Goal: Task Accomplishment & Management: Complete application form

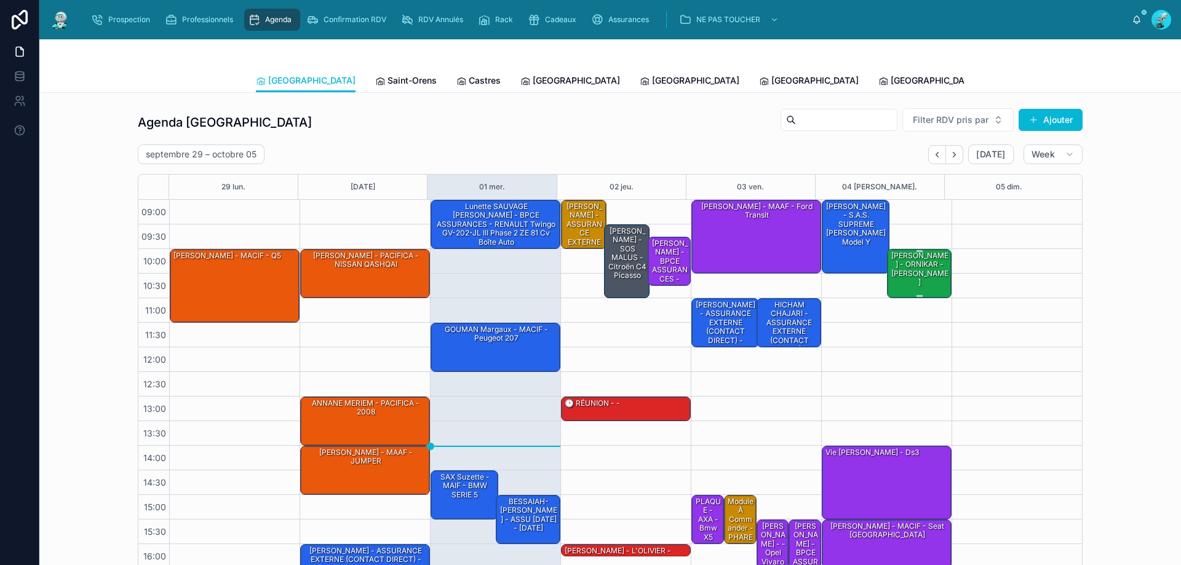
click at [917, 279] on div "[PERSON_NAME] - ORNIKAR - [PERSON_NAME]" at bounding box center [919, 269] width 61 height 38
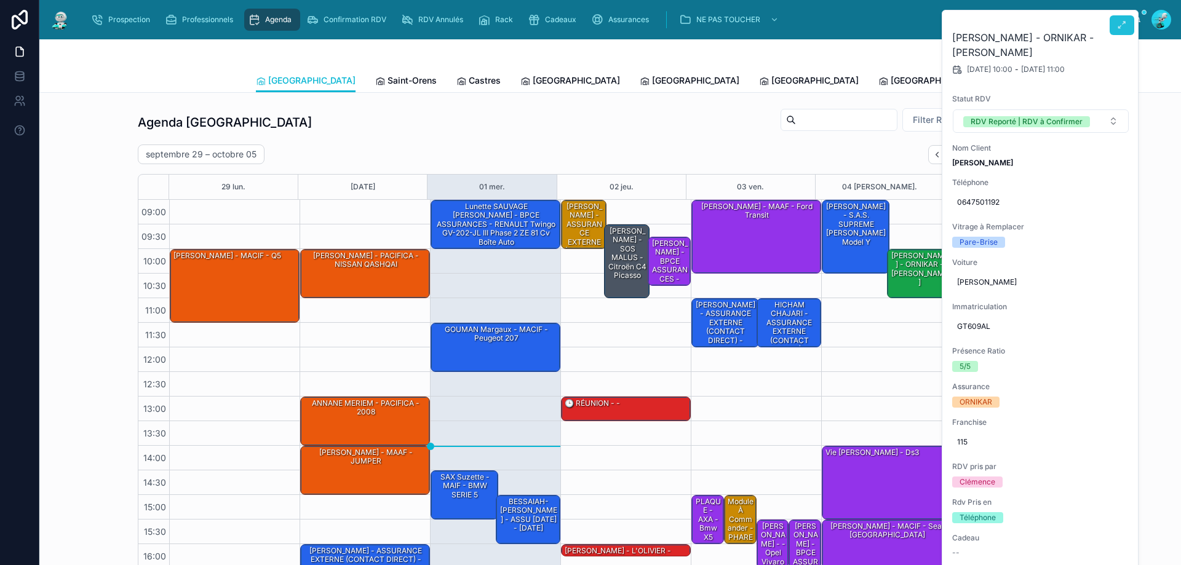
click at [1123, 21] on icon at bounding box center [1122, 25] width 10 height 10
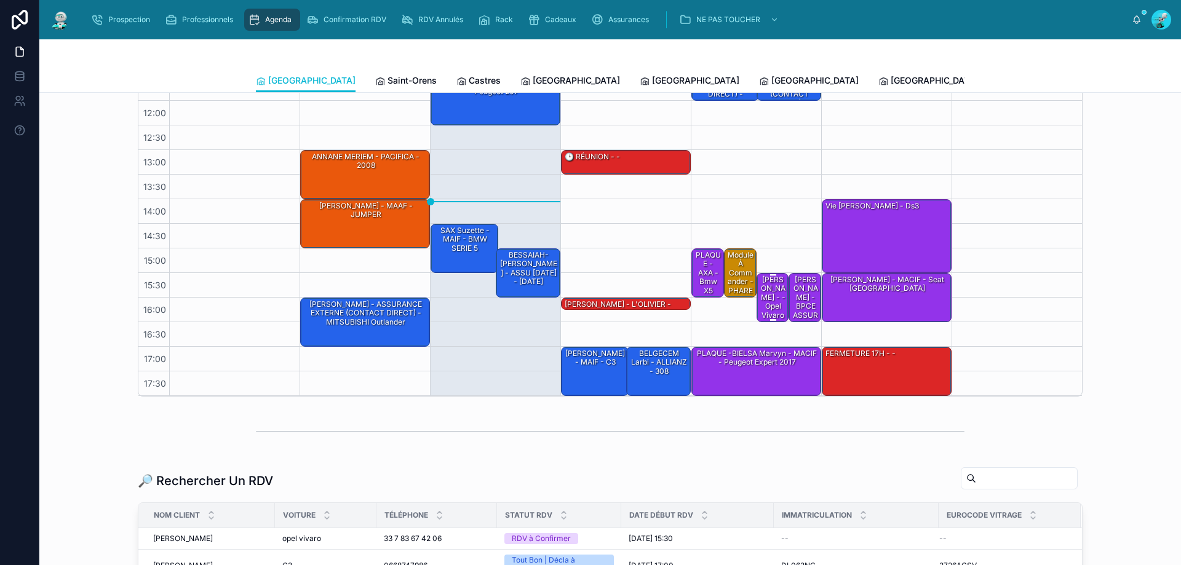
scroll to position [184, 0]
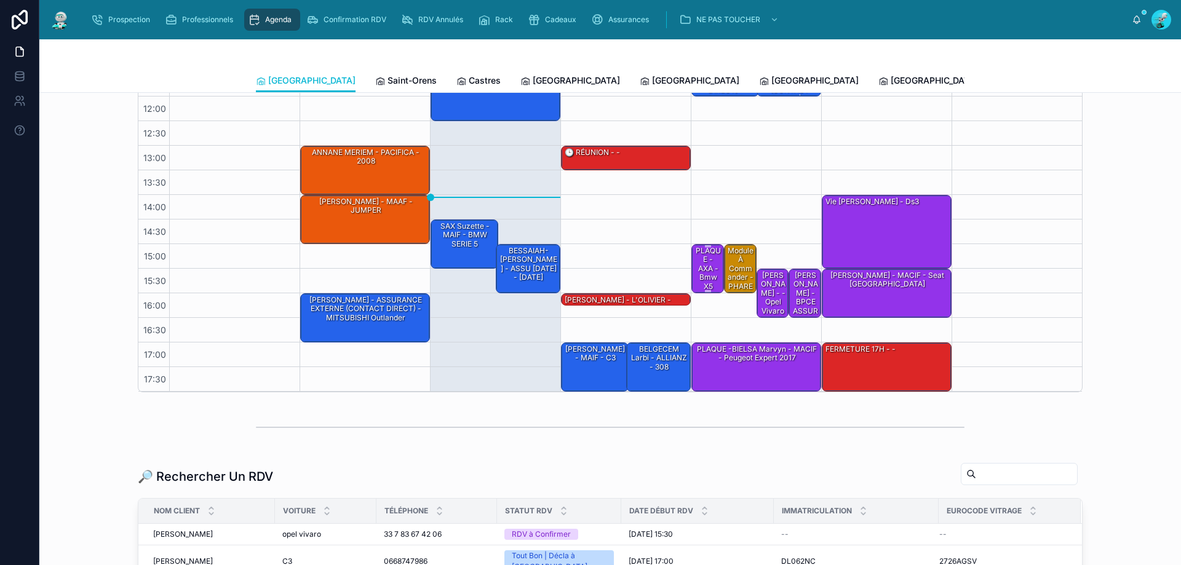
click at [694, 271] on div "PLAQUE - AXA - bmw x5" at bounding box center [708, 268] width 29 height 47
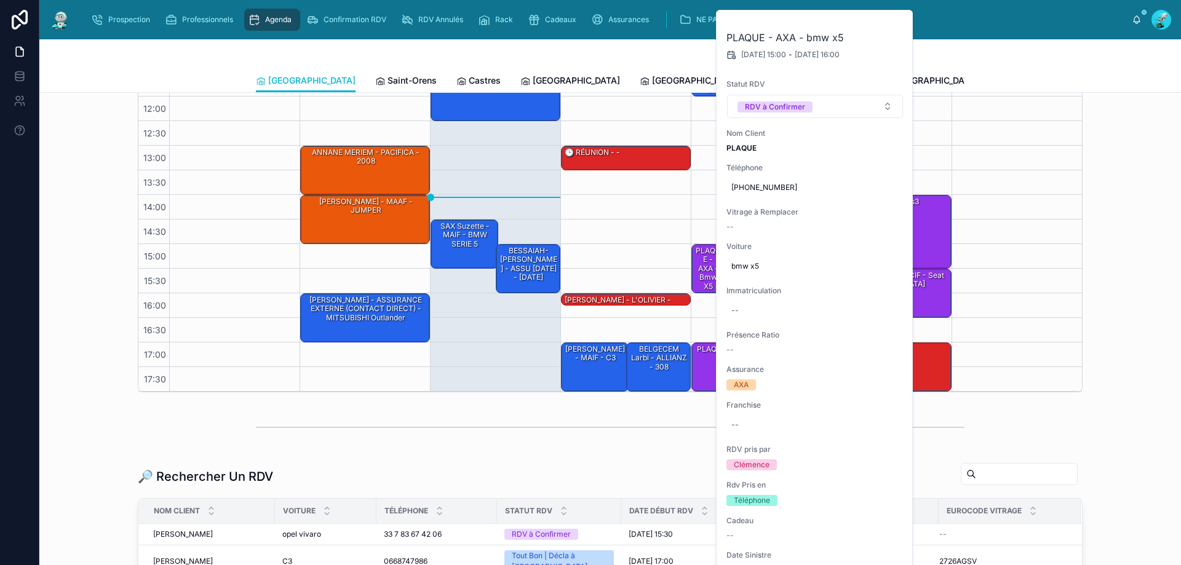
click at [1084, 159] on div "Agenda Toulouse Filter RDV pris par Ajouter septembre 29 – octobre 05 Today Wee…" at bounding box center [610, 157] width 1122 height 479
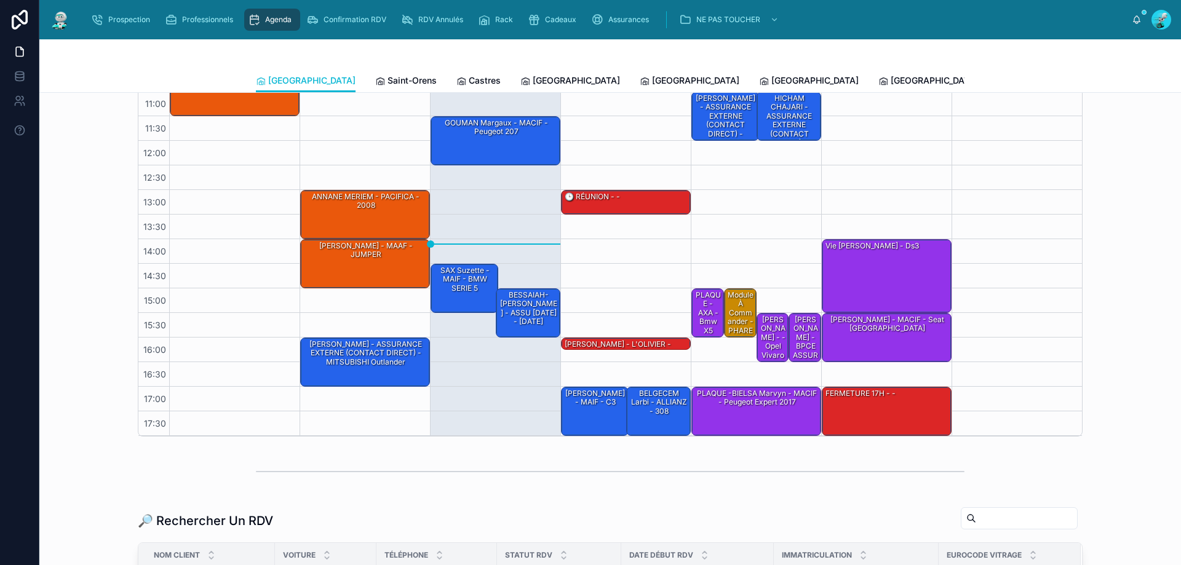
scroll to position [0, 0]
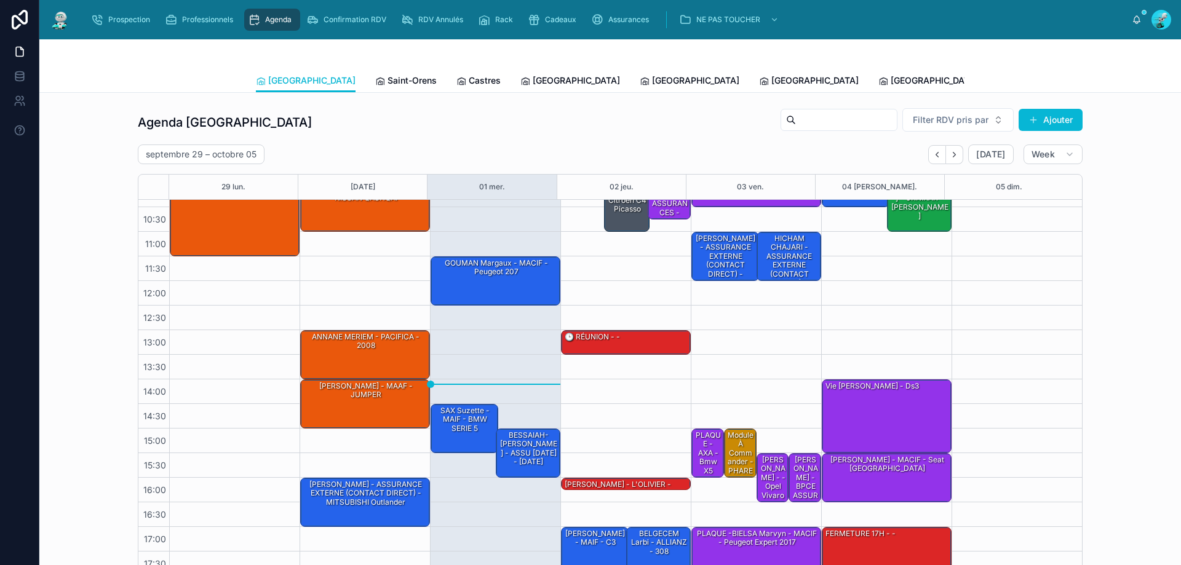
click at [1112, 84] on span "Tous Centres" at bounding box center [1139, 80] width 54 height 12
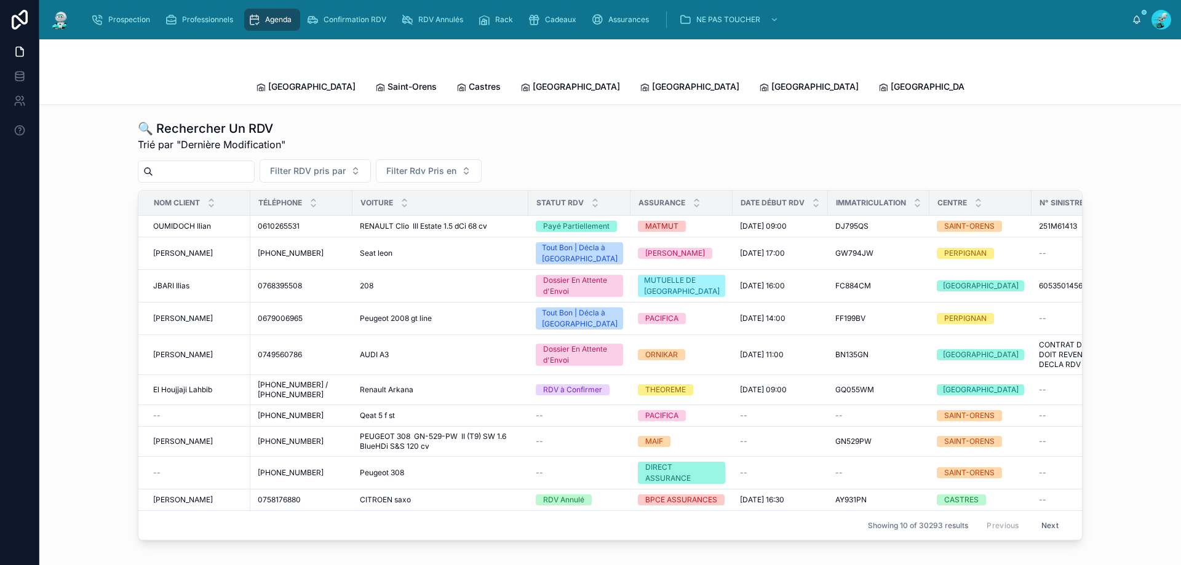
paste input "**********"
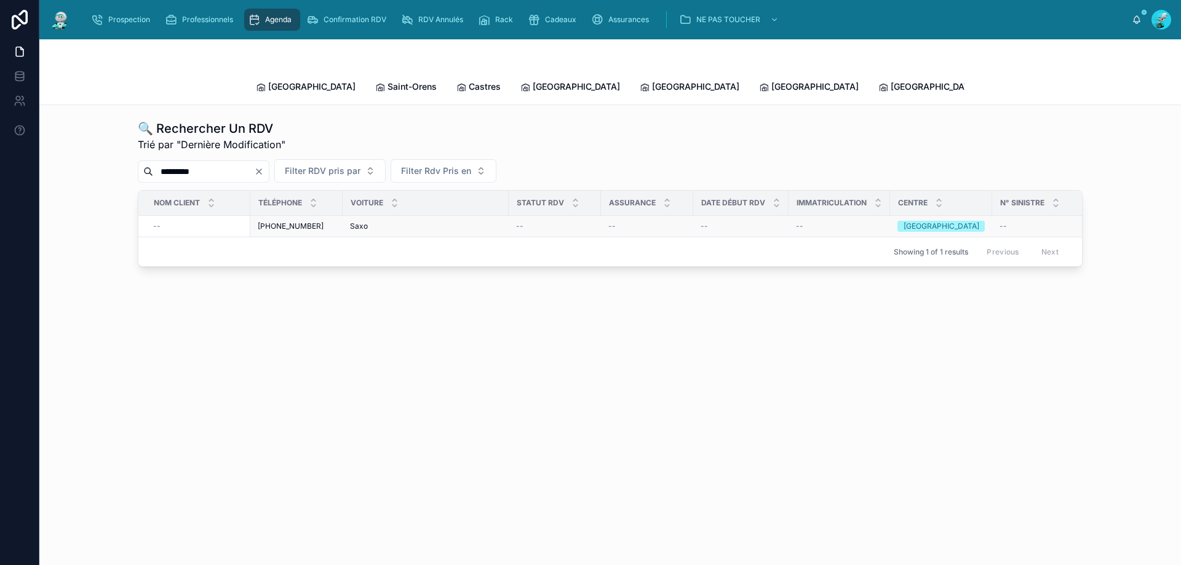
type input "*********"
click at [156, 221] on span "--" at bounding box center [156, 226] width 7 height 10
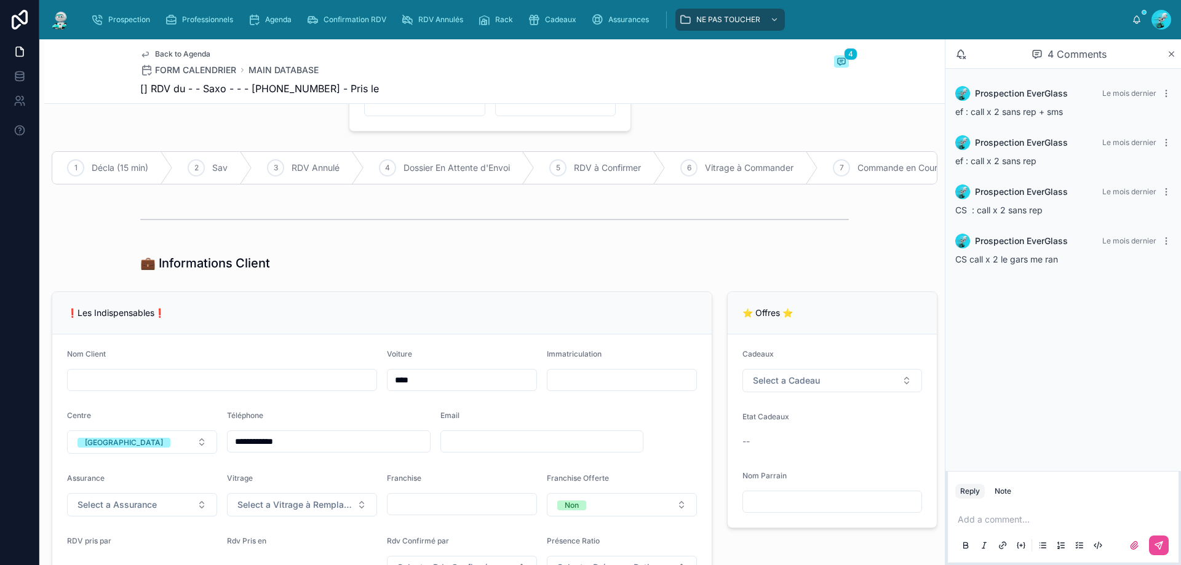
scroll to position [184, 0]
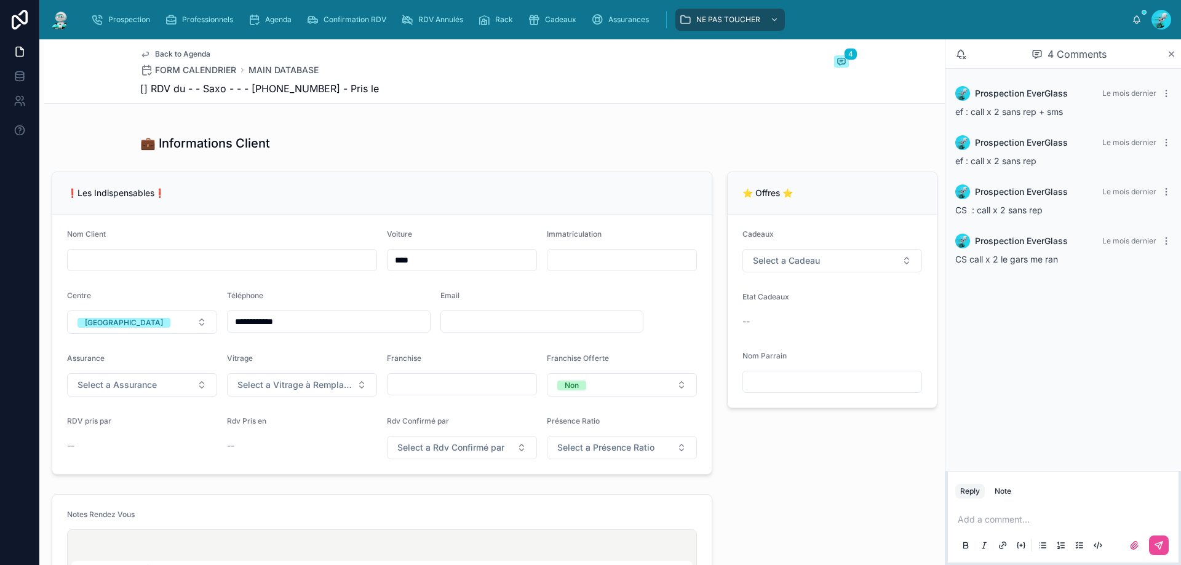
click at [972, 522] on p at bounding box center [1065, 519] width 216 height 12
click at [1163, 543] on button at bounding box center [1159, 546] width 20 height 20
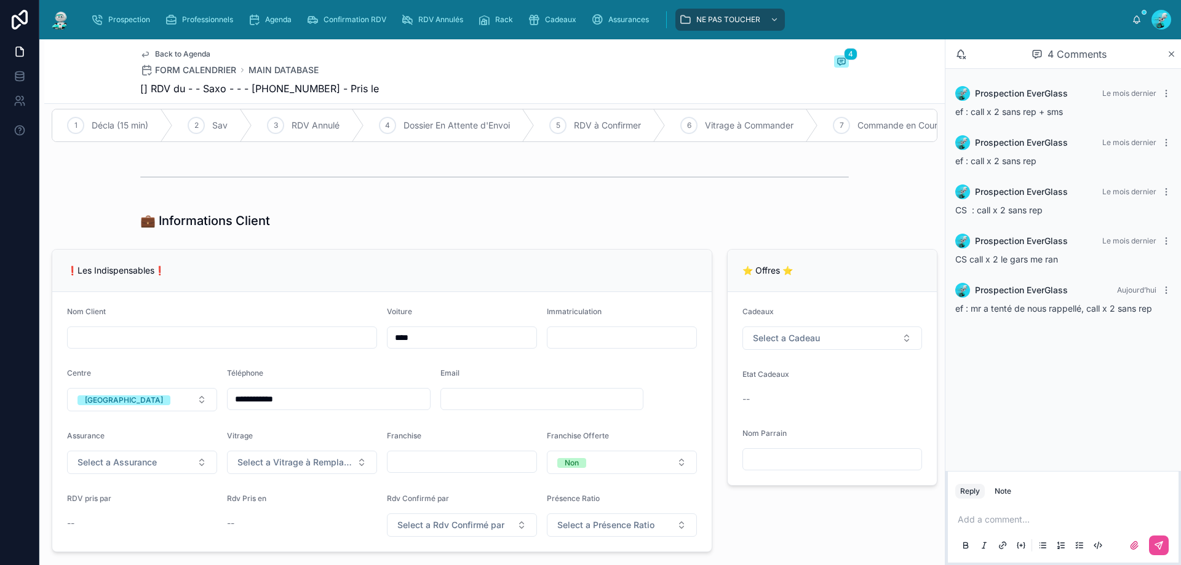
scroll to position [0, 0]
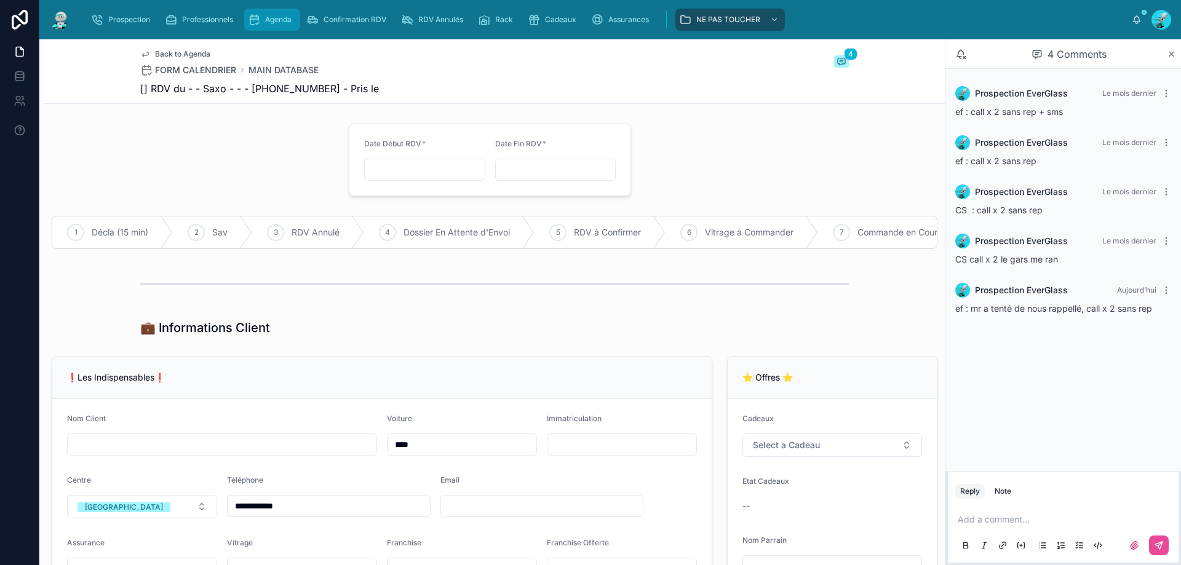
click at [259, 21] on icon "scrollable content" at bounding box center [254, 20] width 12 height 12
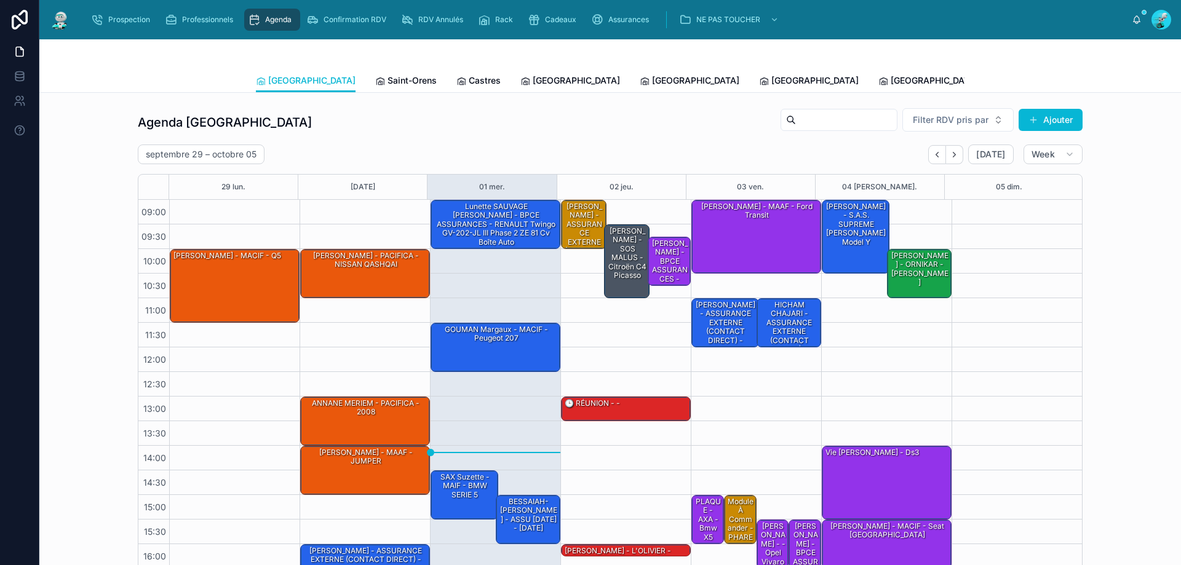
scroll to position [66, 0]
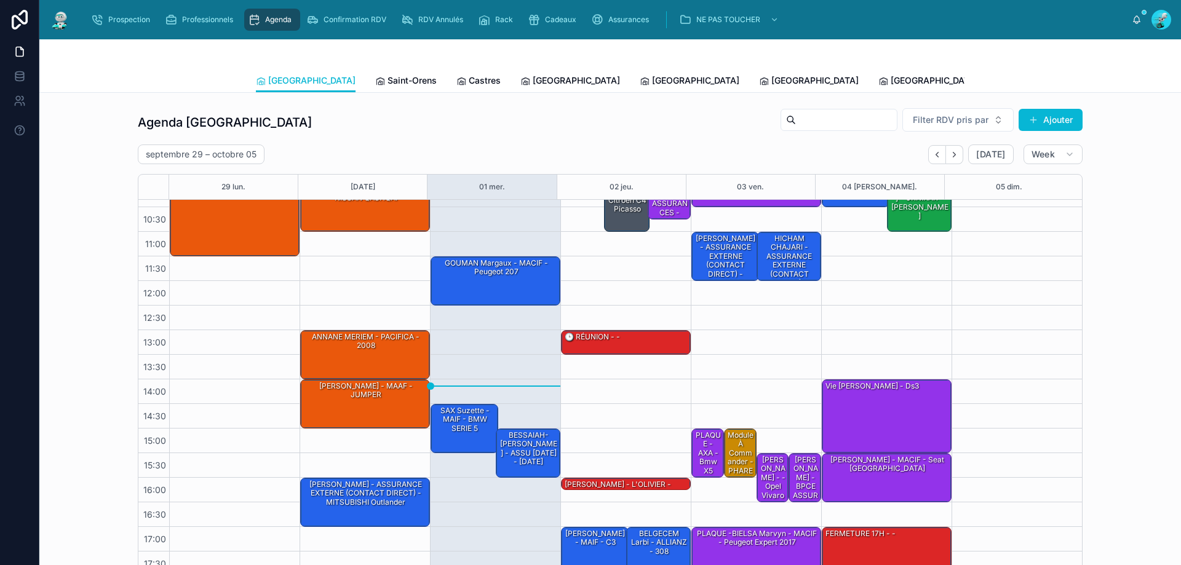
click at [1112, 80] on span "Tous Centres" at bounding box center [1139, 80] width 54 height 12
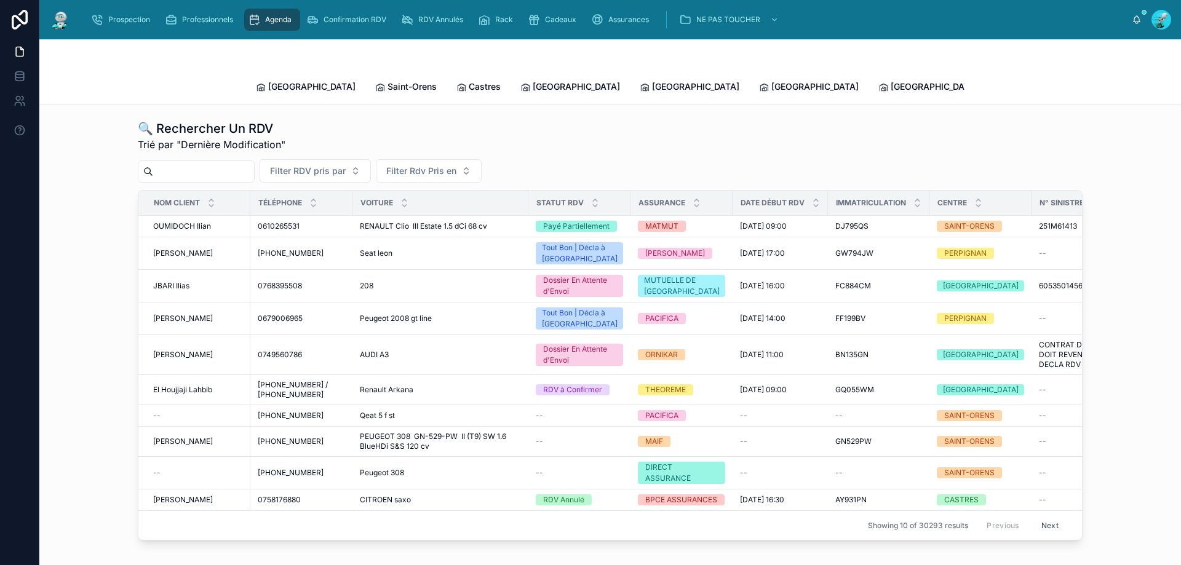
paste input "**********"
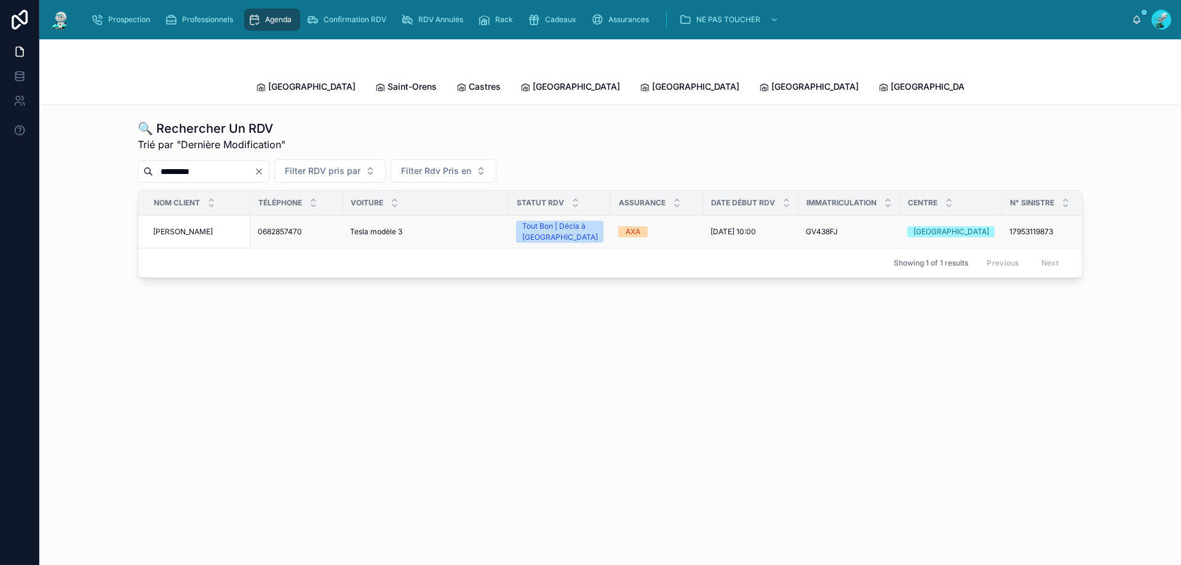
type input "*********"
click at [210, 216] on td "MEUNIER FRANCK MEUNIER FRANCK" at bounding box center [194, 232] width 112 height 33
click at [207, 216] on td "MEUNIER FRANCK MEUNIER FRANCK" at bounding box center [194, 232] width 112 height 33
click at [194, 227] on span "[PERSON_NAME]" at bounding box center [183, 232] width 60 height 10
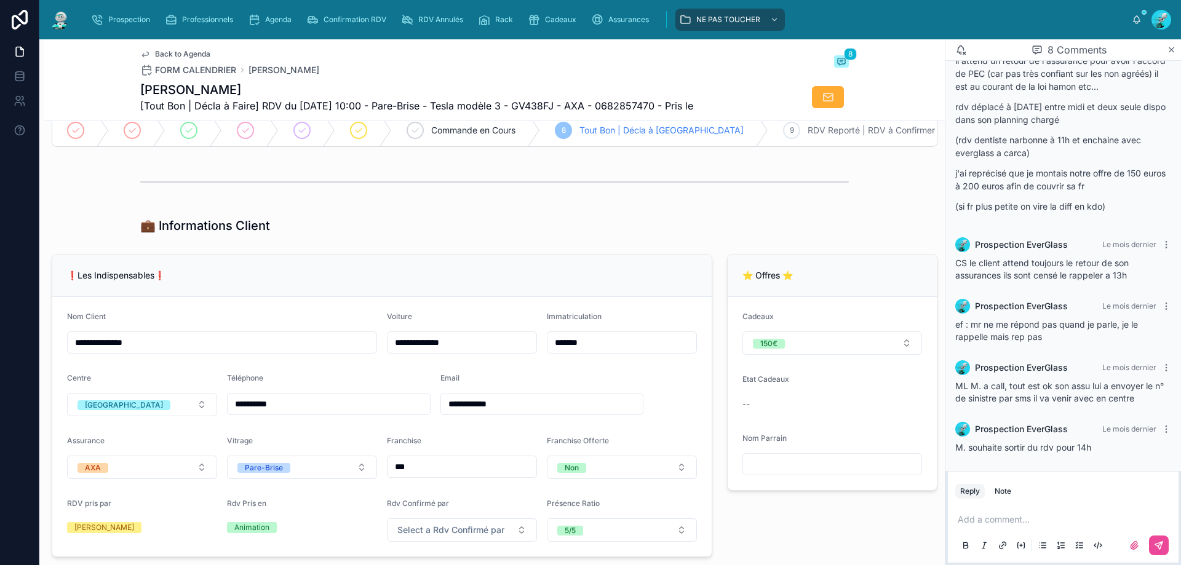
scroll to position [123, 0]
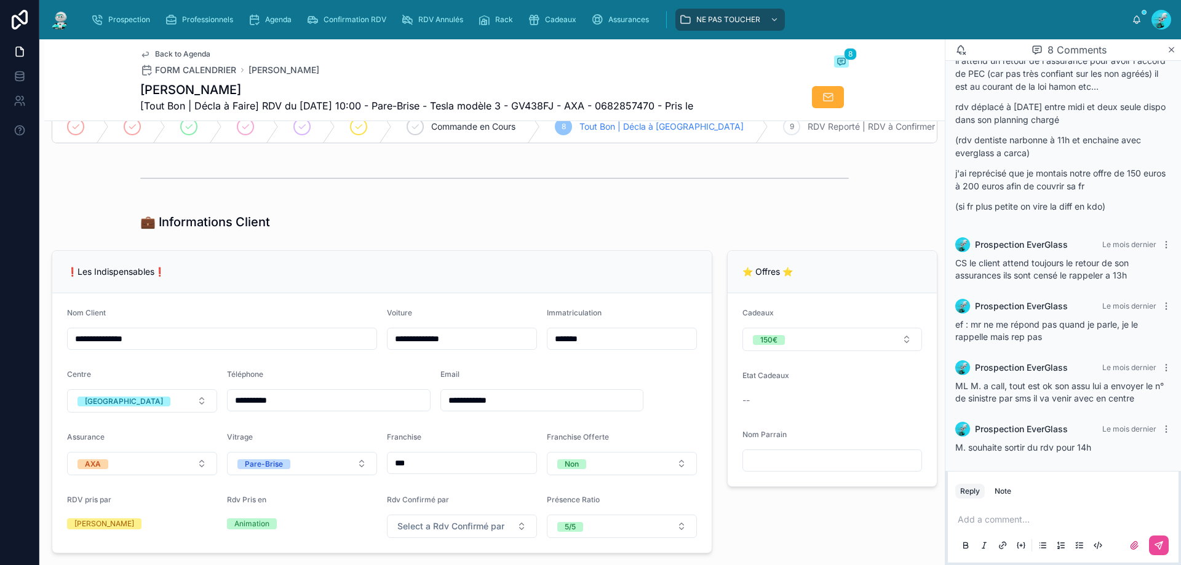
click at [997, 519] on p at bounding box center [1065, 519] width 216 height 12
click at [499, 384] on div "Email" at bounding box center [542, 377] width 204 height 15
click at [470, 231] on div "💼 Informations Client" at bounding box center [494, 221] width 708 height 17
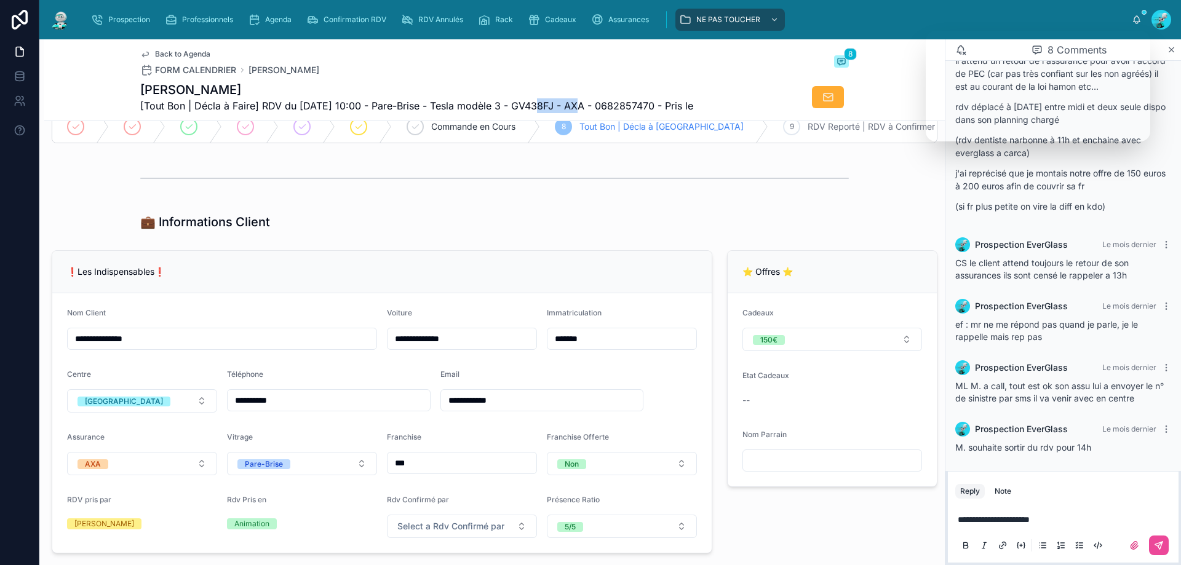
drag, startPoint x: 568, startPoint y: 98, endPoint x: 524, endPoint y: 98, distance: 43.7
click at [524, 98] on span "[Tout Bon | Décla à Faire] RDV du [DATE] 10:00 - Pare-Brise - Tesla modèle 3 - …" at bounding box center [416, 105] width 553 height 15
copy span "GV438FJ"
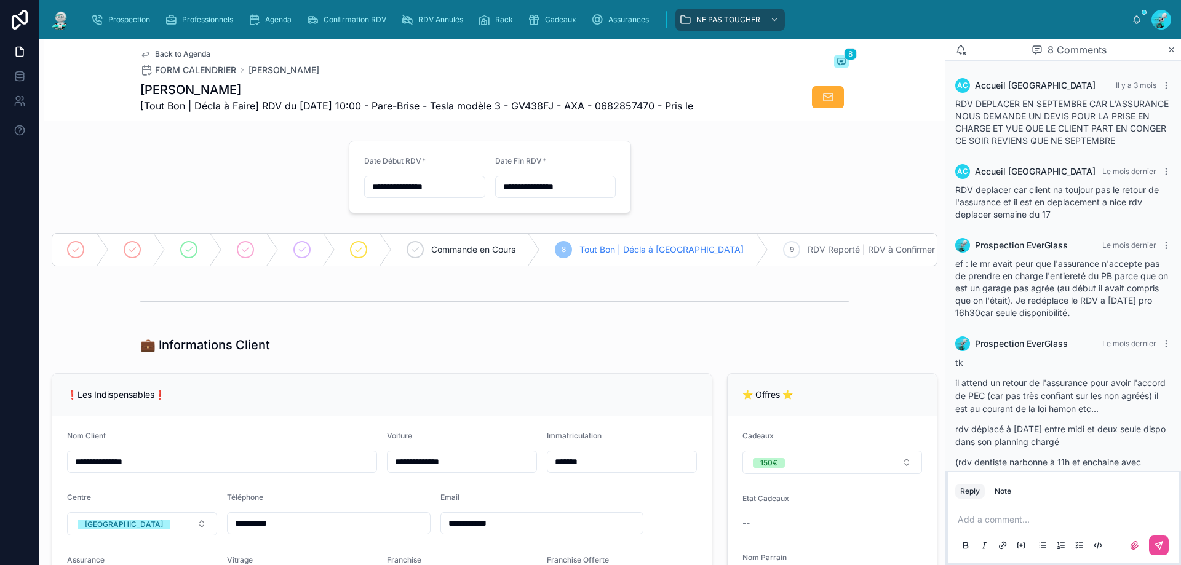
scroll to position [335, 0]
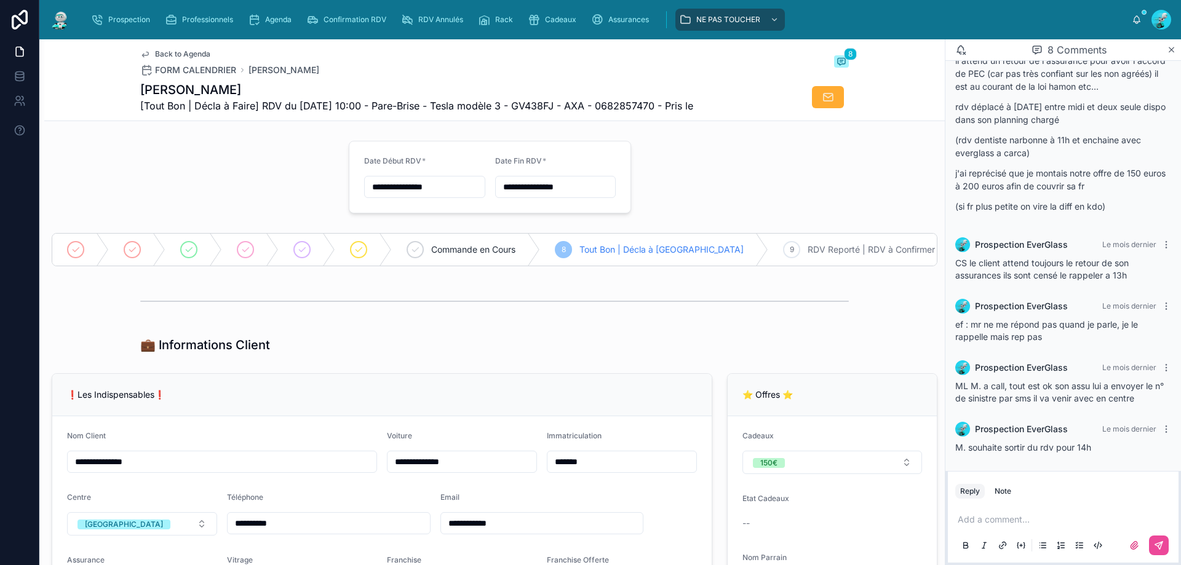
click at [1008, 518] on p at bounding box center [1065, 519] width 216 height 12
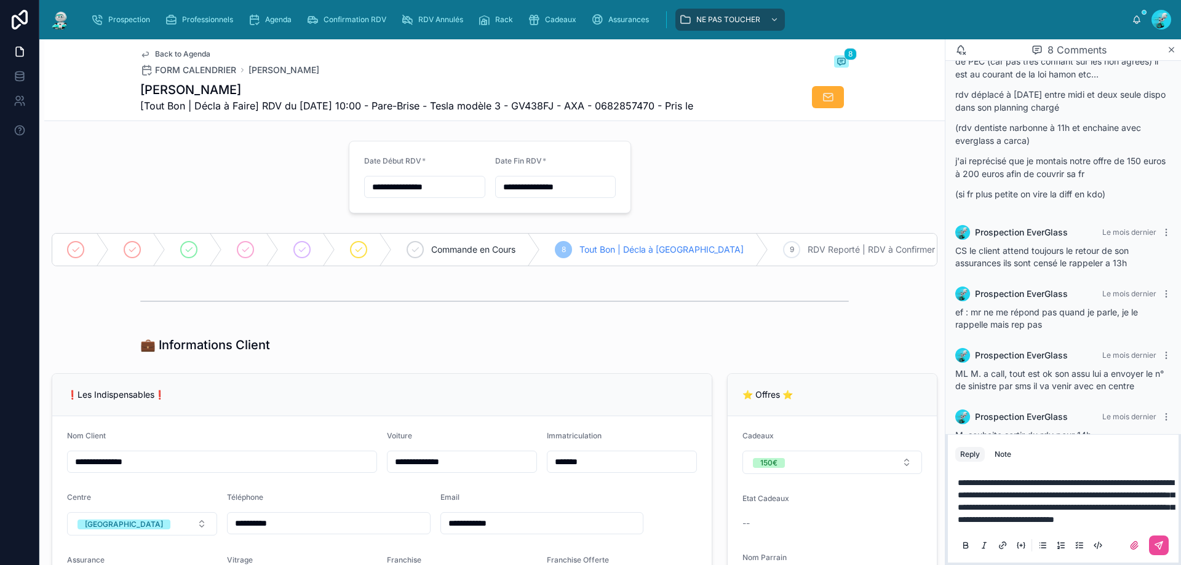
click at [1022, 478] on span "**********" at bounding box center [1065, 501] width 216 height 46
click at [1157, 544] on icon at bounding box center [1158, 545] width 7 height 7
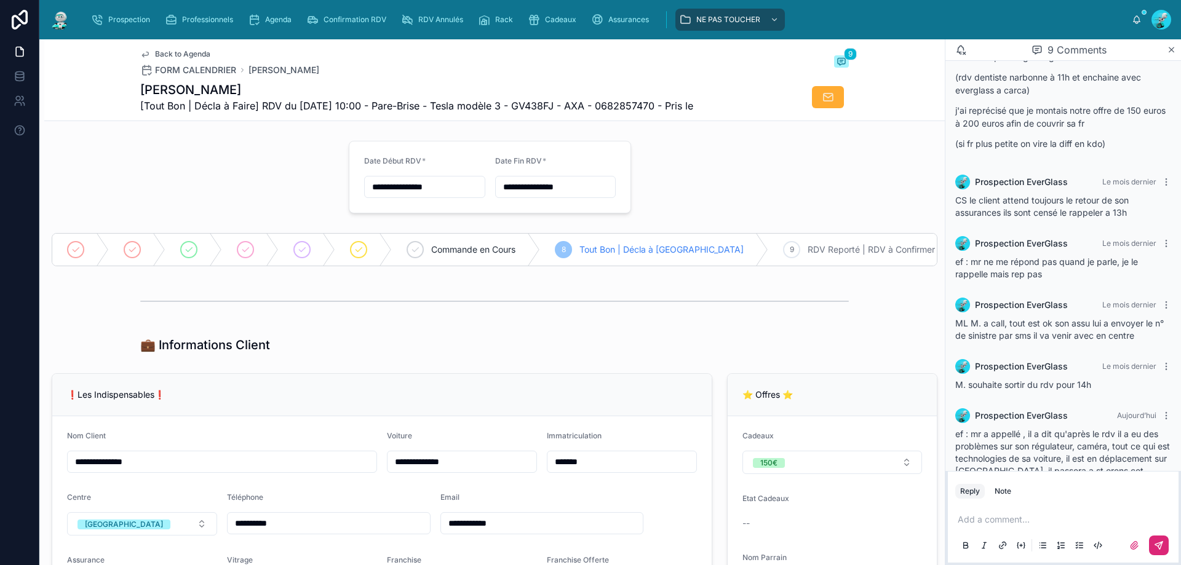
scroll to position [433, 0]
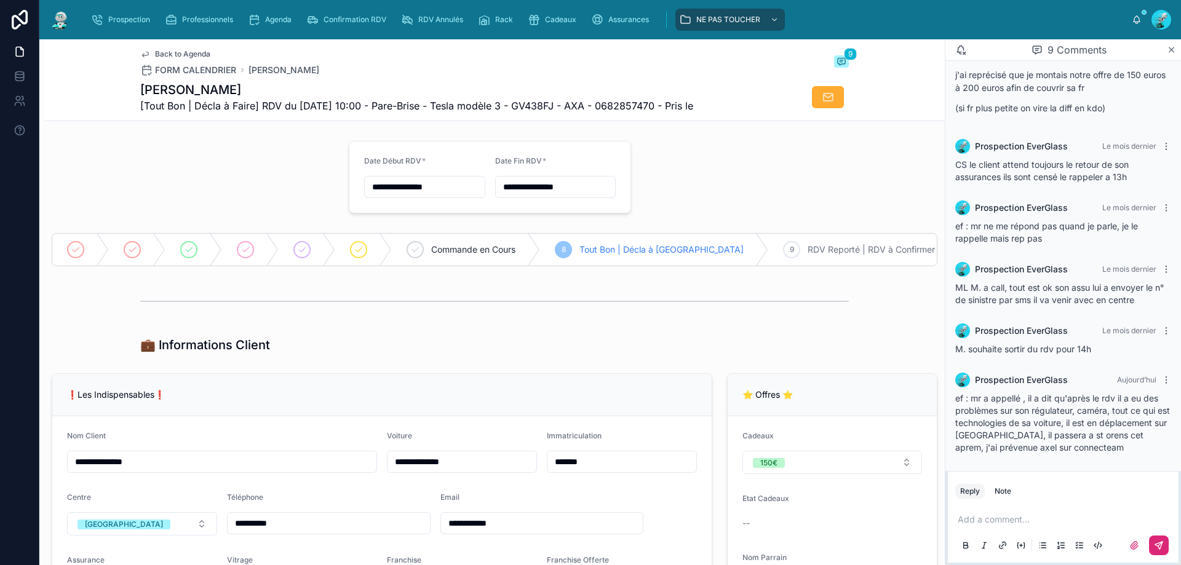
click at [301, 20] on div "Confirmation RDV" at bounding box center [348, 20] width 95 height 22
click at [279, 20] on span "Agenda" at bounding box center [278, 20] width 26 height 10
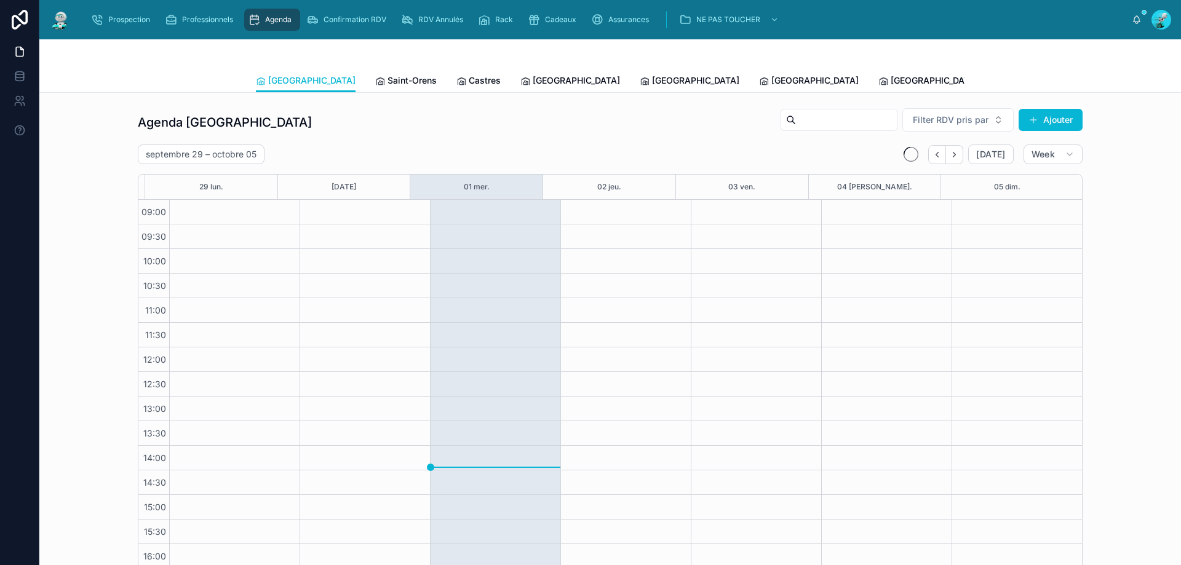
scroll to position [66, 0]
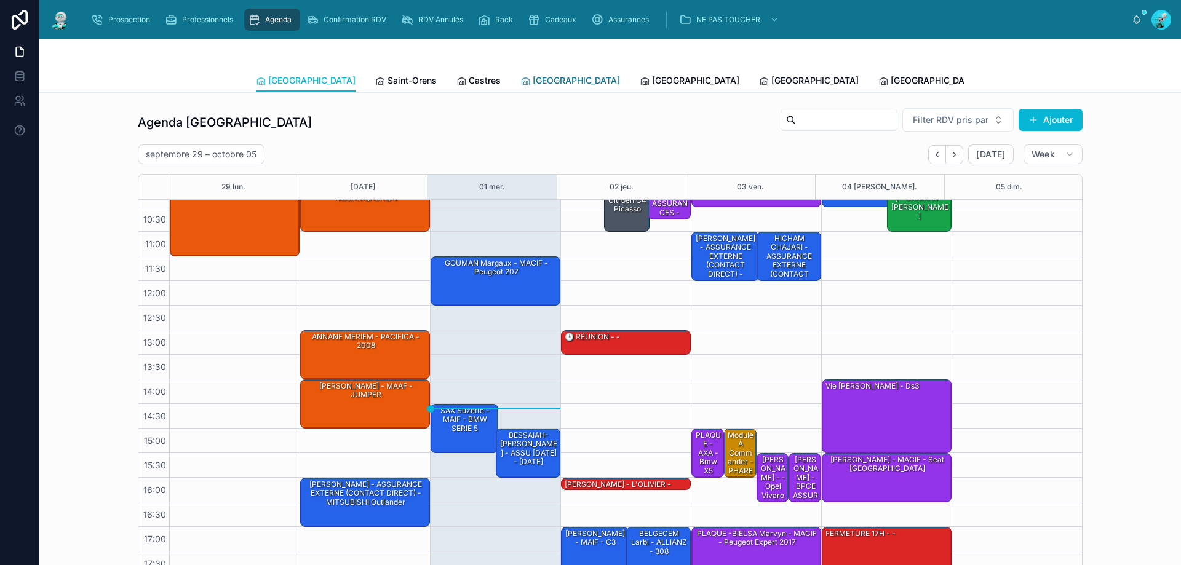
click at [533, 85] on span "[GEOGRAPHIC_DATA]" at bounding box center [576, 80] width 87 height 12
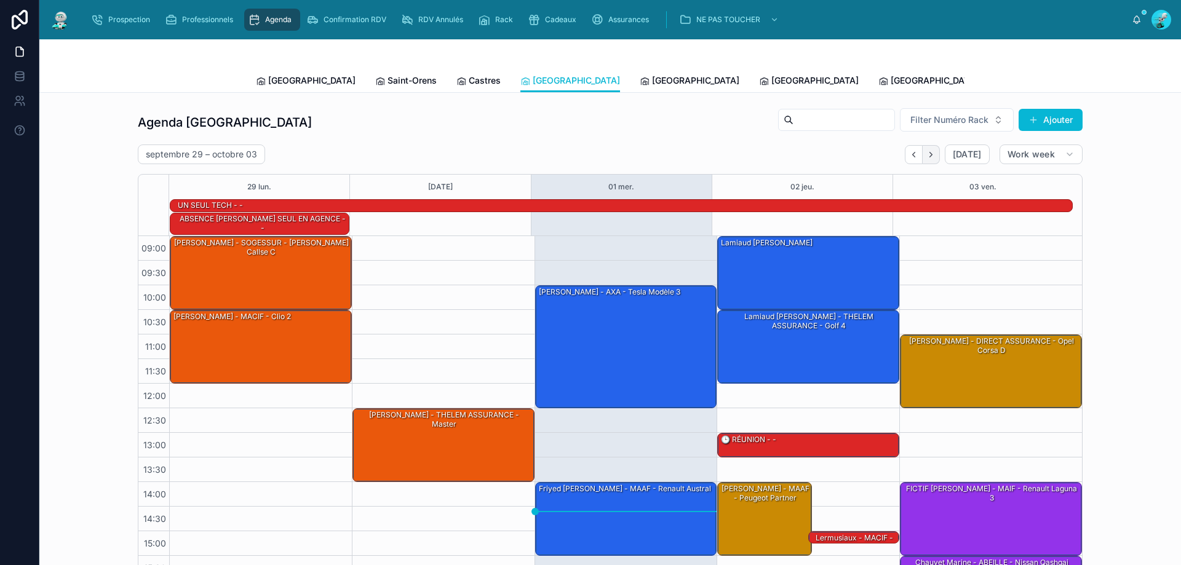
click at [932, 151] on button "Next" at bounding box center [930, 154] width 17 height 19
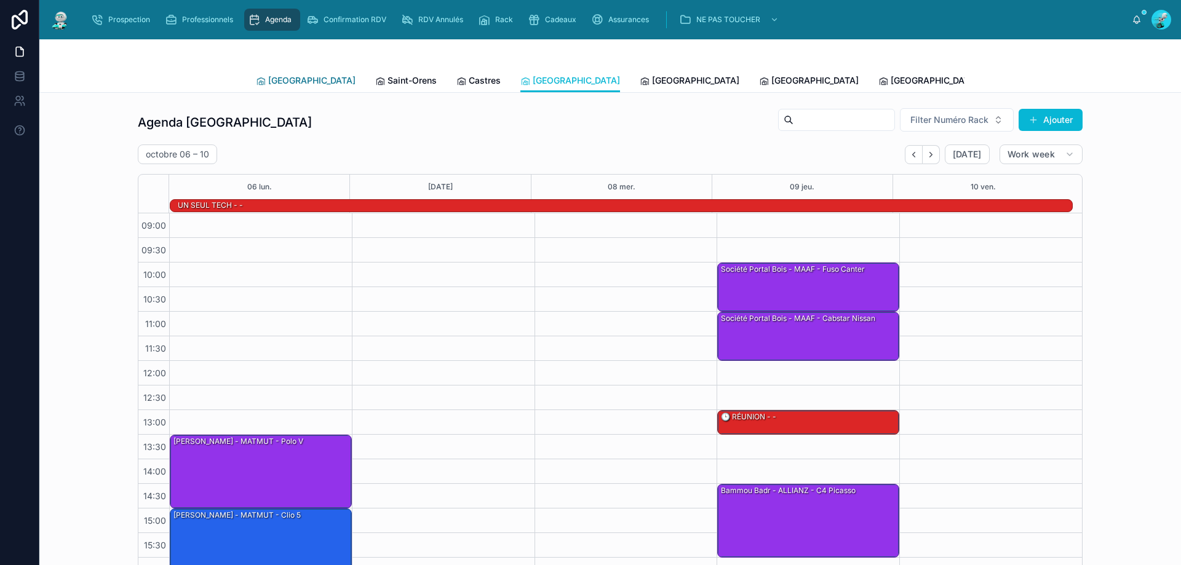
click at [278, 85] on span "[GEOGRAPHIC_DATA]" at bounding box center [311, 80] width 87 height 12
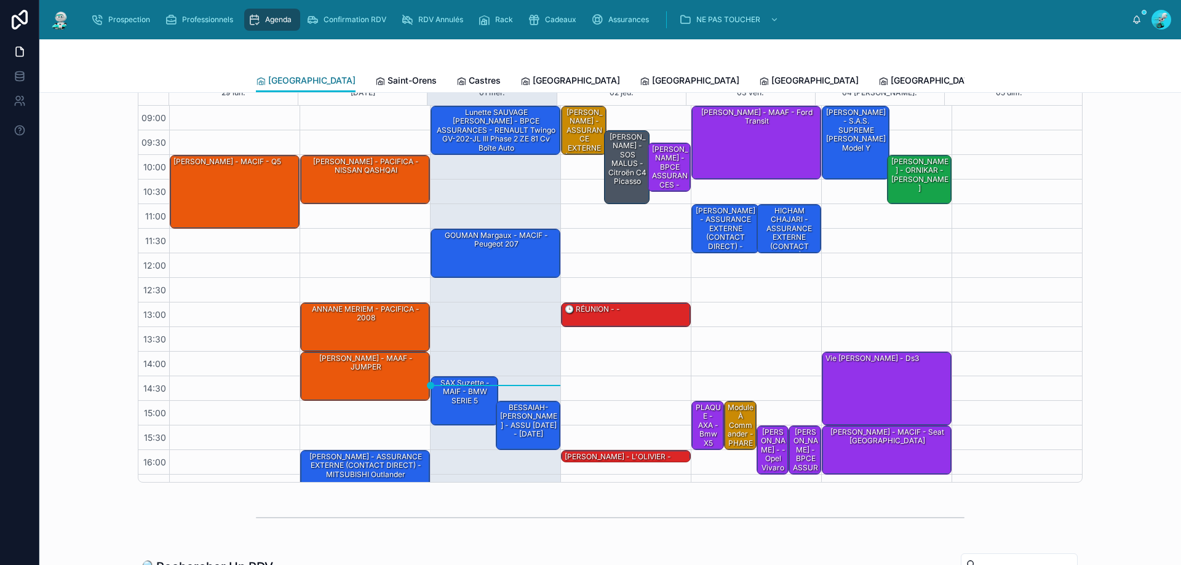
scroll to position [61, 0]
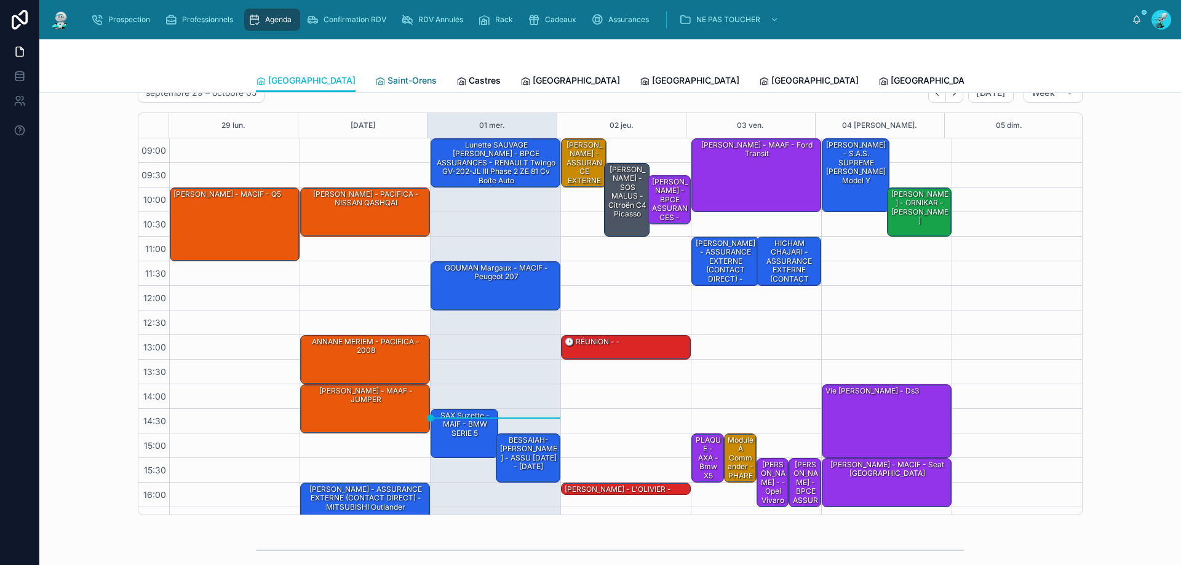
click at [387, 77] on span "Saint-Orens" at bounding box center [411, 80] width 49 height 12
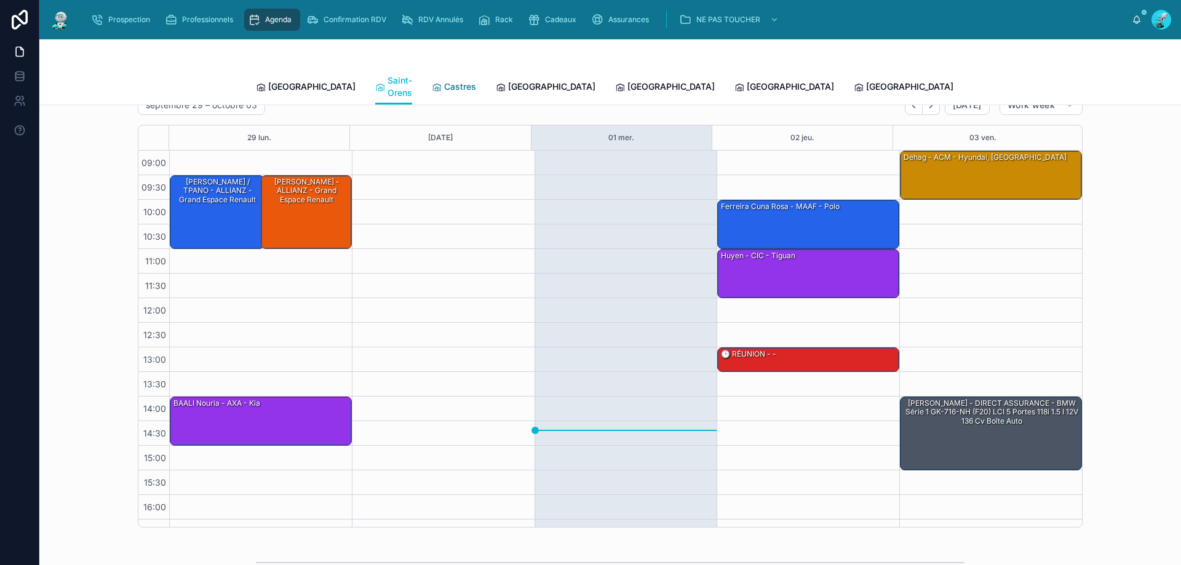
click at [444, 81] on span "Castres" at bounding box center [460, 87] width 32 height 12
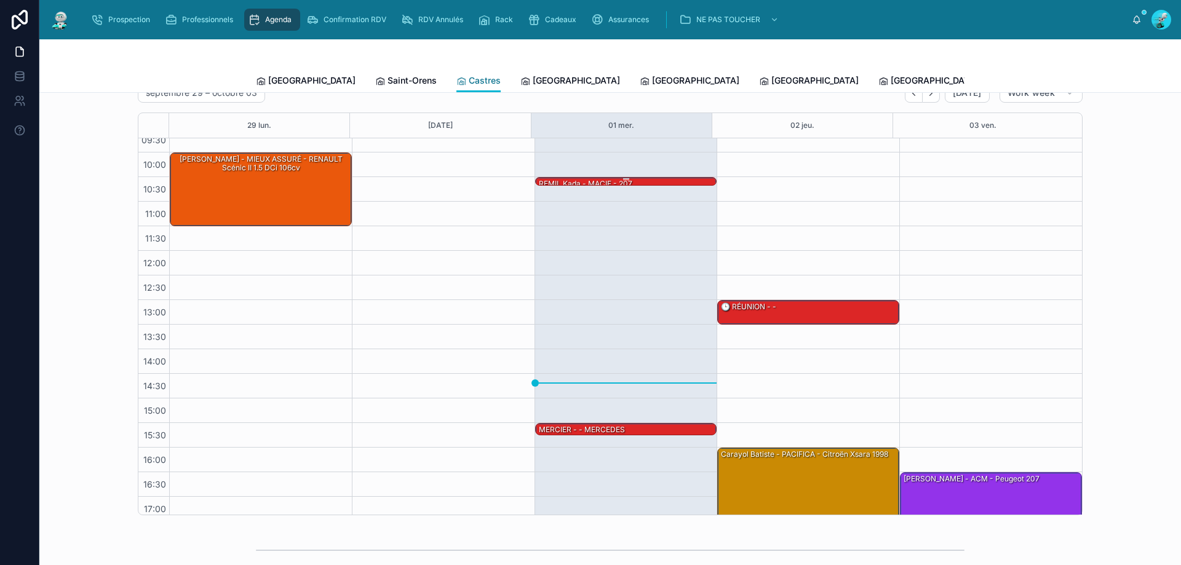
scroll to position [66, 0]
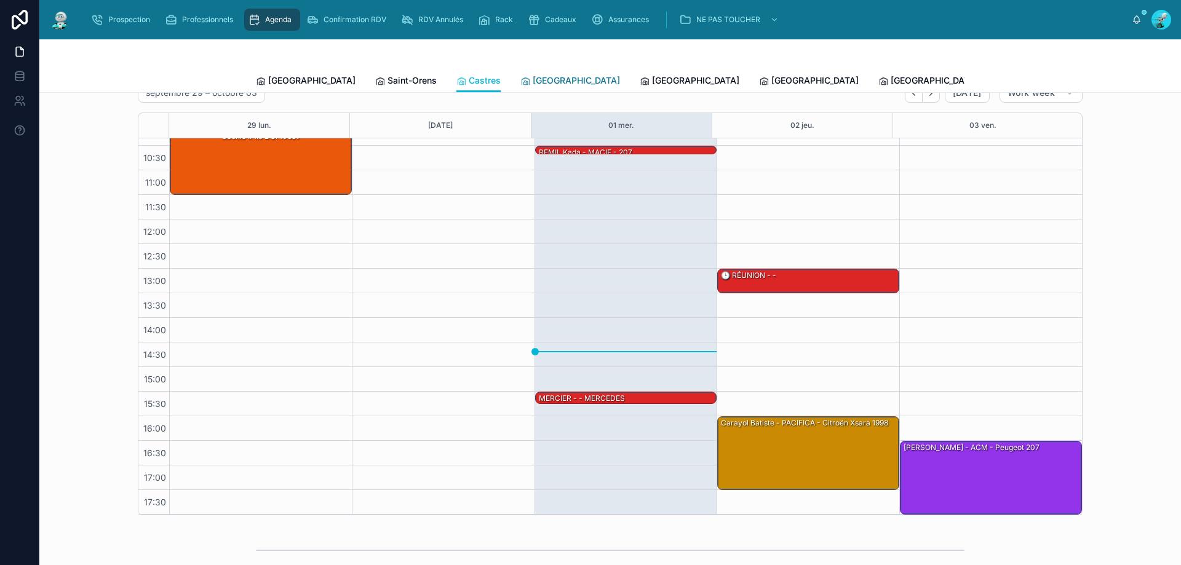
click at [520, 71] on link "[GEOGRAPHIC_DATA]" at bounding box center [570, 81] width 100 height 25
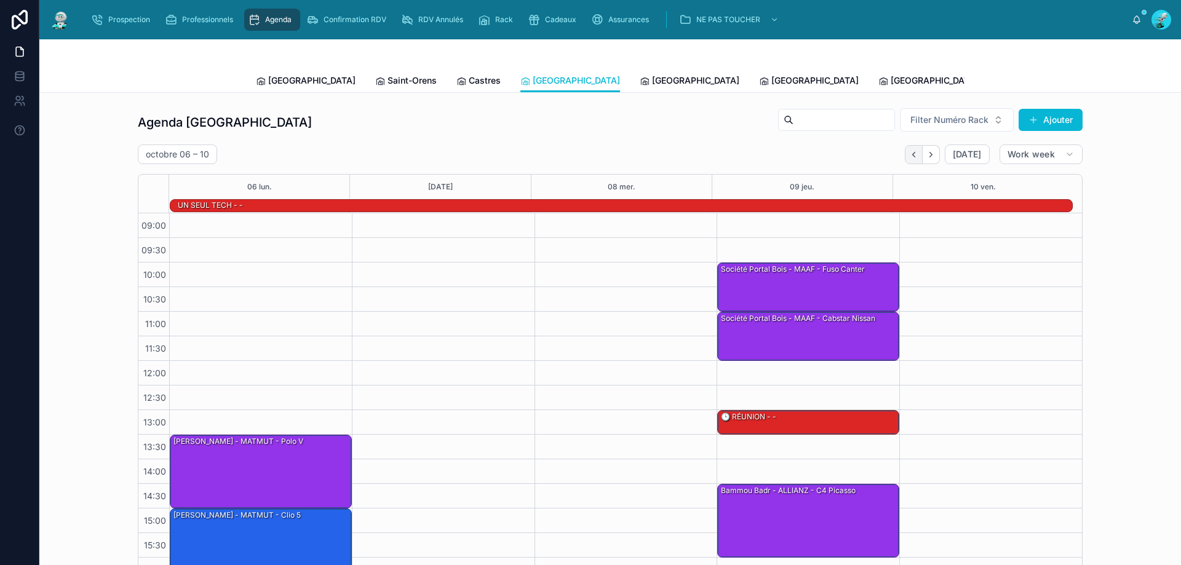
click at [906, 159] on button "Back" at bounding box center [914, 154] width 18 height 19
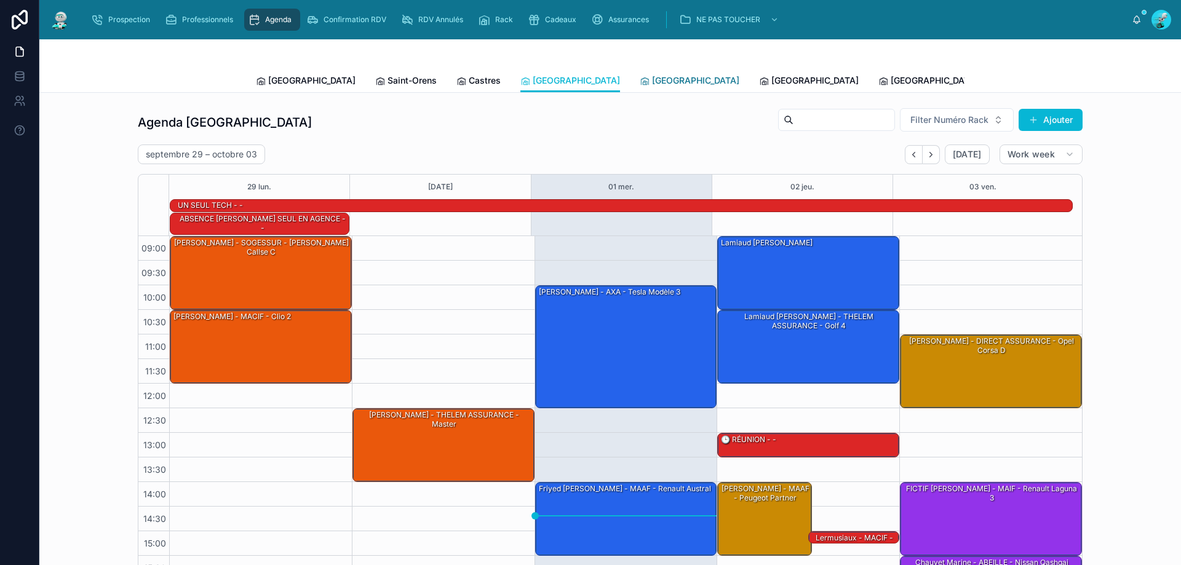
click at [652, 84] on span "[GEOGRAPHIC_DATA]" at bounding box center [695, 80] width 87 height 12
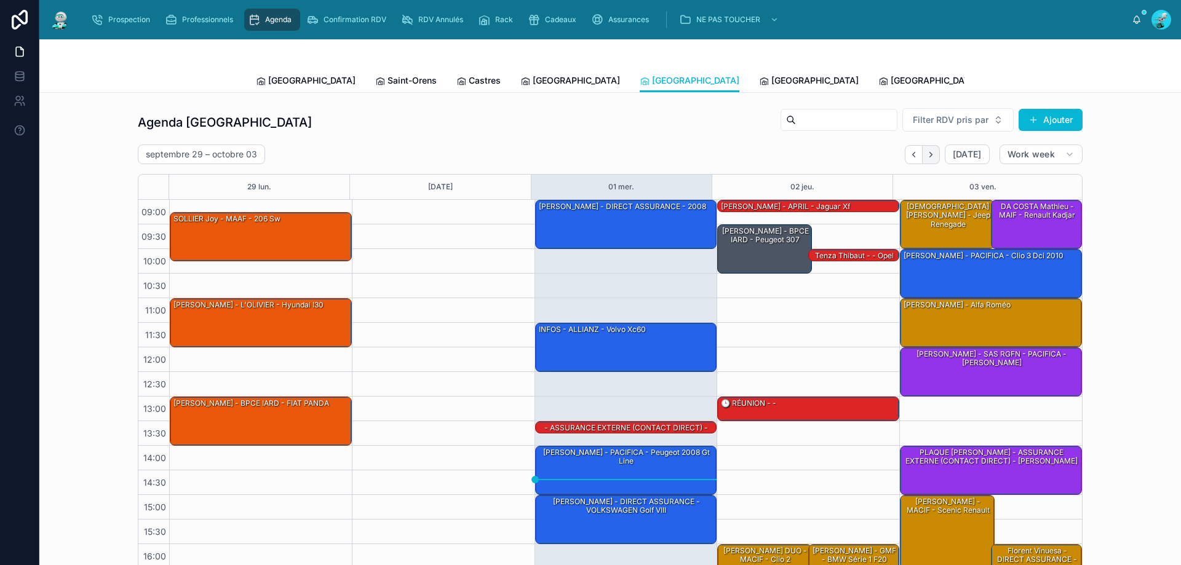
click at [928, 157] on icon "Next" at bounding box center [930, 154] width 9 height 9
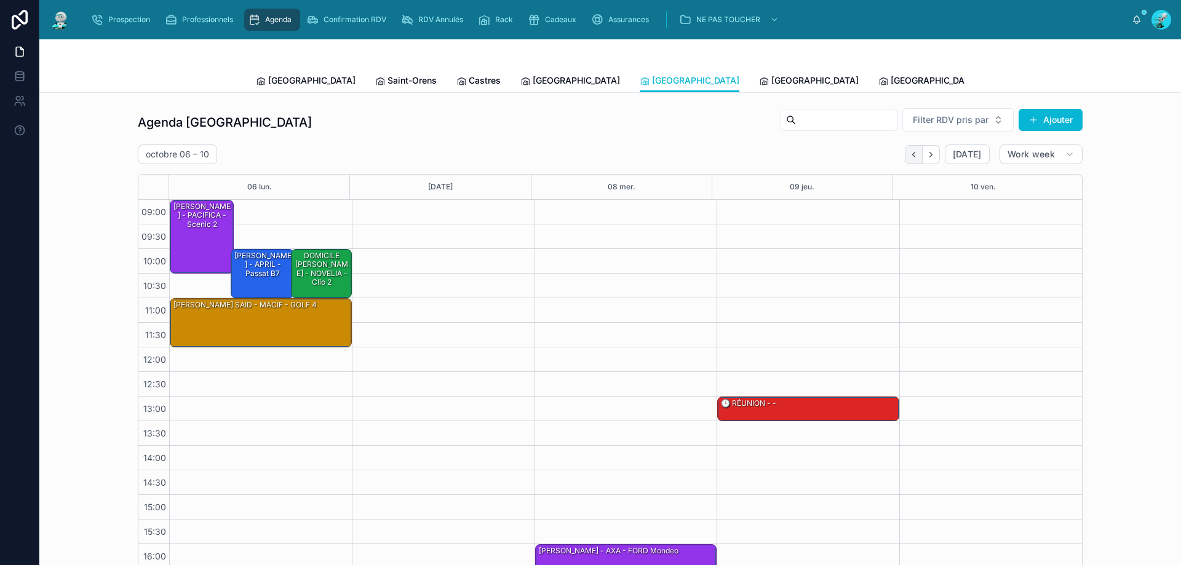
click at [910, 153] on icon "Back" at bounding box center [913, 154] width 9 height 9
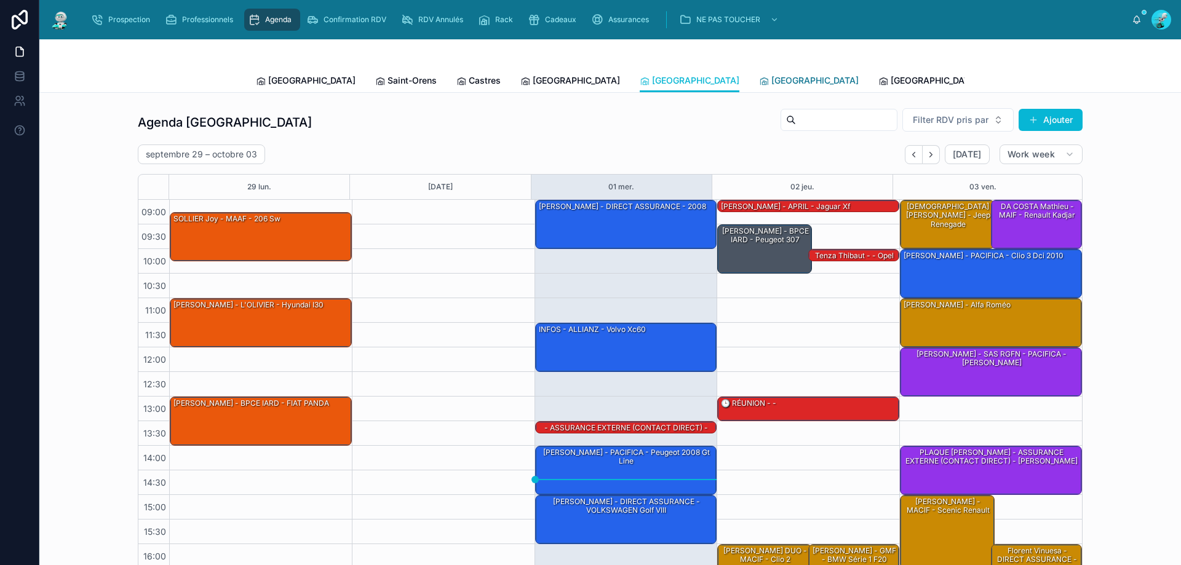
click at [771, 76] on span "[GEOGRAPHIC_DATA]" at bounding box center [814, 80] width 87 height 12
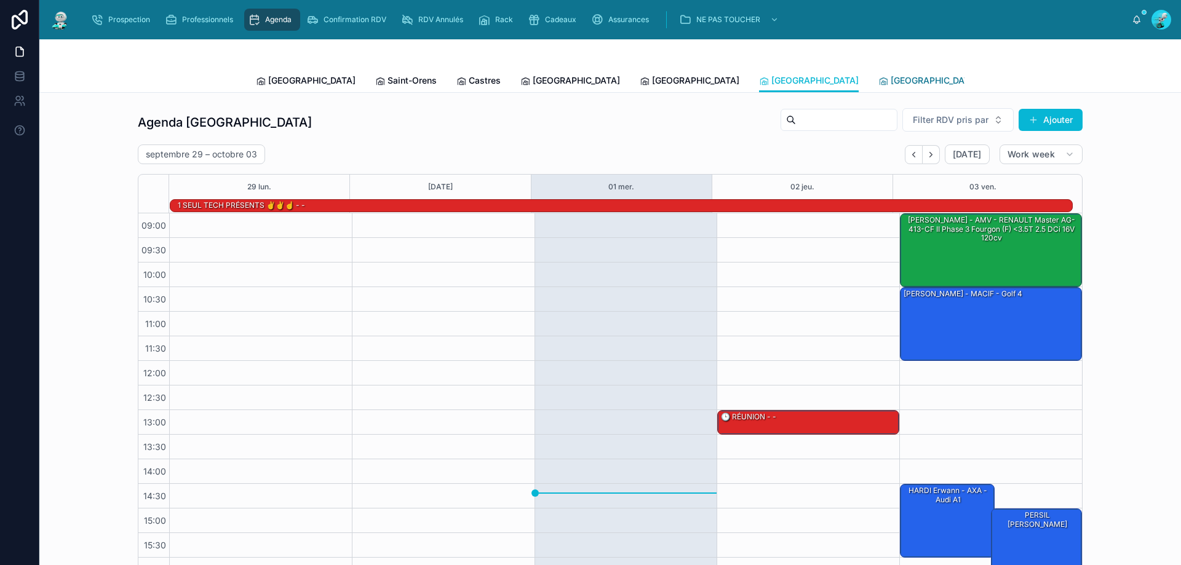
click at [890, 83] on span "[GEOGRAPHIC_DATA]" at bounding box center [933, 80] width 87 height 12
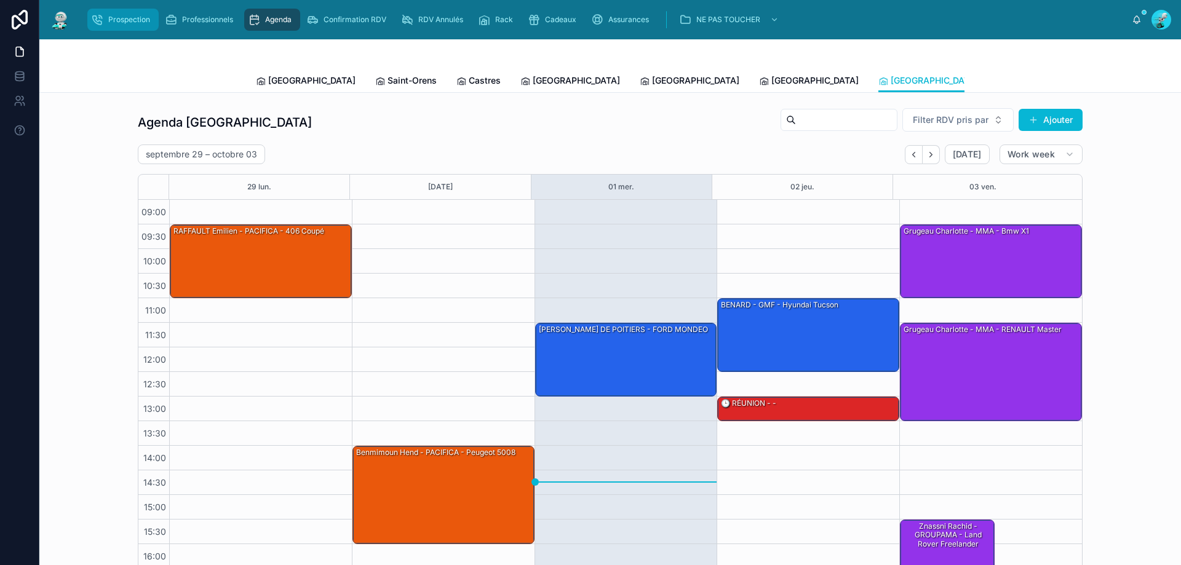
click at [130, 18] on span "Prospection" at bounding box center [129, 20] width 42 height 10
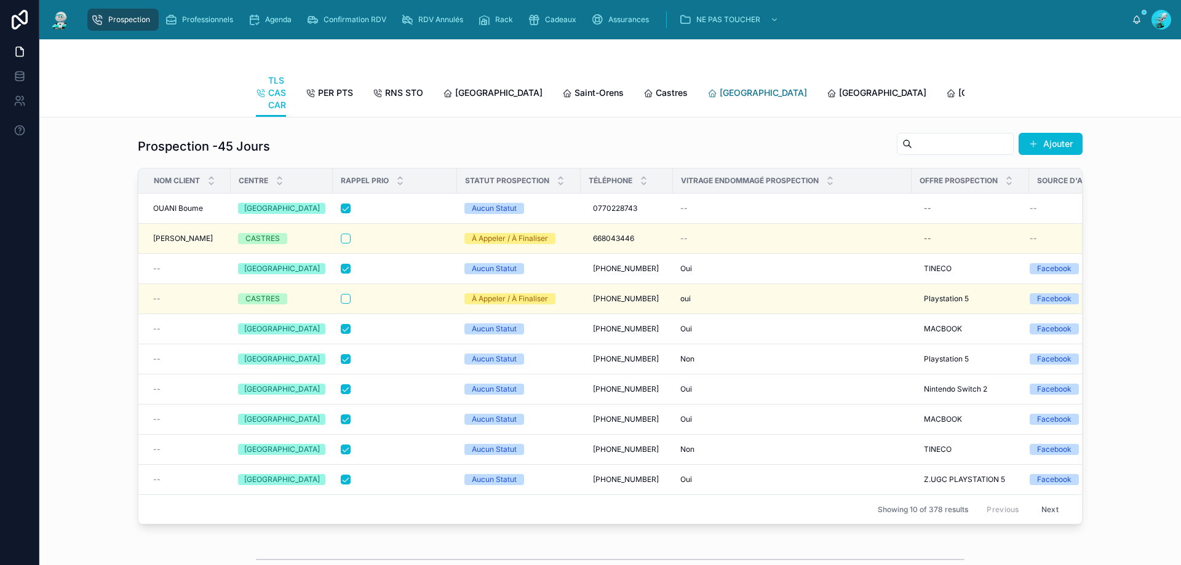
click at [719, 97] on span "[GEOGRAPHIC_DATA]" at bounding box center [762, 93] width 87 height 12
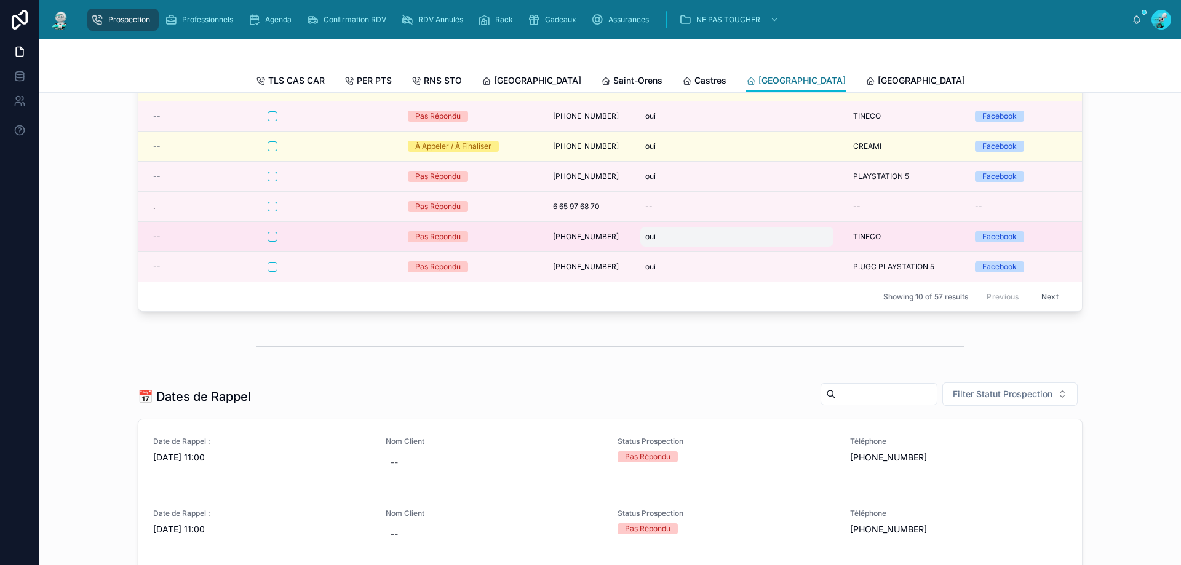
scroll to position [184, 0]
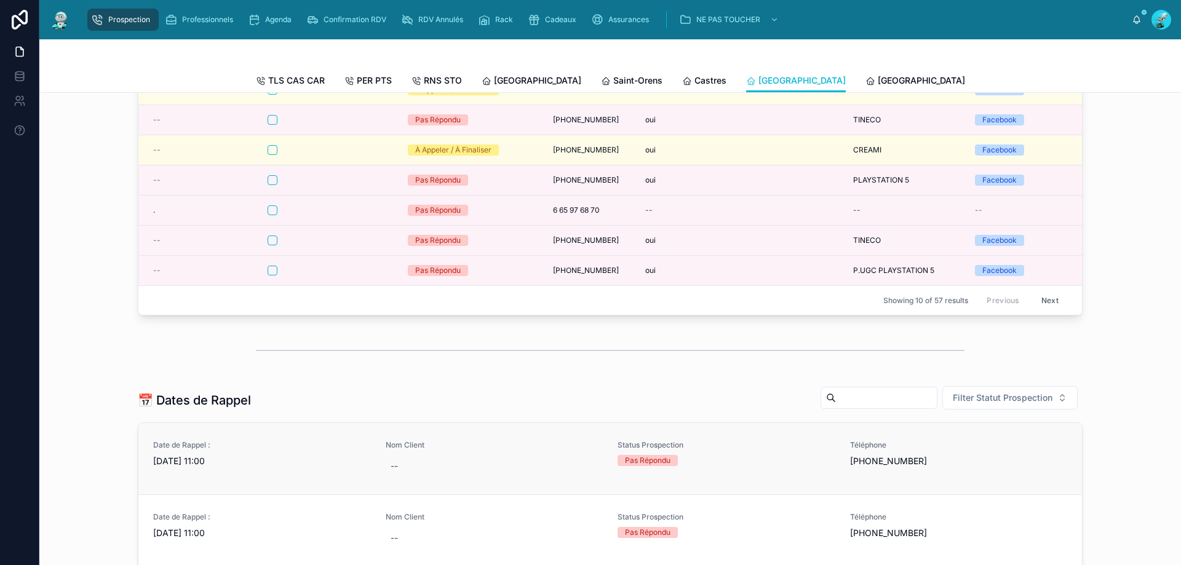
click at [289, 466] on span "[DATE] 11:00" at bounding box center [262, 461] width 218 height 12
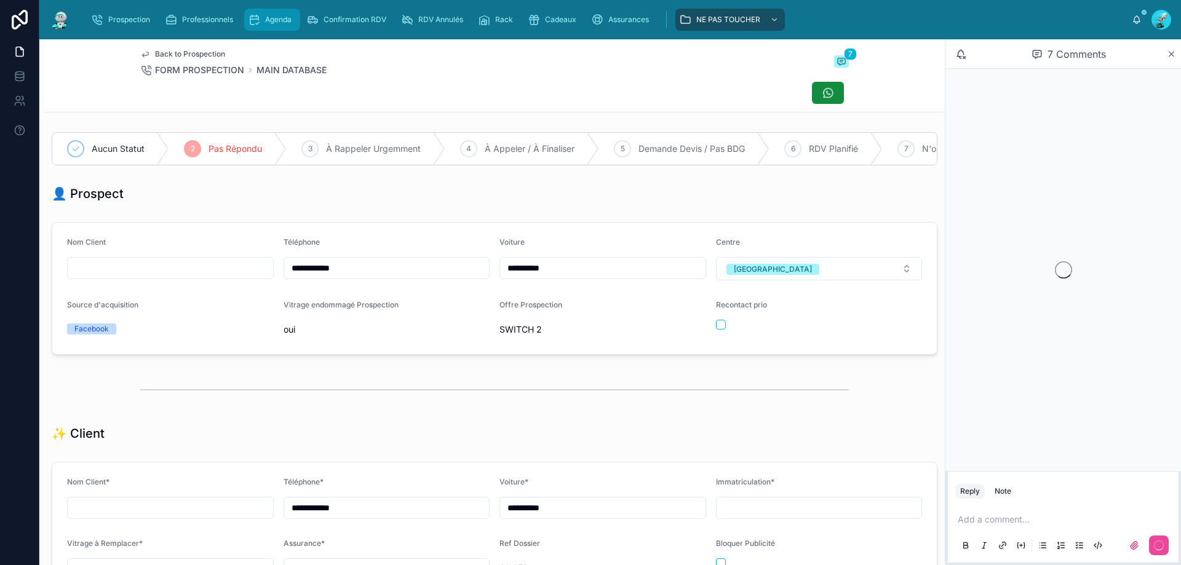
scroll to position [54, 0]
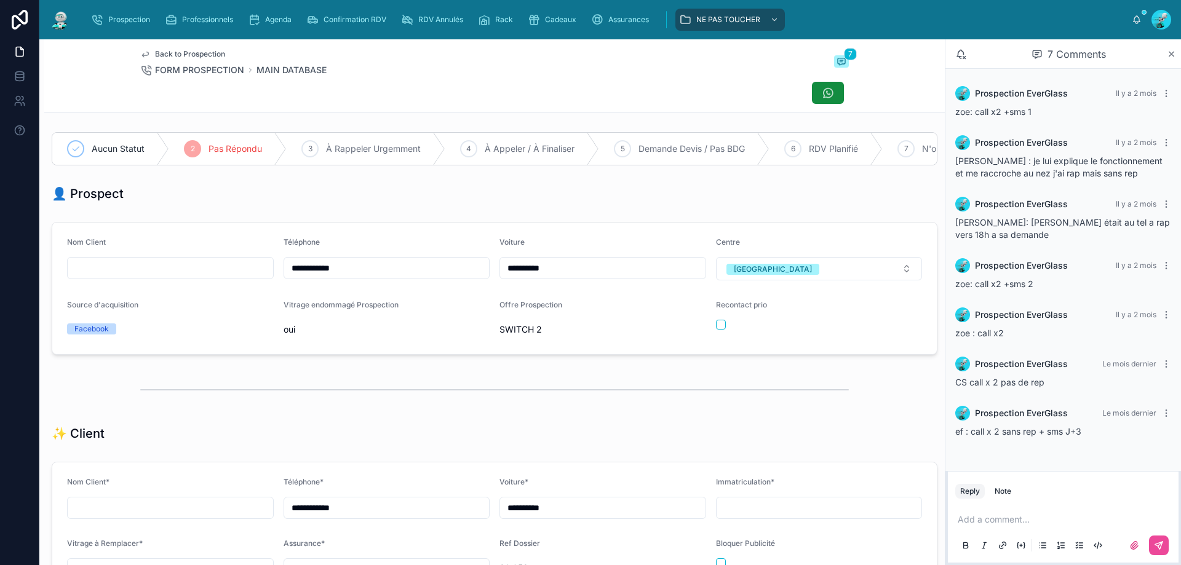
drag, startPoint x: 306, startPoint y: 280, endPoint x: 301, endPoint y: 268, distance: 13.2
click at [194, 269] on form "**********" at bounding box center [494, 289] width 884 height 132
click at [984, 525] on div "Add a comment..." at bounding box center [1063, 532] width 216 height 52
click at [988, 525] on p at bounding box center [1065, 519] width 216 height 12
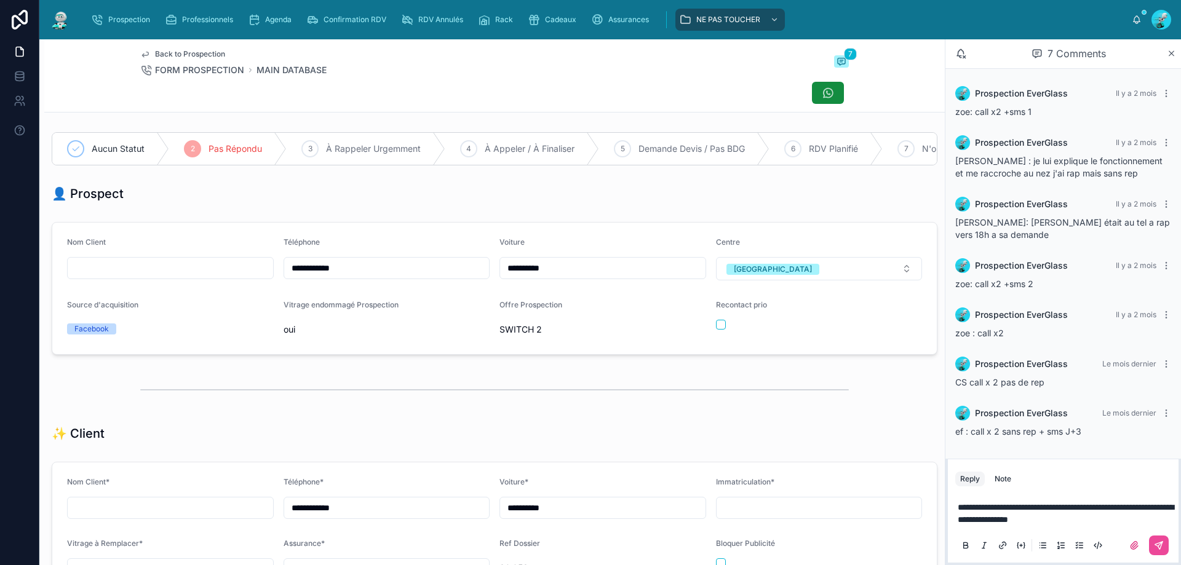
drag, startPoint x: 972, startPoint y: 516, endPoint x: 1051, endPoint y: 536, distance: 81.7
click at [1051, 536] on div at bounding box center [1063, 545] width 216 height 25
click at [1155, 541] on icon at bounding box center [1159, 546] width 10 height 10
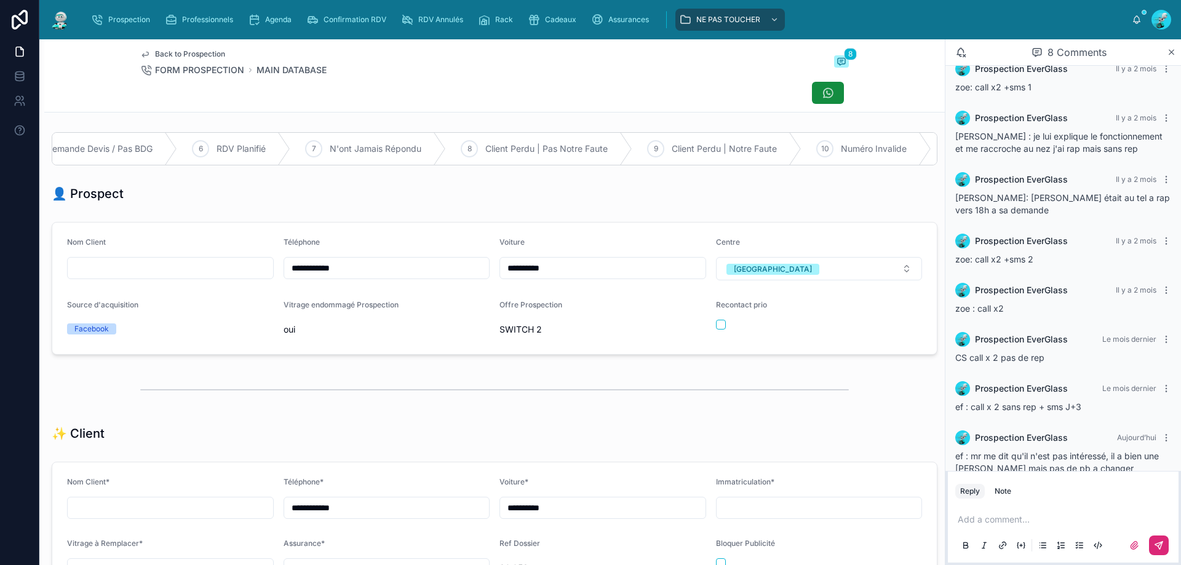
scroll to position [42, 0]
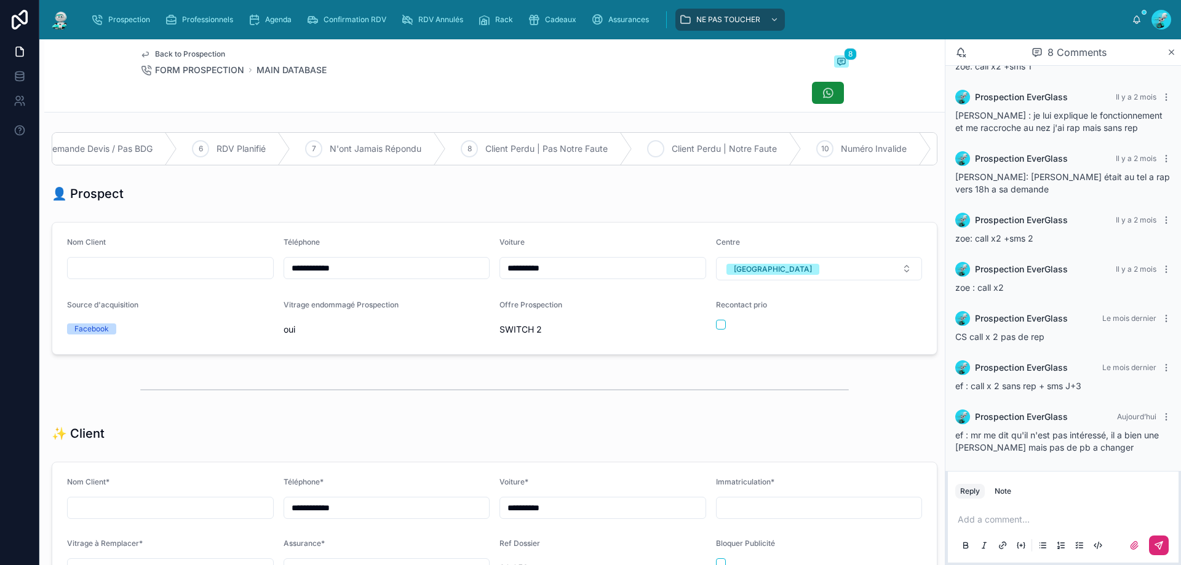
click at [691, 156] on div "9 Client Perdu | Notre Faute" at bounding box center [716, 149] width 169 height 32
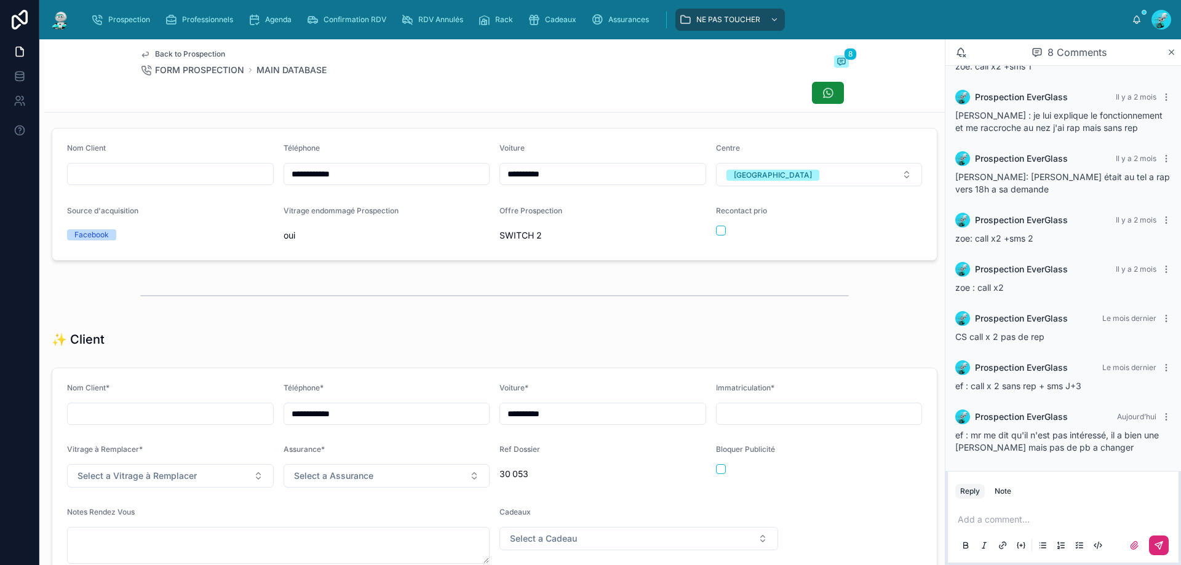
scroll to position [307, 0]
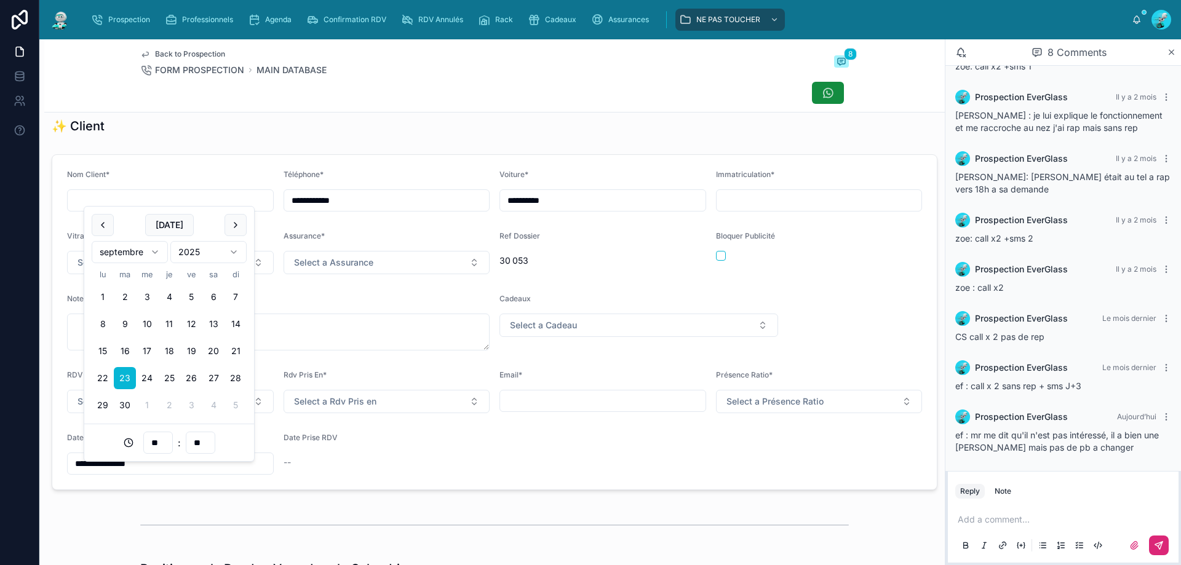
drag, startPoint x: 190, startPoint y: 469, endPoint x: 36, endPoint y: 474, distance: 153.8
click at [36, 474] on div "**********" at bounding box center [590, 282] width 1181 height 565
click at [396, 458] on div "Date Prise RDV --" at bounding box center [386, 454] width 207 height 42
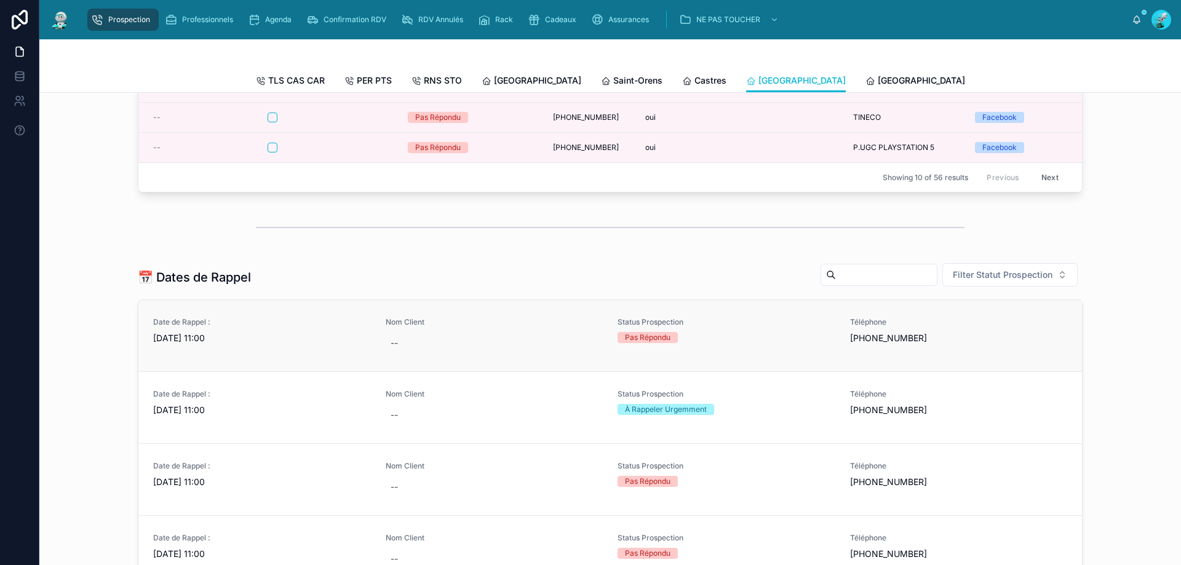
click at [263, 342] on span "[DATE] 11:00" at bounding box center [262, 338] width 218 height 12
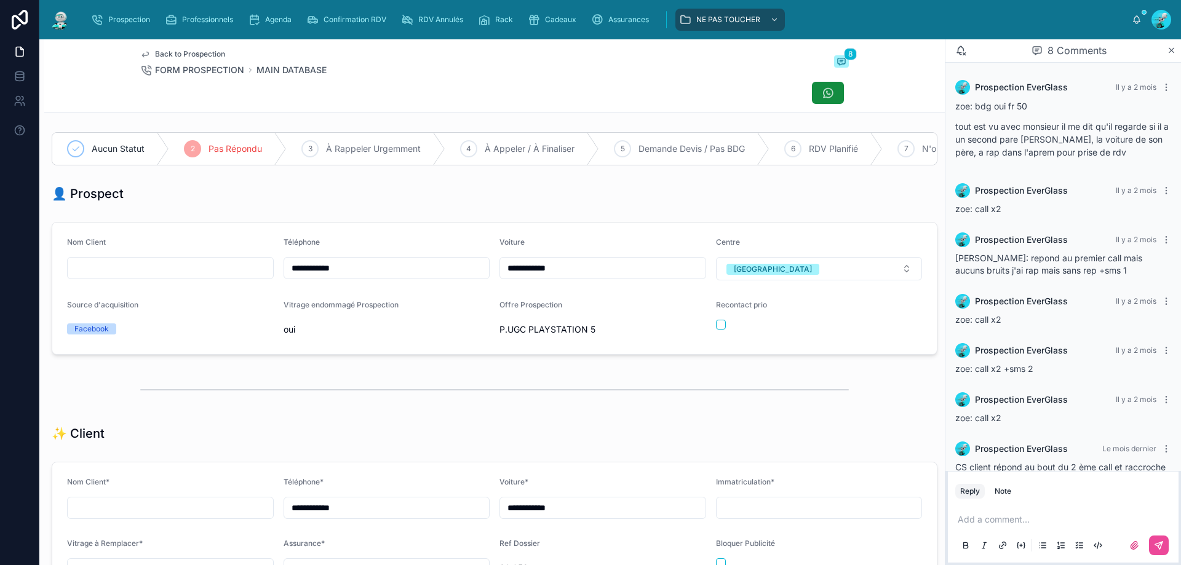
scroll to position [109, 0]
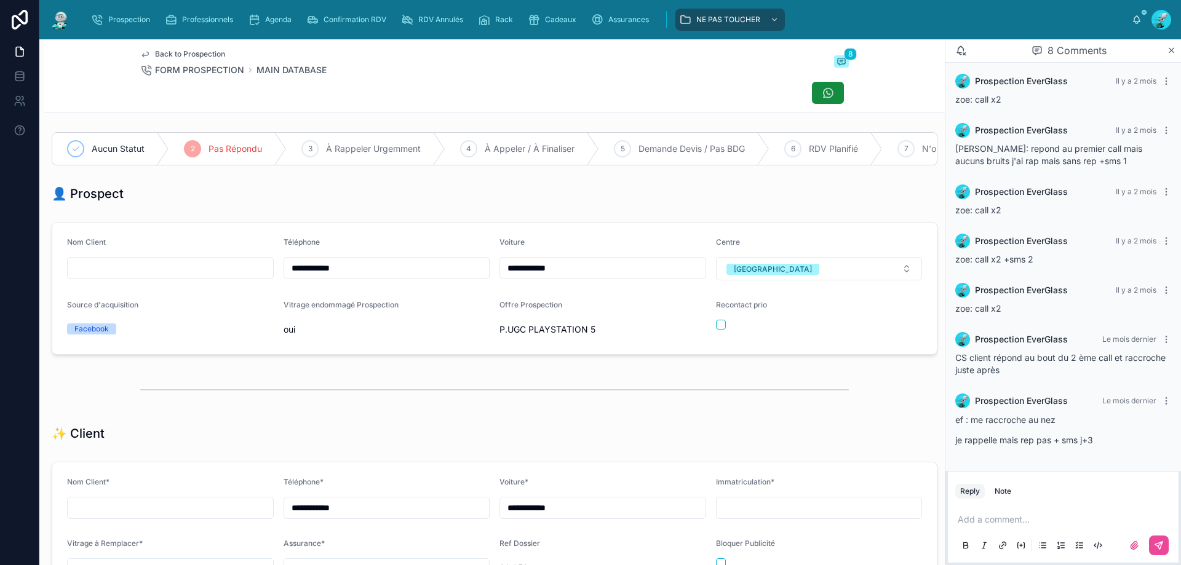
drag, startPoint x: 393, startPoint y: 273, endPoint x: 244, endPoint y: 274, distance: 148.8
click at [215, 272] on form "**********" at bounding box center [494, 289] width 884 height 132
click at [606, 202] on div "👤 Prospect" at bounding box center [494, 193] width 885 height 17
click at [1042, 515] on p at bounding box center [1065, 519] width 216 height 12
click at [1153, 545] on button at bounding box center [1159, 546] width 20 height 20
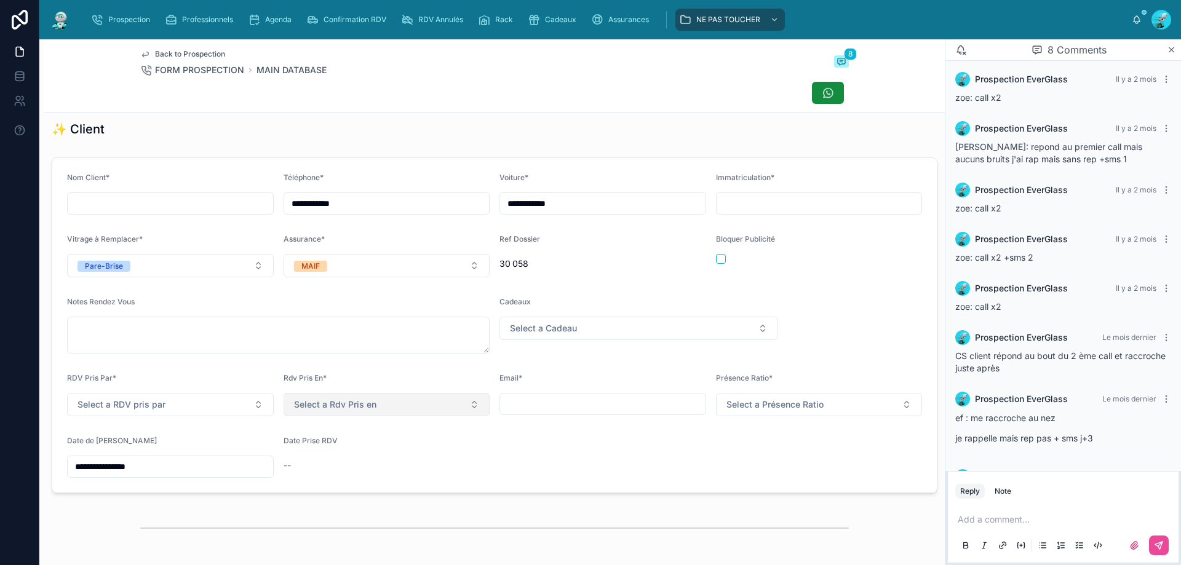
scroll to position [369, 0]
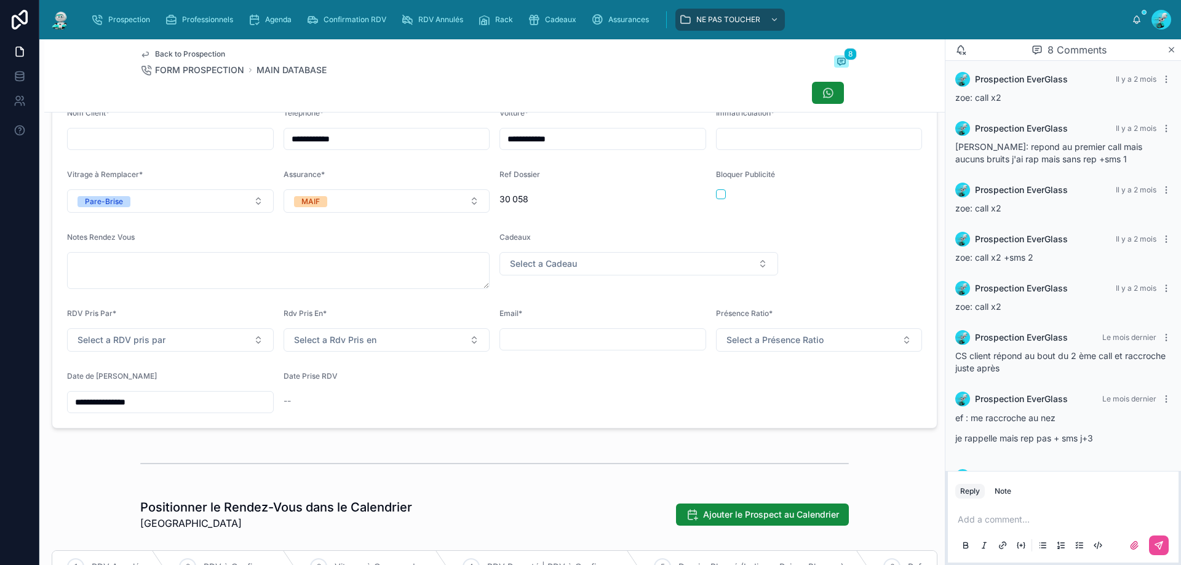
click at [173, 408] on input "**********" at bounding box center [170, 402] width 205 height 17
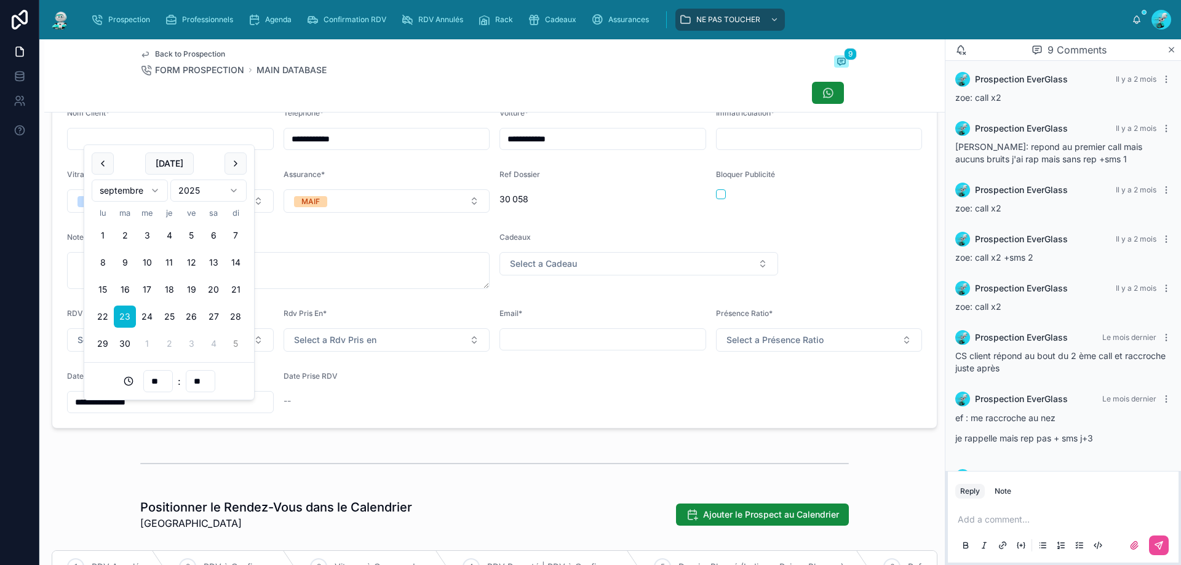
click at [233, 343] on button "5" at bounding box center [235, 344] width 22 height 22
type input "**********"
click at [425, 457] on div at bounding box center [494, 463] width 900 height 41
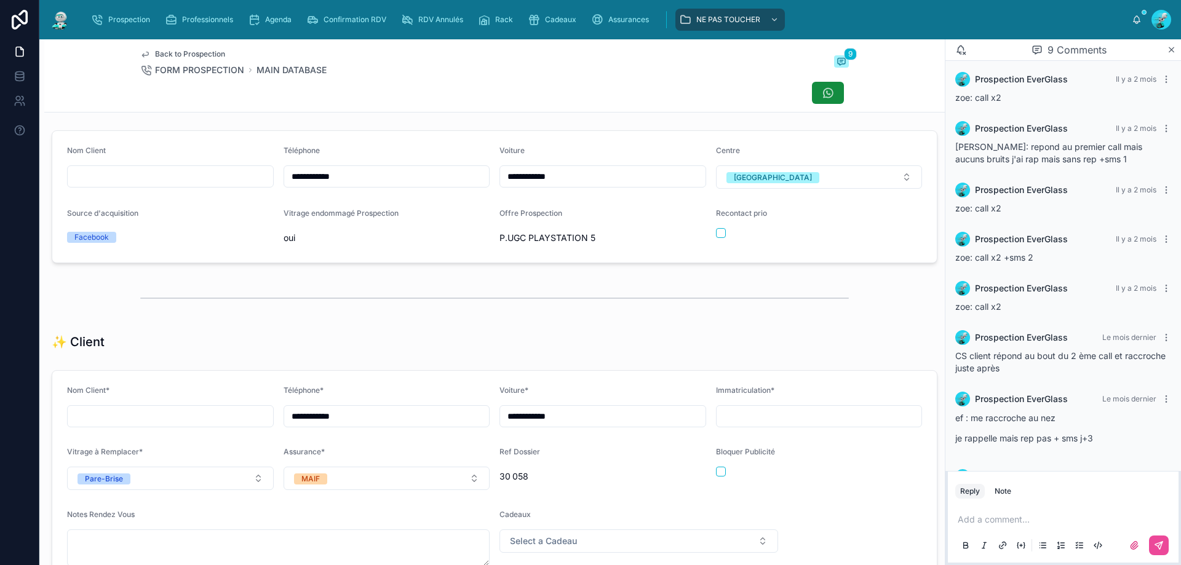
scroll to position [61, 0]
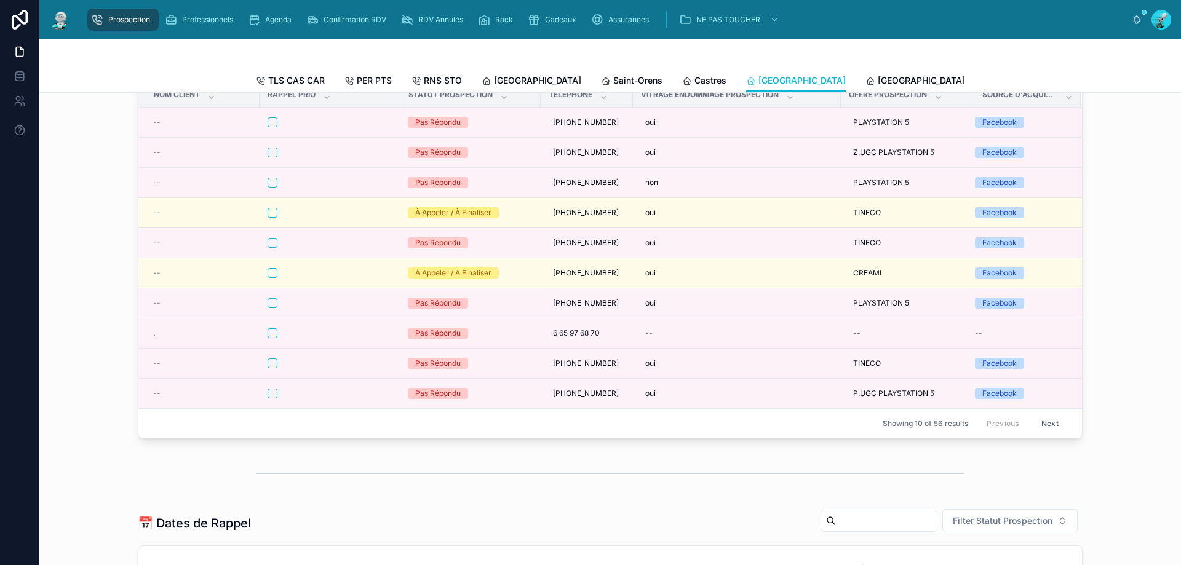
scroll to position [307, 0]
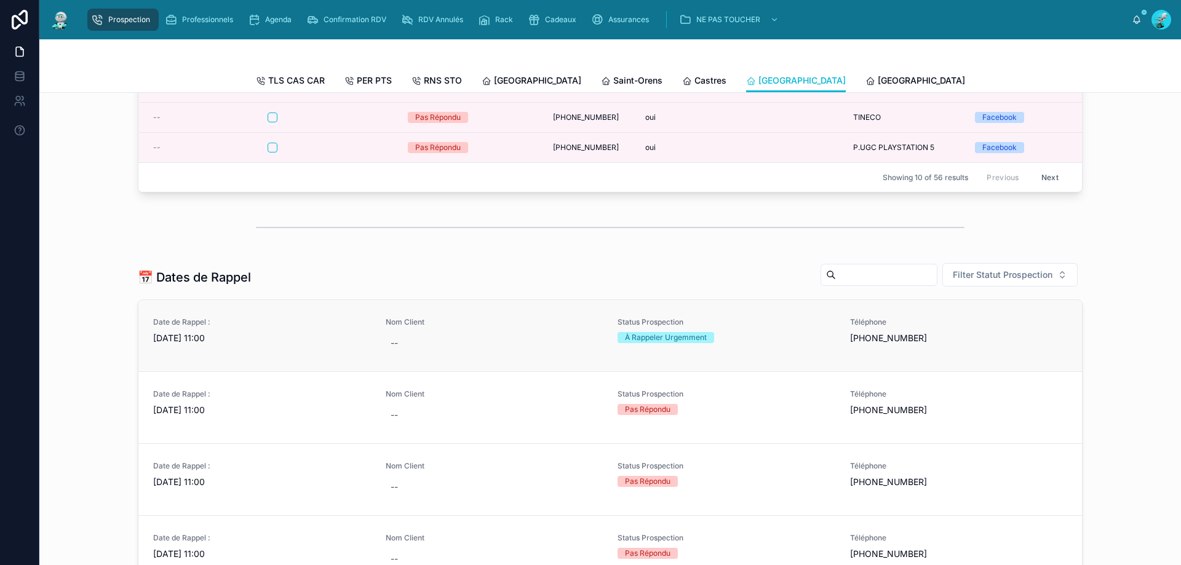
click at [231, 344] on span "[DATE] 11:00" at bounding box center [262, 338] width 218 height 12
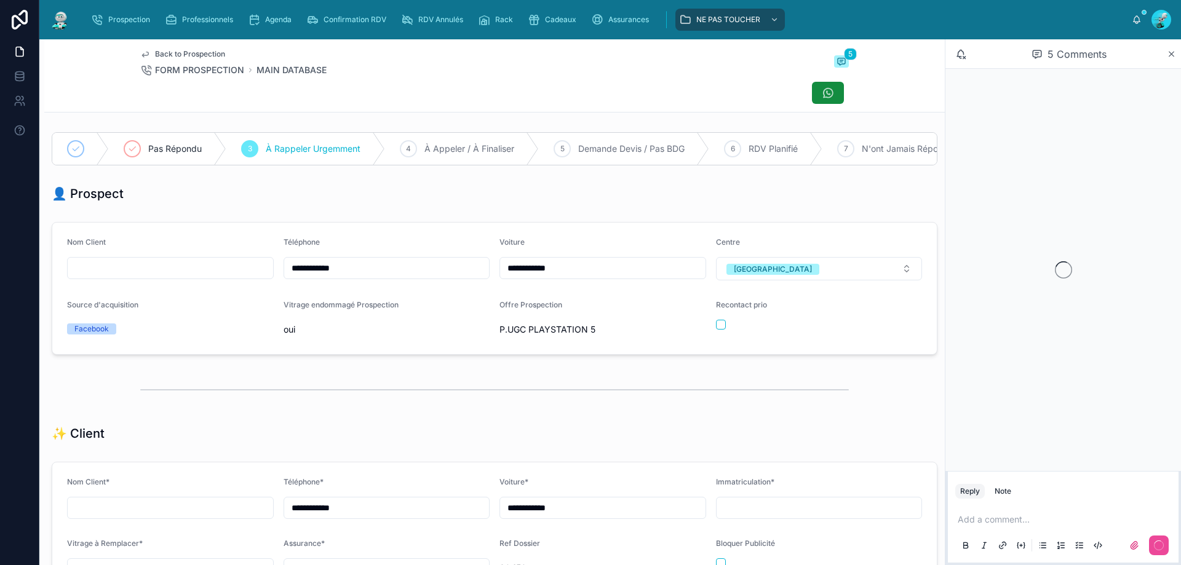
scroll to position [90, 0]
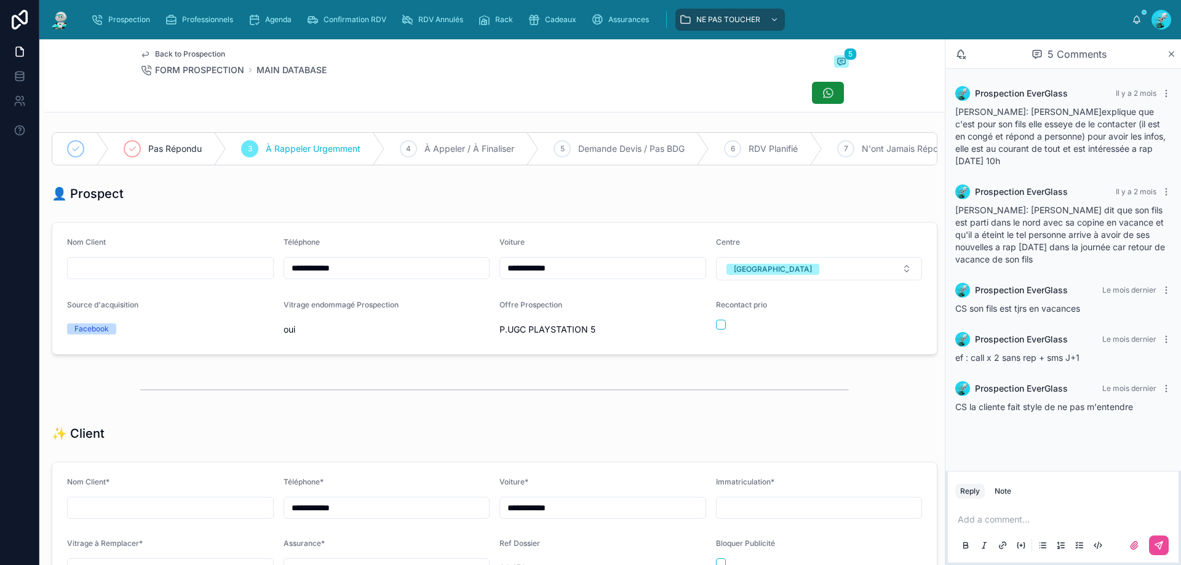
drag, startPoint x: 365, startPoint y: 275, endPoint x: 298, endPoint y: 274, distance: 67.0
click at [298, 274] on input "**********" at bounding box center [386, 267] width 205 height 17
click at [413, 248] on div "Téléphone" at bounding box center [386, 244] width 207 height 15
drag, startPoint x: 400, startPoint y: 279, endPoint x: 212, endPoint y: 276, distance: 188.2
click at [197, 277] on form "**********" at bounding box center [494, 289] width 884 height 132
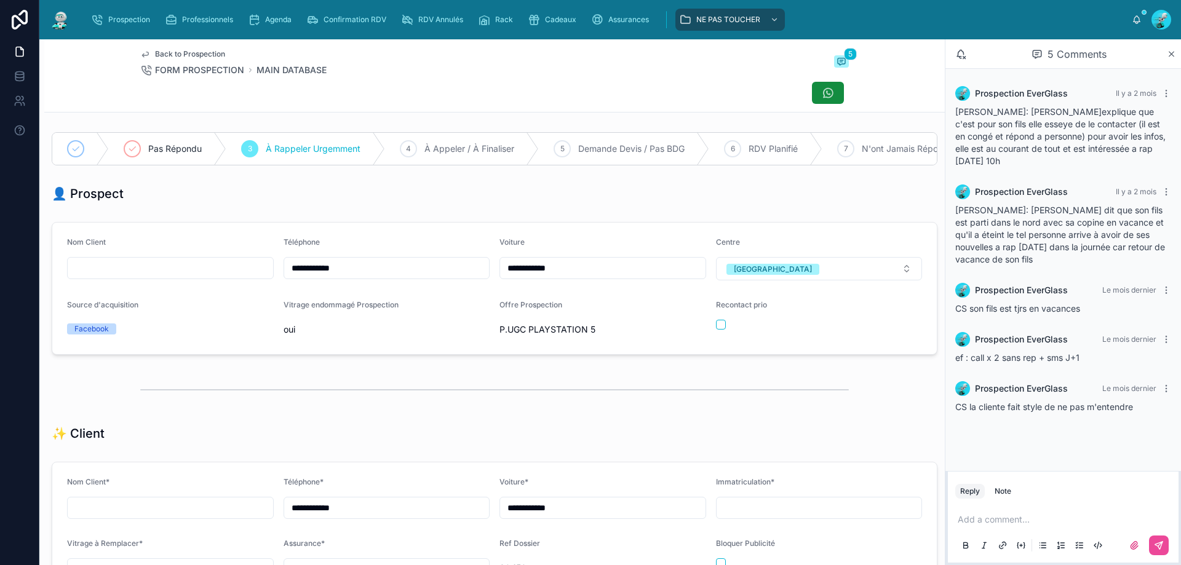
click at [644, 200] on div "👤 Prospect" at bounding box center [494, 193] width 885 height 17
click at [985, 516] on p at bounding box center [1065, 519] width 216 height 12
click at [1026, 518] on p at bounding box center [1065, 519] width 216 height 12
click at [1157, 547] on icon at bounding box center [1159, 546] width 10 height 10
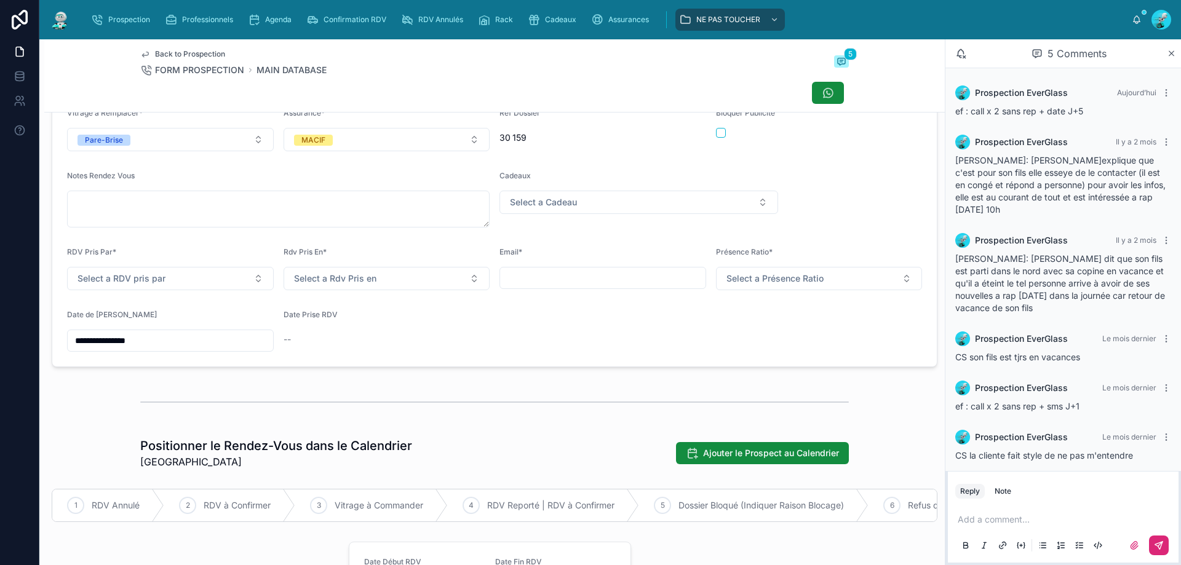
click at [142, 349] on input "**********" at bounding box center [170, 340] width 205 height 17
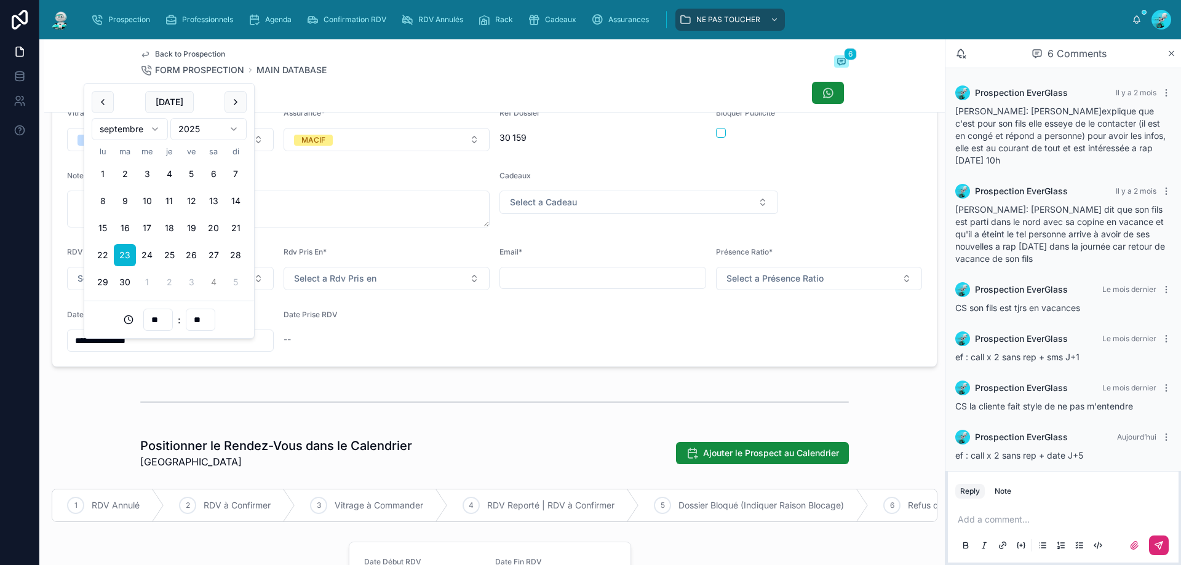
click at [215, 287] on button "4" at bounding box center [213, 282] width 22 height 22
click at [130, 204] on button "7" at bounding box center [125, 201] width 22 height 22
type input "**********"
click at [301, 386] on div "**********" at bounding box center [494, 564] width 900 height 1735
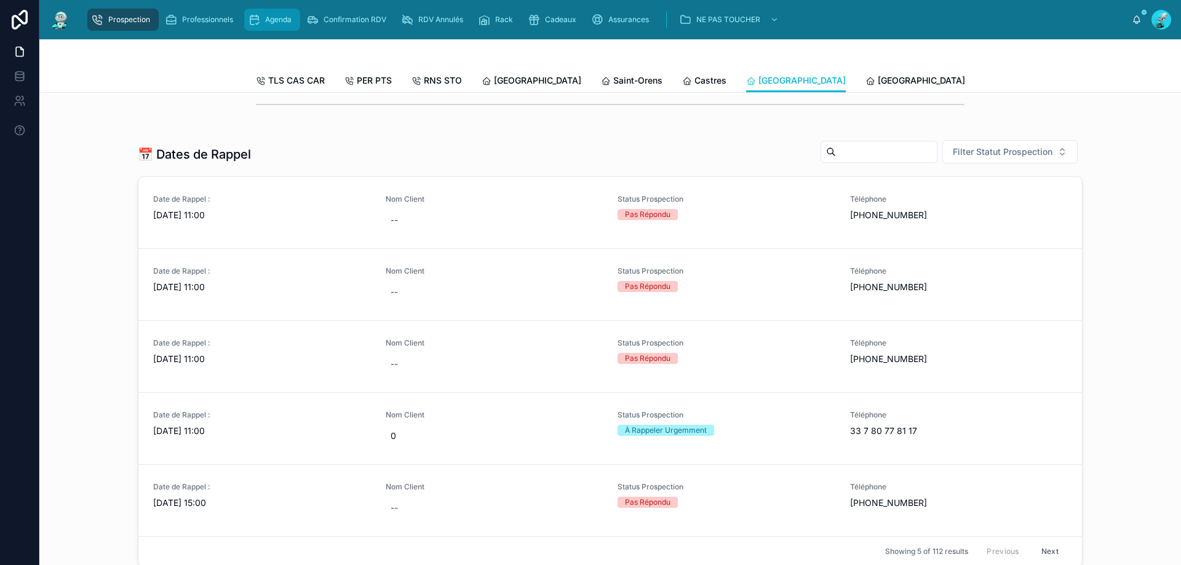
click at [257, 23] on icon "scrollable content" at bounding box center [254, 20] width 12 height 12
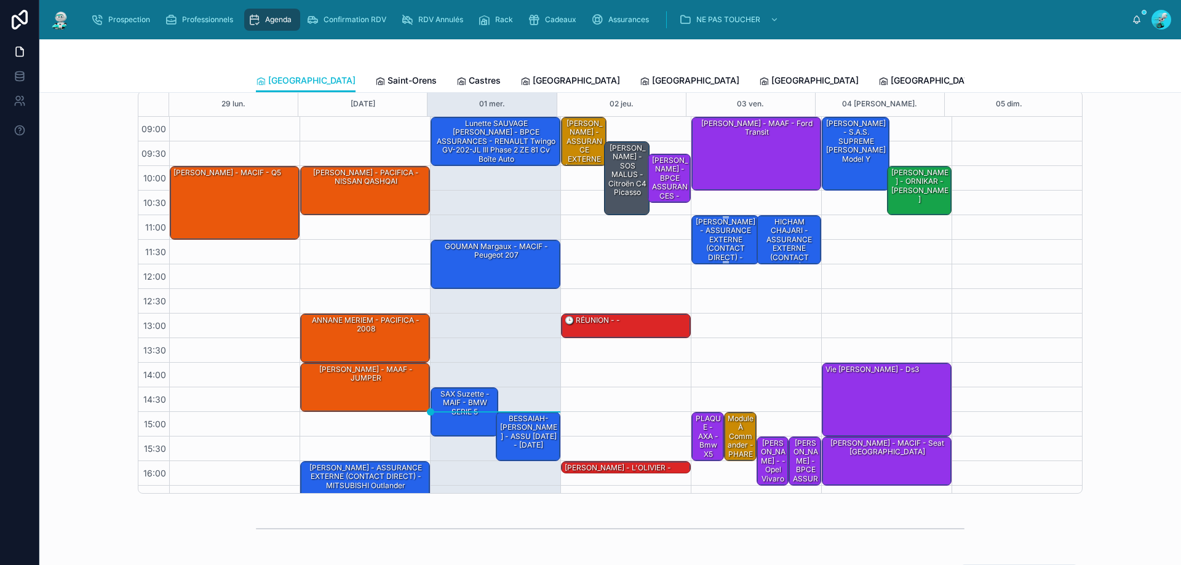
scroll to position [61, 0]
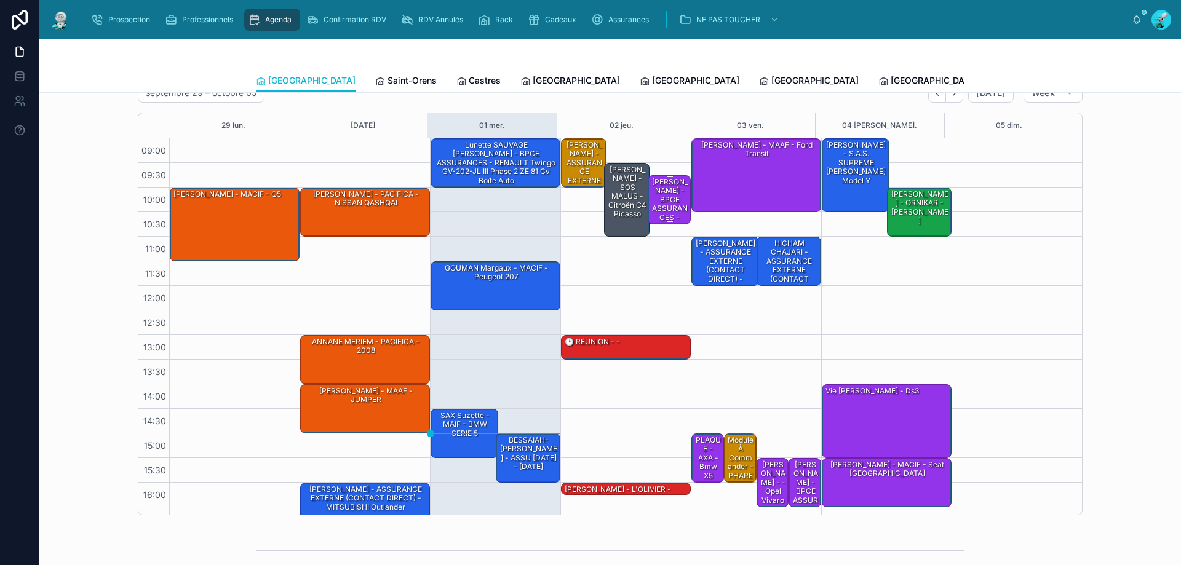
click at [664, 190] on div "[PERSON_NAME] - BPCE ASSURANCES - Chevrolet aveo" at bounding box center [669, 208] width 39 height 65
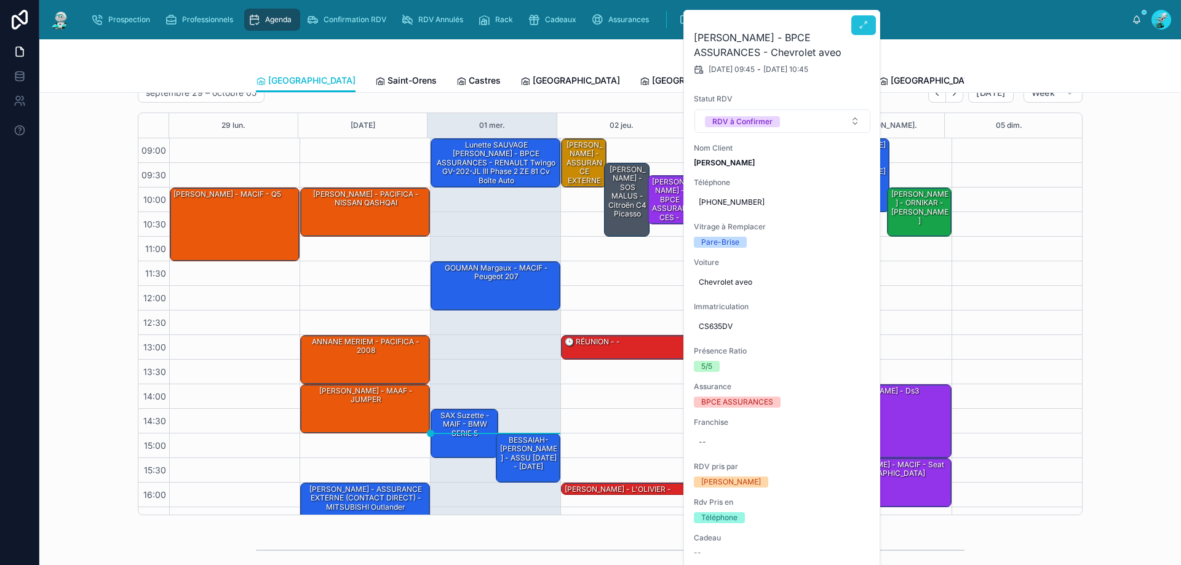
click at [861, 28] on icon at bounding box center [863, 25] width 10 height 10
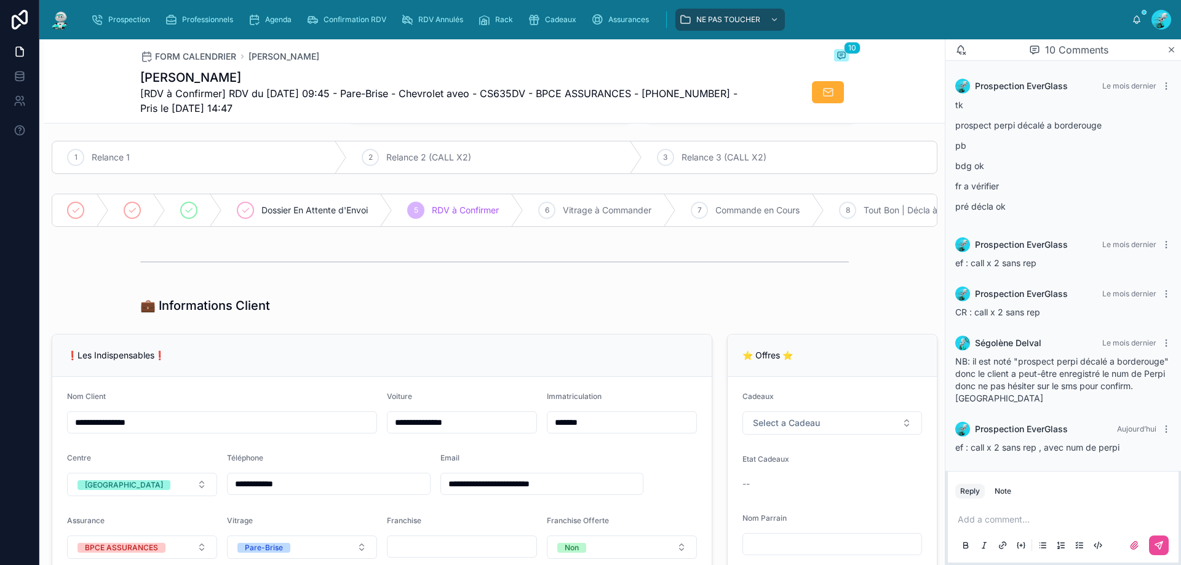
scroll to position [246, 0]
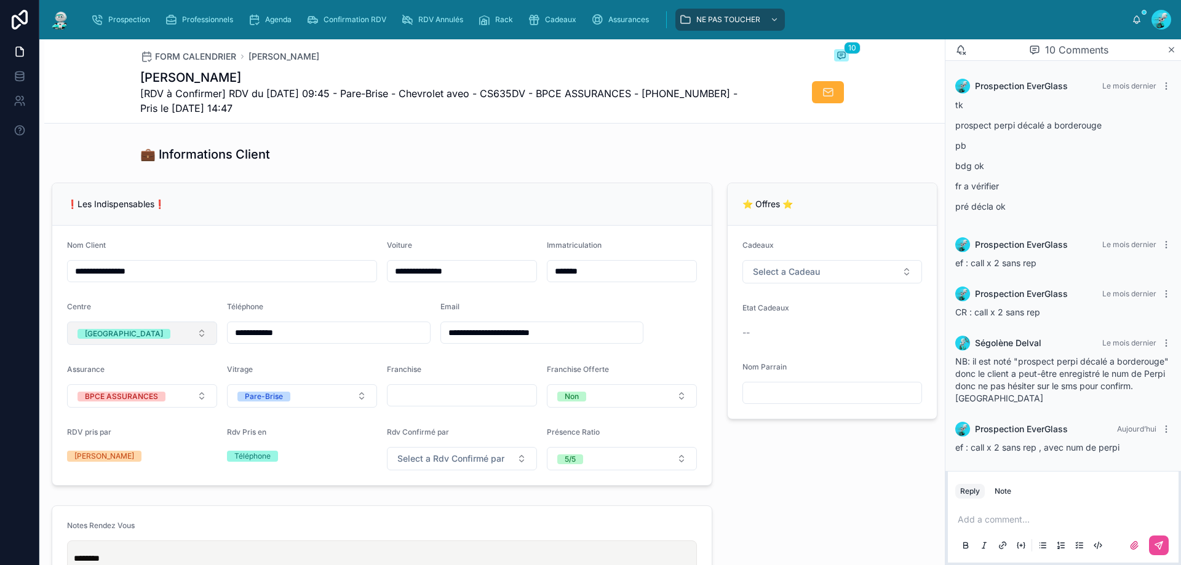
drag, startPoint x: 325, startPoint y: 339, endPoint x: 192, endPoint y: 341, distance: 132.8
click at [178, 344] on form "**********" at bounding box center [381, 355] width 659 height 259
click at [364, 193] on div "❗Les Indispensables❗" at bounding box center [381, 204] width 659 height 42
click at [1016, 526] on div "Add a comment..." at bounding box center [1063, 532] width 216 height 52
click at [1023, 518] on p at bounding box center [1065, 519] width 216 height 12
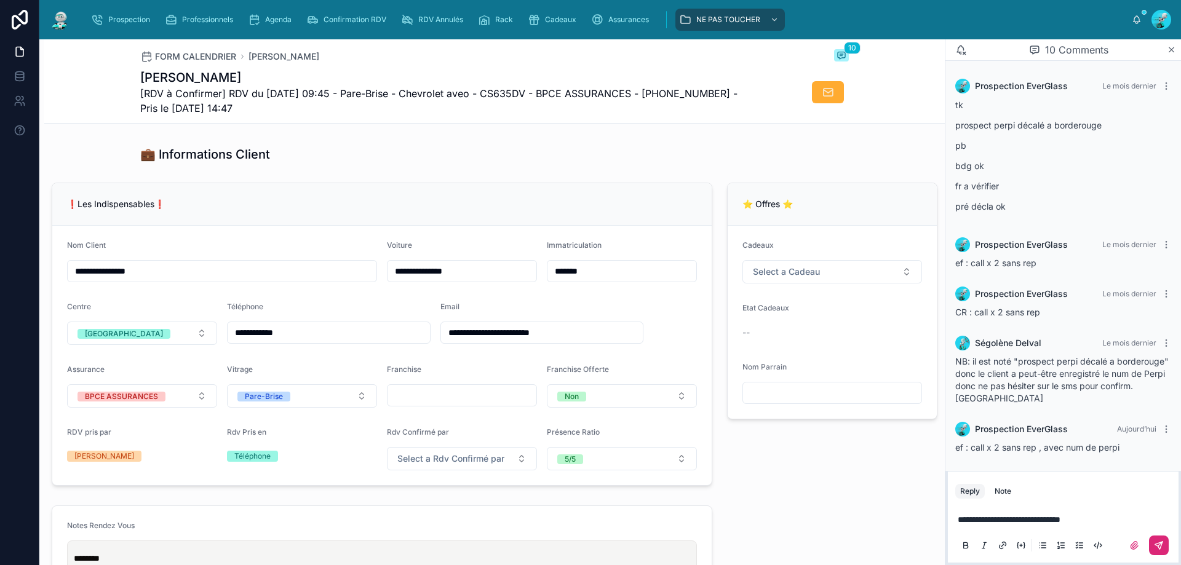
click at [1159, 542] on icon at bounding box center [1159, 546] width 10 height 10
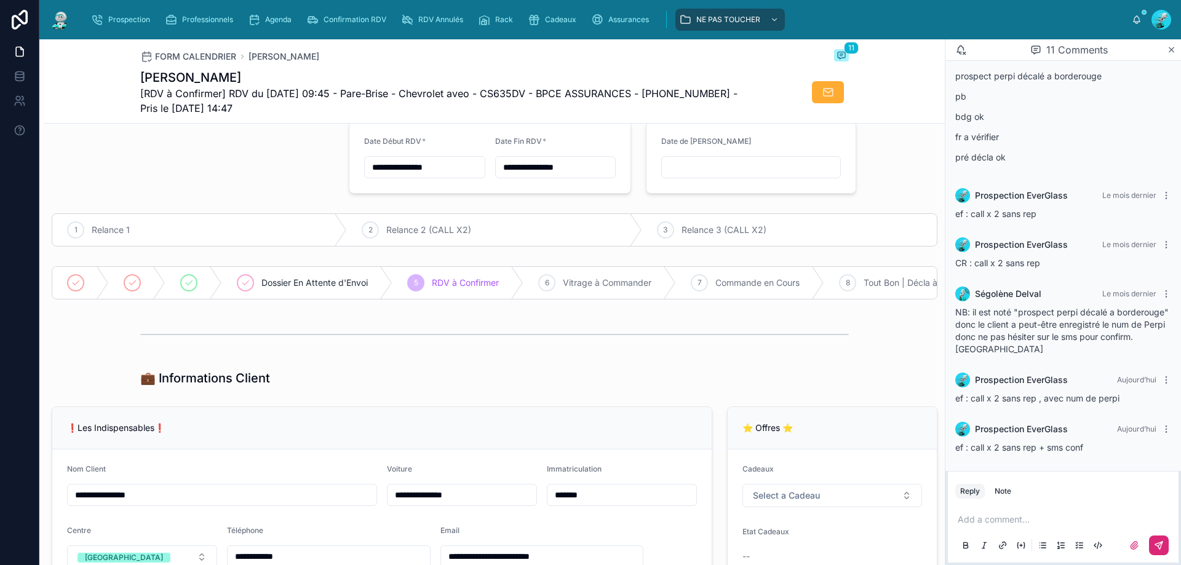
scroll to position [0, 0]
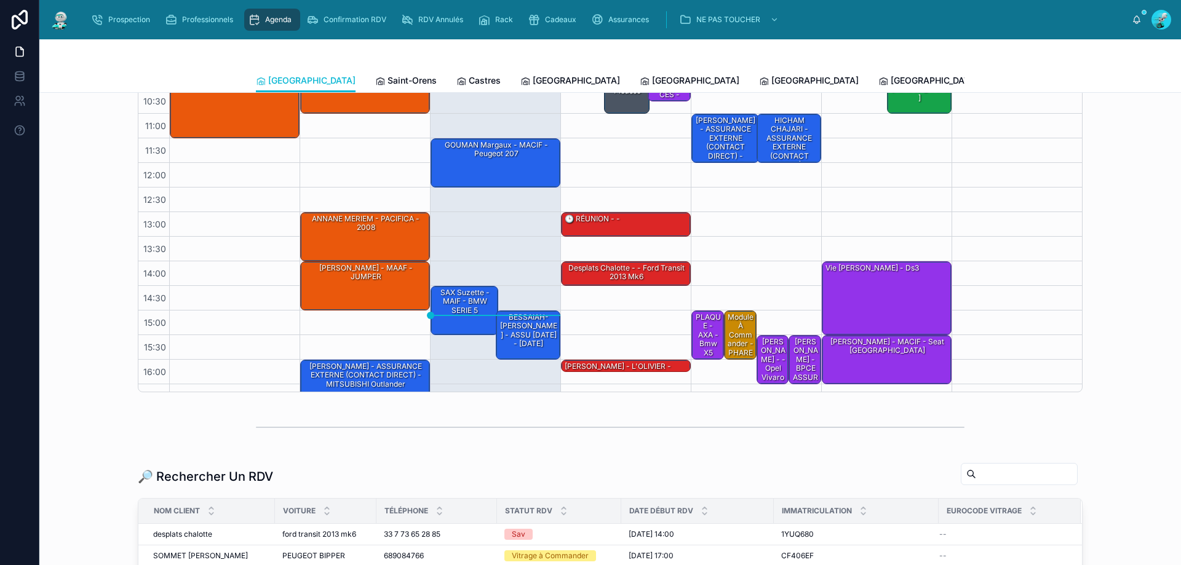
scroll to position [61, 0]
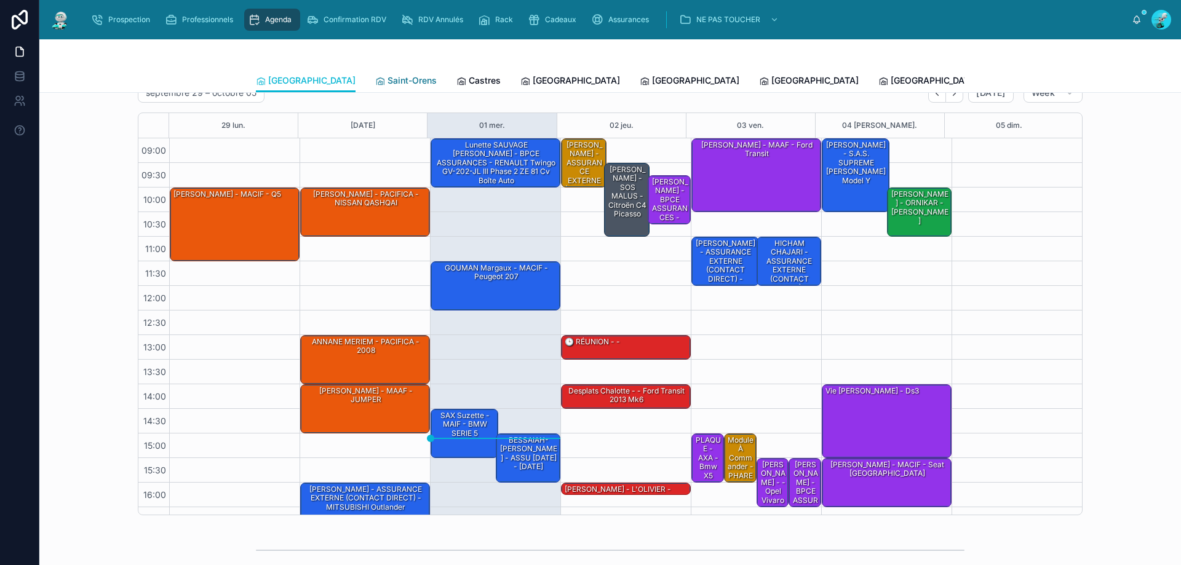
click at [387, 85] on span "Saint-Orens" at bounding box center [411, 80] width 49 height 12
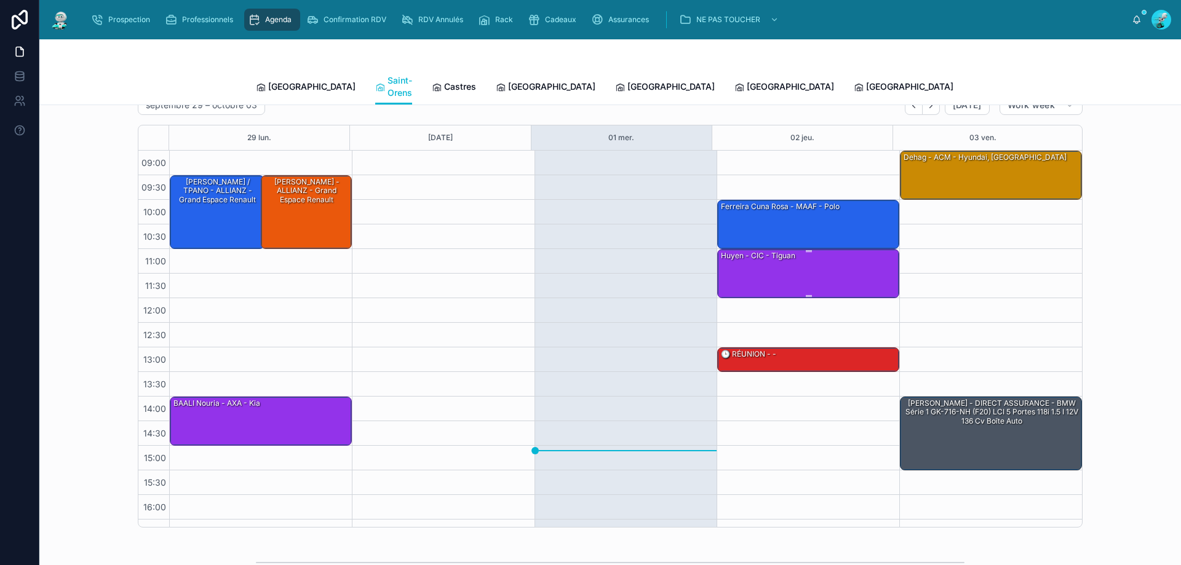
click at [826, 274] on div "huyen - CIC - tiguan" at bounding box center [808, 273] width 178 height 47
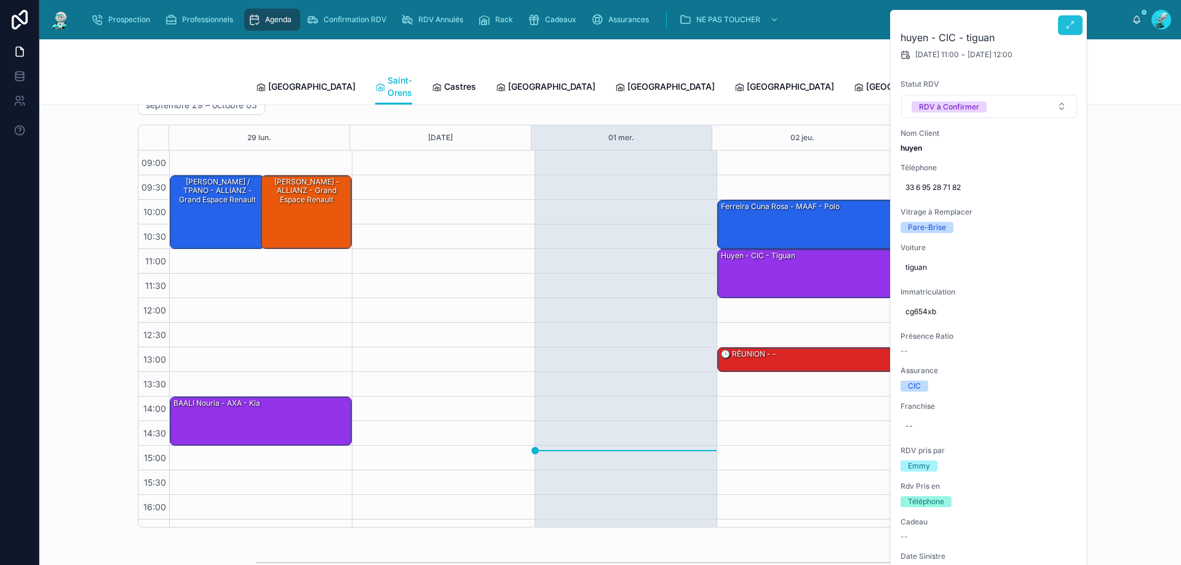
click at [1068, 24] on icon at bounding box center [1070, 25] width 10 height 10
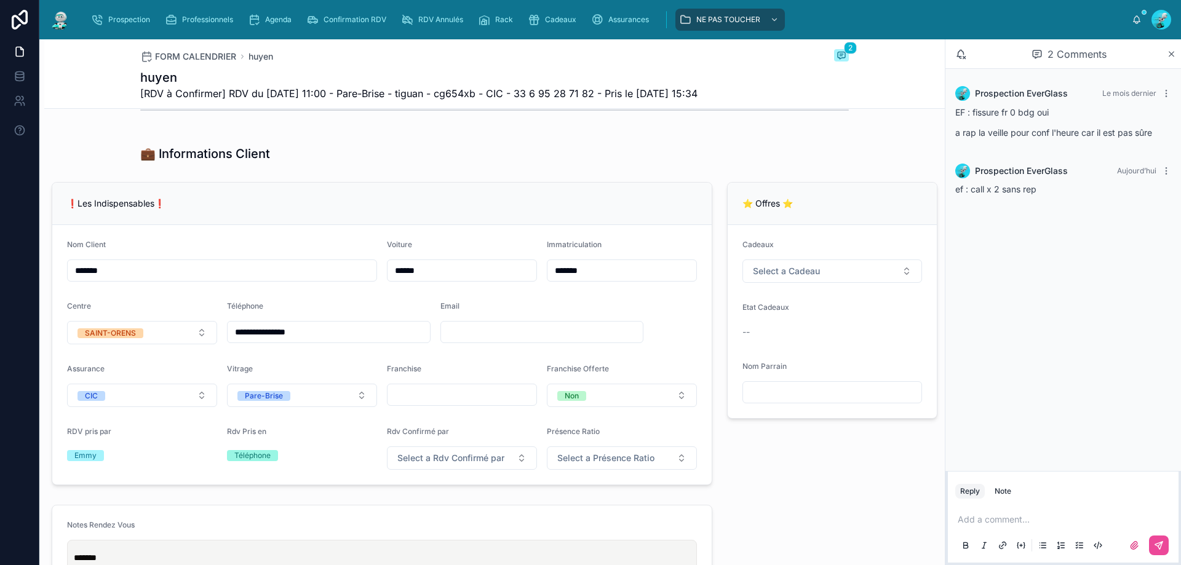
scroll to position [246, 0]
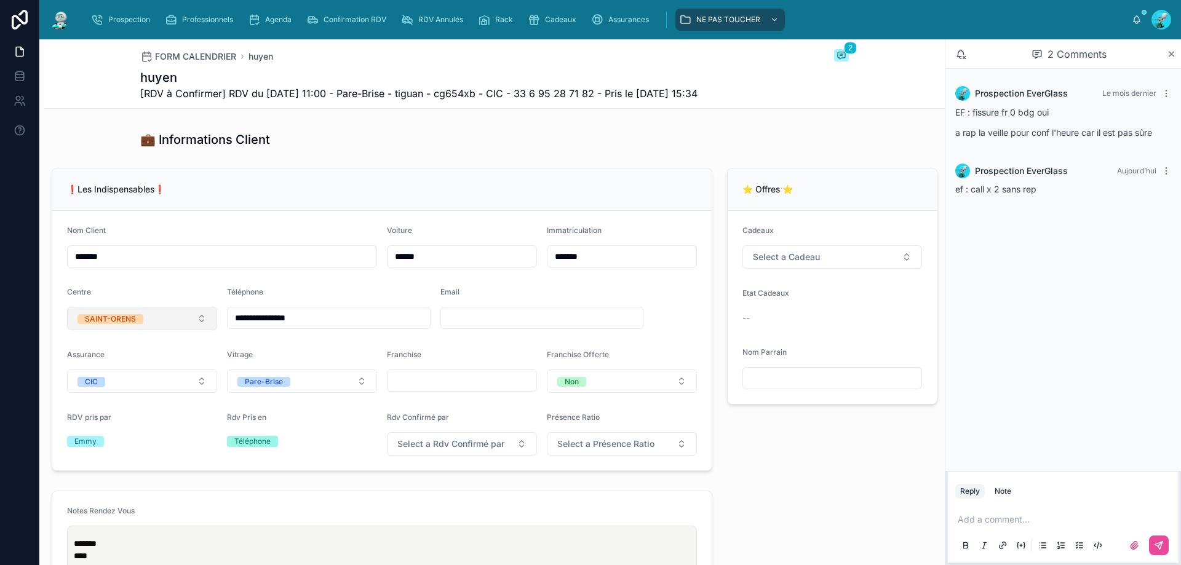
drag, startPoint x: 319, startPoint y: 328, endPoint x: 213, endPoint y: 323, distance: 105.3
click at [213, 323] on form "**********" at bounding box center [381, 340] width 659 height 259
click at [342, 175] on div "**********" at bounding box center [381, 319] width 675 height 313
click at [988, 515] on p at bounding box center [1065, 519] width 216 height 12
click at [1151, 546] on button at bounding box center [1159, 546] width 20 height 20
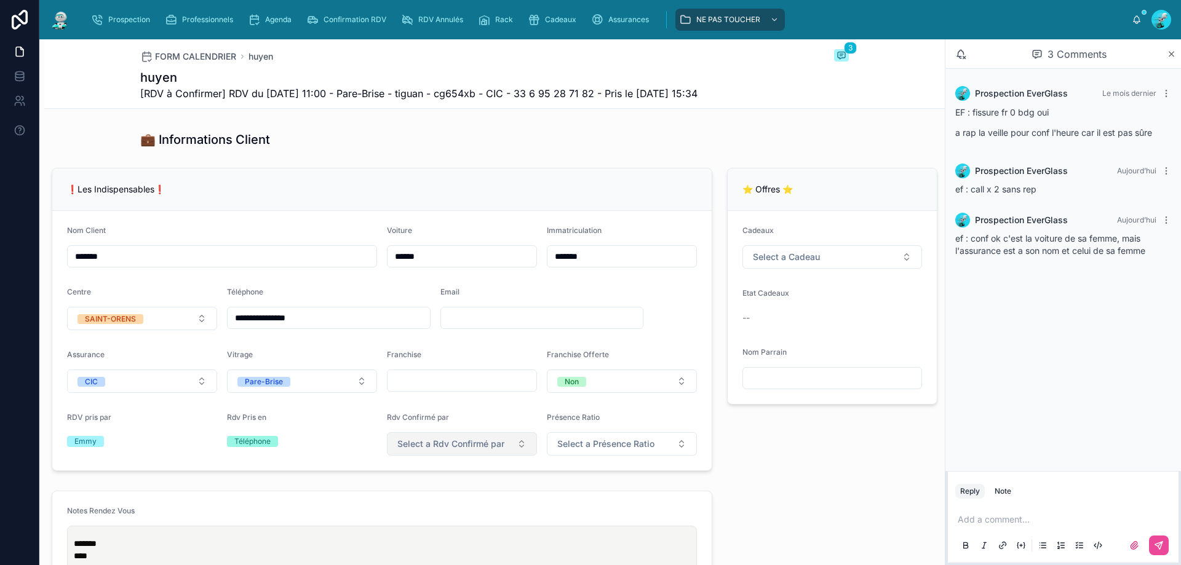
click at [481, 450] on span "Select a Rdv Confirmé par" at bounding box center [450, 444] width 107 height 12
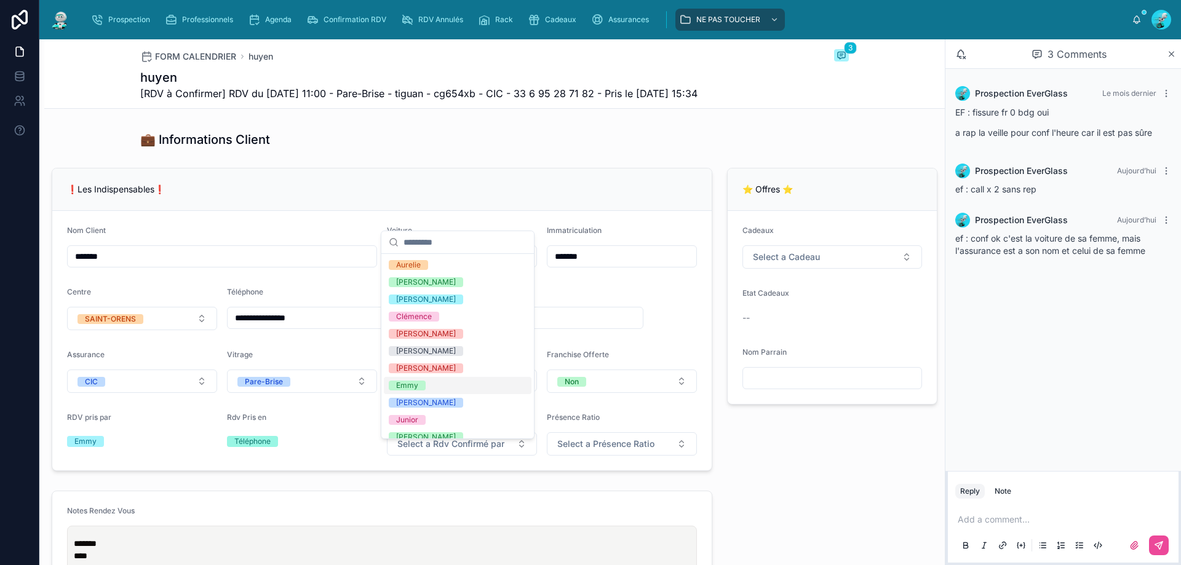
click at [456, 387] on div "Emmy" at bounding box center [458, 385] width 148 height 17
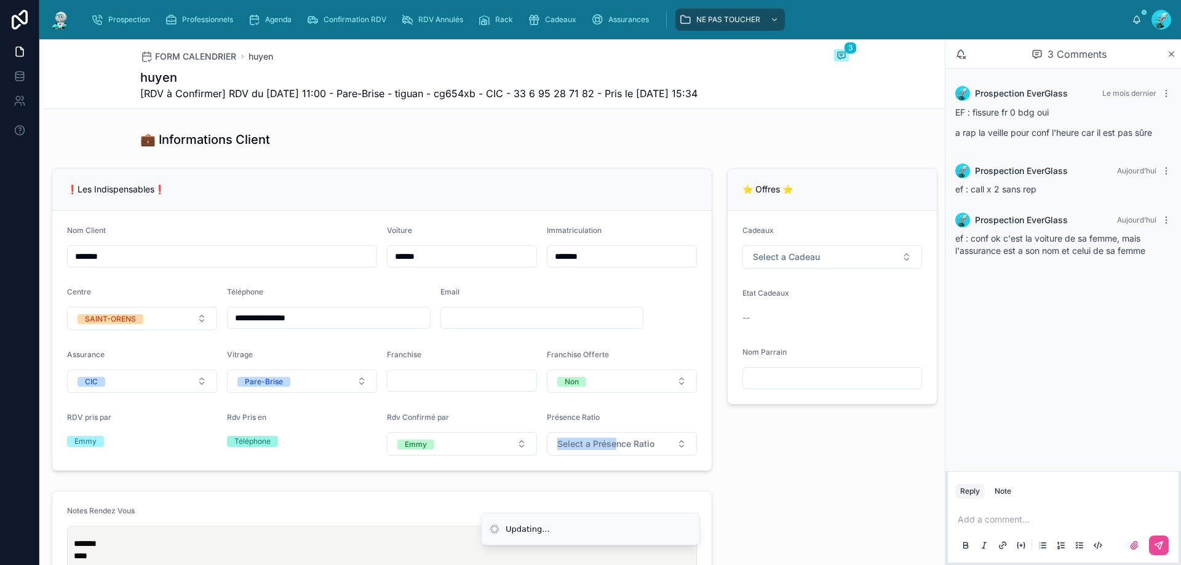
click at [613, 440] on div "Présence Ratio Select a Présence Ratio" at bounding box center [622, 434] width 150 height 43
click at [617, 449] on span "Select a Présence Ratio" at bounding box center [605, 444] width 97 height 12
click at [592, 424] on div "5/5" at bounding box center [616, 427] width 148 height 17
click at [798, 466] on div "⭐ Offres ⭐ Cadeaux Select a Cadeau Etat Cadeaux -- Nom Parrain" at bounding box center [831, 319] width 225 height 313
click at [455, 387] on input "text" at bounding box center [461, 380] width 149 height 17
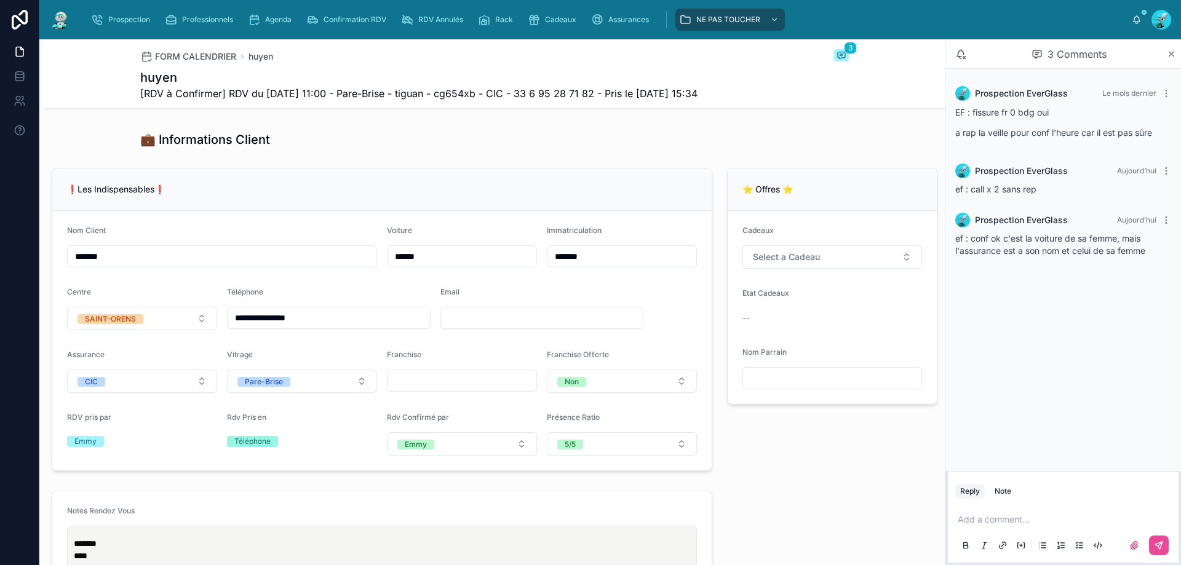
type input "**"
click at [745, 474] on div "⭐ Offres ⭐ Cadeaux Select a Cadeau Etat Cadeaux -- Nom Parrain" at bounding box center [831, 319] width 225 height 313
click at [420, 384] on input "**" at bounding box center [461, 380] width 149 height 17
click at [509, 148] on div "💼 Informations Client" at bounding box center [494, 139] width 708 height 17
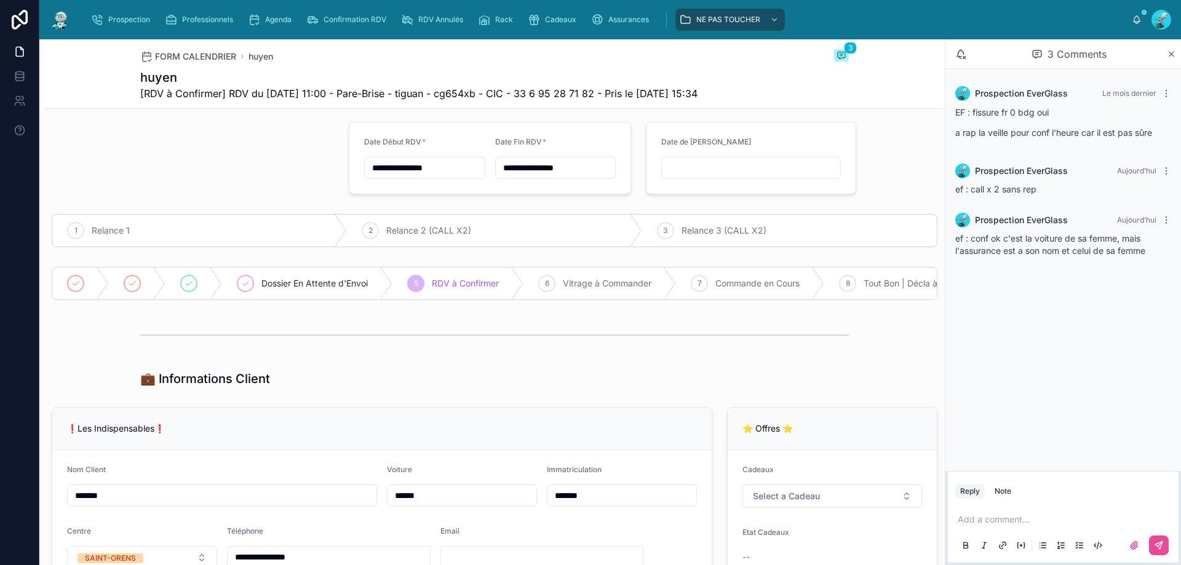
scroll to position [0, 0]
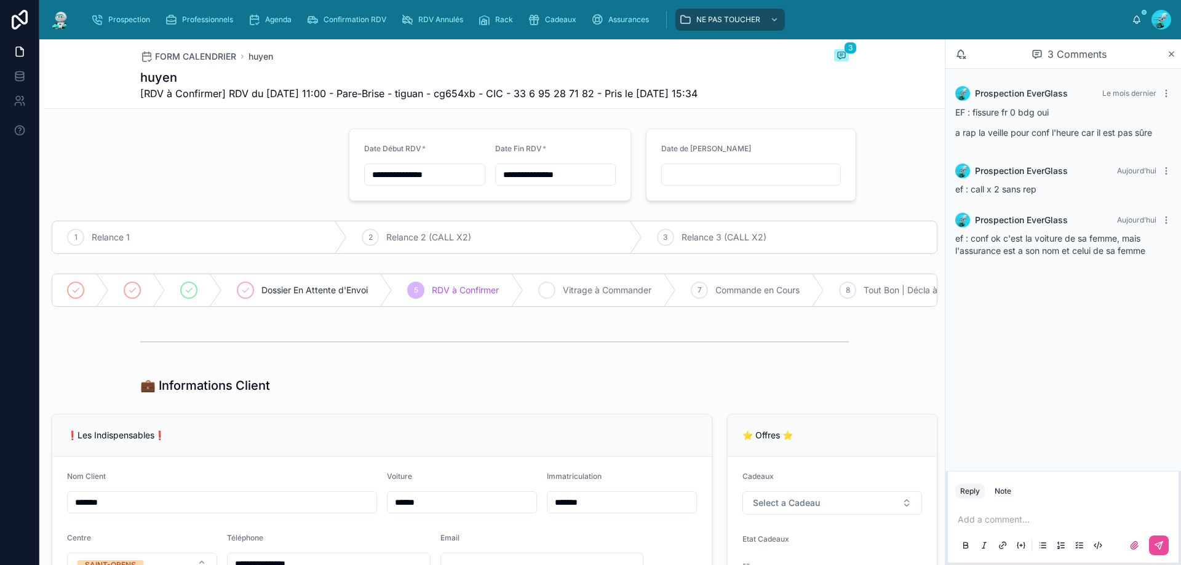
click at [559, 293] on div "6 Vitrage à Commander" at bounding box center [599, 290] width 153 height 32
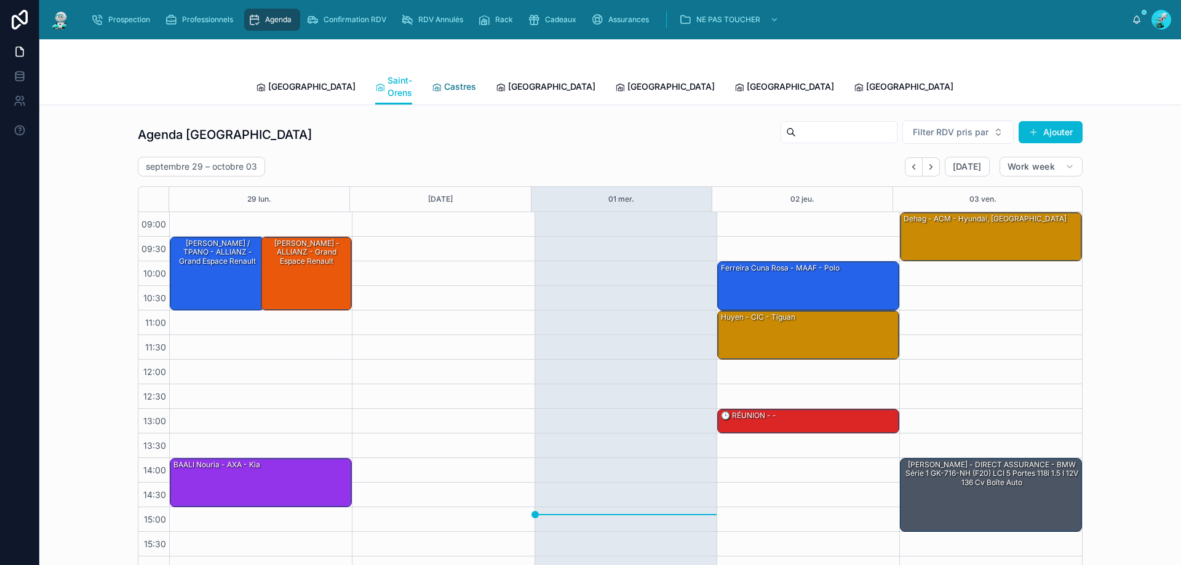
click at [432, 81] on div "Castres" at bounding box center [454, 87] width 44 height 12
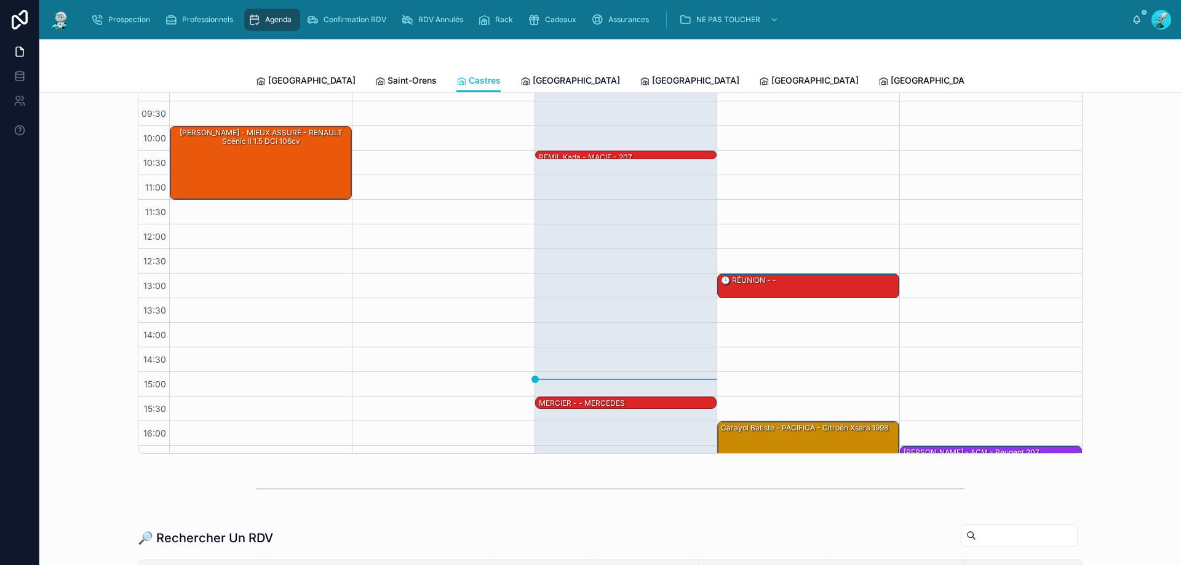
click at [496, 68] on div at bounding box center [610, 54] width 708 height 30
click at [533, 75] on span "[GEOGRAPHIC_DATA]" at bounding box center [576, 80] width 87 height 12
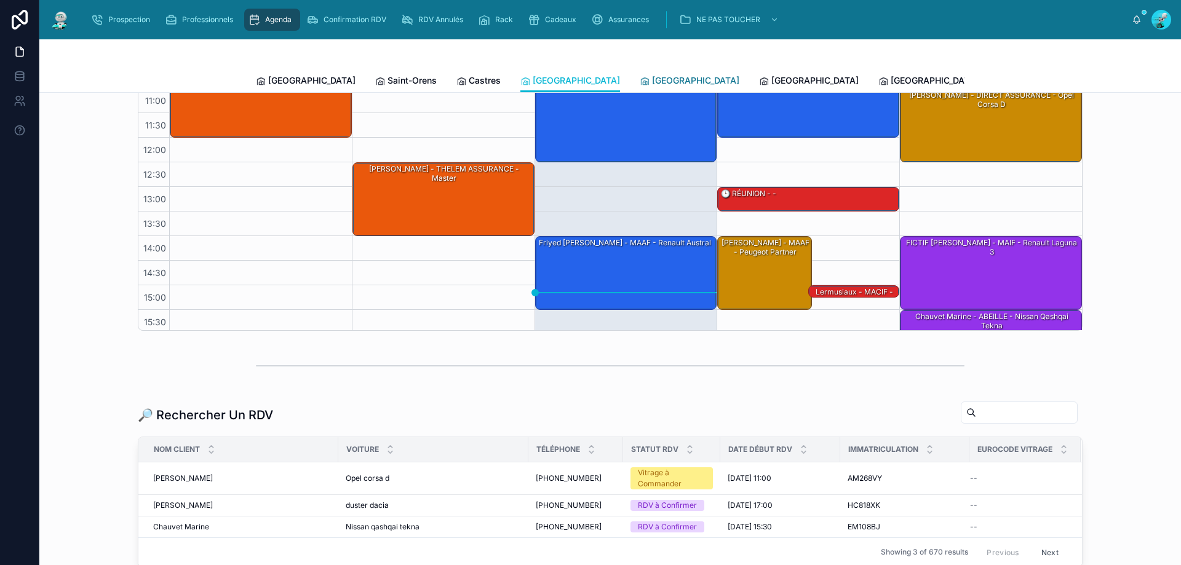
click at [640, 89] on link "[GEOGRAPHIC_DATA]" at bounding box center [690, 81] width 100 height 25
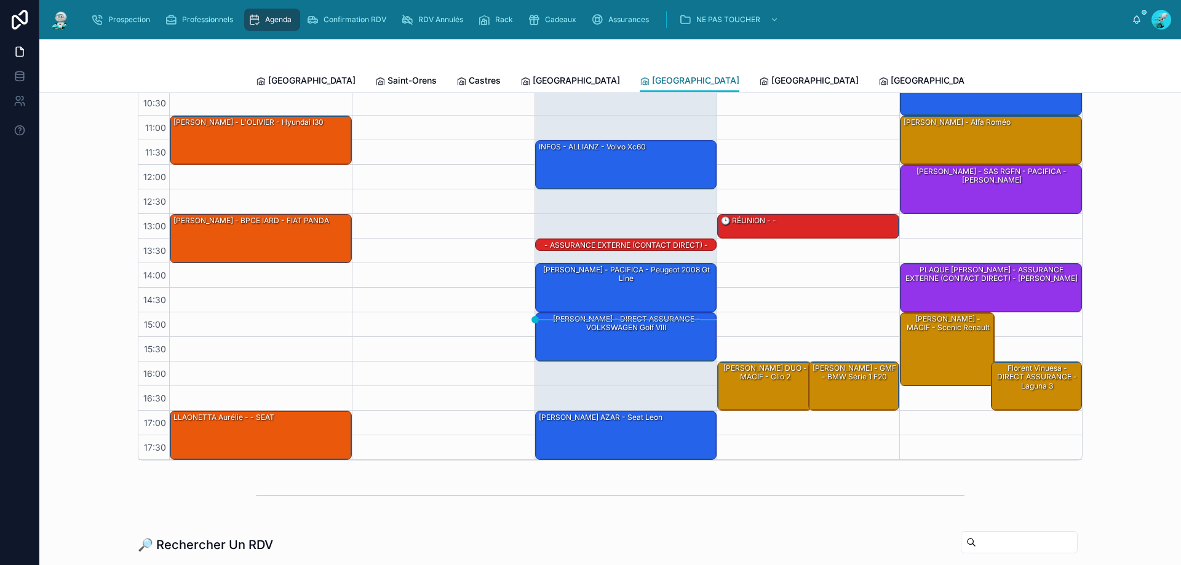
scroll to position [123, 0]
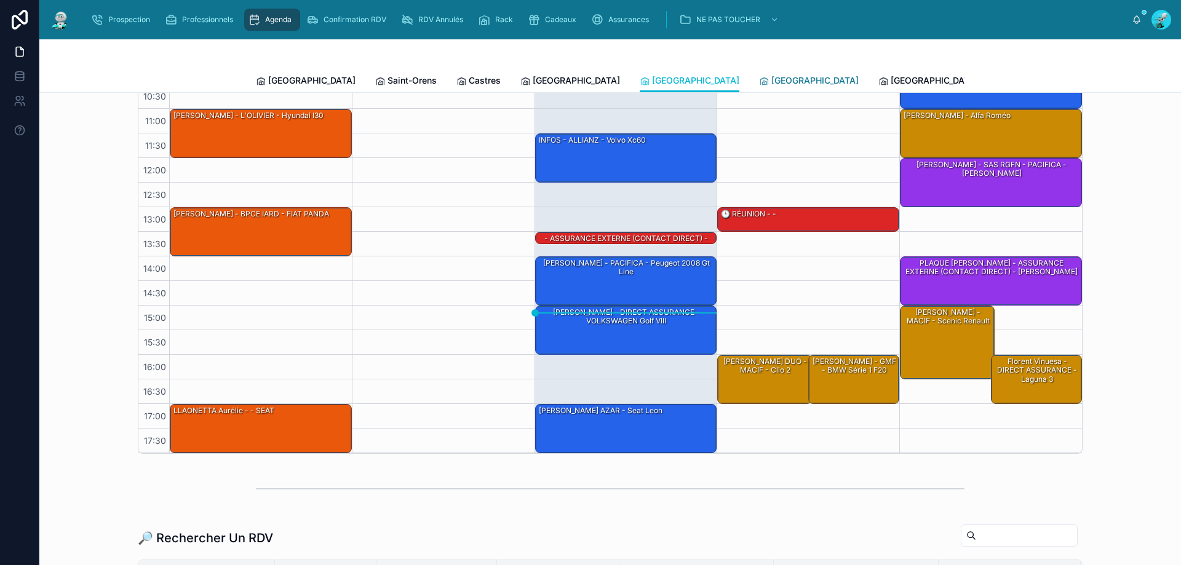
click at [771, 80] on span "[GEOGRAPHIC_DATA]" at bounding box center [814, 80] width 87 height 12
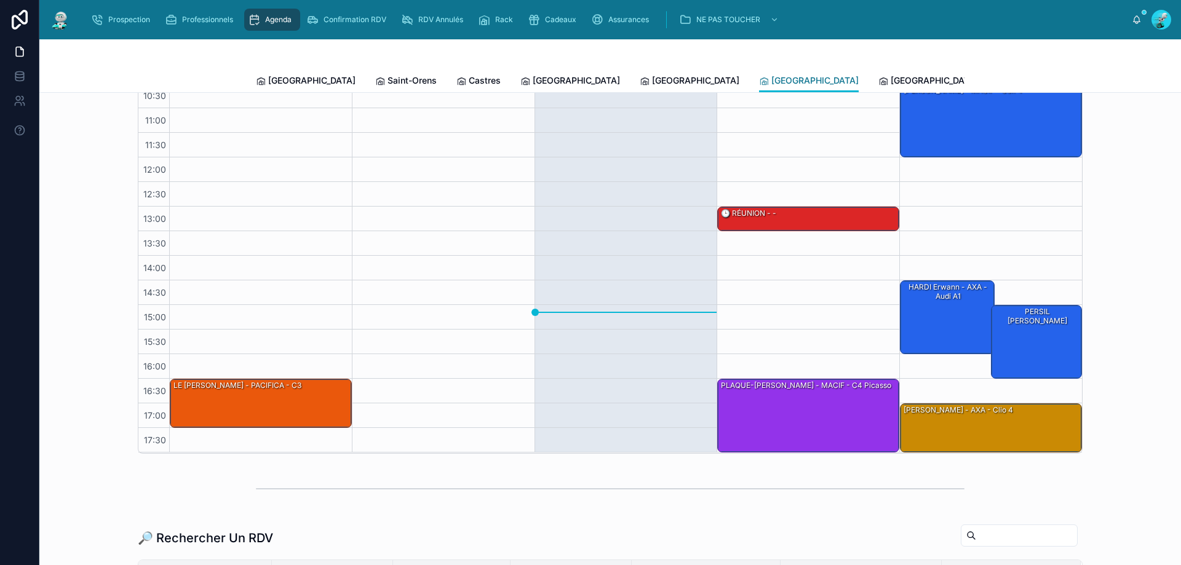
scroll to position [42, 0]
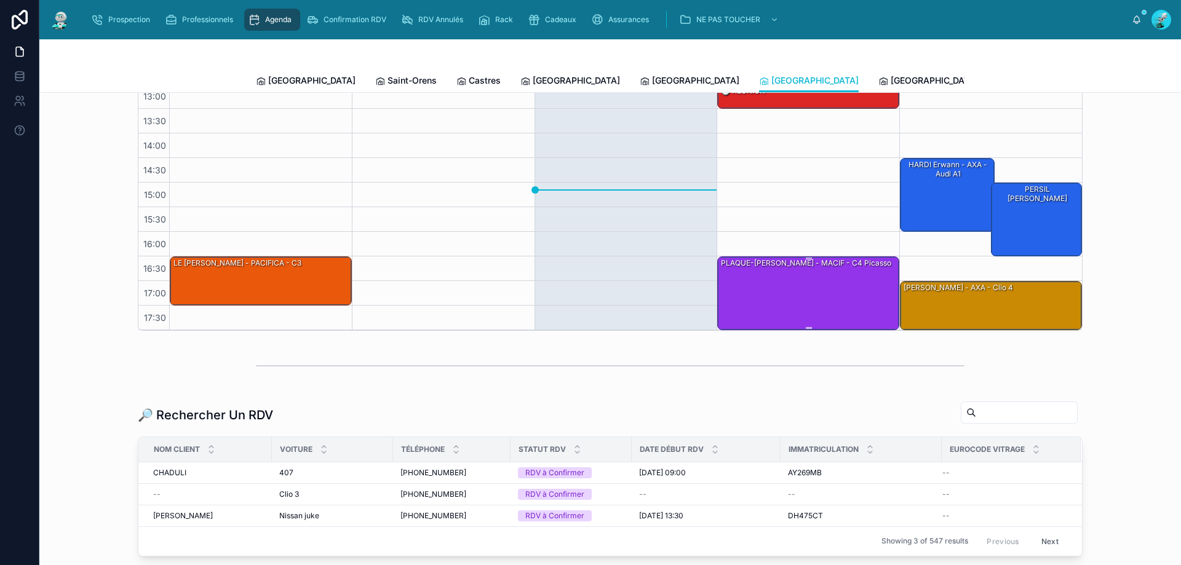
click at [784, 287] on div "PLAQUE-[PERSON_NAME] - MACIF - C4 Picasso" at bounding box center [808, 292] width 178 height 71
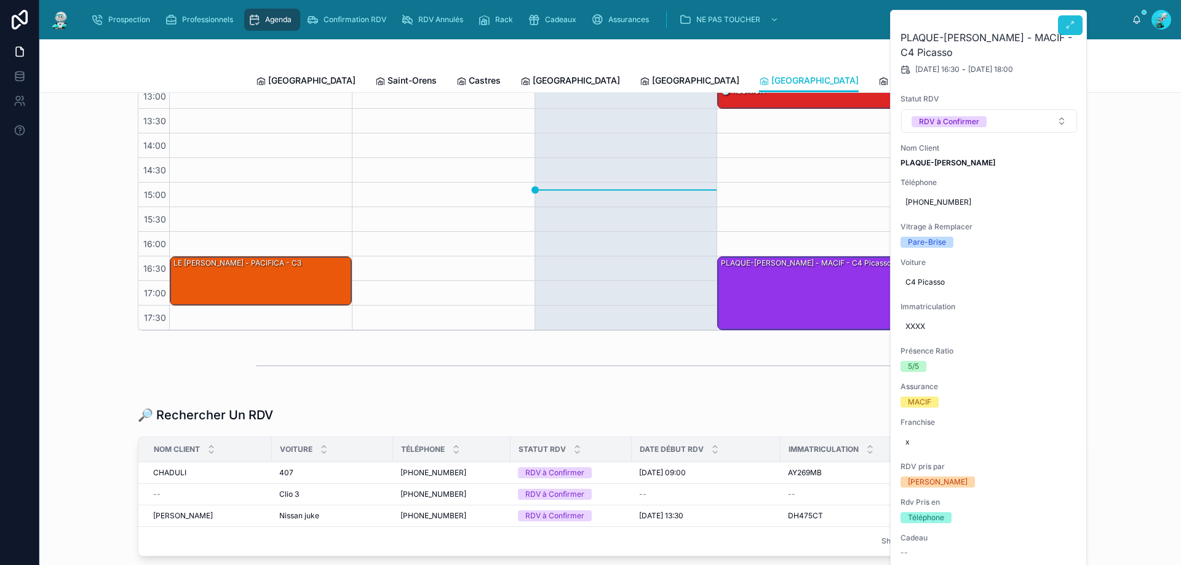
click at [1075, 23] on button at bounding box center [1070, 25] width 25 height 20
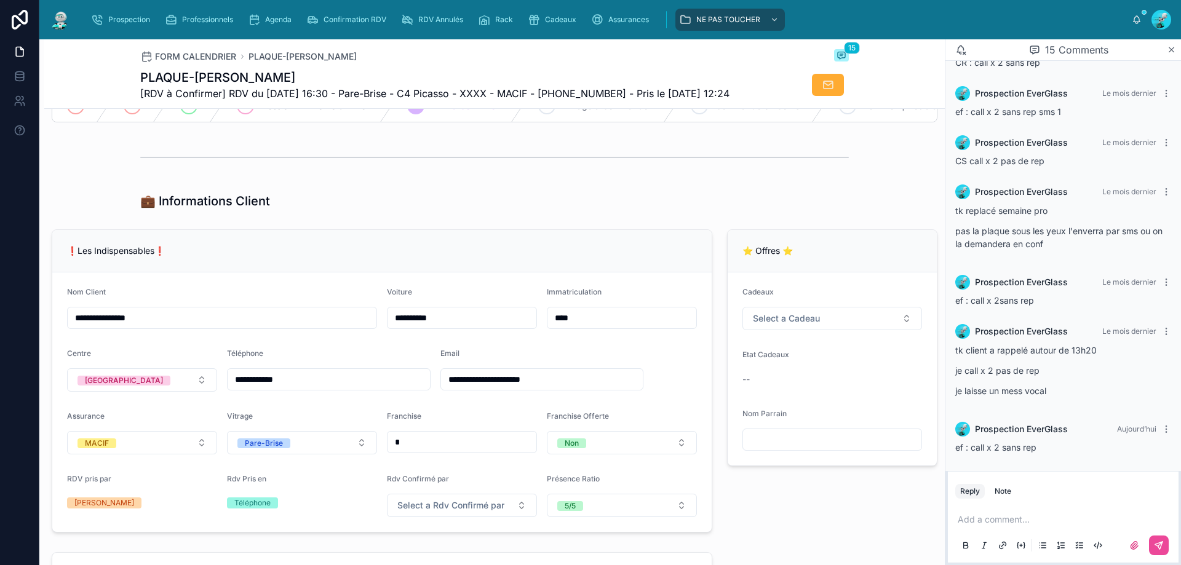
drag, startPoint x: 334, startPoint y: 387, endPoint x: 253, endPoint y: 388, distance: 81.2
click at [192, 387] on form "**********" at bounding box center [381, 401] width 659 height 259
click at [385, 215] on div "💼 Informations Client" at bounding box center [494, 201] width 900 height 27
click at [991, 513] on div "Add a comment..." at bounding box center [1063, 532] width 216 height 52
click at [1005, 515] on p at bounding box center [1065, 519] width 216 height 12
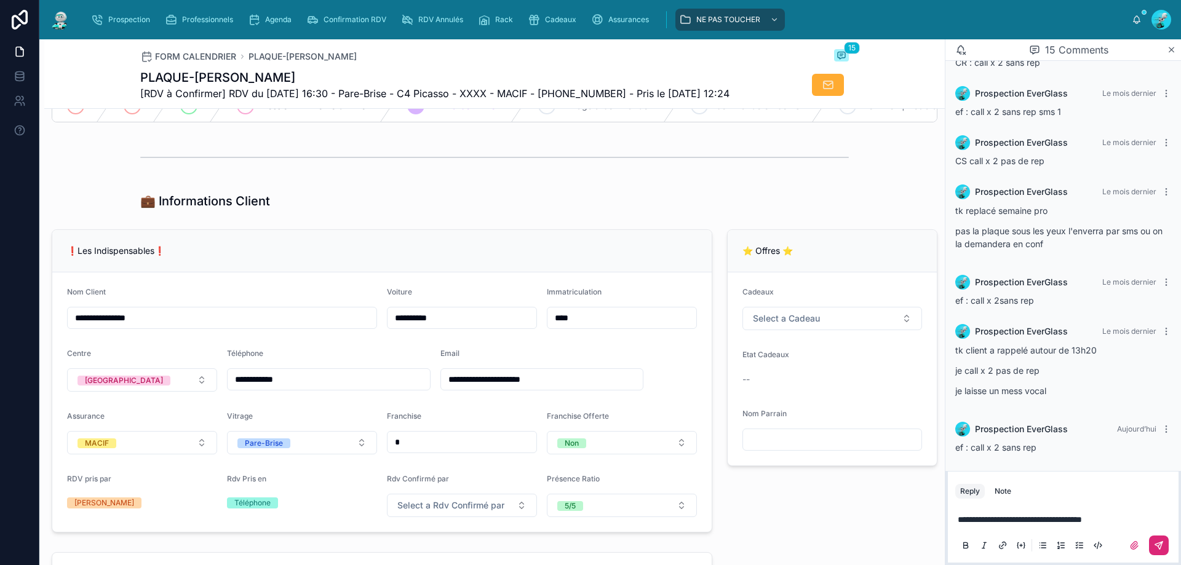
click at [1154, 548] on icon at bounding box center [1159, 546] width 10 height 10
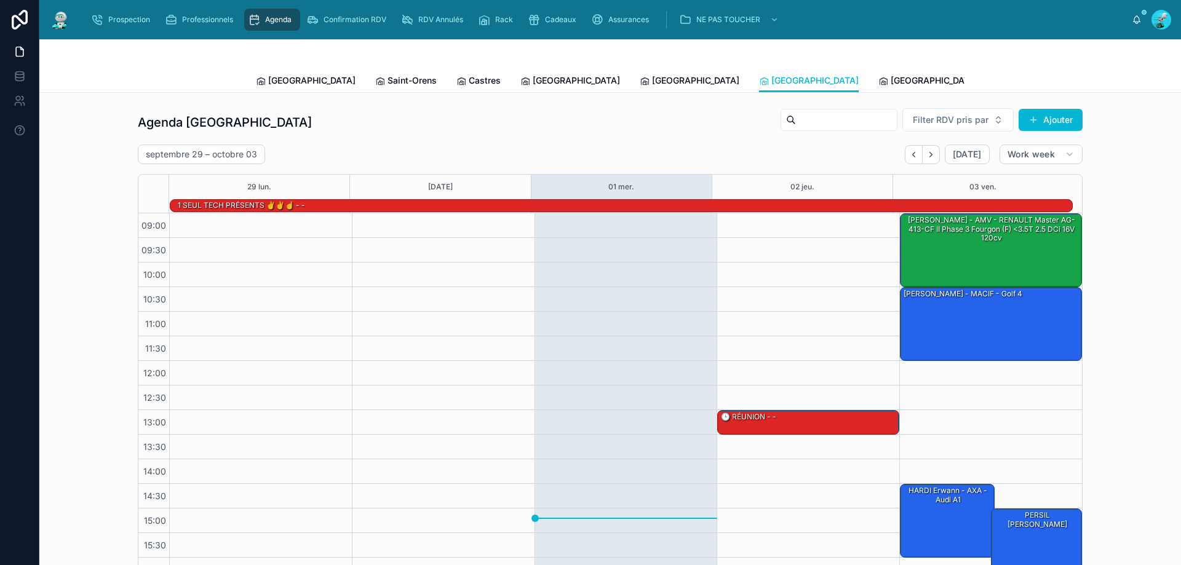
scroll to position [81, 0]
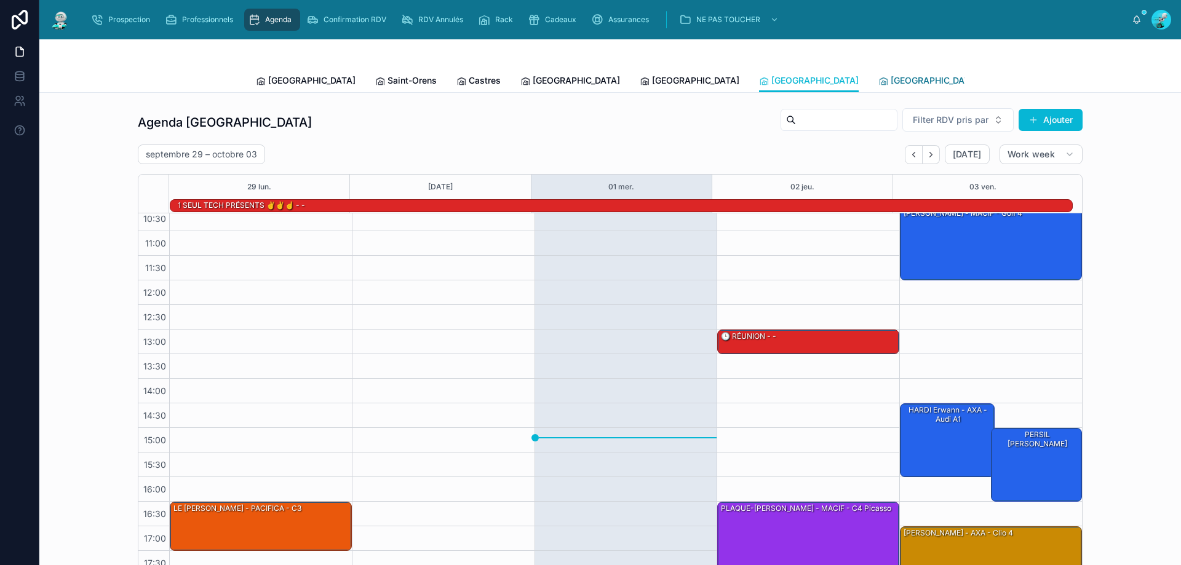
click at [890, 79] on span "[GEOGRAPHIC_DATA]" at bounding box center [933, 80] width 87 height 12
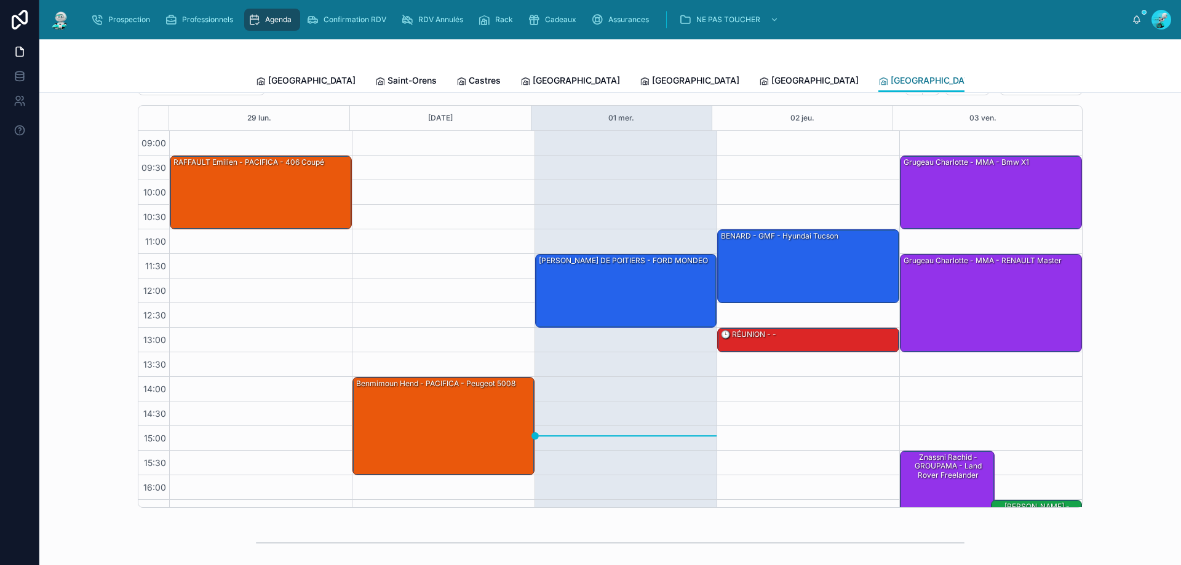
scroll to position [61, 0]
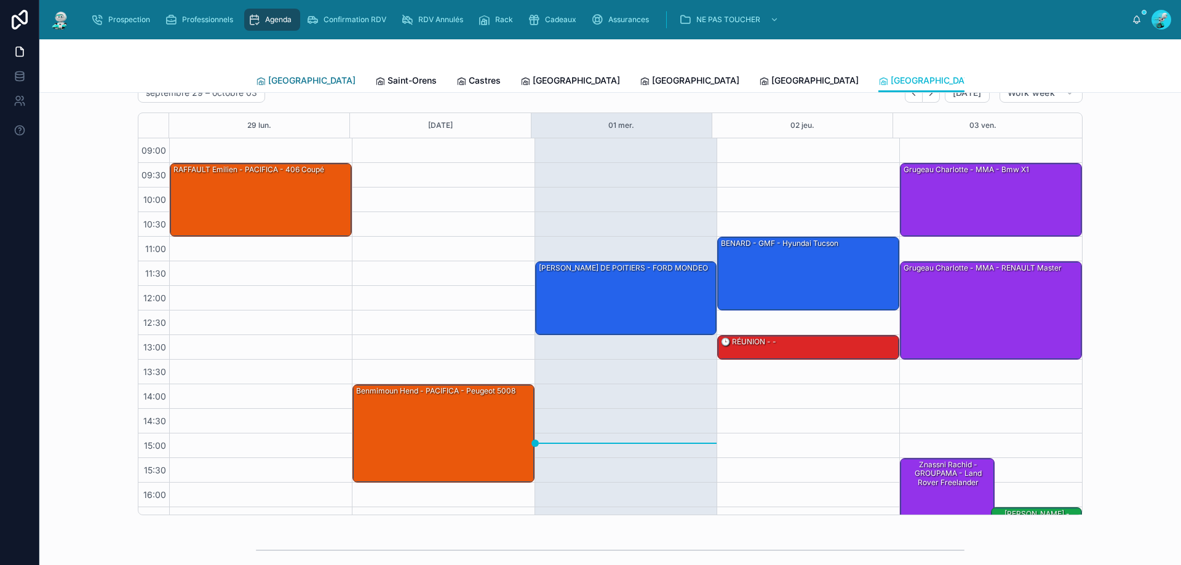
click at [285, 83] on span "[GEOGRAPHIC_DATA]" at bounding box center [311, 80] width 87 height 12
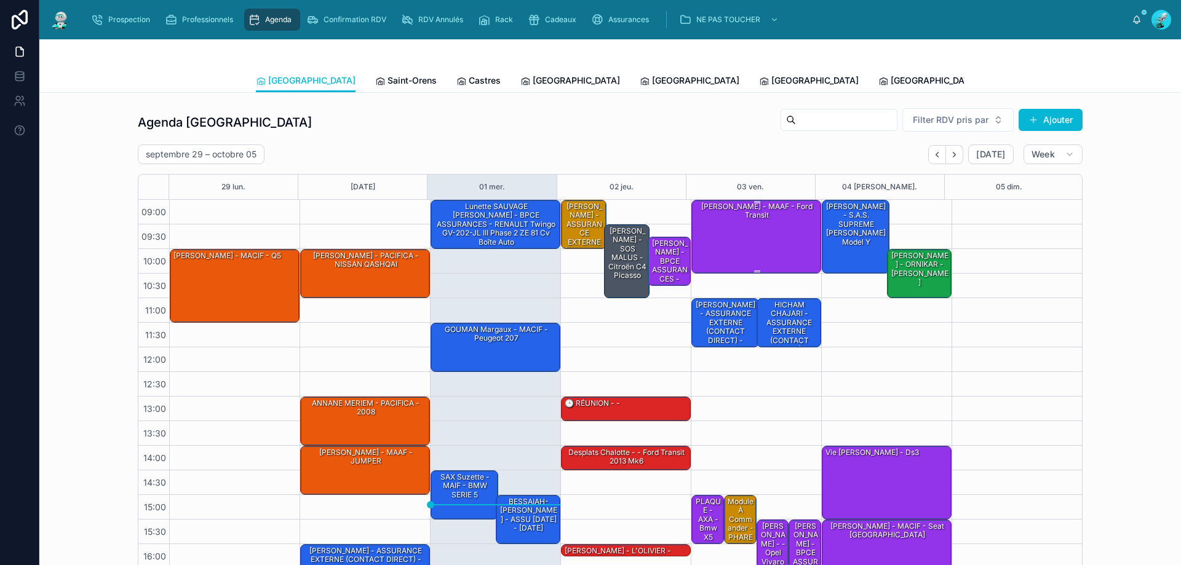
click at [757, 234] on div "[PERSON_NAME] - MAAF - Ford transit" at bounding box center [757, 235] width 126 height 71
click at [772, 231] on div "[PERSON_NAME] - MAAF - Ford transit" at bounding box center [757, 235] width 126 height 71
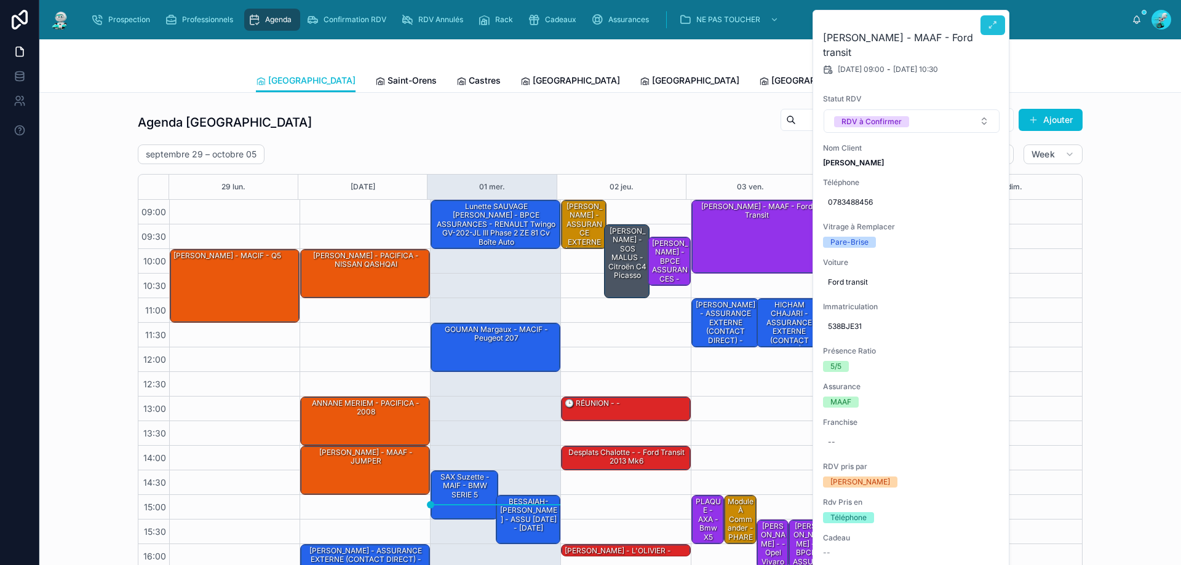
click at [986, 20] on button at bounding box center [992, 25] width 25 height 20
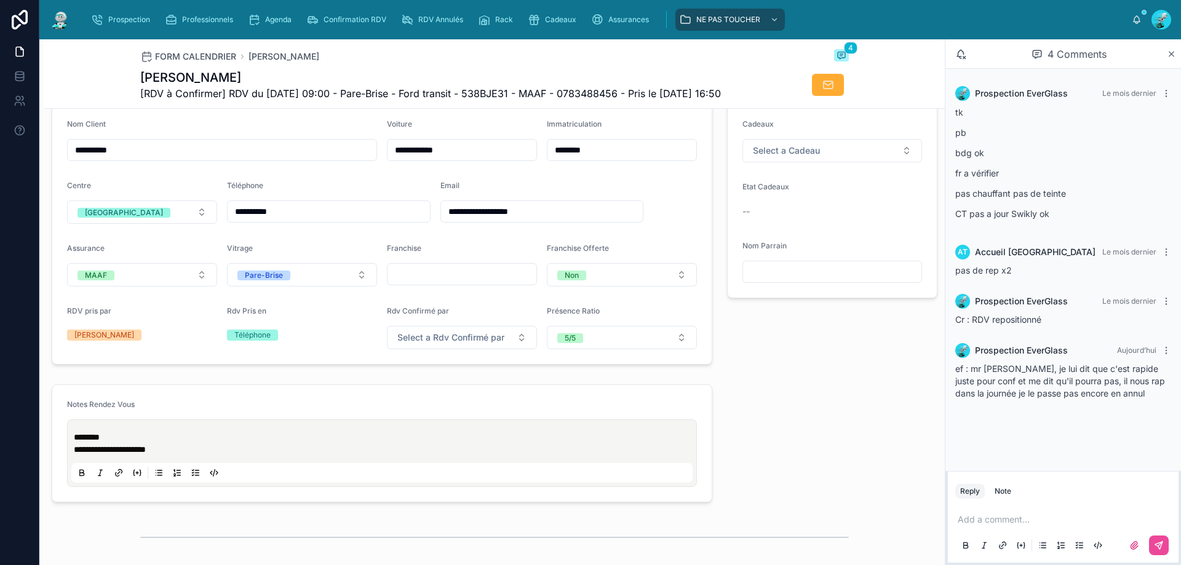
scroll to position [369, 0]
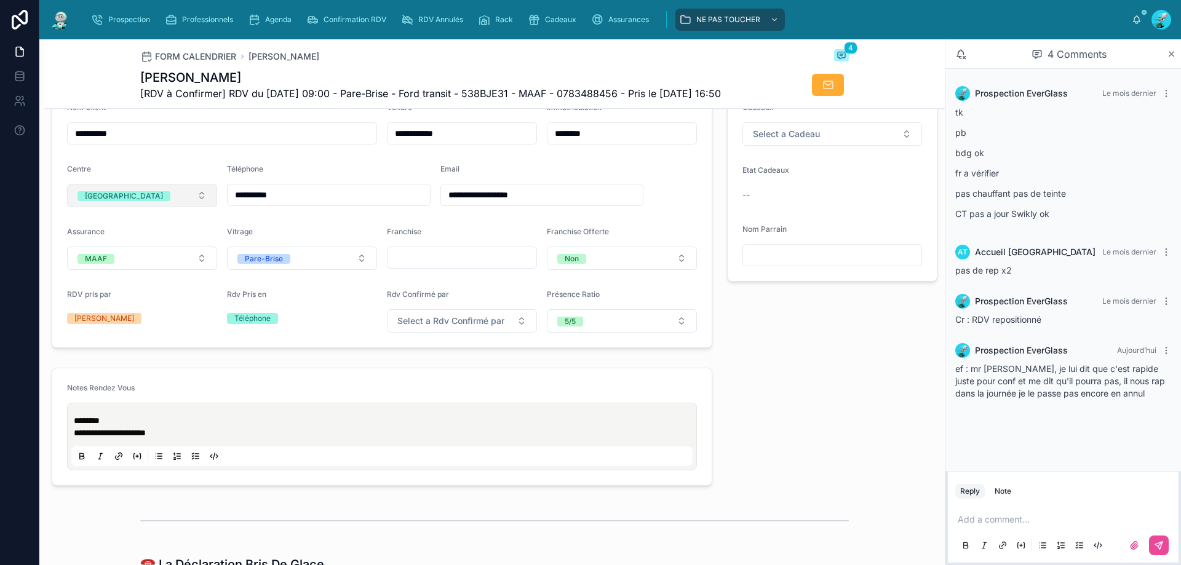
drag, startPoint x: 357, startPoint y: 213, endPoint x: 173, endPoint y: 213, distance: 183.9
click at [173, 213] on form "**********" at bounding box center [381, 217] width 659 height 259
click at [994, 521] on p at bounding box center [1065, 519] width 216 height 12
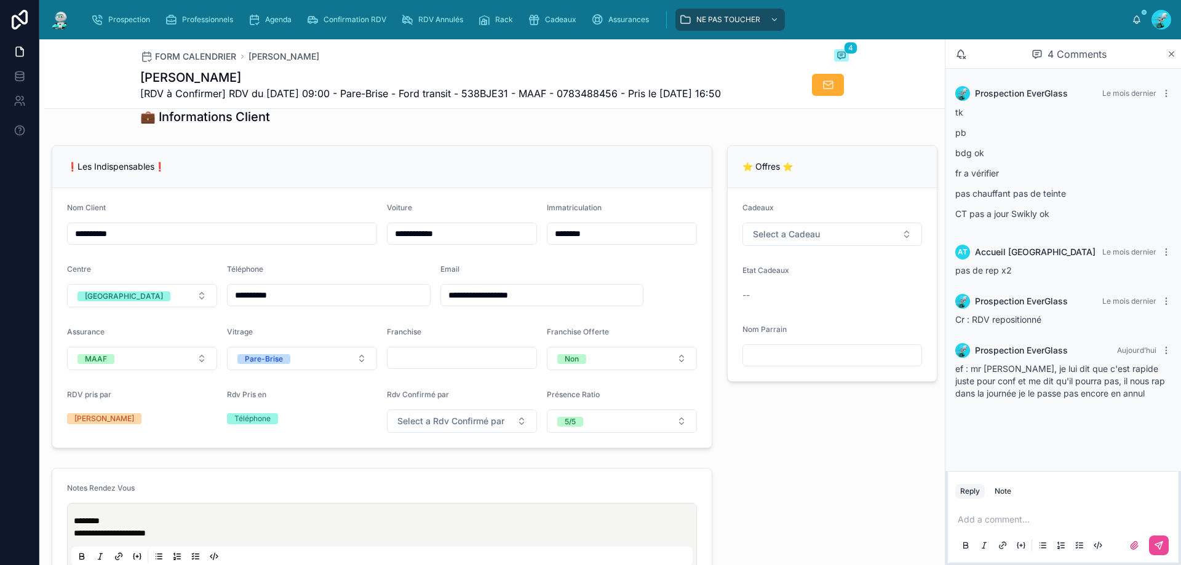
scroll to position [246, 0]
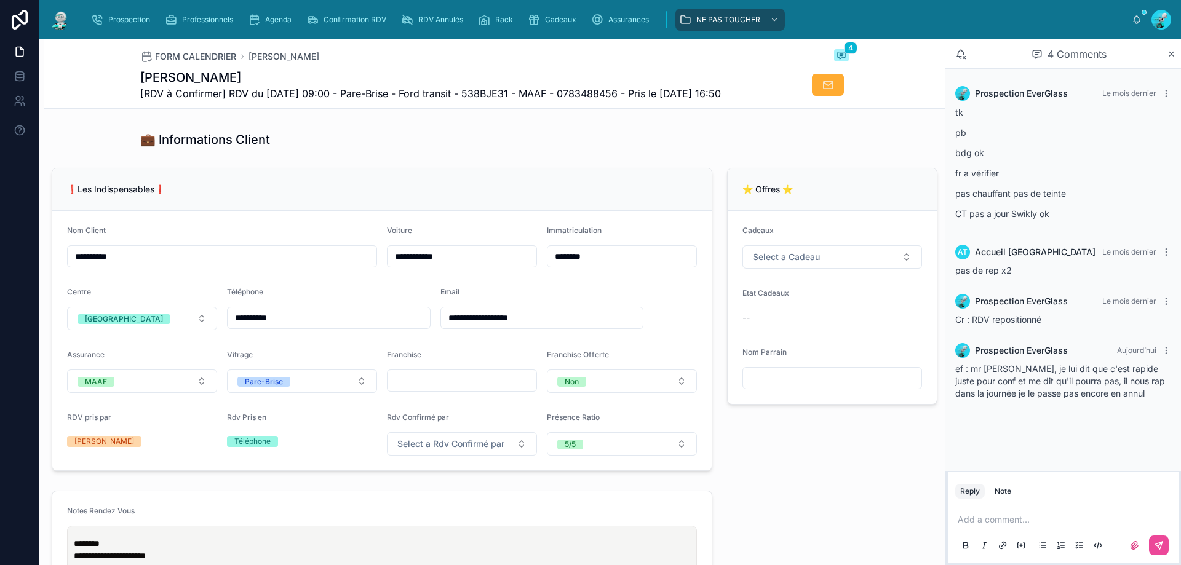
drag, startPoint x: 314, startPoint y: 344, endPoint x: 240, endPoint y: 362, distance: 75.9
click at [240, 362] on form "**********" at bounding box center [381, 340] width 659 height 259
click at [338, 306] on form "**********" at bounding box center [381, 340] width 659 height 259
click at [197, 329] on form "**********" at bounding box center [381, 340] width 659 height 259
click at [349, 197] on div "❗Les Indispensables❗" at bounding box center [381, 189] width 659 height 42
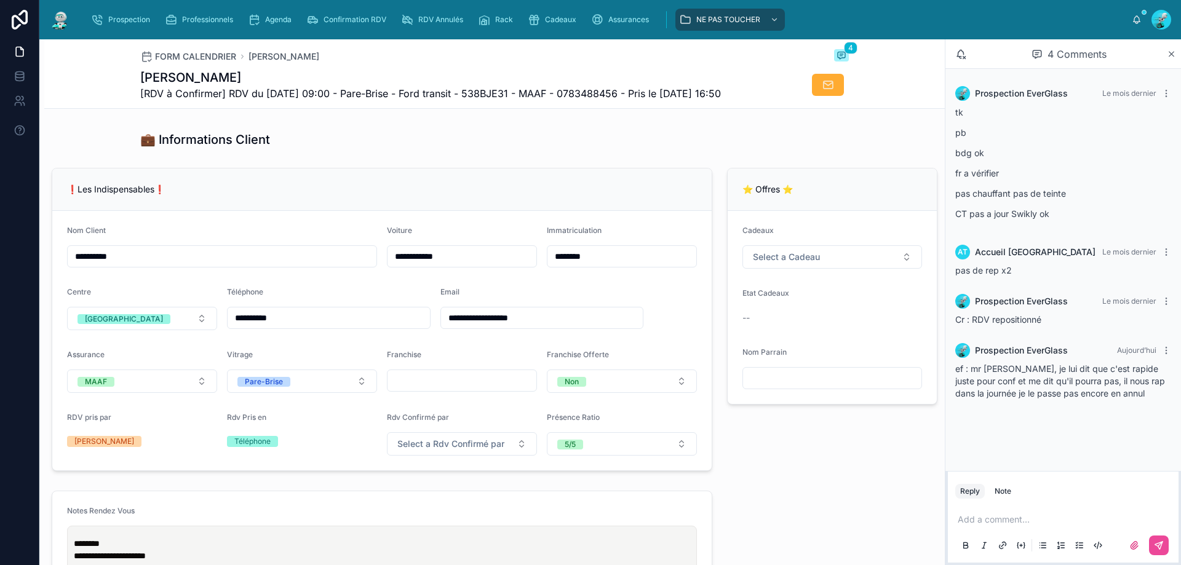
click at [1025, 516] on p at bounding box center [1065, 519] width 216 height 12
click at [1162, 537] on button at bounding box center [1159, 546] width 20 height 20
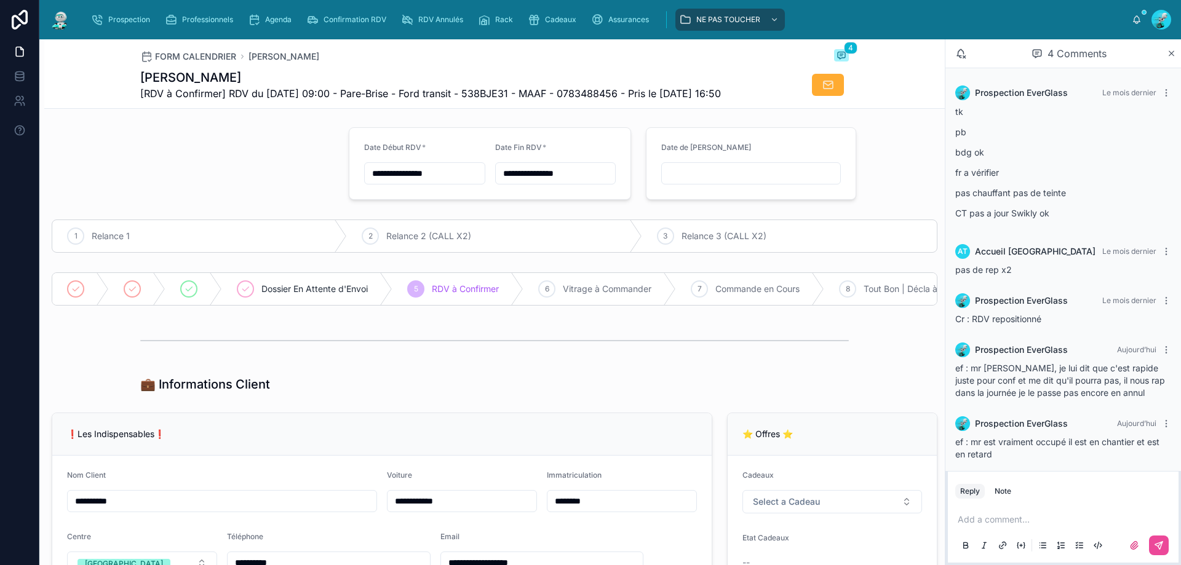
scroll to position [0, 0]
click at [188, 296] on div at bounding box center [188, 290] width 17 height 17
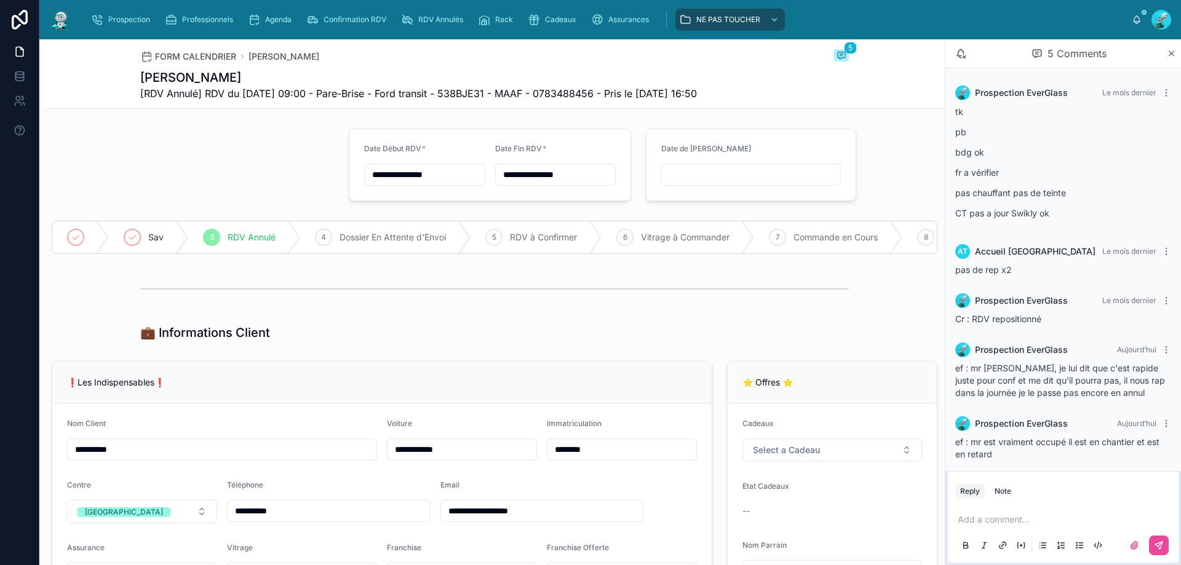
click at [676, 174] on input "text" at bounding box center [751, 174] width 178 height 17
type input "**********"
type input "**"
click at [740, 421] on input "**" at bounding box center [732, 422] width 28 height 17
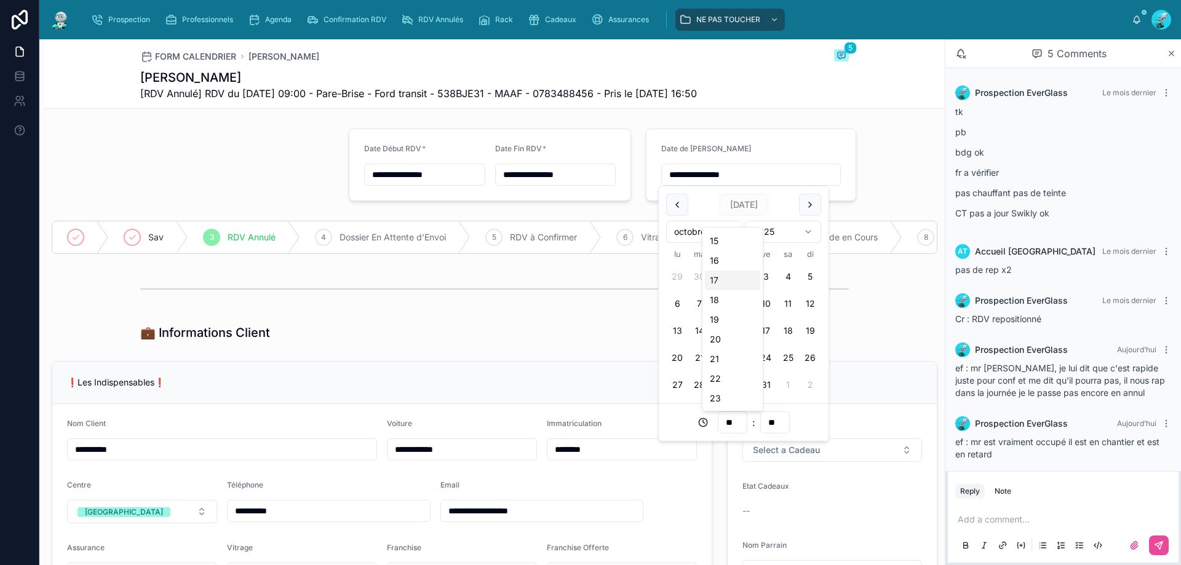
drag, startPoint x: 723, startPoint y: 278, endPoint x: 704, endPoint y: 287, distance: 20.9
click at [723, 280] on div "17" at bounding box center [732, 281] width 55 height 20
type input "**********"
type input "**"
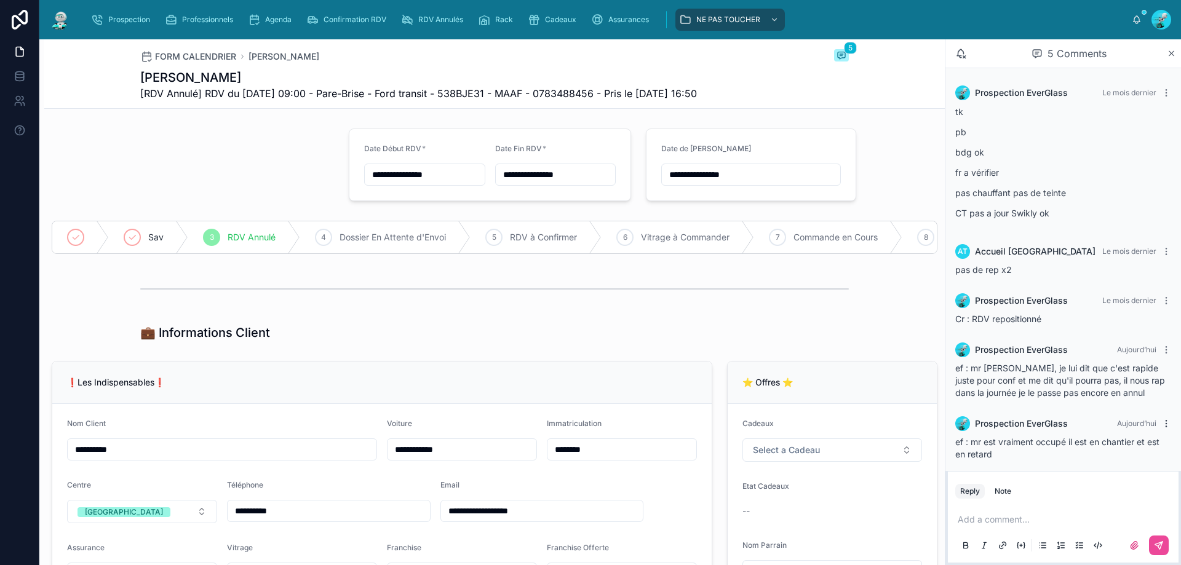
click at [1161, 421] on icon at bounding box center [1166, 424] width 10 height 10
click at [1043, 454] on div "ef : mr est vraiment occupé il est en chantier et est en retard" at bounding box center [1063, 448] width 216 height 25
drag, startPoint x: 975, startPoint y: 456, endPoint x: 951, endPoint y: 444, distance: 26.1
click at [951, 444] on div "Prospection EverGlass [DATE] ef : mr est vraiment occupé il est en chantier et …" at bounding box center [1063, 438] width 231 height 59
copy span "ef : mr est vraiment occupé il est en chantier et est en retard"
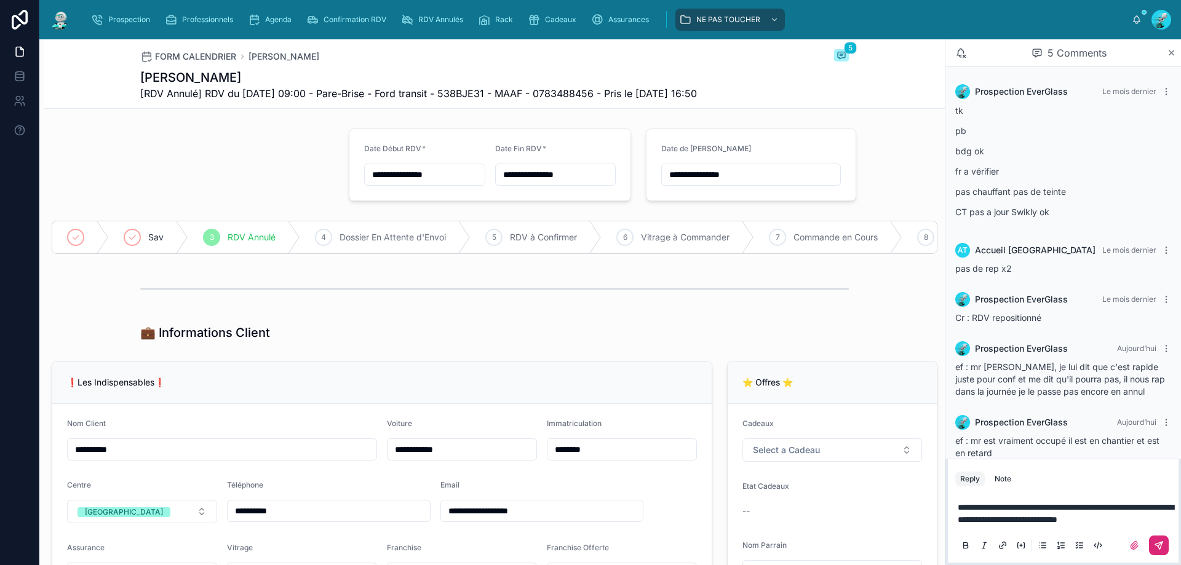
click at [1161, 542] on icon at bounding box center [1158, 545] width 7 height 7
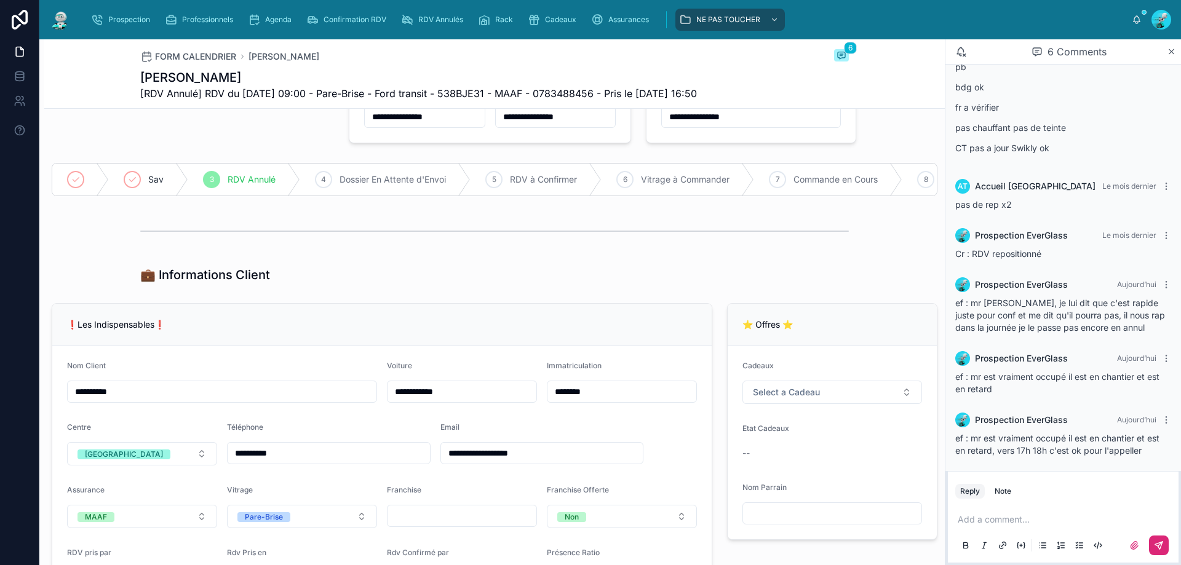
scroll to position [0, 0]
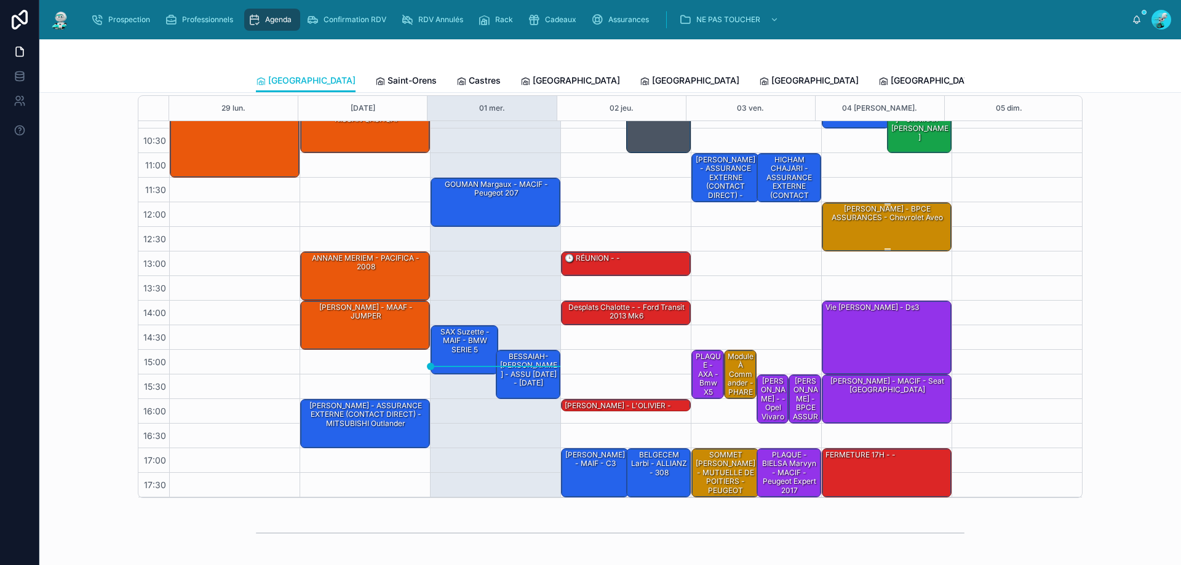
scroll to position [123, 0]
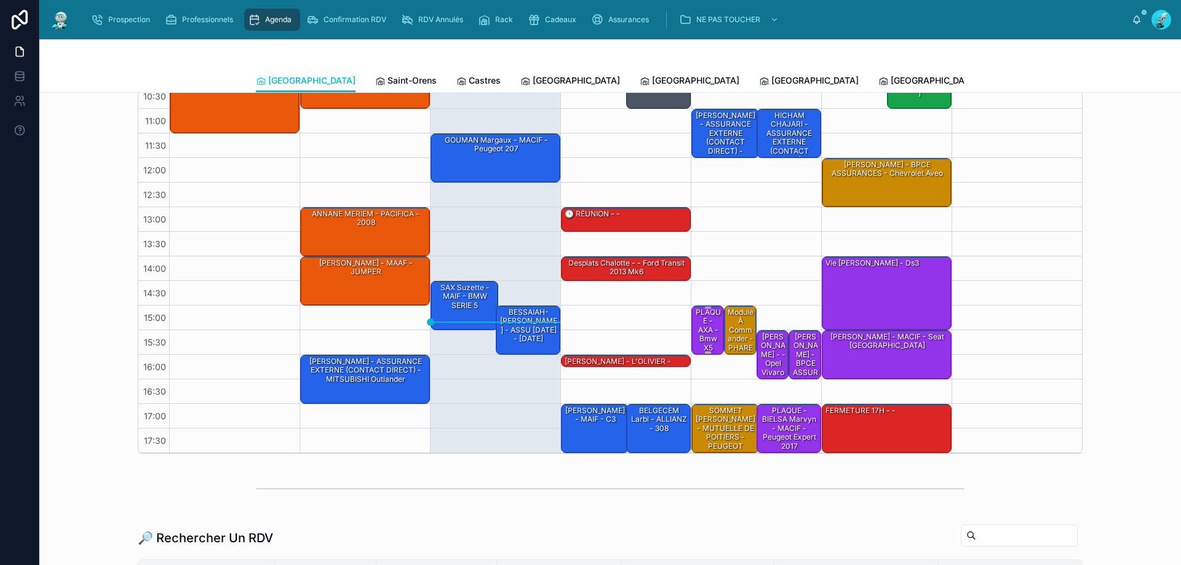
click at [698, 314] on div "PLAQUE - AXA - bmw x5" at bounding box center [708, 330] width 29 height 47
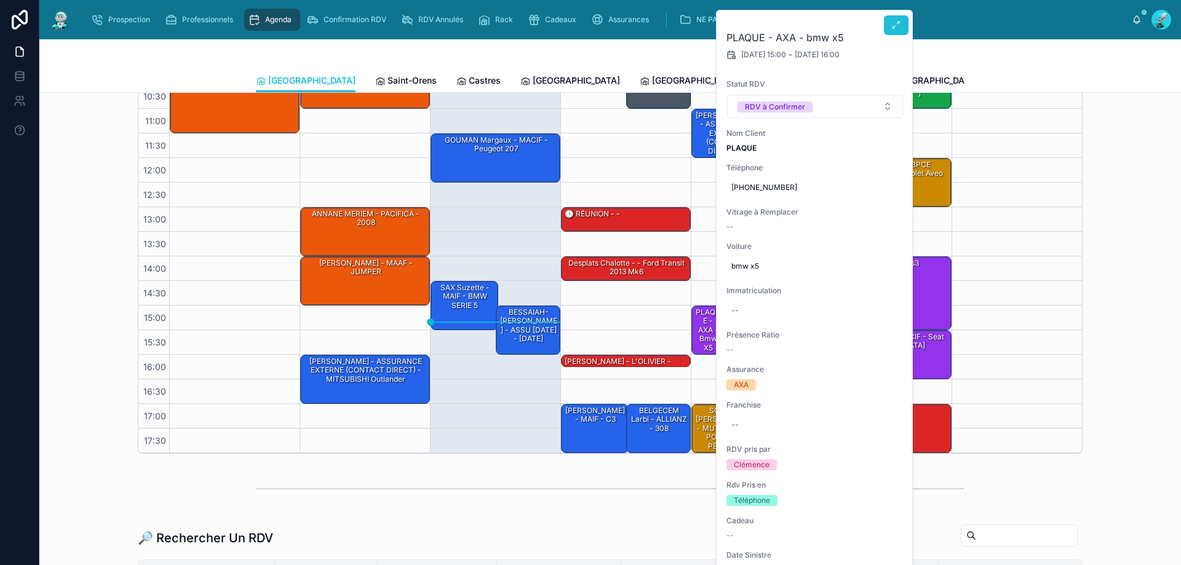
click at [894, 30] on button at bounding box center [896, 25] width 25 height 20
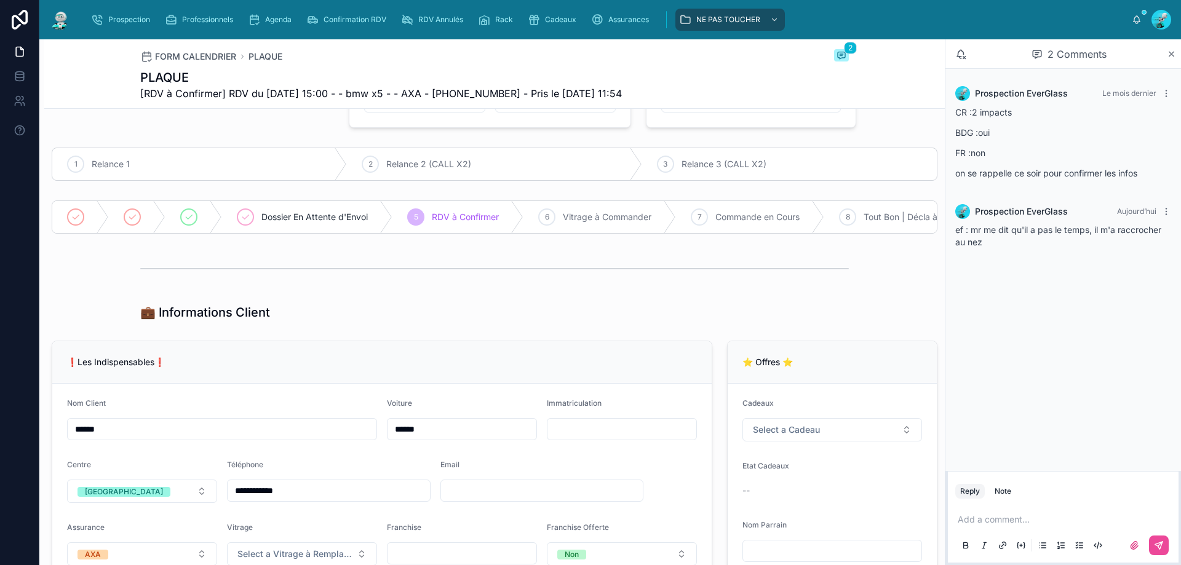
scroll to position [184, 0]
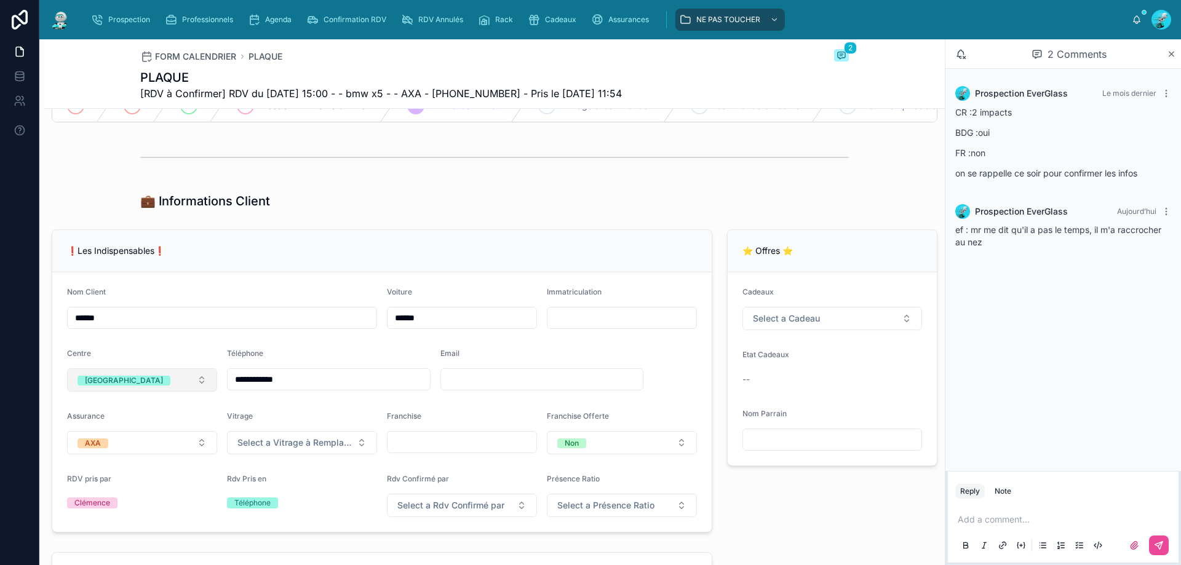
drag, startPoint x: 320, startPoint y: 388, endPoint x: 165, endPoint y: 386, distance: 155.0
click at [165, 386] on form "**********" at bounding box center [381, 401] width 659 height 259
click at [400, 245] on div "❗Les Indispensables❗" at bounding box center [381, 251] width 659 height 42
click at [1021, 525] on p at bounding box center [1065, 519] width 216 height 12
click at [1011, 521] on span "**********" at bounding box center [1057, 519] width 201 height 9
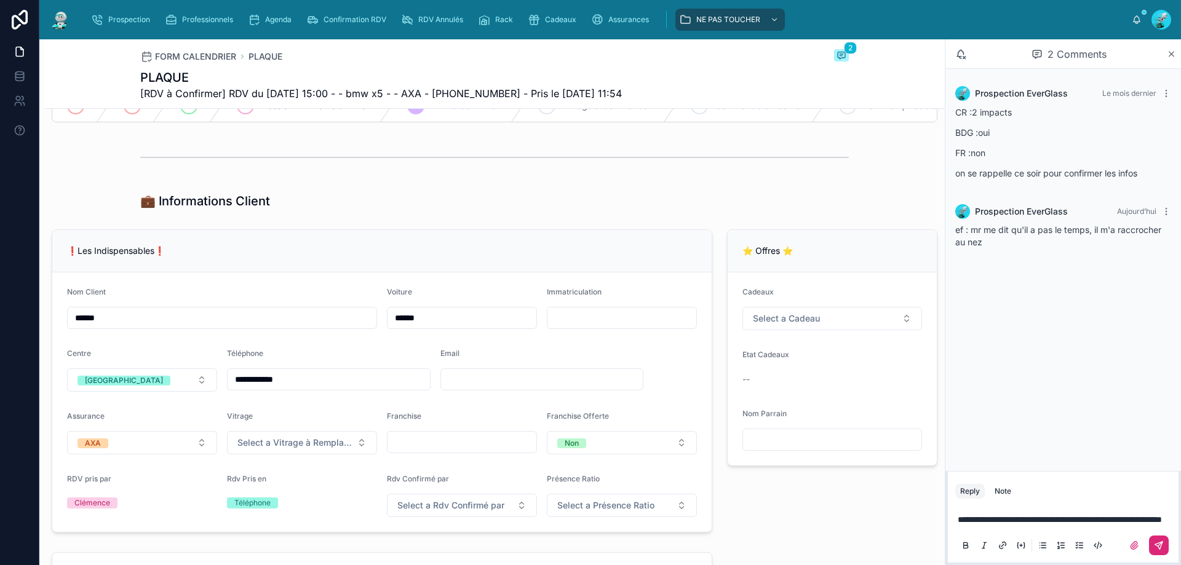
click at [1163, 538] on button at bounding box center [1159, 546] width 20 height 20
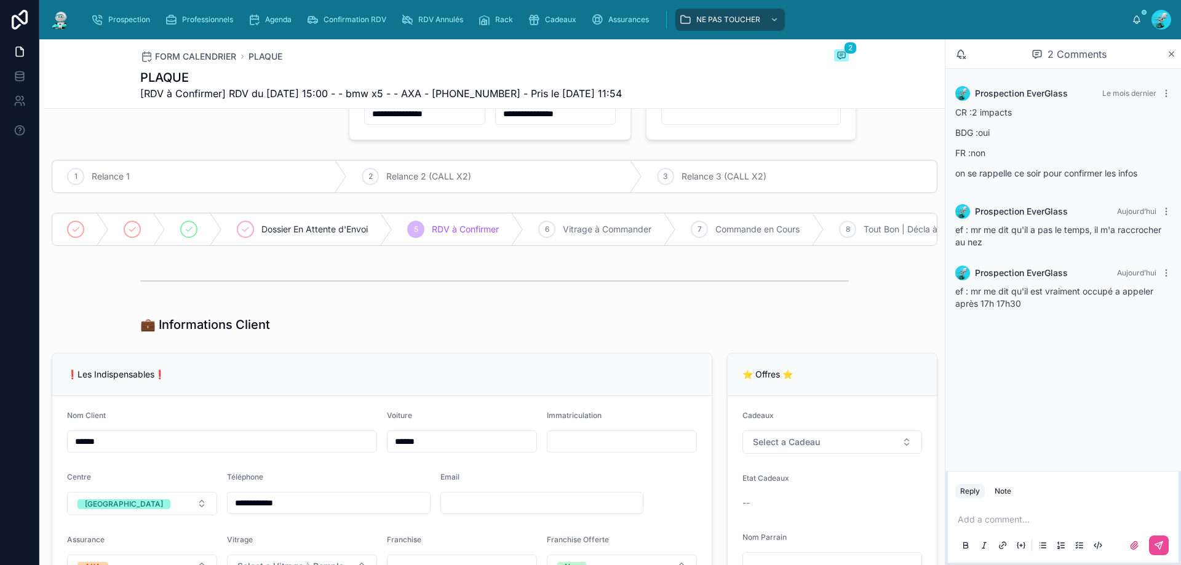
scroll to position [0, 0]
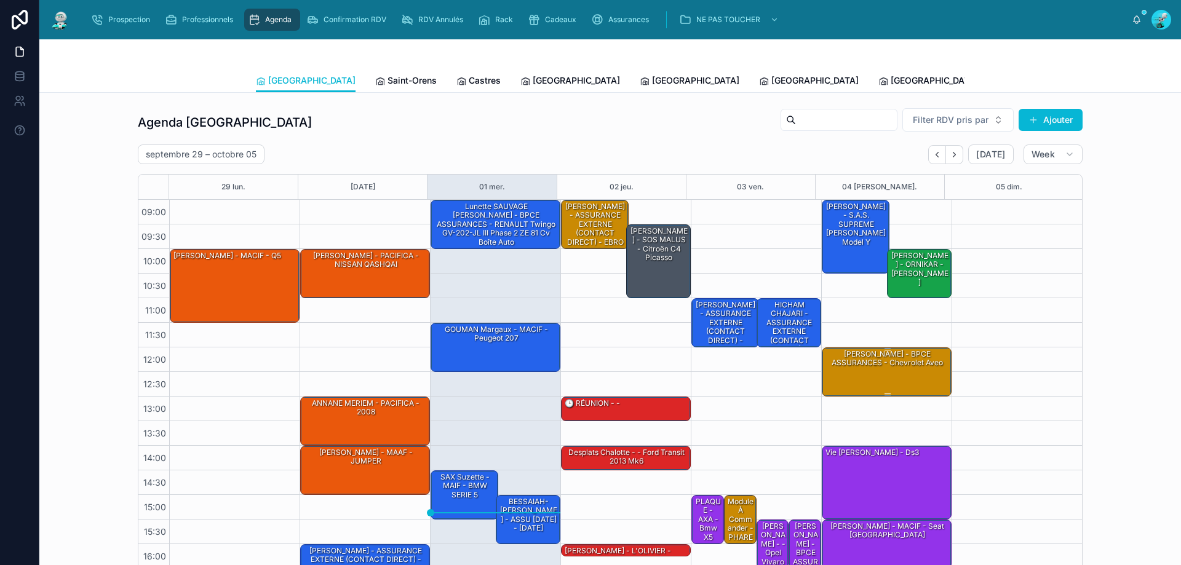
scroll to position [66, 0]
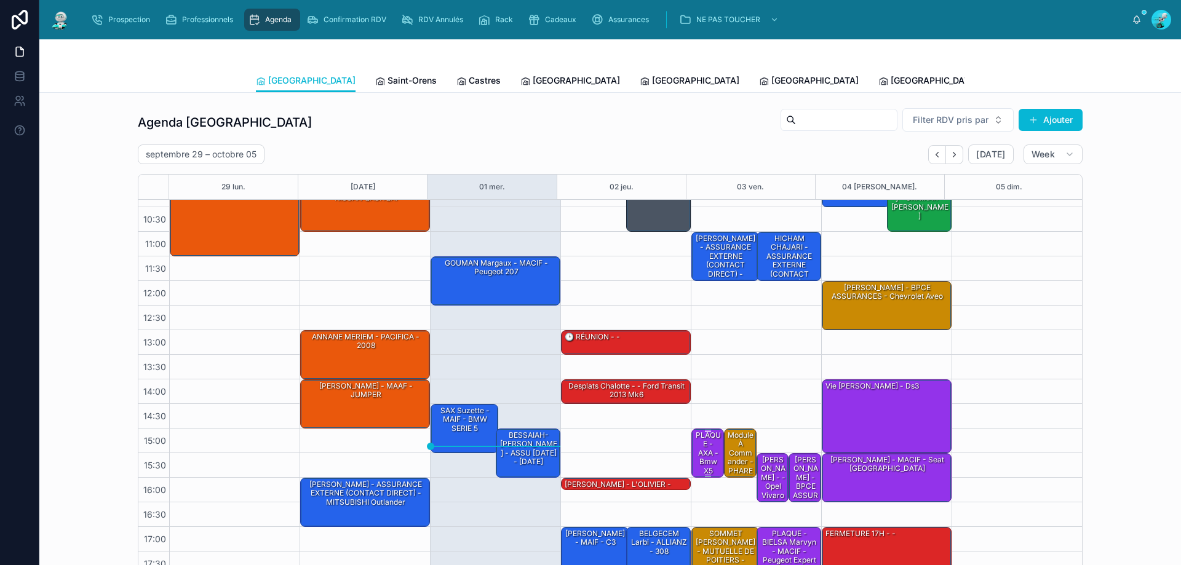
click at [697, 433] on div "PLAQUE - AXA - bmw x5" at bounding box center [708, 453] width 29 height 47
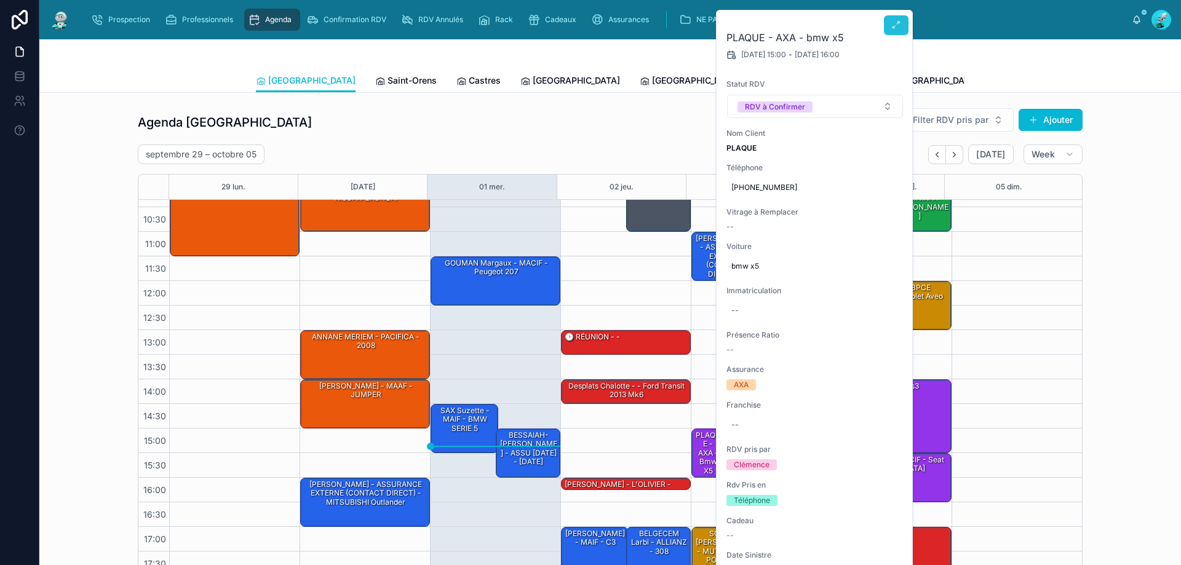
click at [889, 16] on button at bounding box center [896, 25] width 25 height 20
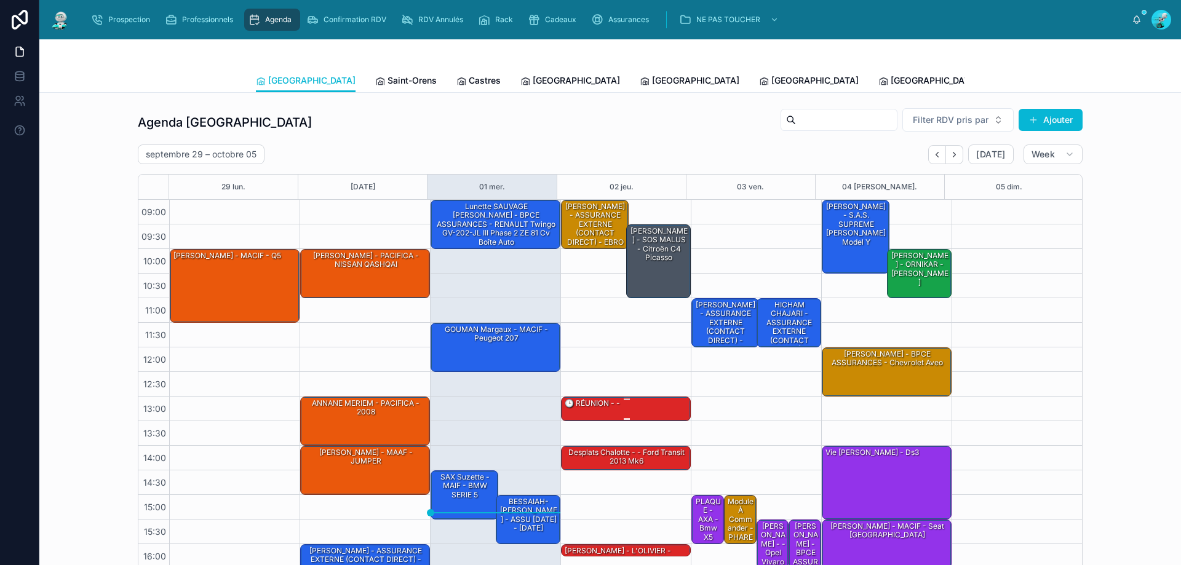
scroll to position [66, 0]
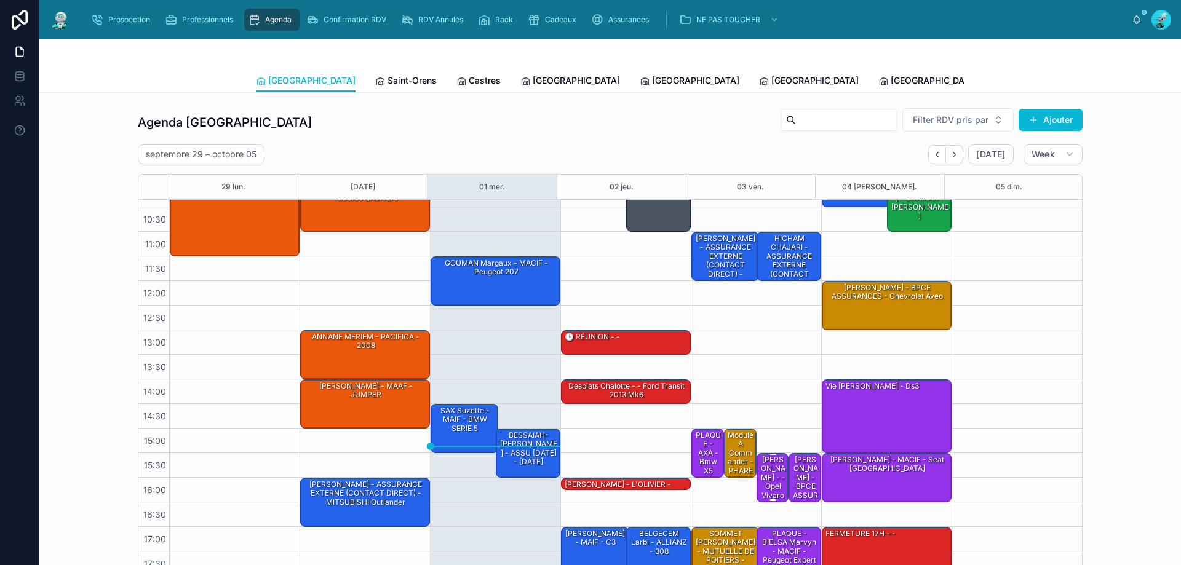
click at [766, 468] on div "[PERSON_NAME] - - opel vivaro" at bounding box center [773, 477] width 29 height 47
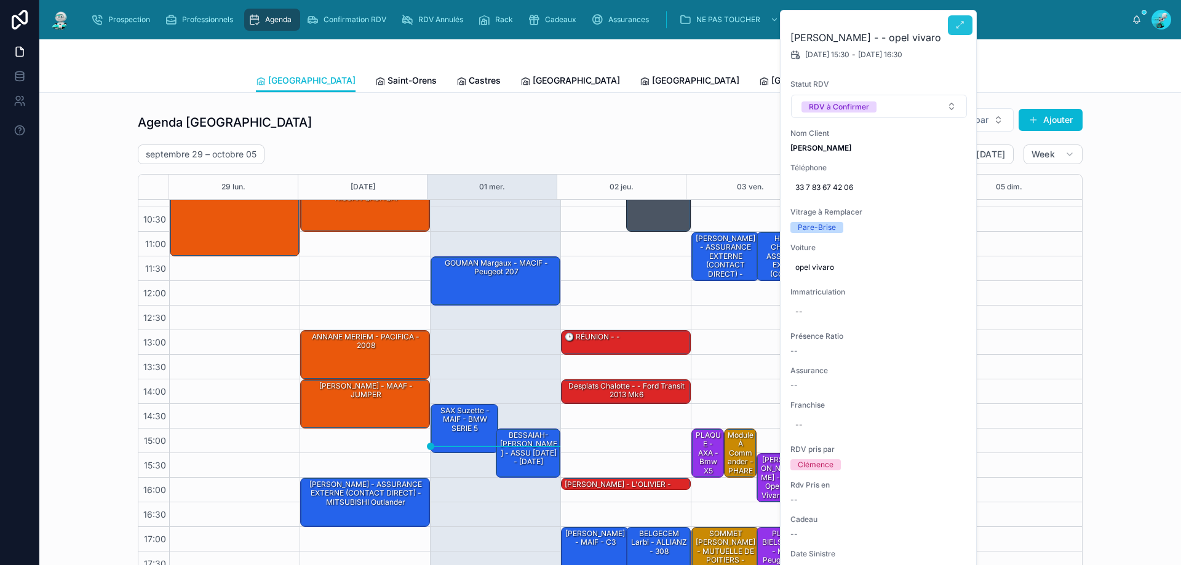
click at [954, 20] on button at bounding box center [960, 25] width 25 height 20
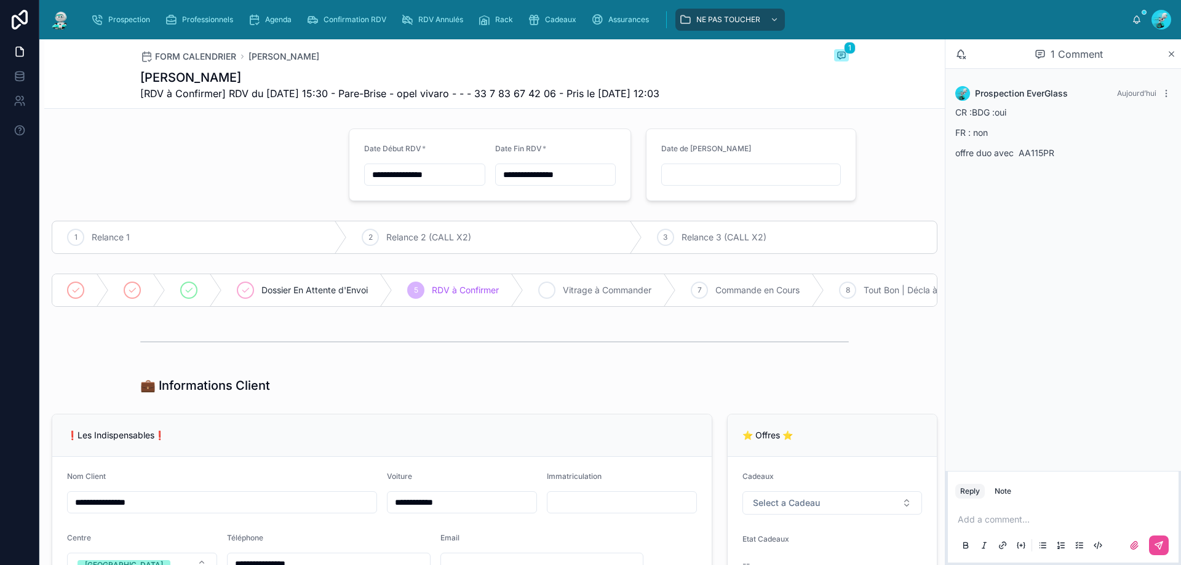
click at [583, 295] on span "Vitrage à Commander" at bounding box center [607, 290] width 89 height 12
click at [269, 19] on span "Agenda" at bounding box center [278, 20] width 26 height 10
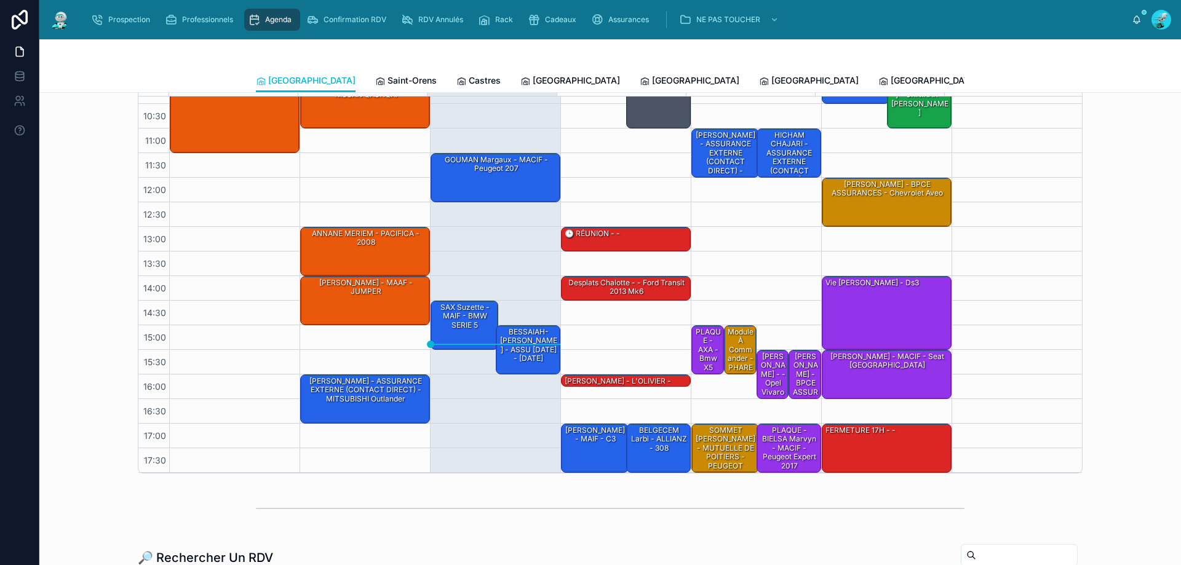
scroll to position [123, 0]
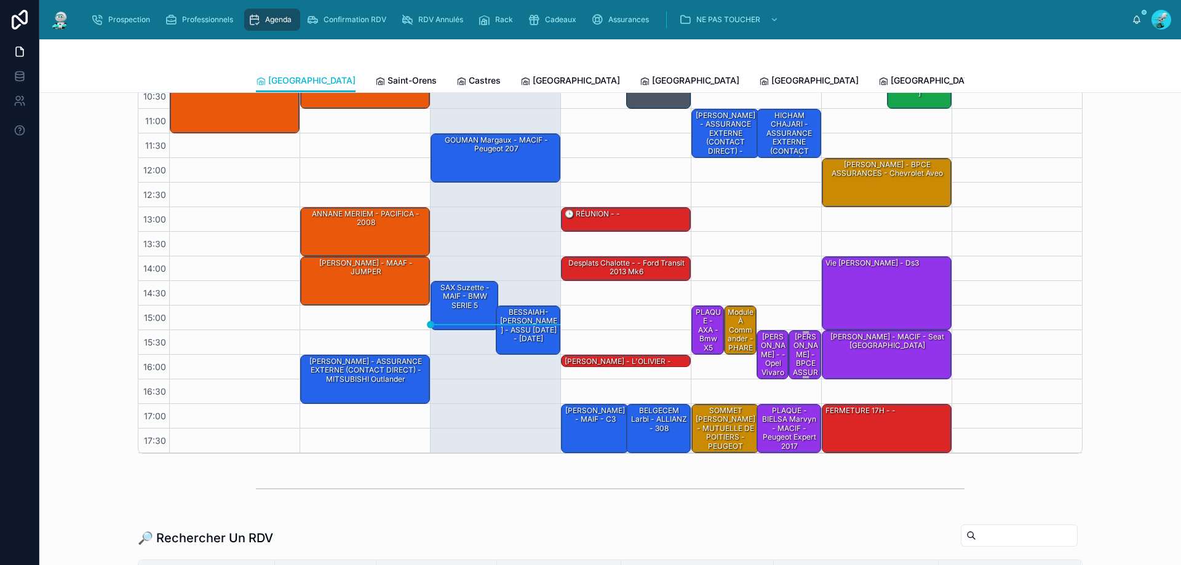
click at [794, 344] on div "[PERSON_NAME] - BPCE ASSURANCES - C4" at bounding box center [805, 363] width 29 height 65
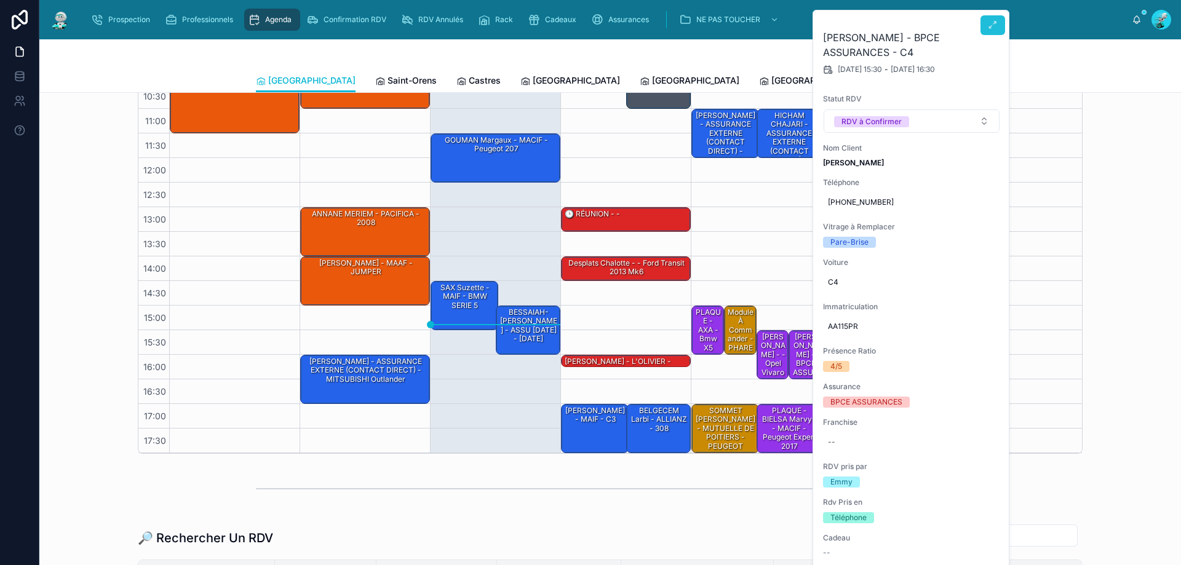
click at [989, 26] on icon at bounding box center [993, 25] width 10 height 10
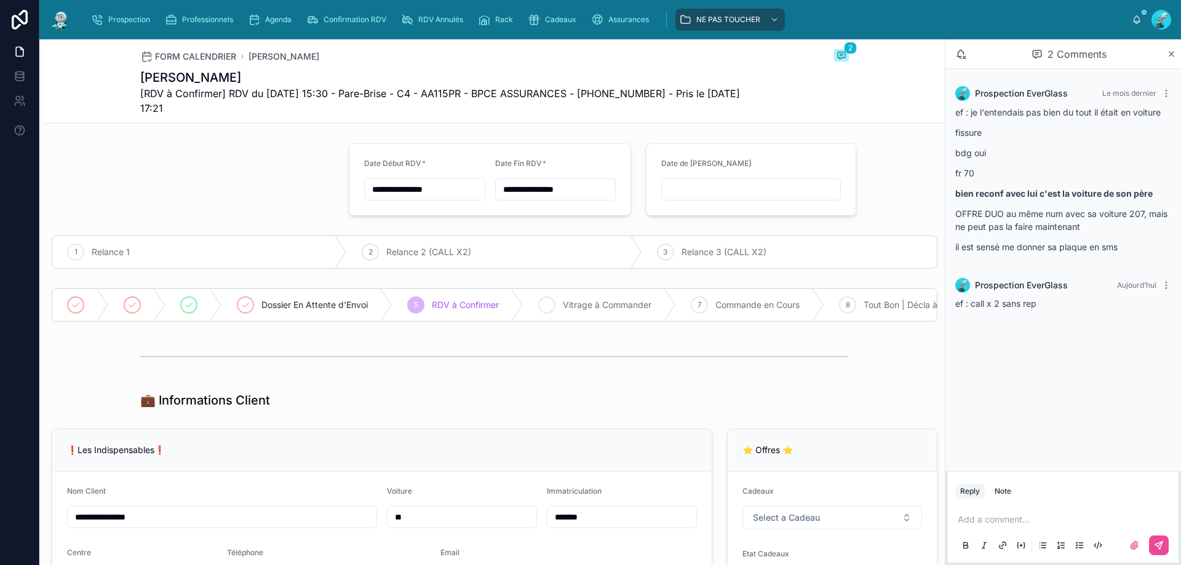
click at [604, 304] on span "Vitrage à Commander" at bounding box center [607, 305] width 89 height 12
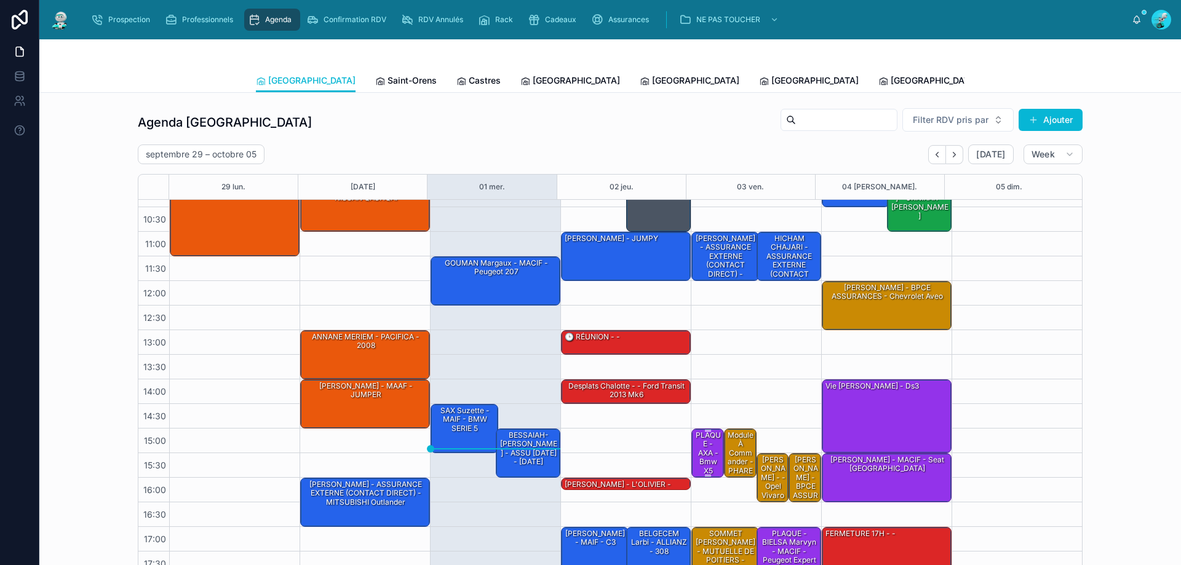
scroll to position [123, 0]
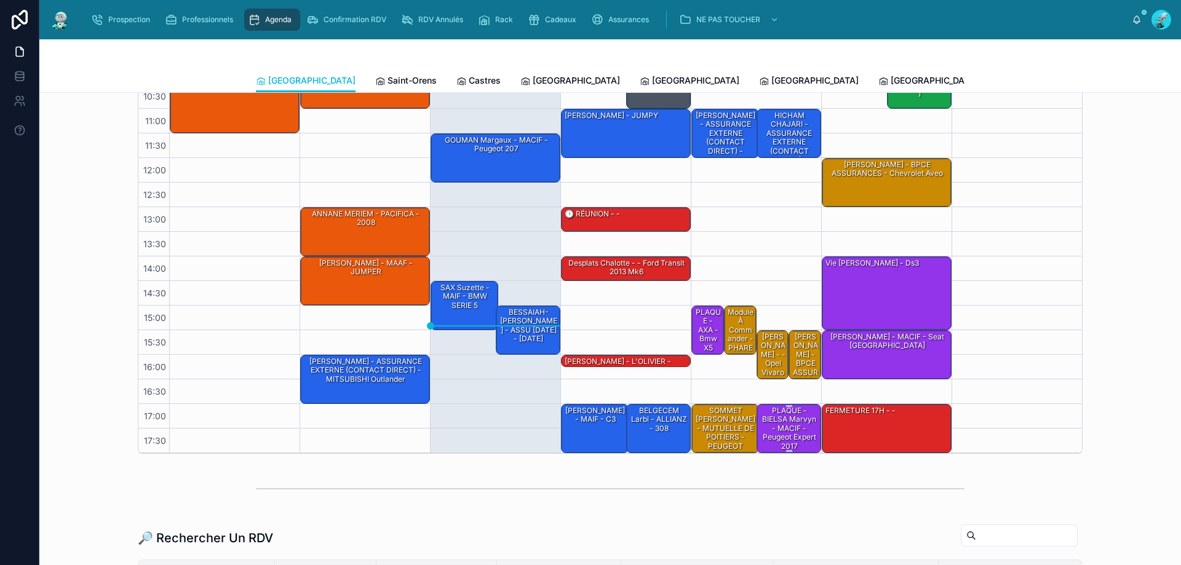
click at [780, 419] on div "PLAQUE -BIELSA Marvyn - MACIF - Peugeot Expert 2017" at bounding box center [789, 428] width 61 height 47
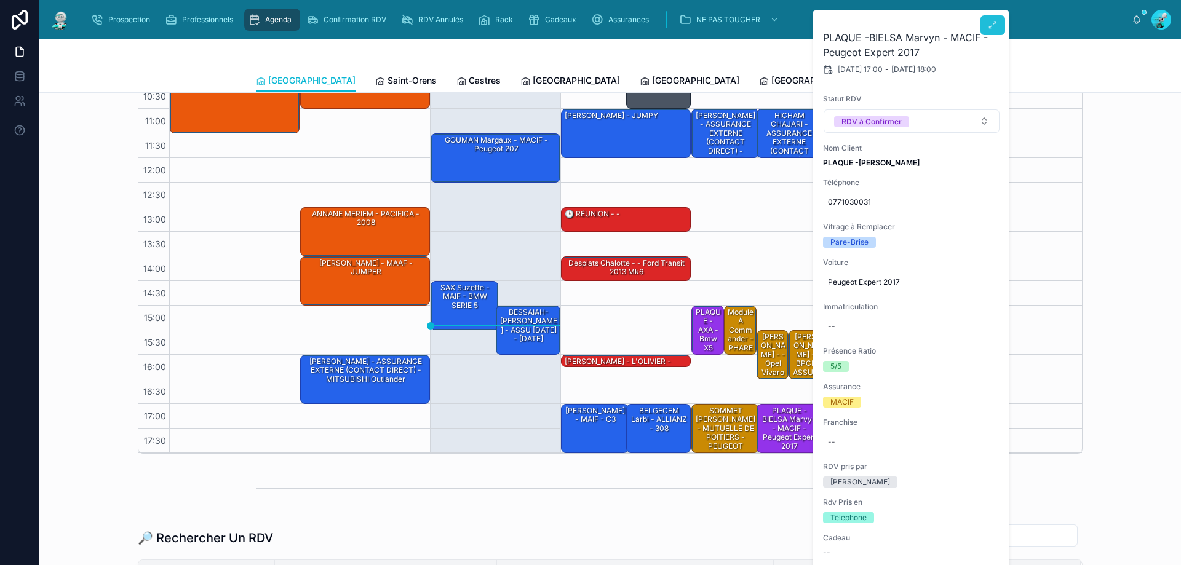
click at [990, 23] on icon at bounding box center [993, 25] width 10 height 10
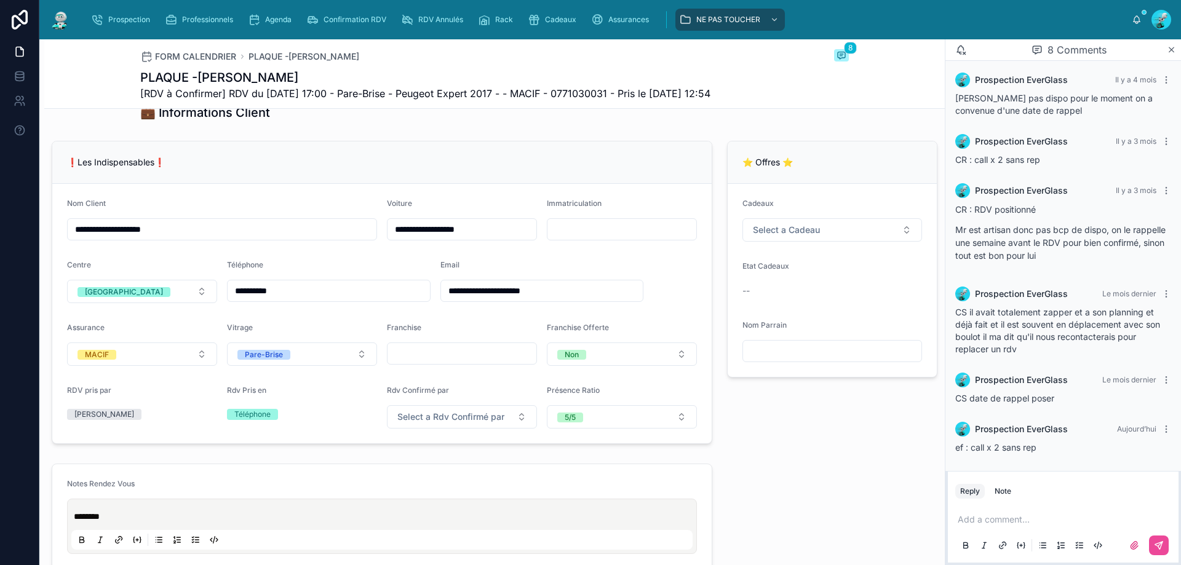
scroll to position [307, 0]
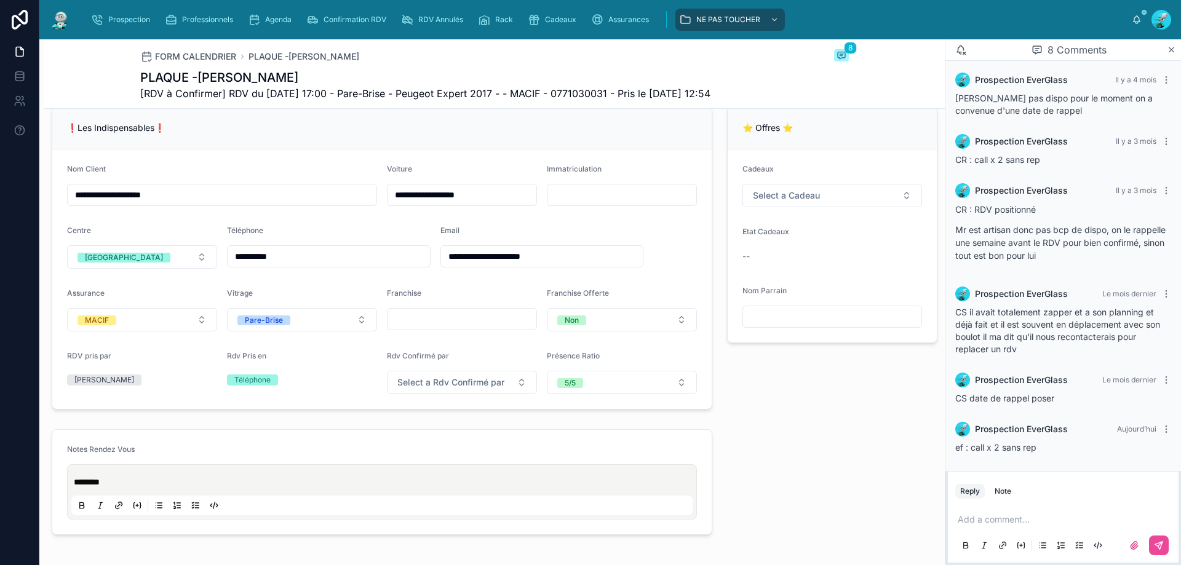
drag, startPoint x: 313, startPoint y: 261, endPoint x: 230, endPoint y: 269, distance: 83.4
click at [230, 265] on input "**********" at bounding box center [329, 256] width 202 height 17
click at [379, 147] on div "❗Les Indispensables❗" at bounding box center [381, 128] width 659 height 42
click at [1028, 521] on p at bounding box center [1065, 519] width 216 height 12
click at [1154, 548] on icon at bounding box center [1159, 546] width 10 height 10
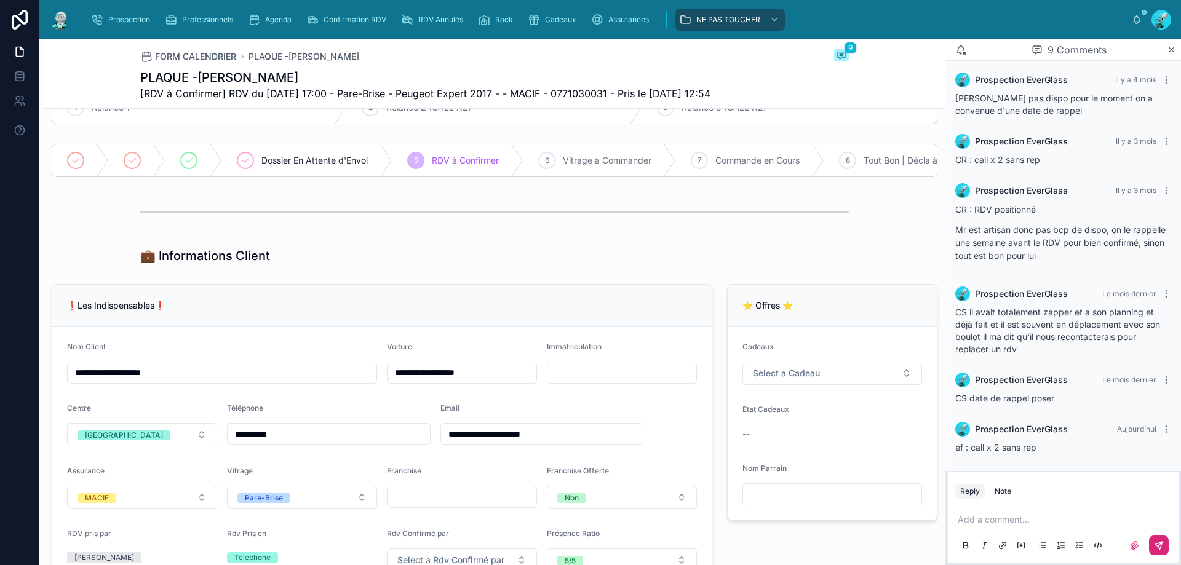
scroll to position [123, 0]
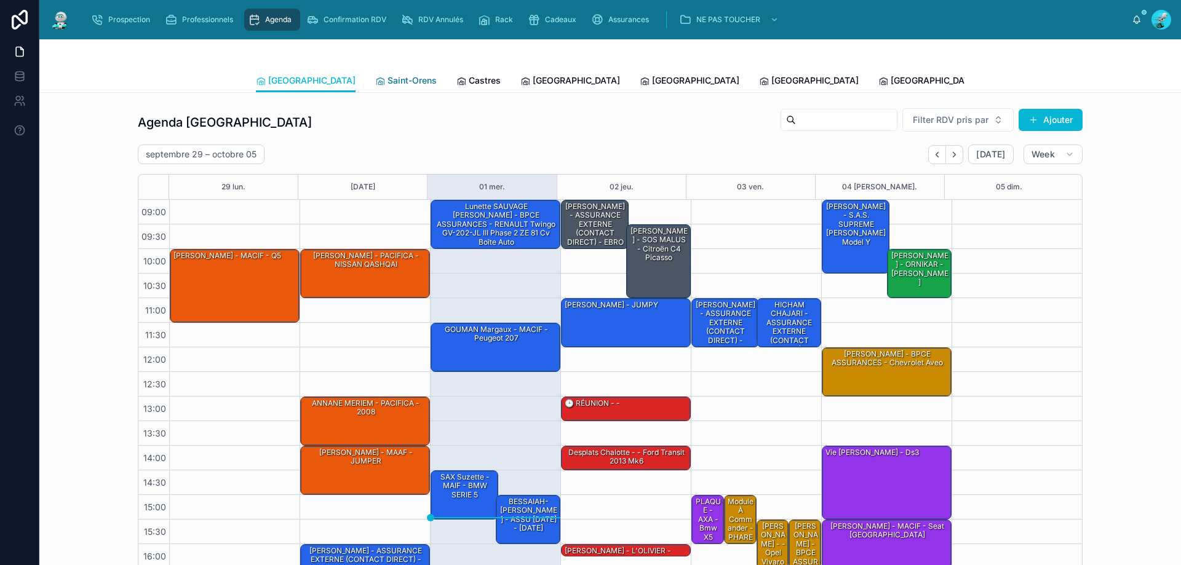
click at [387, 81] on span "Saint-Orens" at bounding box center [411, 80] width 49 height 12
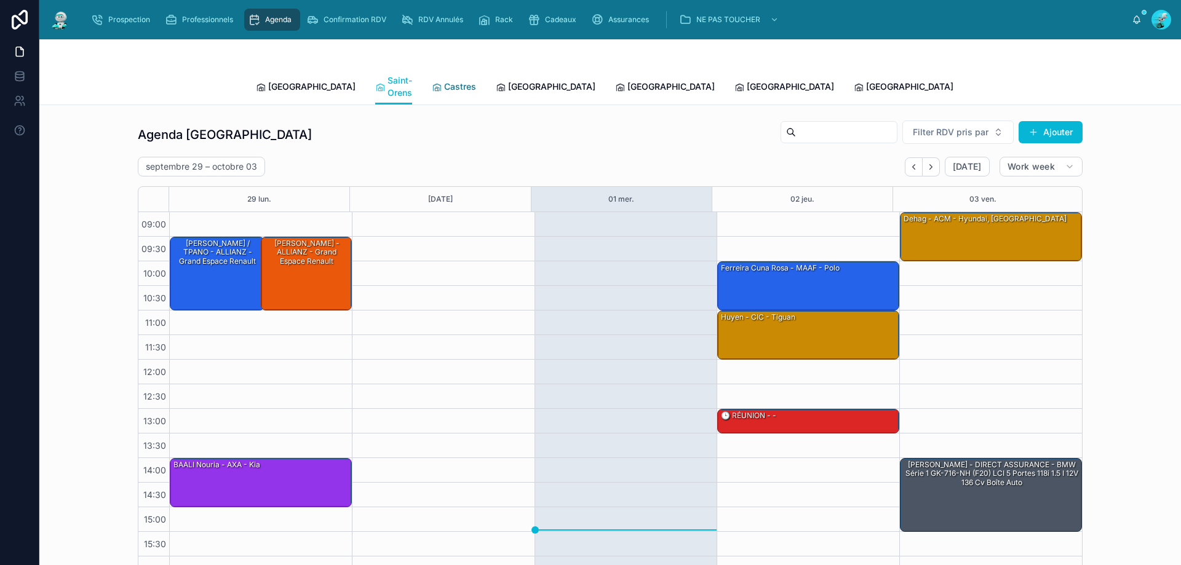
click at [444, 81] on span "Castres" at bounding box center [460, 87] width 32 height 12
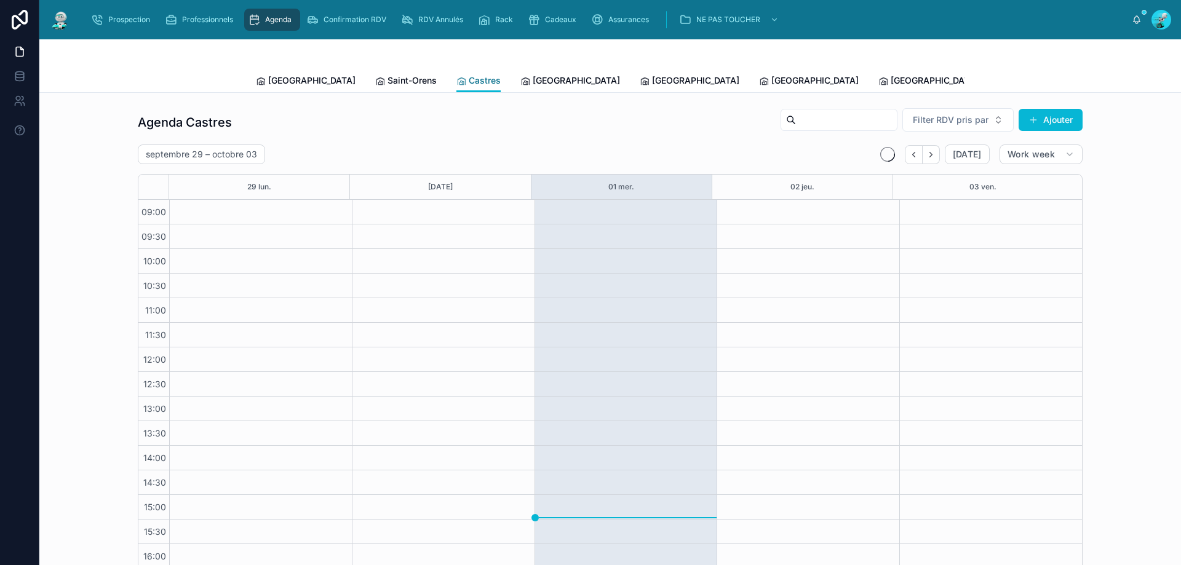
scroll to position [66, 0]
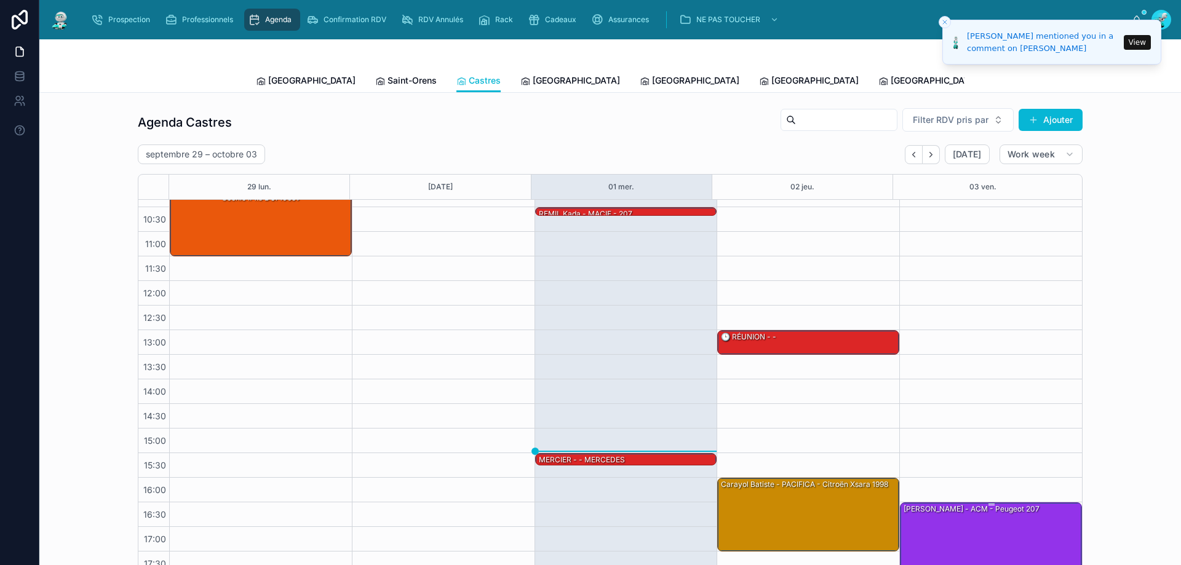
click at [968, 528] on div "[PERSON_NAME] - ACM - Peugeot 207" at bounding box center [991, 538] width 178 height 71
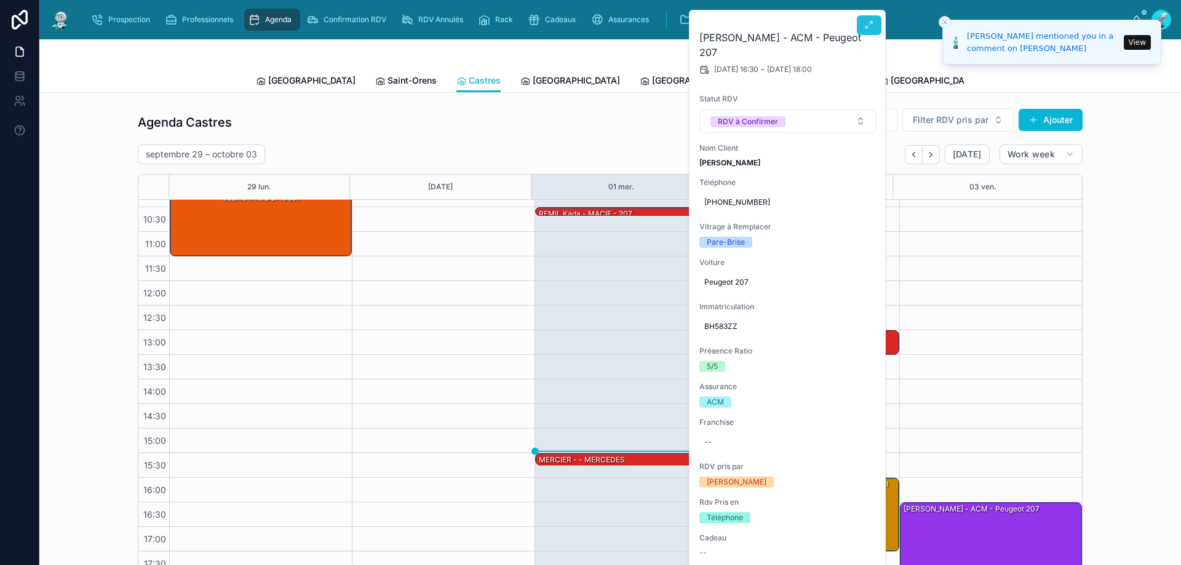
click at [862, 30] on button at bounding box center [869, 25] width 25 height 20
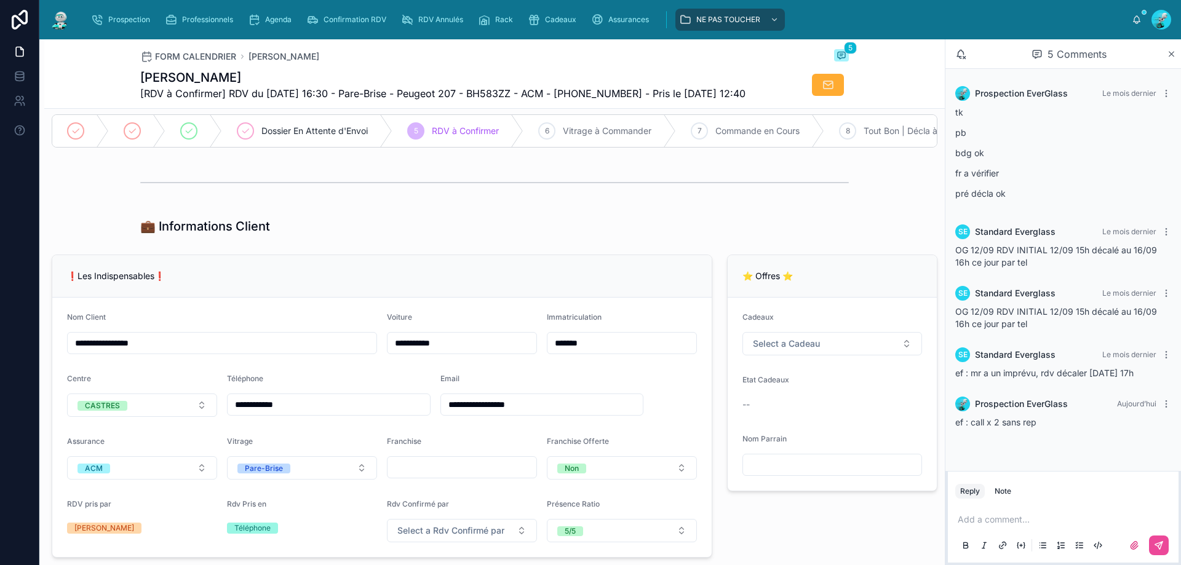
scroll to position [184, 0]
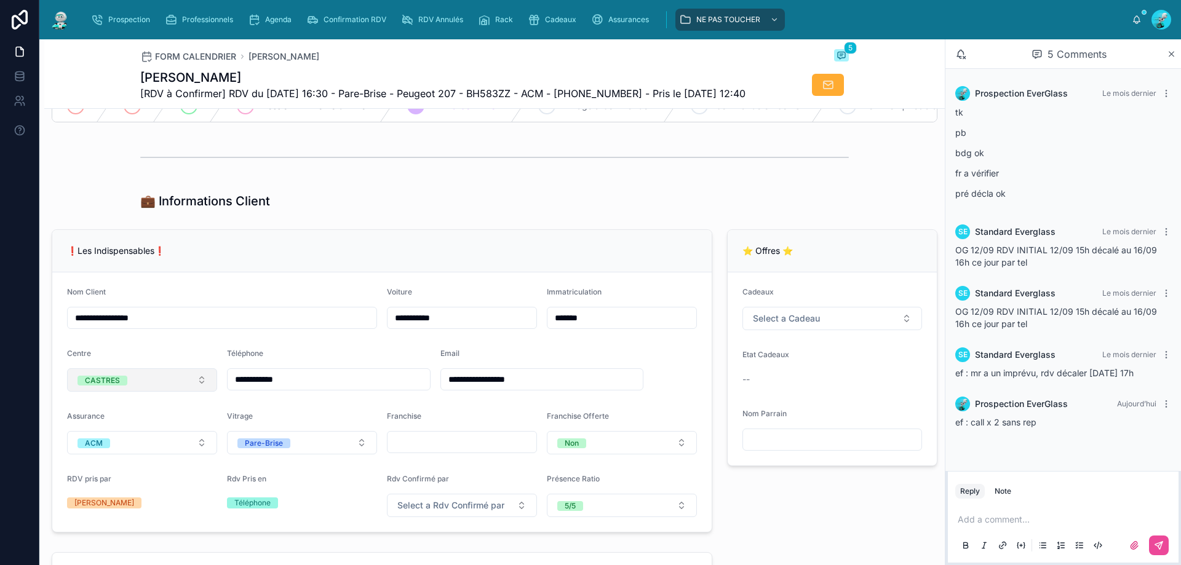
drag, startPoint x: 365, startPoint y: 408, endPoint x: 261, endPoint y: 402, distance: 104.1
click at [200, 402] on form "**********" at bounding box center [381, 401] width 659 height 259
click at [369, 178] on div at bounding box center [494, 157] width 900 height 41
click at [988, 517] on p at bounding box center [1065, 519] width 216 height 12
click at [1156, 552] on button at bounding box center [1159, 546] width 20 height 20
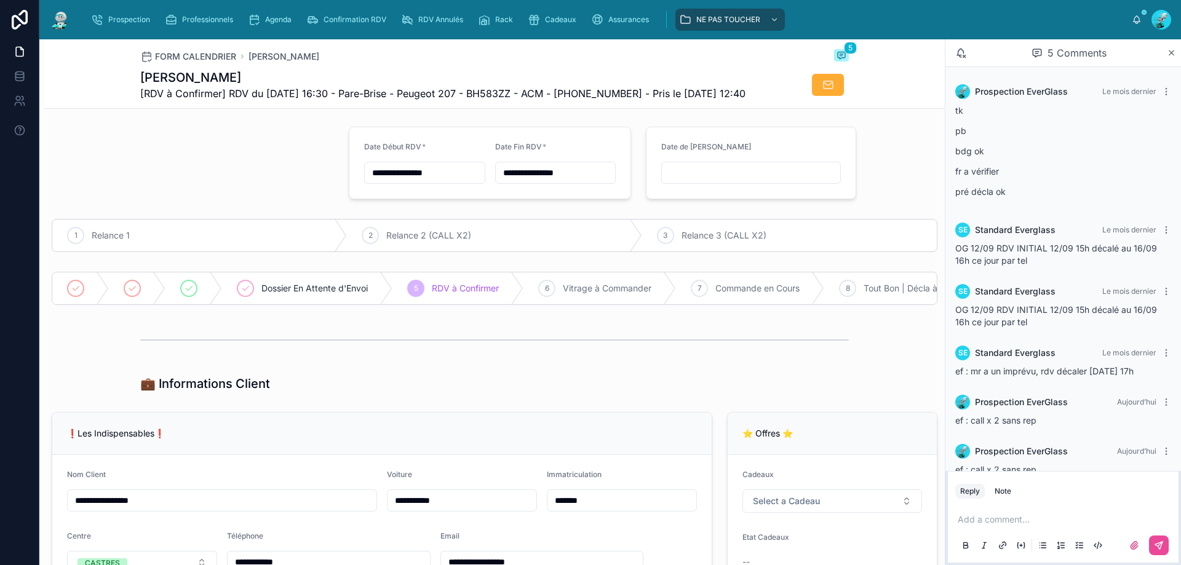
scroll to position [0, 0]
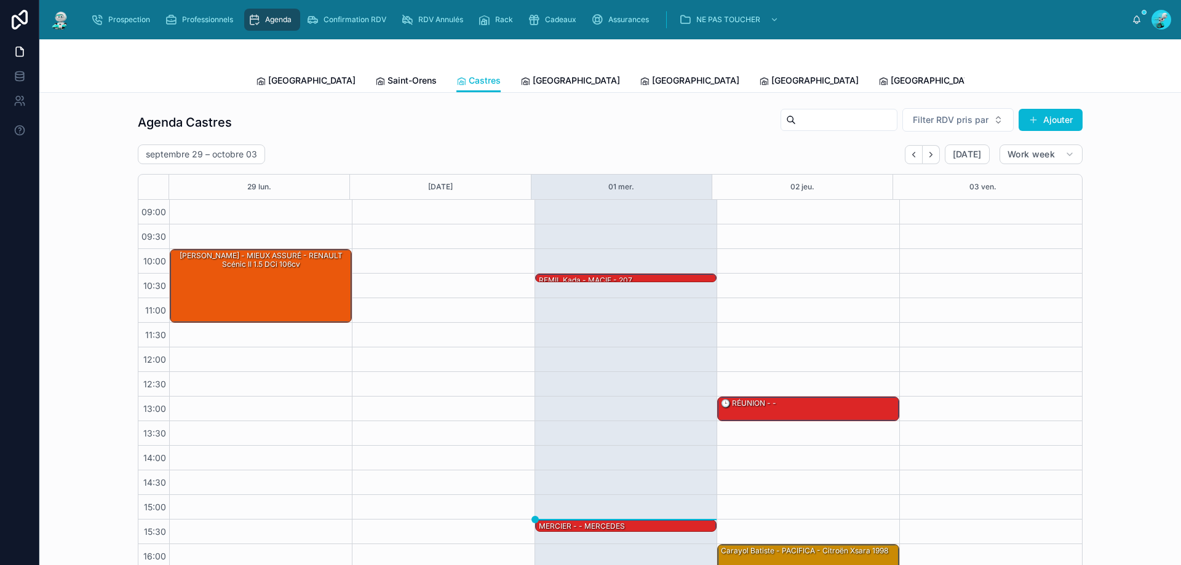
scroll to position [66, 0]
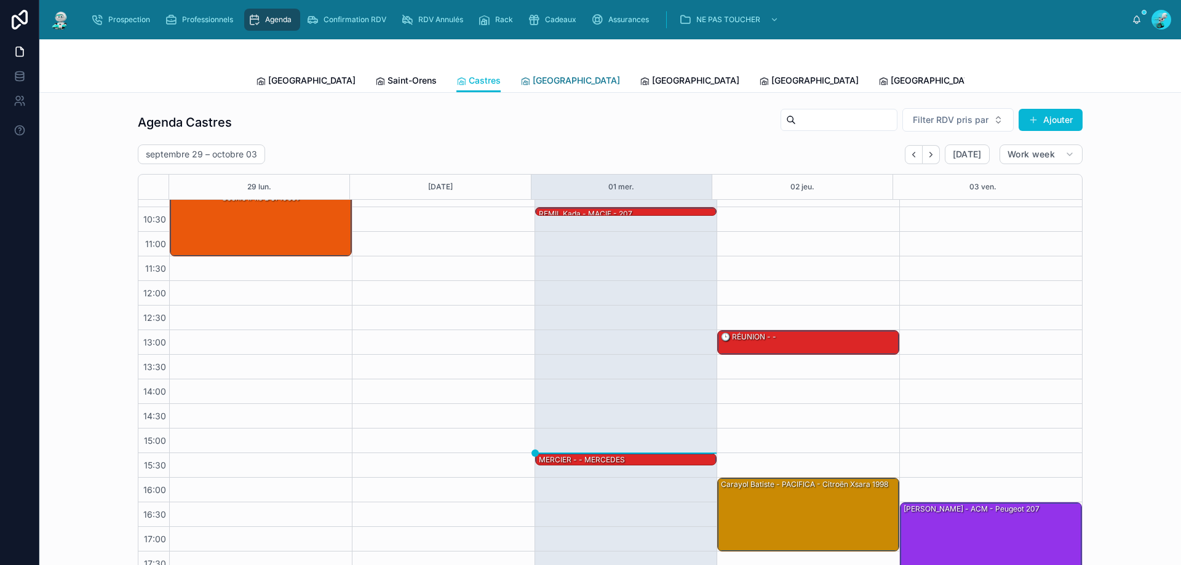
click at [533, 77] on span "[GEOGRAPHIC_DATA]" at bounding box center [576, 80] width 87 height 12
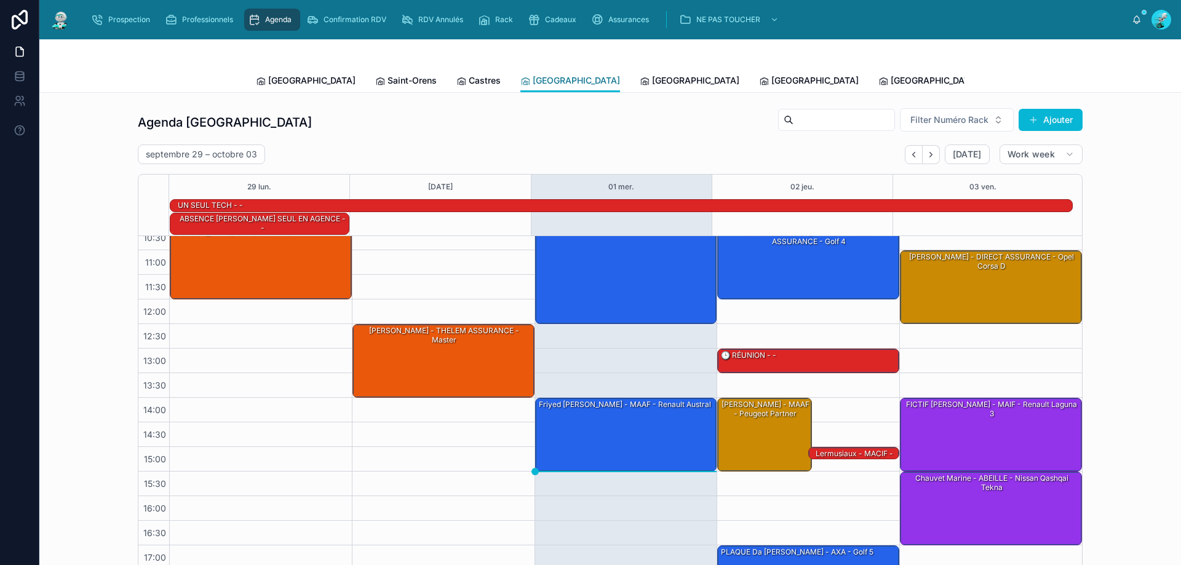
scroll to position [94, 0]
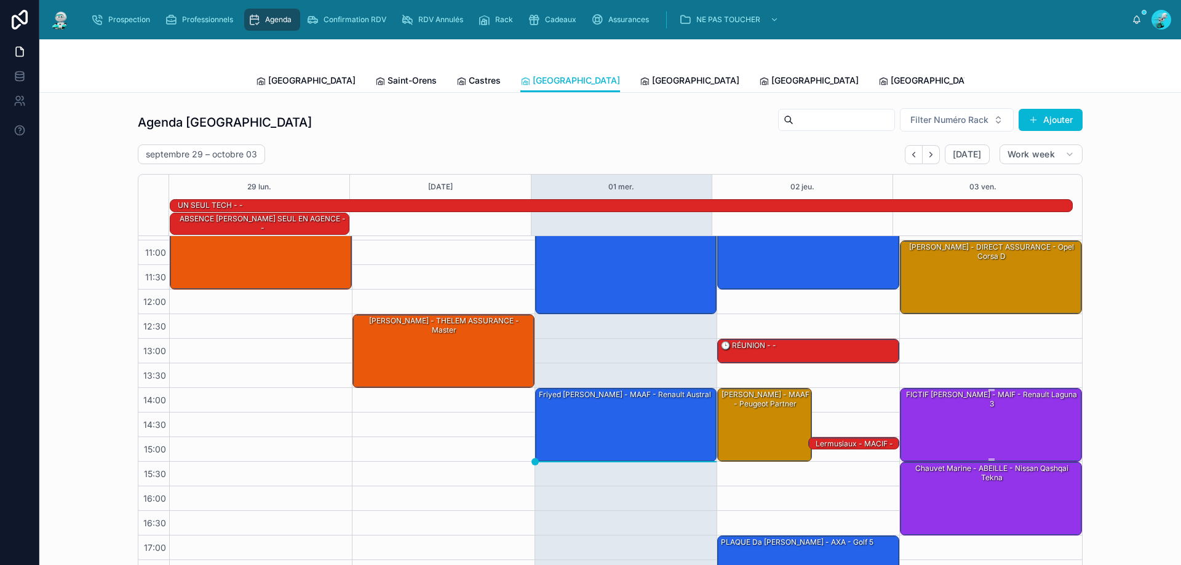
click at [967, 397] on div "FICTIF [PERSON_NAME] - MAIF - Renault Laguna 3" at bounding box center [991, 424] width 178 height 71
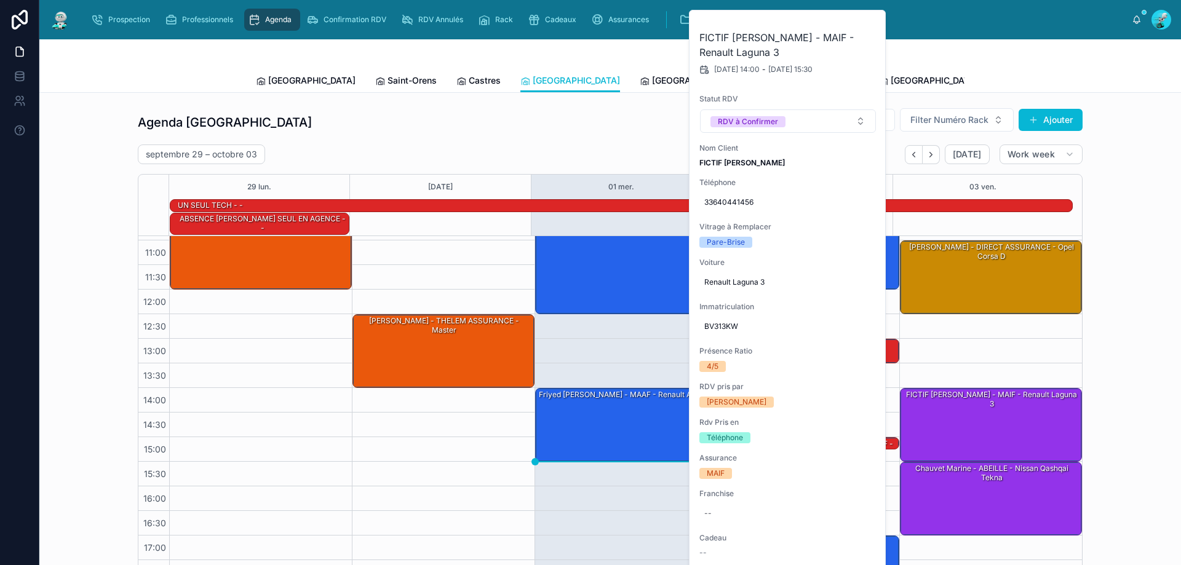
click at [0, 0] on button at bounding box center [0, 0] width 0 height 0
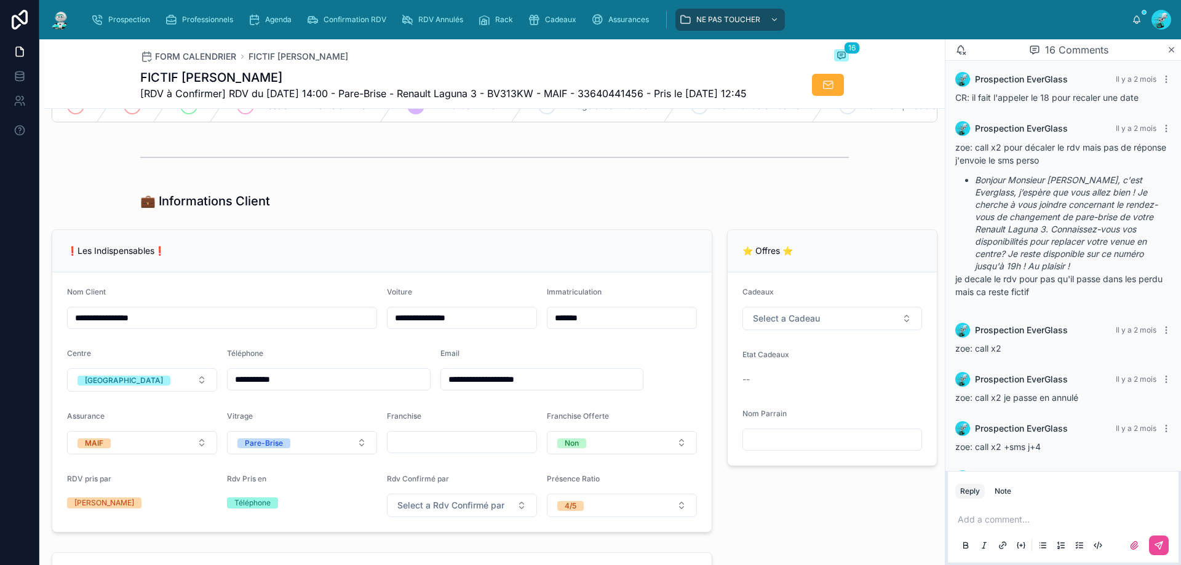
scroll to position [876, 0]
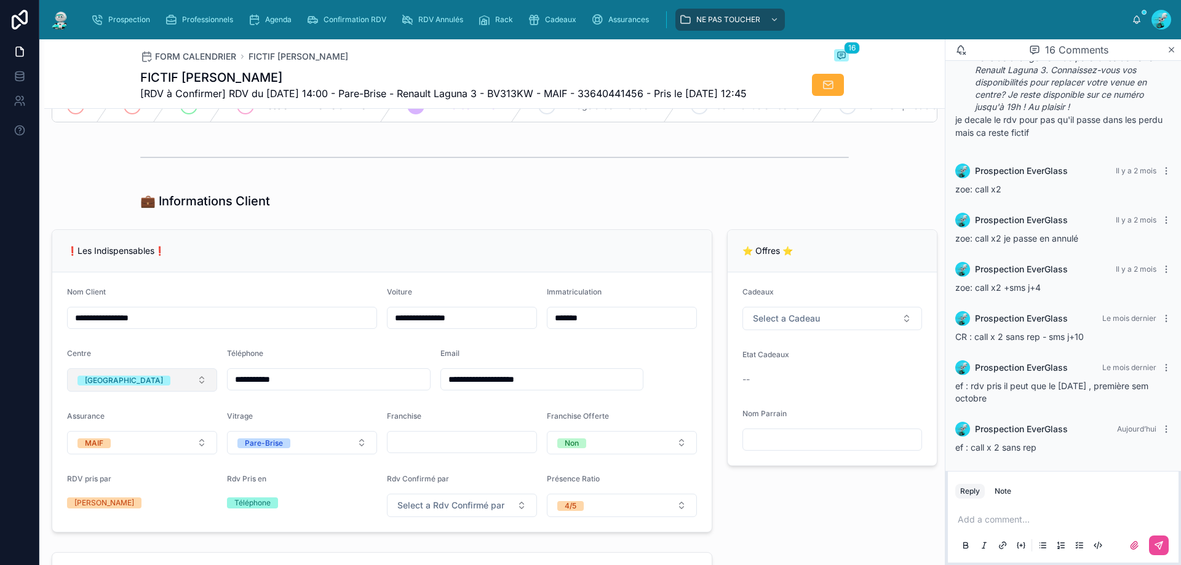
drag, startPoint x: 315, startPoint y: 399, endPoint x: 194, endPoint y: 396, distance: 121.8
click at [168, 396] on form "**********" at bounding box center [381, 401] width 659 height 259
click at [991, 520] on p at bounding box center [1065, 519] width 216 height 12
click at [1053, 523] on p at bounding box center [1065, 519] width 216 height 12
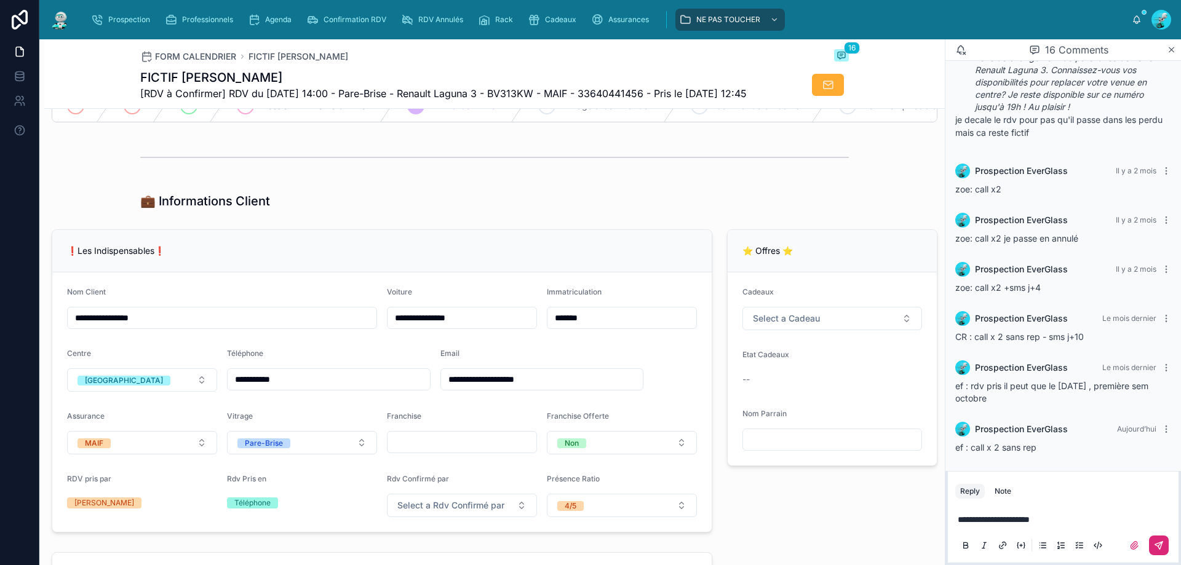
click at [1151, 544] on button at bounding box center [1159, 546] width 20 height 20
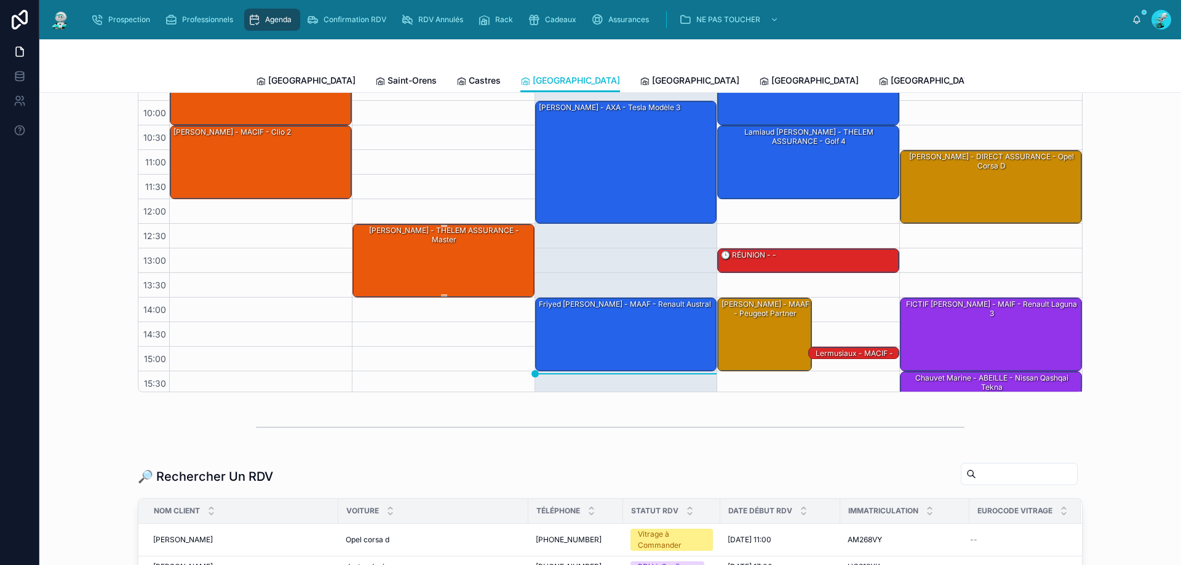
scroll to position [94, 0]
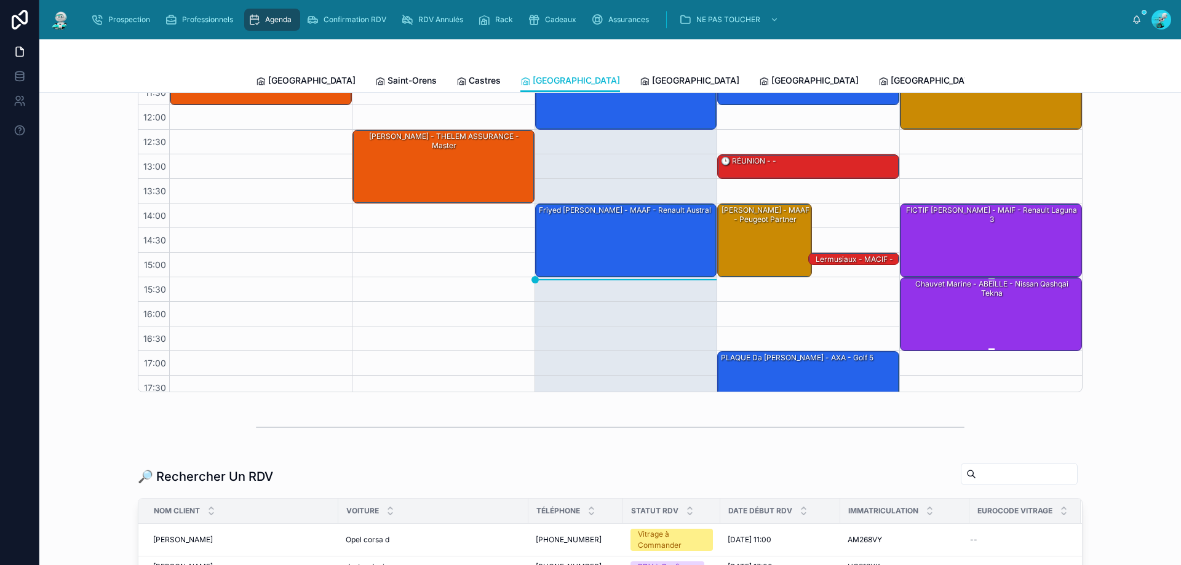
click at [996, 291] on div "Chauvet Marine - ABEILLE - Nissan qashqai tekna" at bounding box center [991, 313] width 178 height 71
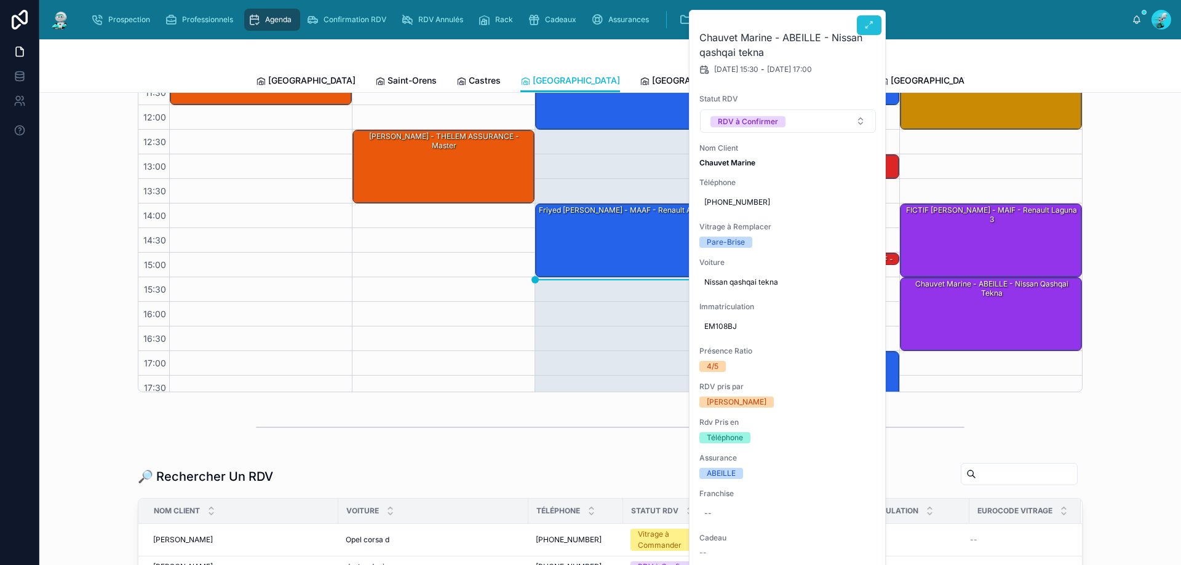
click at [862, 28] on button at bounding box center [869, 25] width 25 height 20
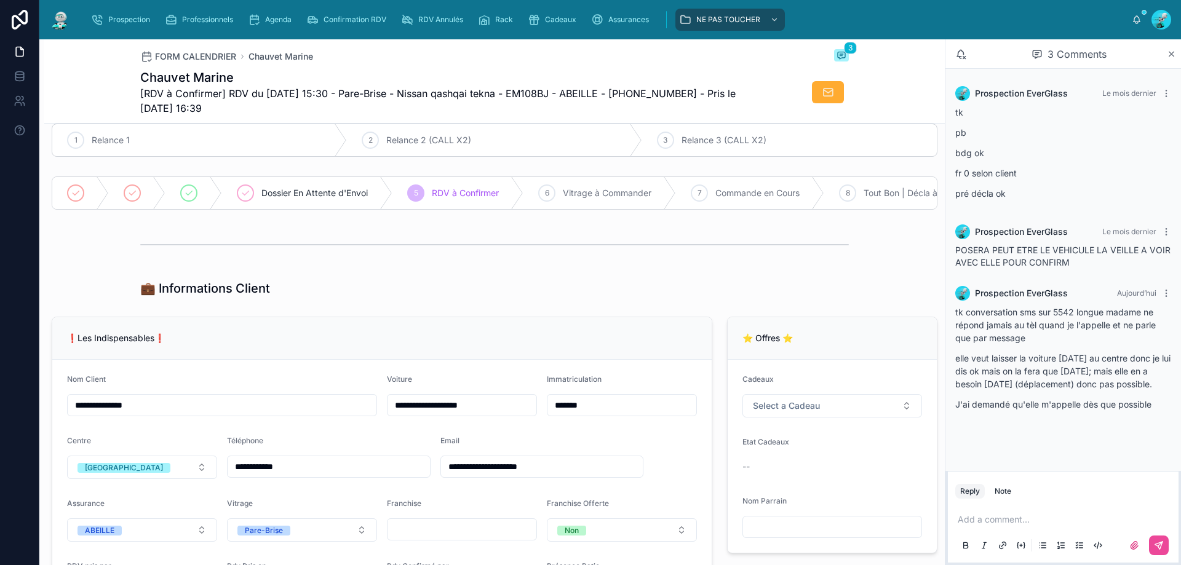
scroll to position [123, 0]
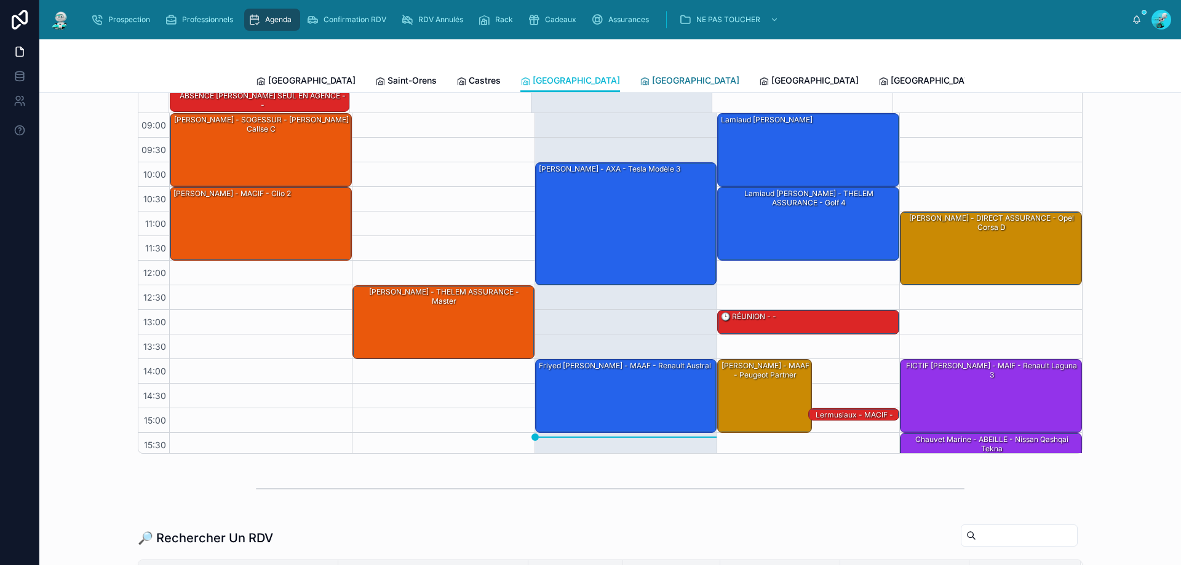
click at [640, 74] on link "[GEOGRAPHIC_DATA]" at bounding box center [690, 81] width 100 height 25
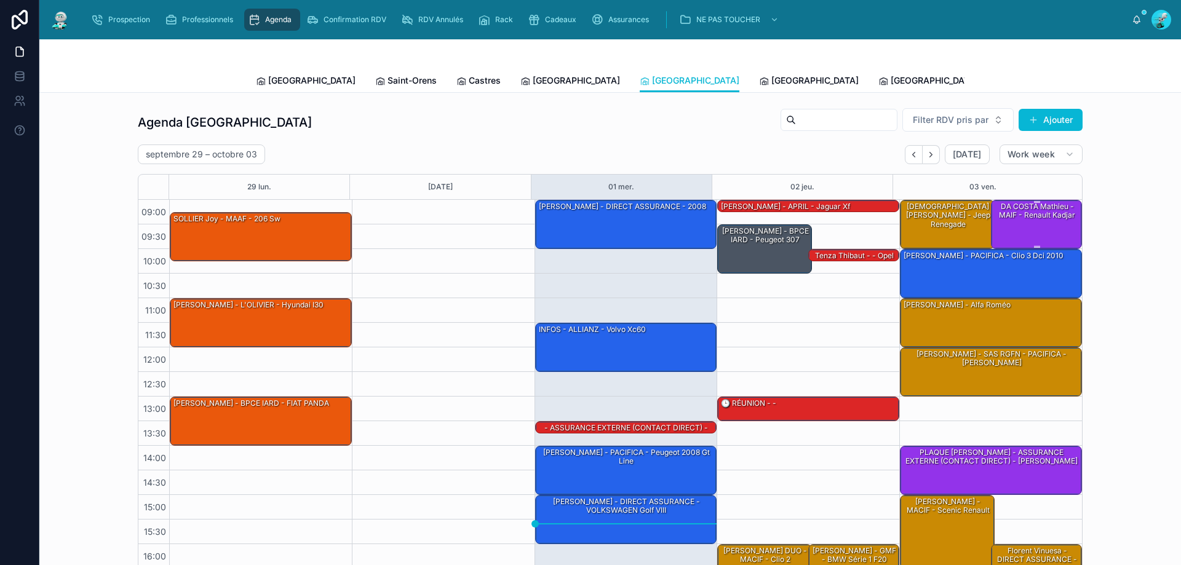
click at [1043, 234] on div "DA COSTA Mathieu - MAIF - Renault kadjar" at bounding box center [1036, 223] width 87 height 47
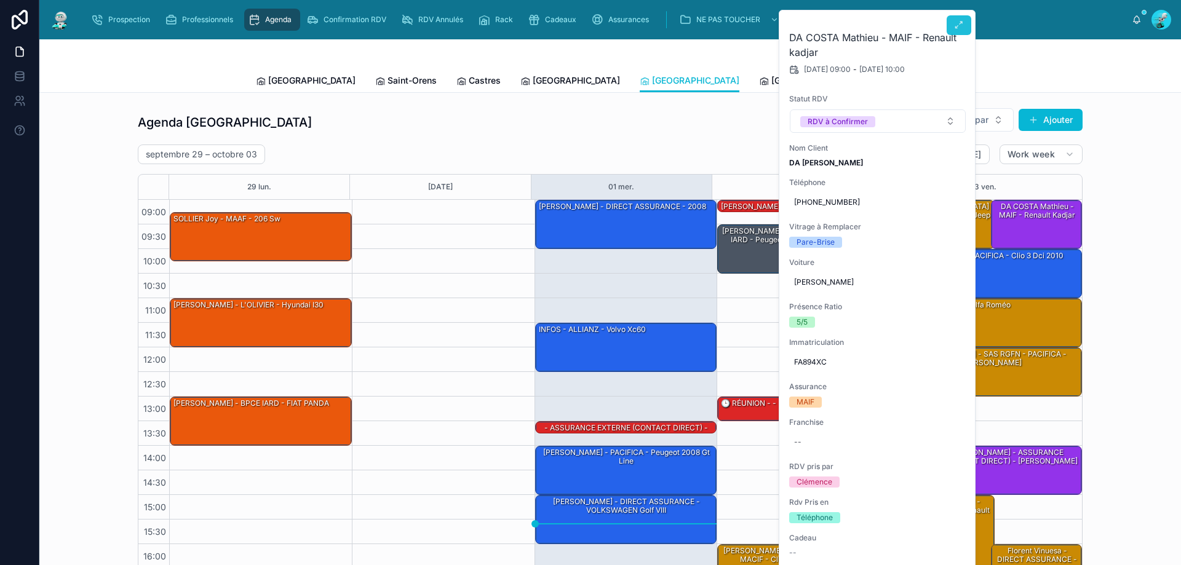
click at [954, 27] on icon at bounding box center [959, 25] width 10 height 10
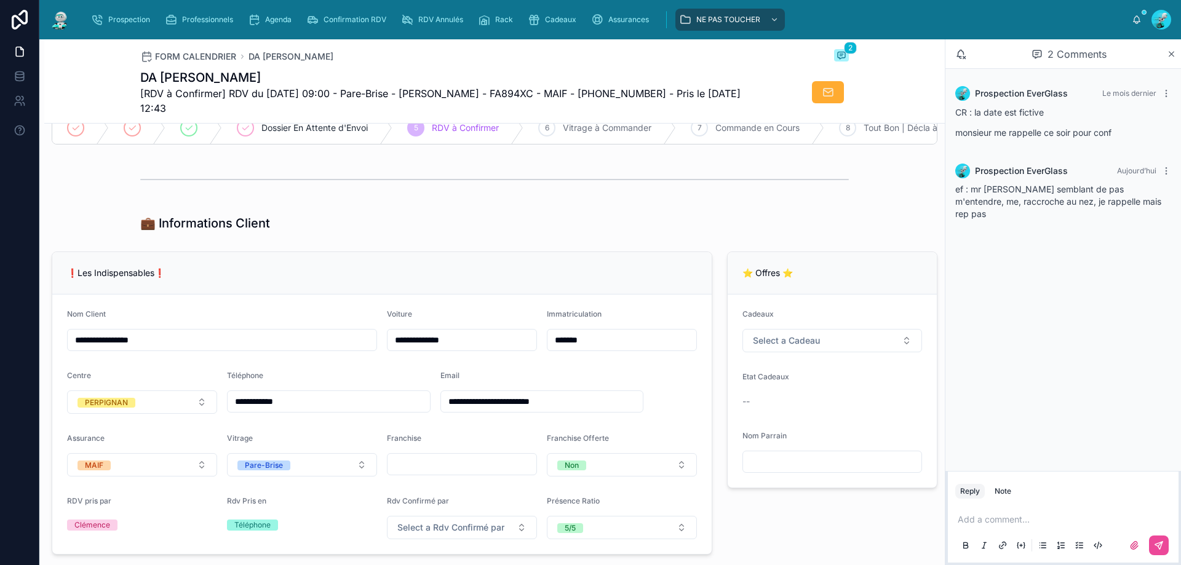
scroll to position [184, 0]
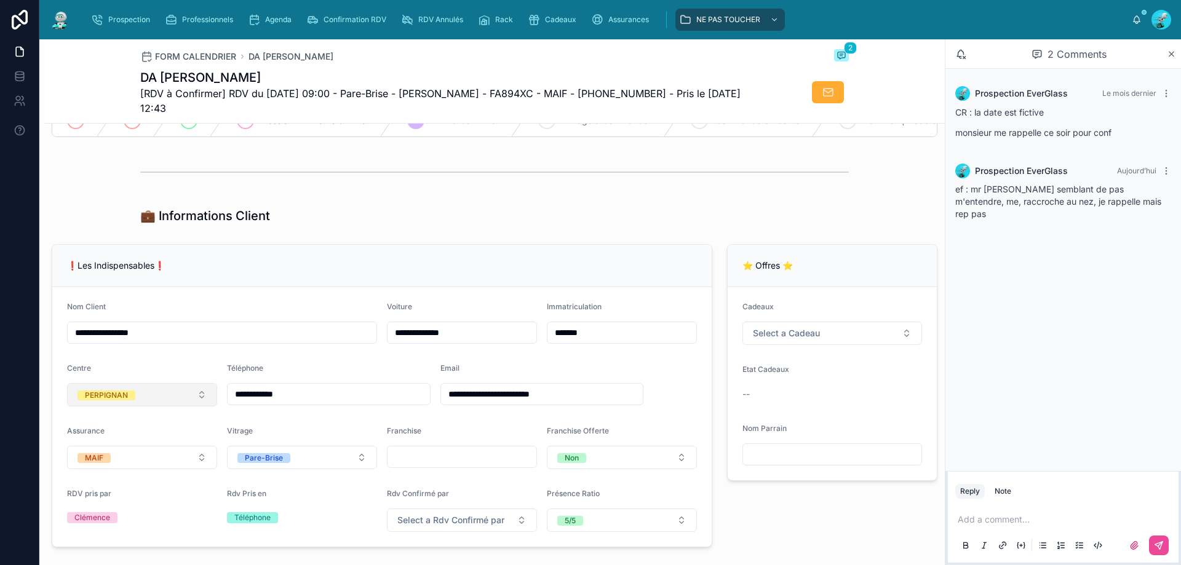
drag, startPoint x: 327, startPoint y: 397, endPoint x: 189, endPoint y: 404, distance: 138.5
click at [189, 404] on form "**********" at bounding box center [381, 416] width 659 height 259
click at [379, 188] on div at bounding box center [494, 172] width 708 height 31
click at [972, 524] on p at bounding box center [1065, 519] width 216 height 12
click at [1162, 544] on icon at bounding box center [1158, 545] width 7 height 7
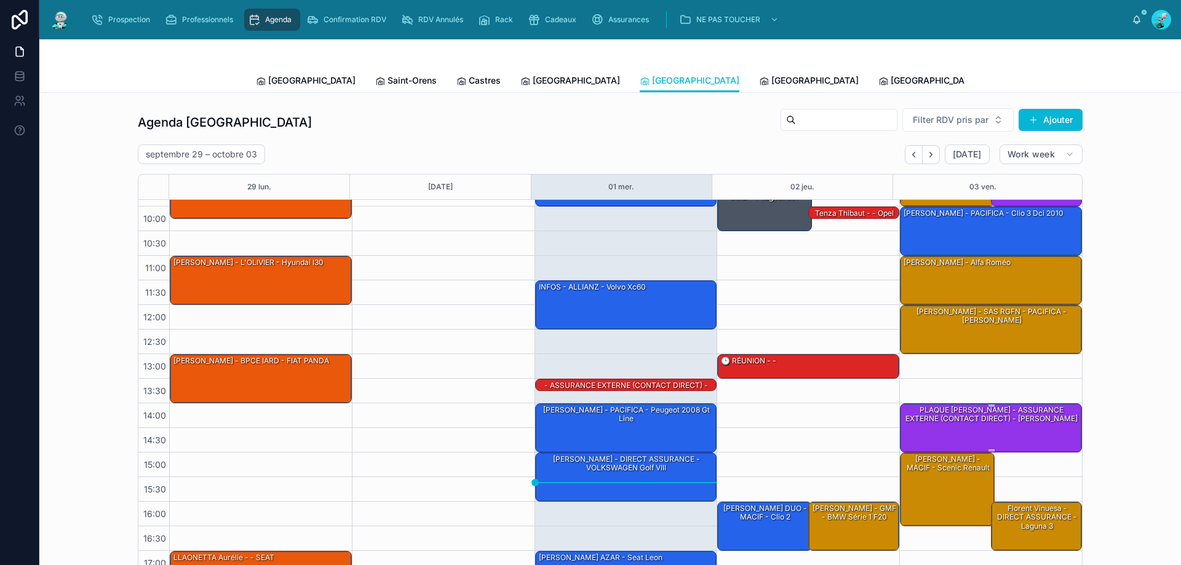
scroll to position [61, 0]
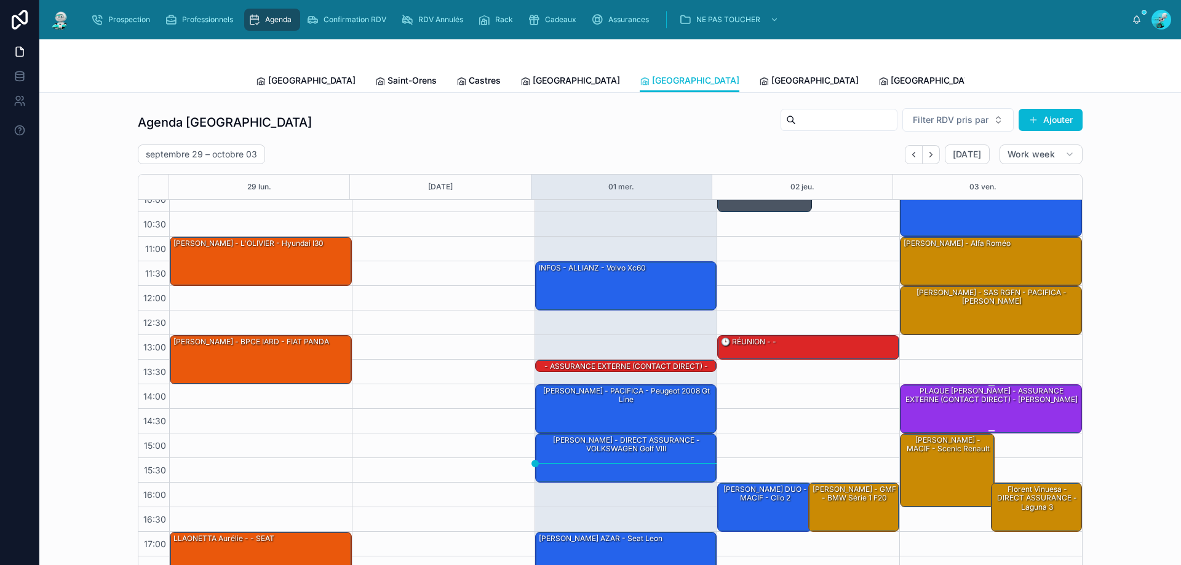
click at [984, 398] on div "PLAQUE [PERSON_NAME] - ASSURANCE EXTERNE (CONTACT DIRECT) - [PERSON_NAME]" at bounding box center [991, 396] width 178 height 20
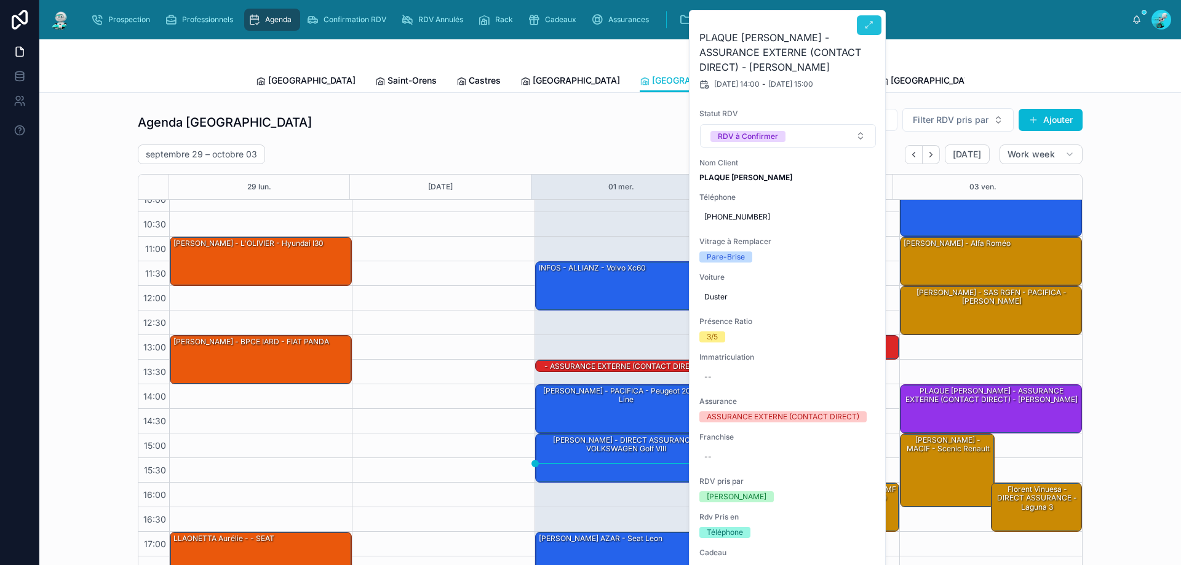
click at [876, 19] on button at bounding box center [869, 25] width 25 height 20
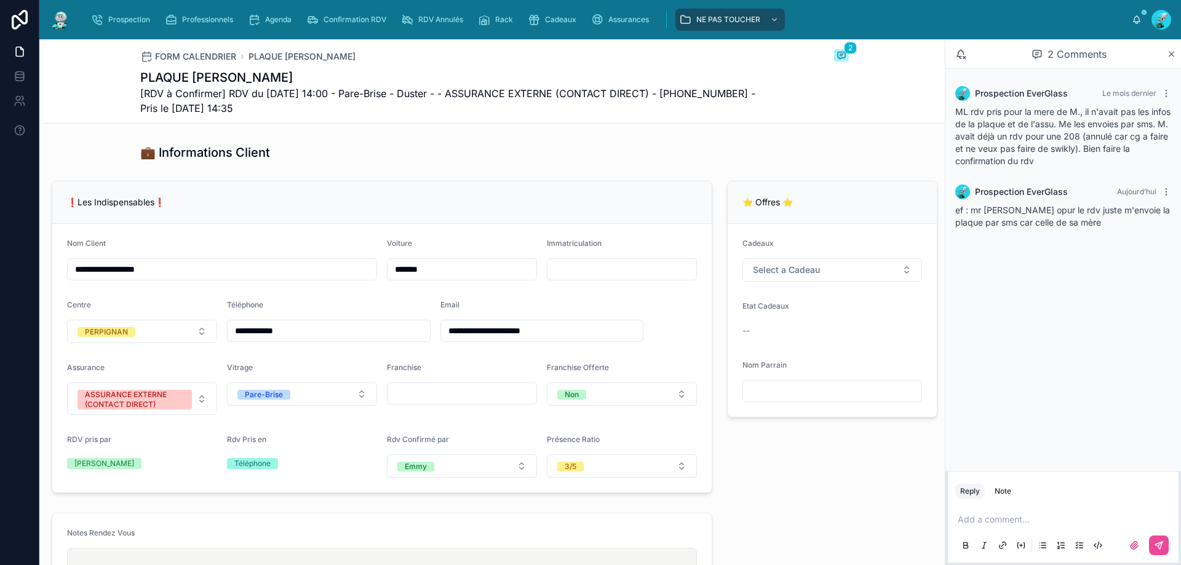
scroll to position [369, 0]
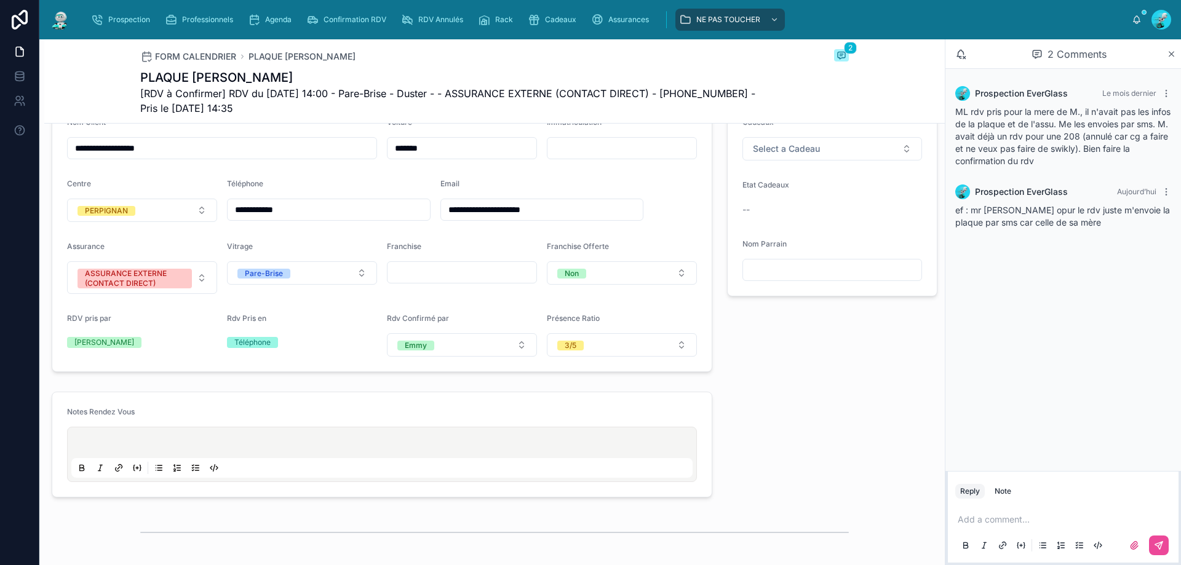
drag, startPoint x: 319, startPoint y: 223, endPoint x: 250, endPoint y: 218, distance: 69.0
click at [213, 218] on form "**********" at bounding box center [381, 237] width 659 height 269
click at [311, 121] on div "FORM CALENDRIER PLAQUE Beaune Kevin 2 PLAQUE Beaune Kevin [RDV à Confirmer] RDV…" at bounding box center [494, 81] width 708 height 84
drag, startPoint x: 316, startPoint y: 216, endPoint x: 178, endPoint y: 226, distance: 138.1
click at [178, 226] on form "**********" at bounding box center [381, 237] width 659 height 269
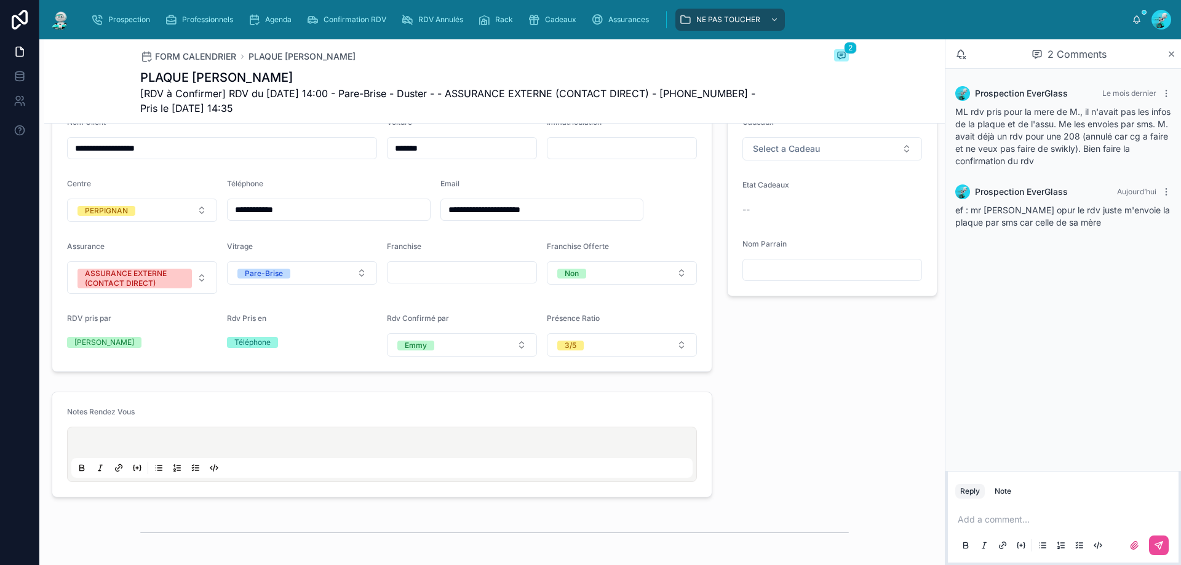
click at [328, 132] on div "Nom Client" at bounding box center [222, 124] width 310 height 15
drag, startPoint x: 371, startPoint y: 218, endPoint x: 230, endPoint y: 239, distance: 142.5
click at [223, 235] on form "**********" at bounding box center [381, 237] width 659 height 269
click at [781, 377] on div "⭐ Offres ⭐ Cadeaux Select a Cadeau Etat Cadeaux -- Nom Parrain" at bounding box center [831, 216] width 225 height 322
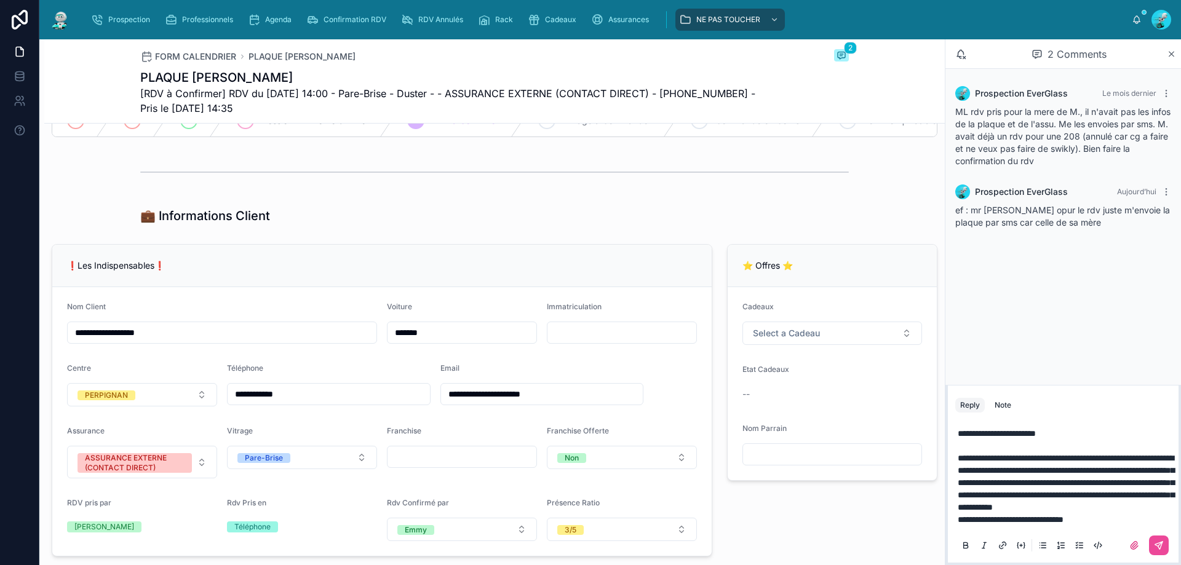
click at [957, 421] on div "**********" at bounding box center [1063, 489] width 216 height 138
click at [959, 429] on span "**********" at bounding box center [996, 433] width 78 height 9
click at [1115, 518] on p "**********" at bounding box center [1065, 476] width 216 height 98
click at [1156, 541] on icon at bounding box center [1159, 546] width 10 height 10
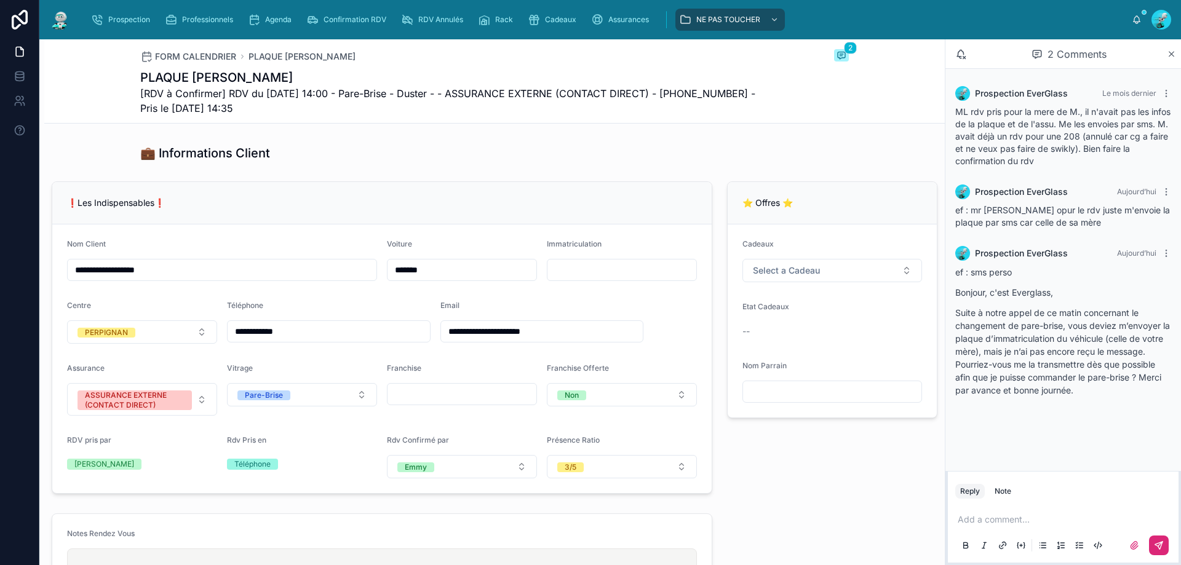
scroll to position [246, 0]
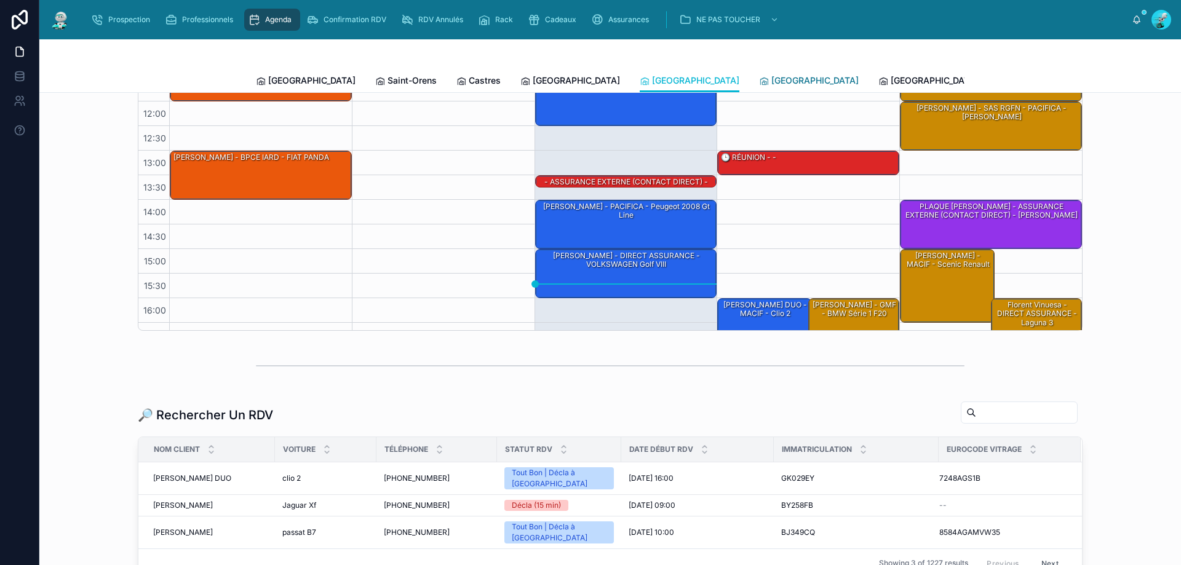
click at [771, 80] on span "[GEOGRAPHIC_DATA]" at bounding box center [814, 80] width 87 height 12
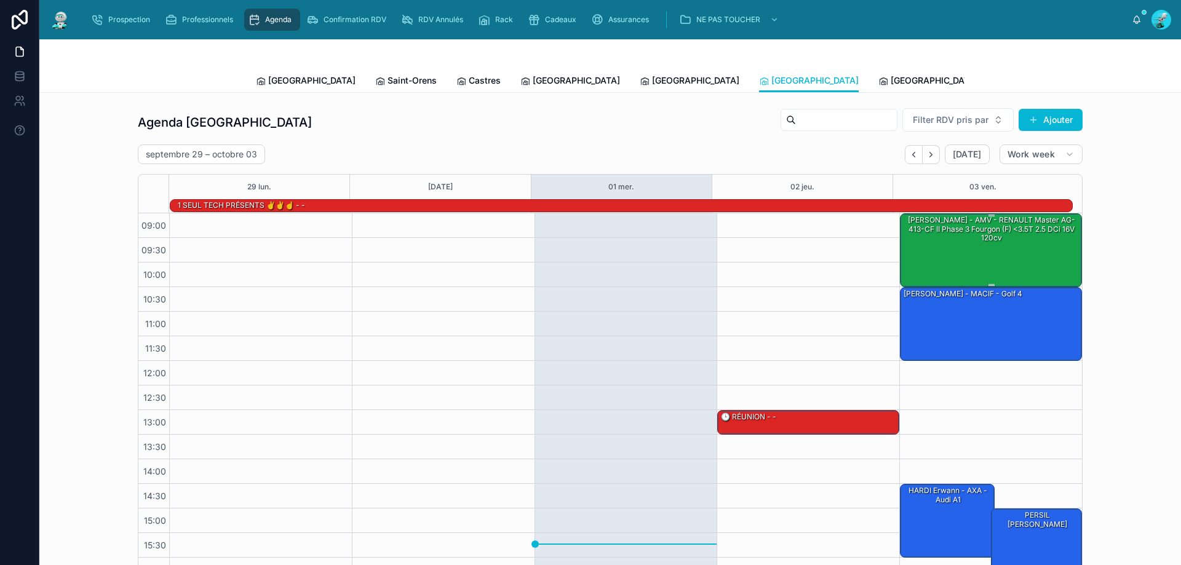
click at [1012, 255] on div "[PERSON_NAME] - AMV - RENAULT Master AG-413-CF II Phase 3 Fourgon (F) <3.5T 2.5…" at bounding box center [991, 249] width 178 height 71
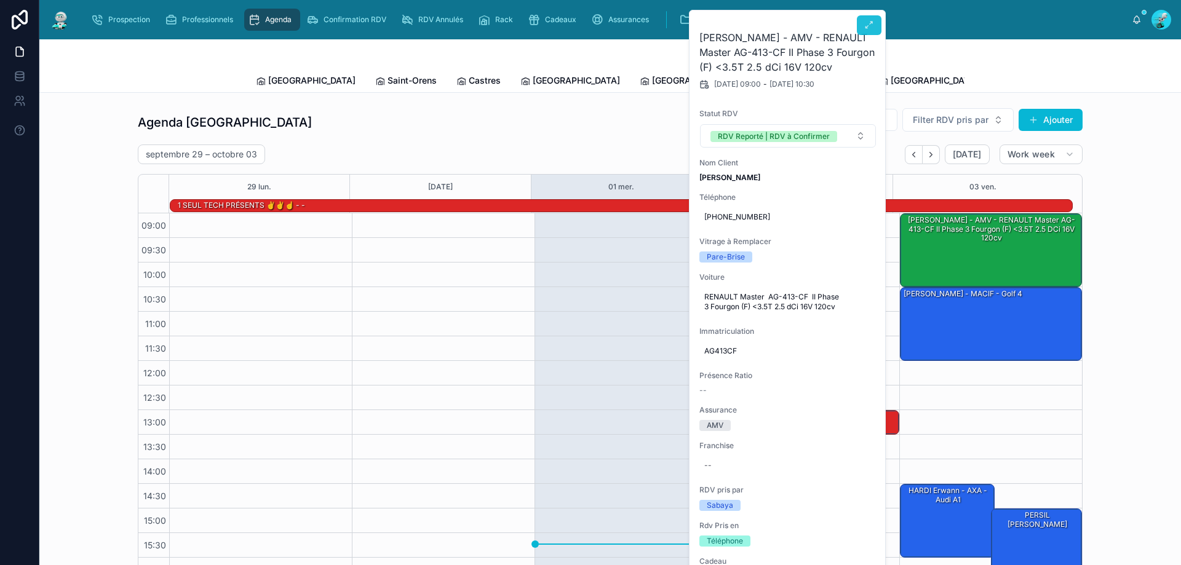
click at [873, 29] on icon at bounding box center [869, 25] width 10 height 10
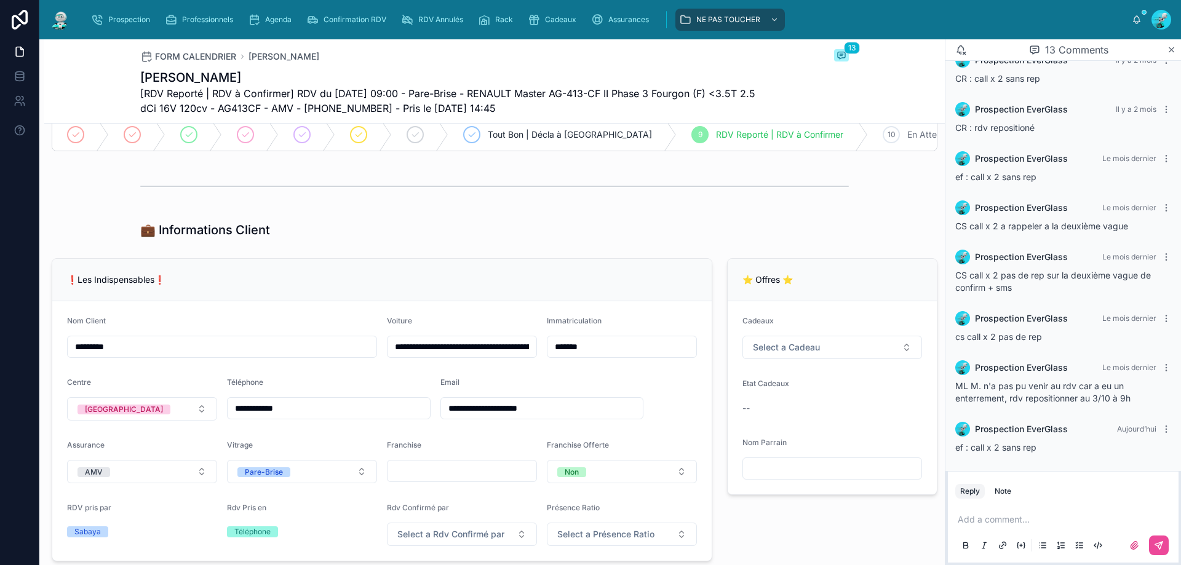
scroll to position [123, 0]
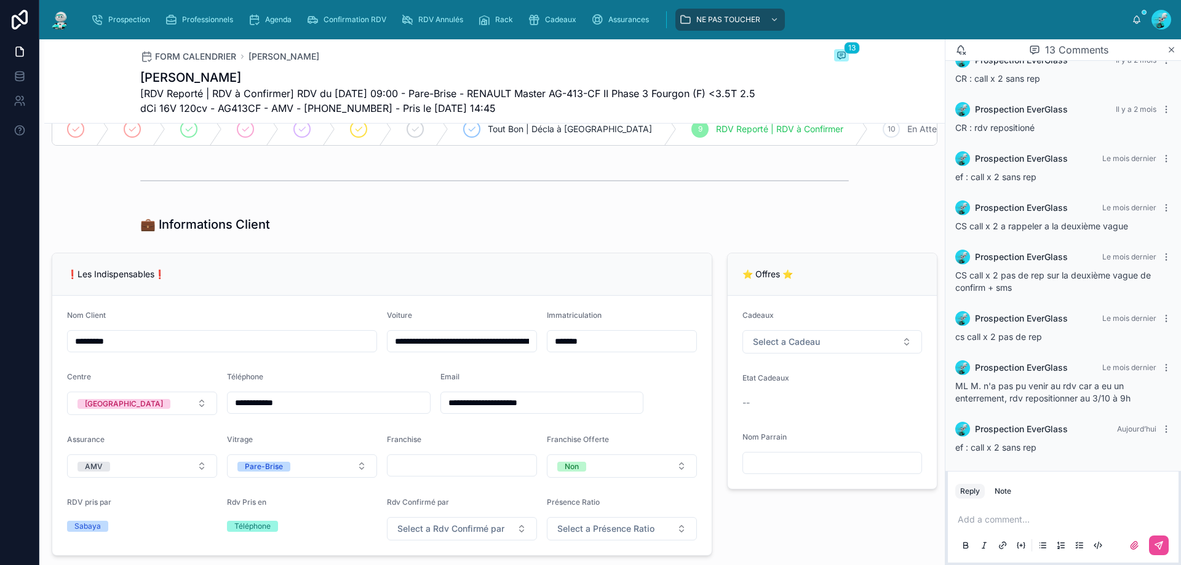
drag, startPoint x: 319, startPoint y: 412, endPoint x: 237, endPoint y: 400, distance: 82.7
click at [215, 401] on form "**********" at bounding box center [381, 425] width 659 height 259
drag, startPoint x: 260, startPoint y: 402, endPoint x: 232, endPoint y: 242, distance: 163.0
click at [232, 233] on h1 "💼 Informations Client" at bounding box center [205, 224] width 130 height 17
drag, startPoint x: 330, startPoint y: 408, endPoint x: 213, endPoint y: 411, distance: 116.9
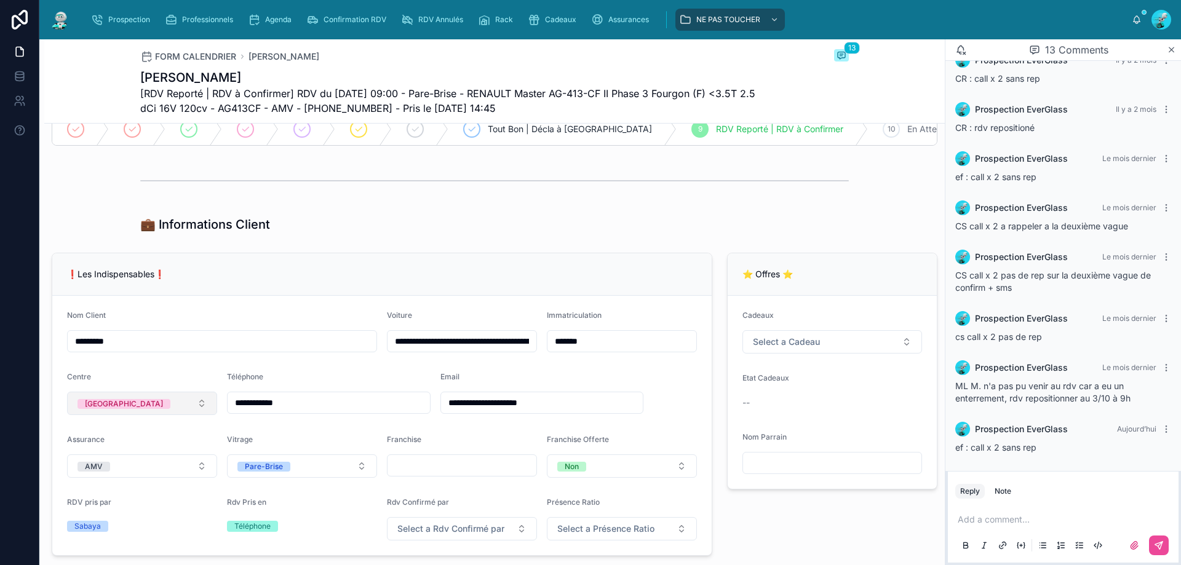
click at [213, 411] on form "**********" at bounding box center [381, 425] width 659 height 259
click at [333, 223] on div "💼 Informations Client" at bounding box center [494, 224] width 900 height 27
click at [1009, 525] on p at bounding box center [1065, 519] width 216 height 12
click at [1165, 541] on button at bounding box center [1159, 546] width 20 height 20
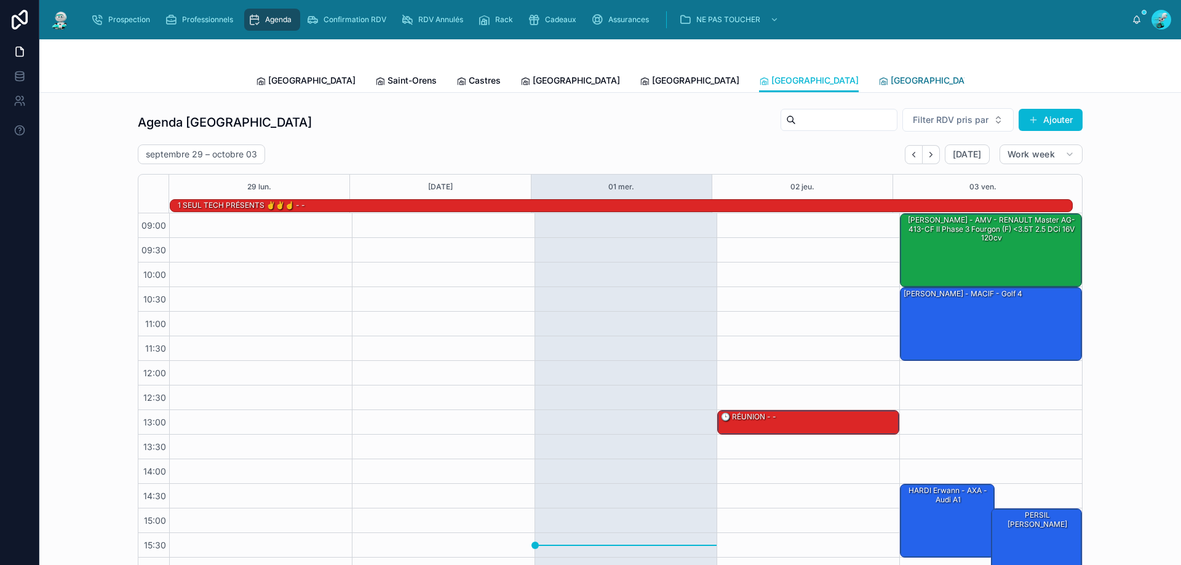
click at [878, 87] on link "[GEOGRAPHIC_DATA]" at bounding box center [928, 81] width 100 height 25
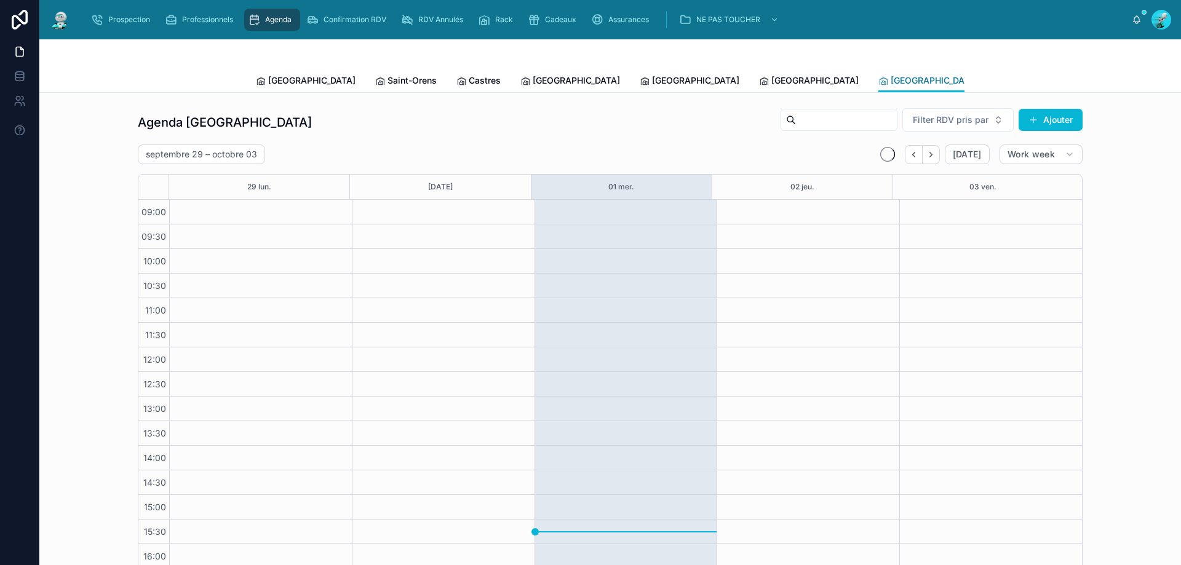
scroll to position [66, 0]
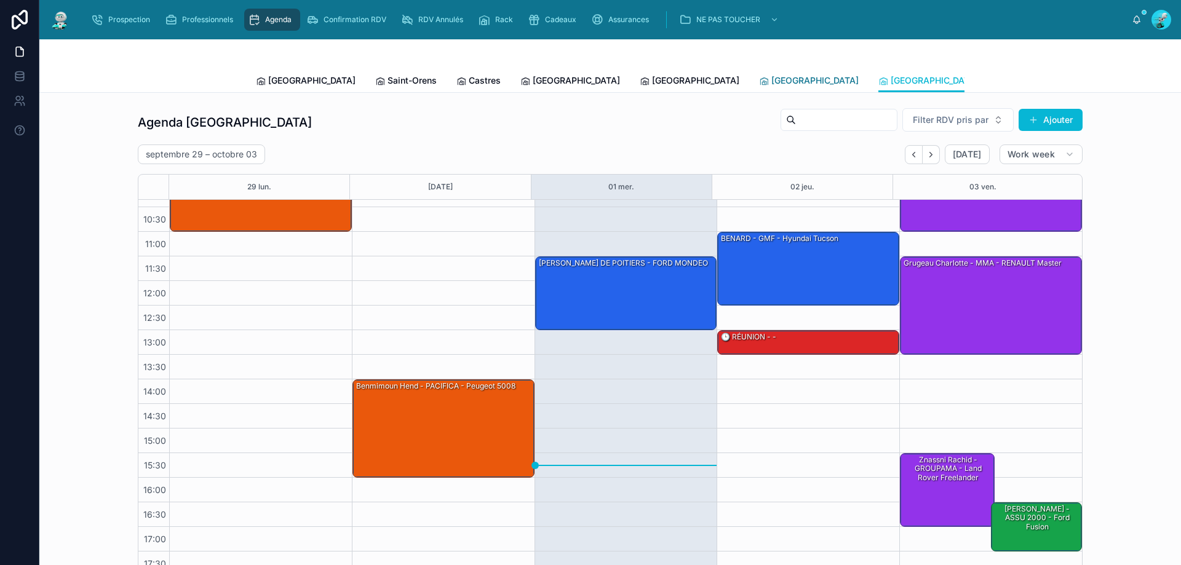
click at [771, 82] on span "[GEOGRAPHIC_DATA]" at bounding box center [814, 80] width 87 height 12
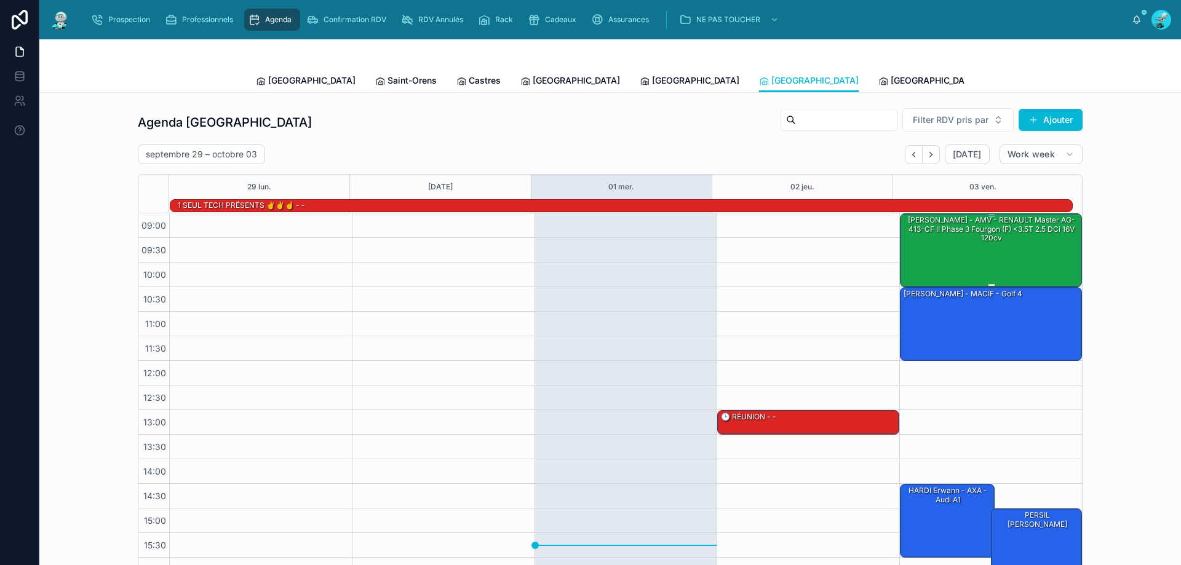
click at [951, 253] on div "[PERSON_NAME] - AMV - RENAULT Master AG-413-CF II Phase 3 Fourgon (F) <3.5T 2.5…" at bounding box center [991, 249] width 178 height 71
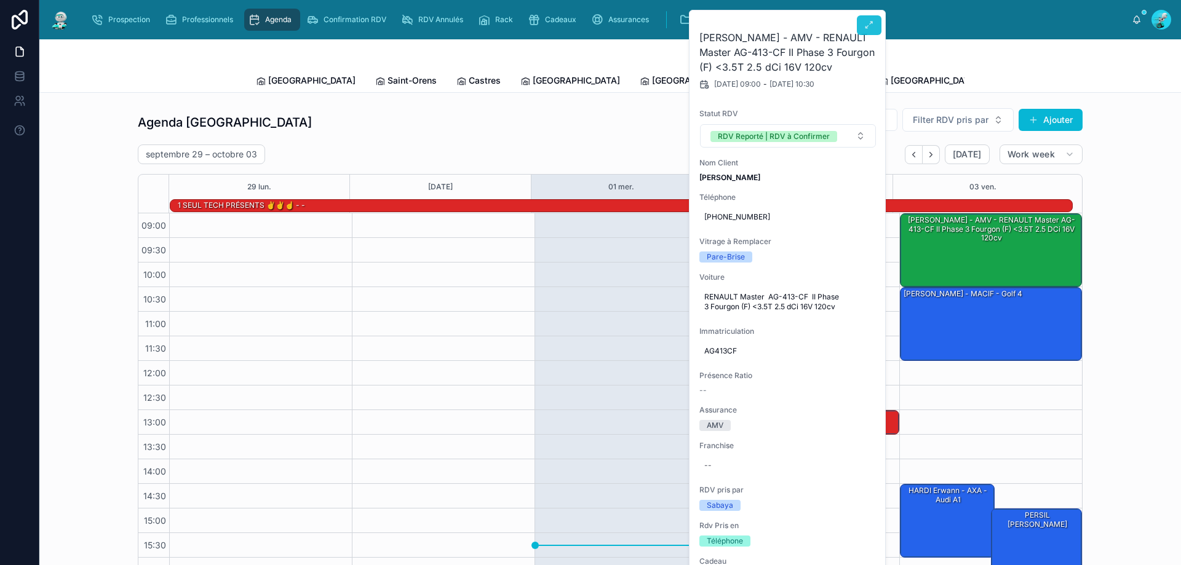
click at [870, 31] on button at bounding box center [869, 25] width 25 height 20
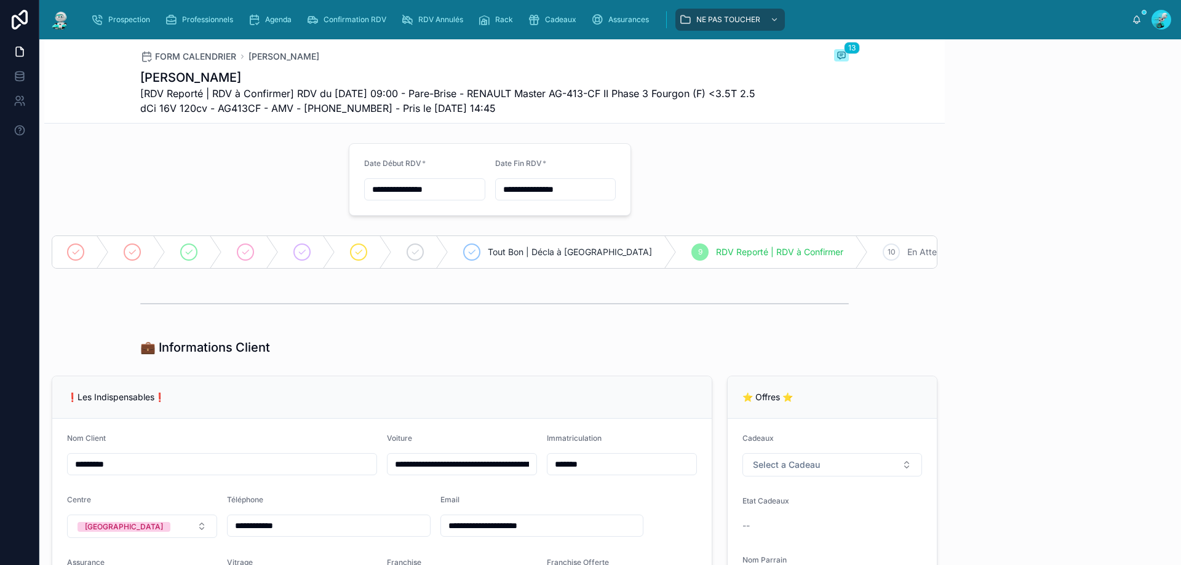
scroll to position [402, 0]
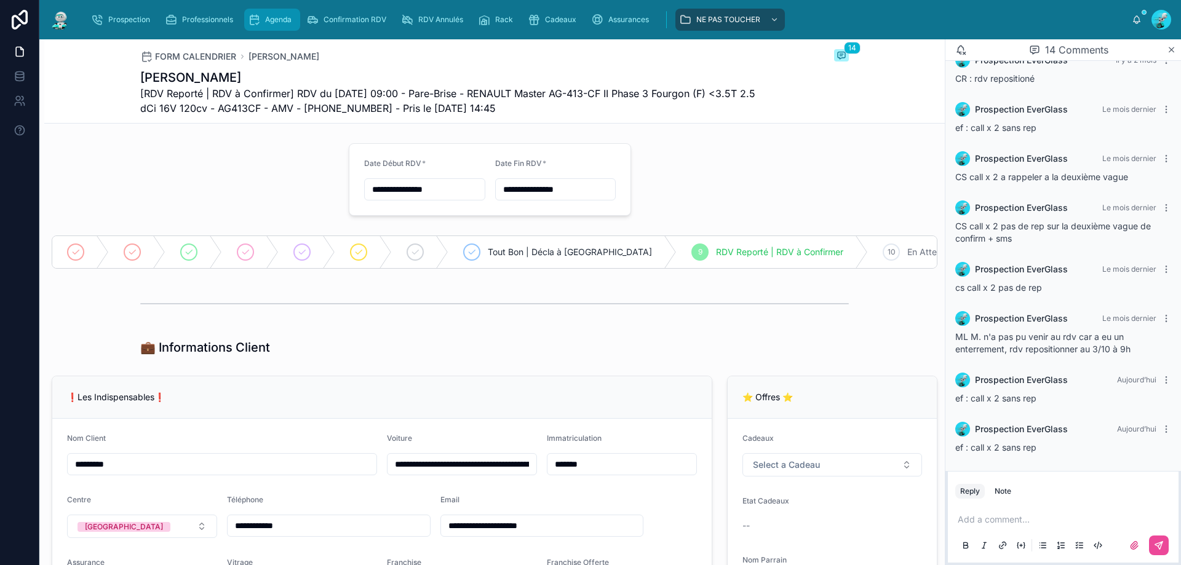
click at [266, 23] on span "Agenda" at bounding box center [278, 20] width 26 height 10
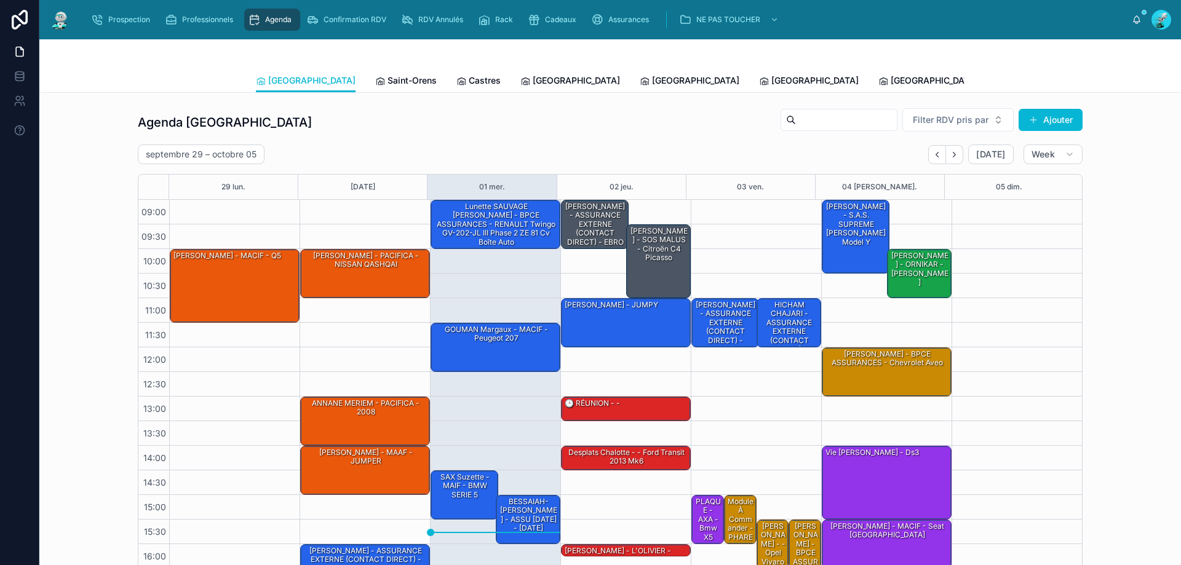
scroll to position [66, 0]
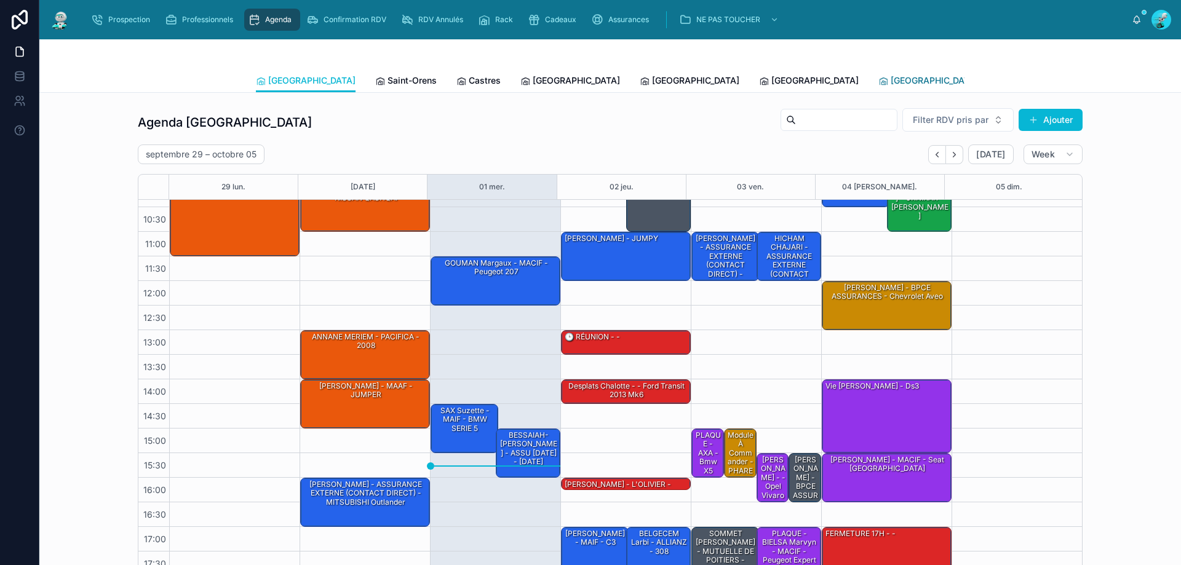
click at [890, 85] on span "[GEOGRAPHIC_DATA]" at bounding box center [933, 80] width 87 height 12
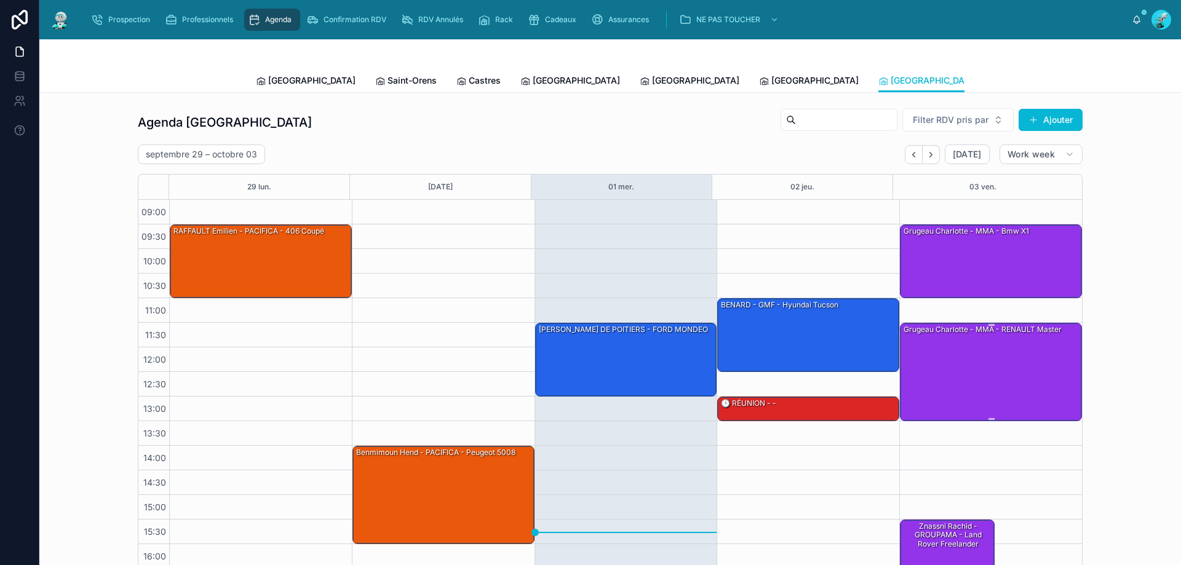
click at [967, 353] on div "Grugeau charlotte - MMA - RENAULT Master" at bounding box center [991, 371] width 178 height 96
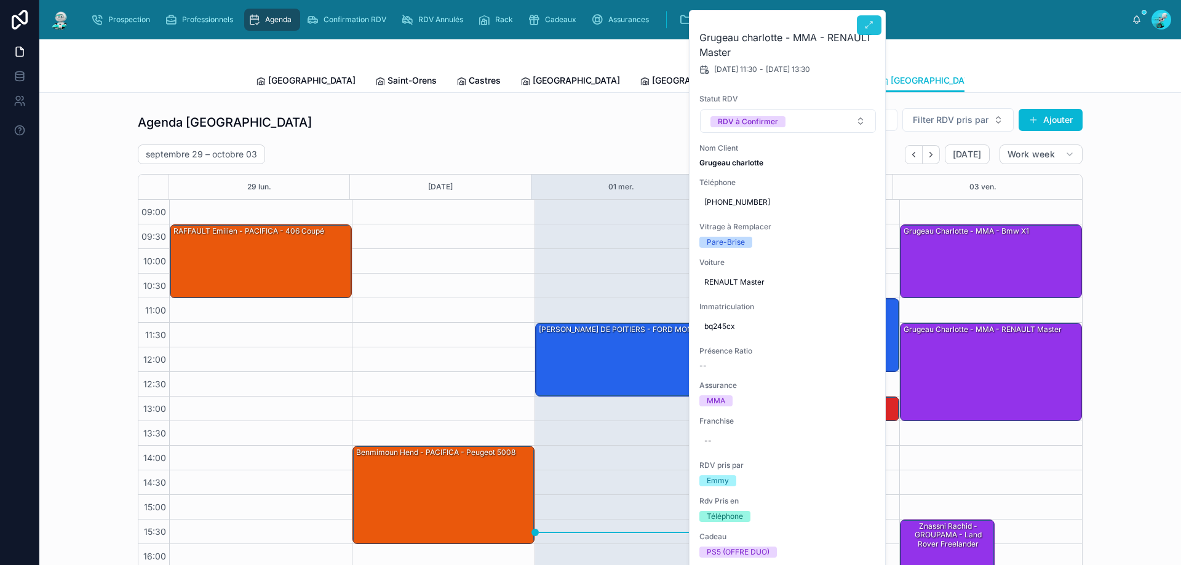
click at [868, 26] on icon at bounding box center [869, 25] width 10 height 10
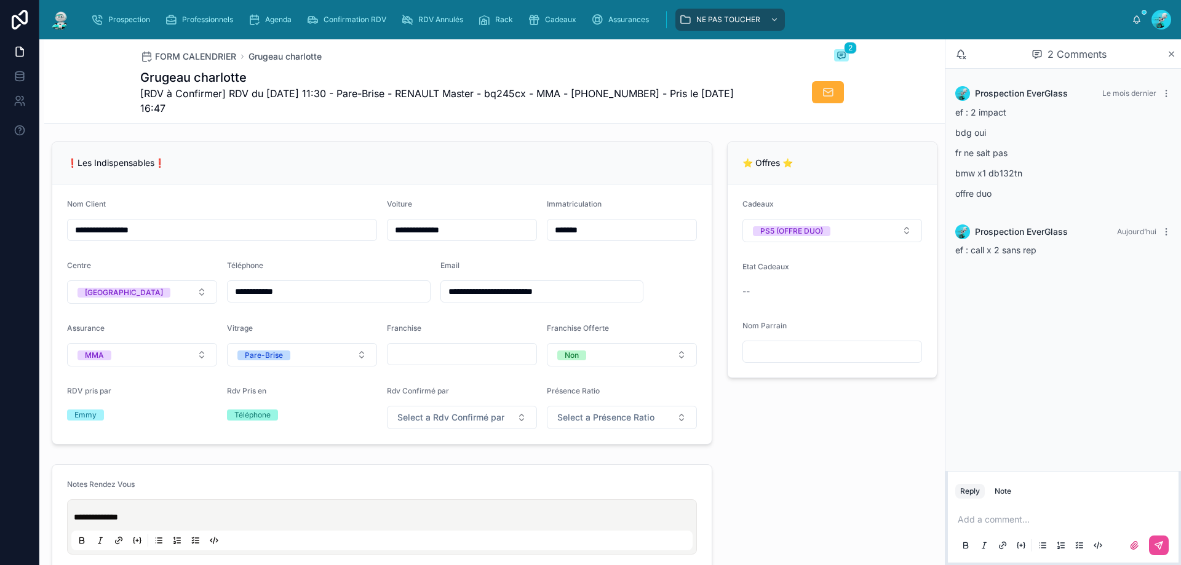
scroll to position [307, 0]
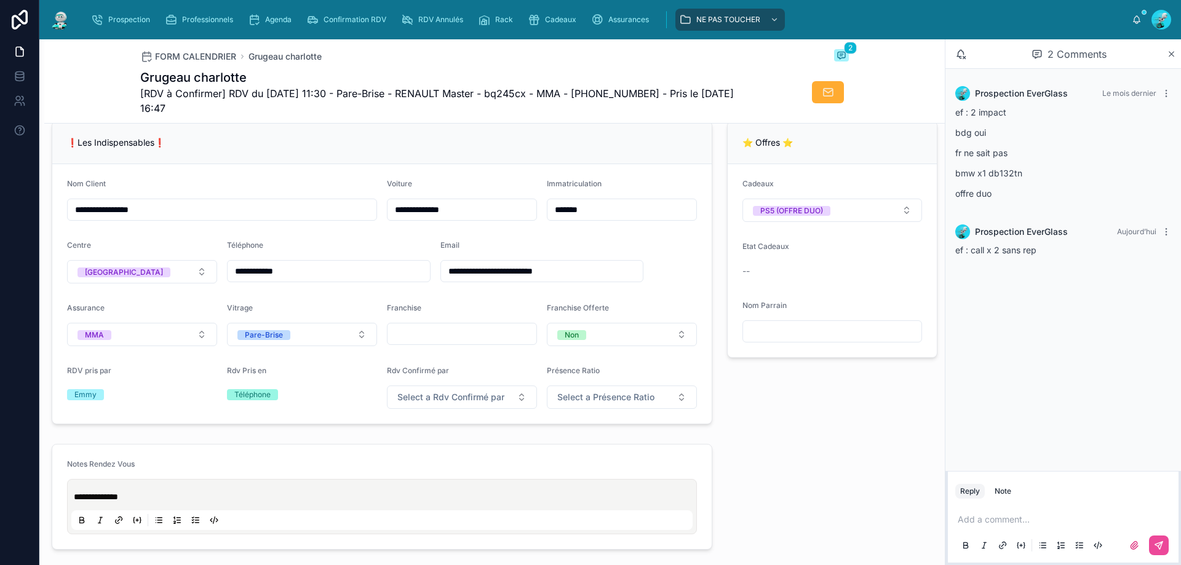
drag, startPoint x: 322, startPoint y: 275, endPoint x: 236, endPoint y: 283, distance: 86.4
click at [236, 280] on input "**********" at bounding box center [329, 271] width 202 height 17
click at [349, 98] on span "[RDV à Confirmer] RDV du 03/10/2025 11:30 - Pare-Brise - RENAULT Master - bq245…" at bounding box center [448, 101] width 616 height 30
drag, startPoint x: 997, startPoint y: 338, endPoint x: 943, endPoint y: 382, distance: 70.3
click at [989, 346] on div "Prospection EverGlass Le mois dernier ef : 2 impact bdg oui fr ne sait pas bmw …" at bounding box center [1063, 270] width 236 height 402
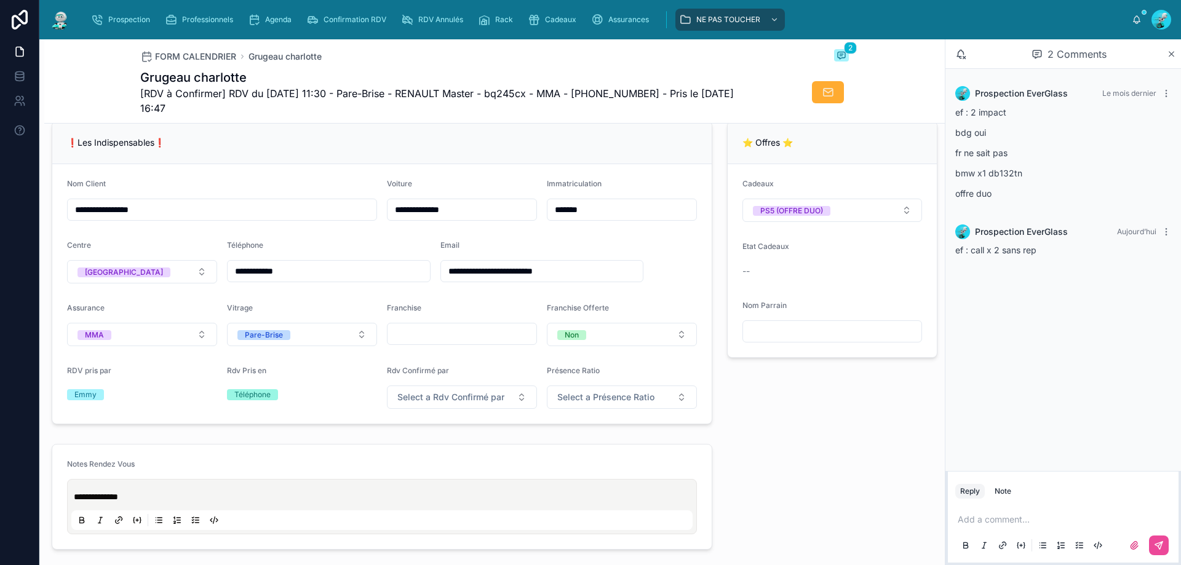
click at [1021, 515] on p at bounding box center [1065, 519] width 216 height 12
click at [1153, 546] on button at bounding box center [1159, 546] width 20 height 20
drag, startPoint x: 1058, startPoint y: 291, endPoint x: 951, endPoint y: 299, distance: 107.3
click at [952, 299] on div "Prospection EverGlass Aujourd’hui ef : call x 2 sans rep" at bounding box center [1063, 289] width 231 height 47
copy span "ef : call x 2 sans rep"
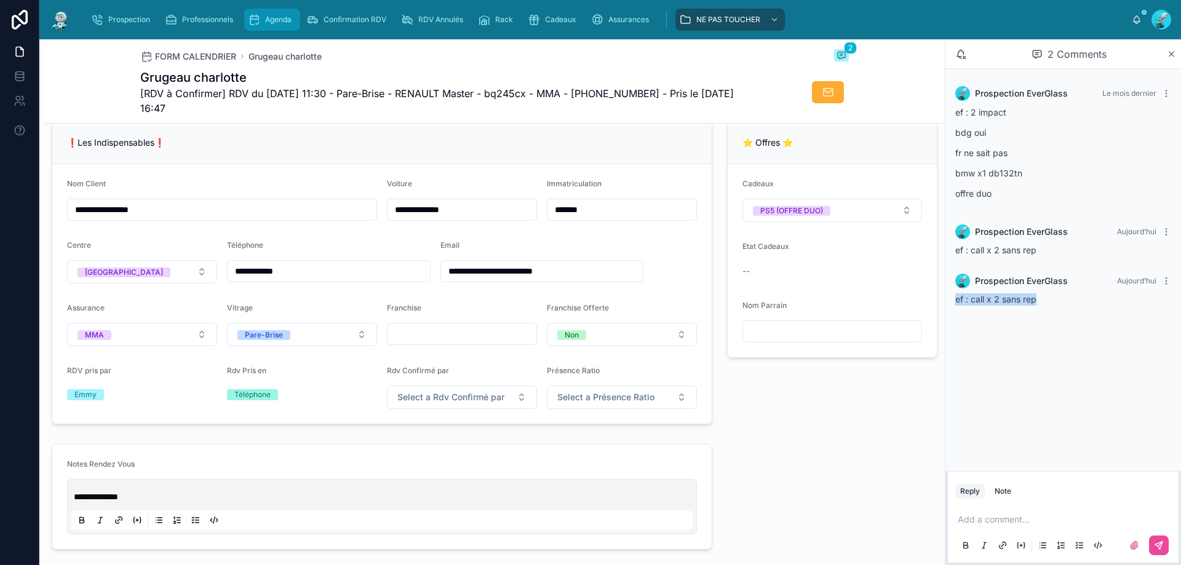
click at [249, 14] on icon "scrollable content" at bounding box center [254, 20] width 12 height 12
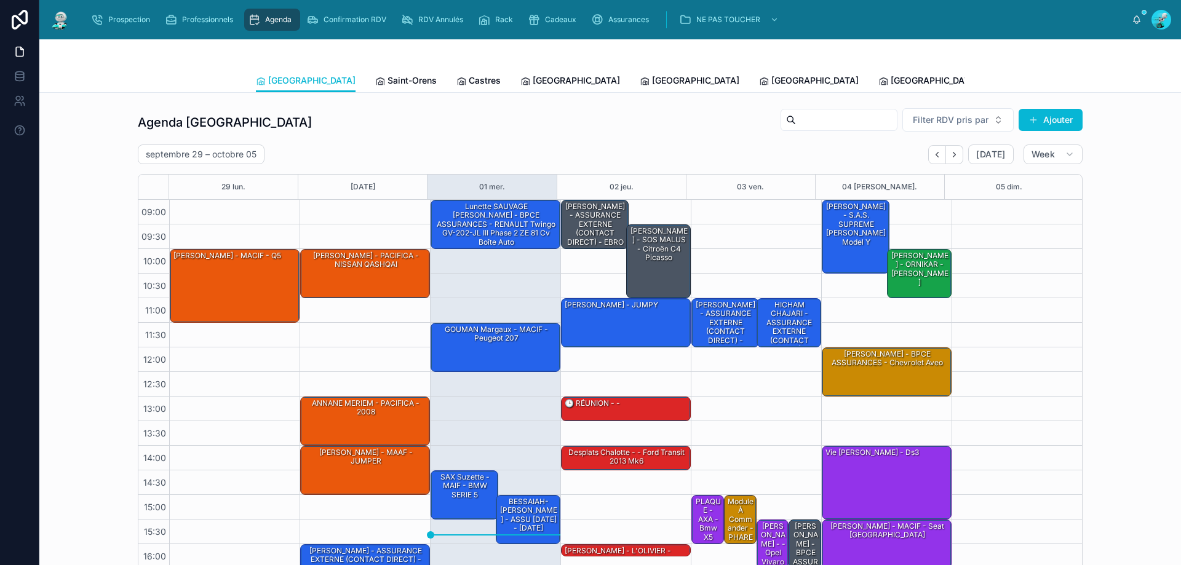
scroll to position [66, 0]
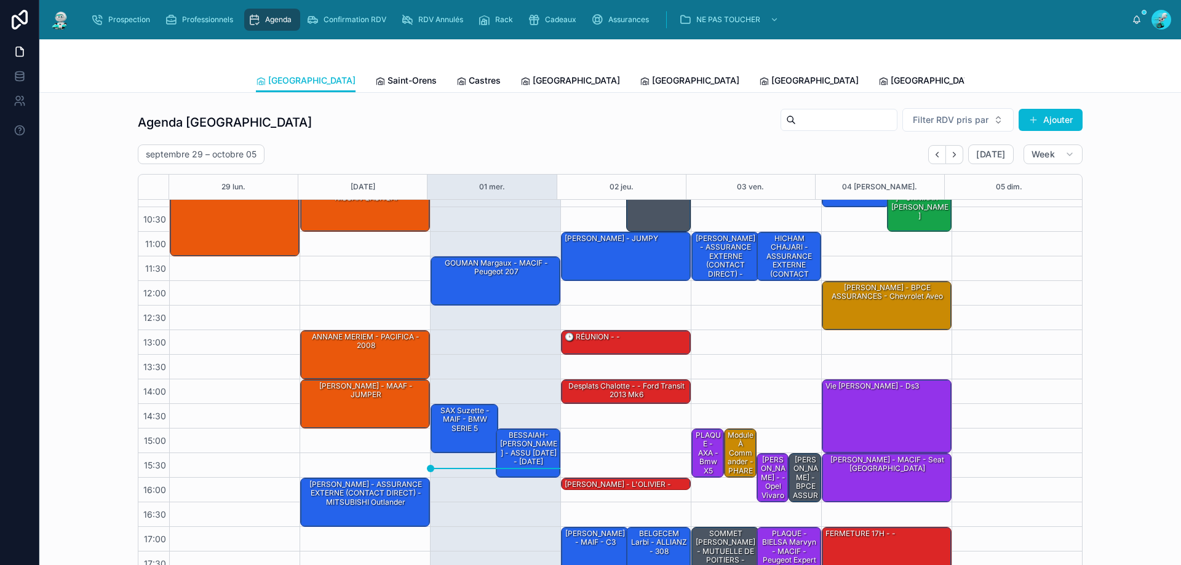
click at [1141, 12] on span at bounding box center [1143, 12] width 5 height 5
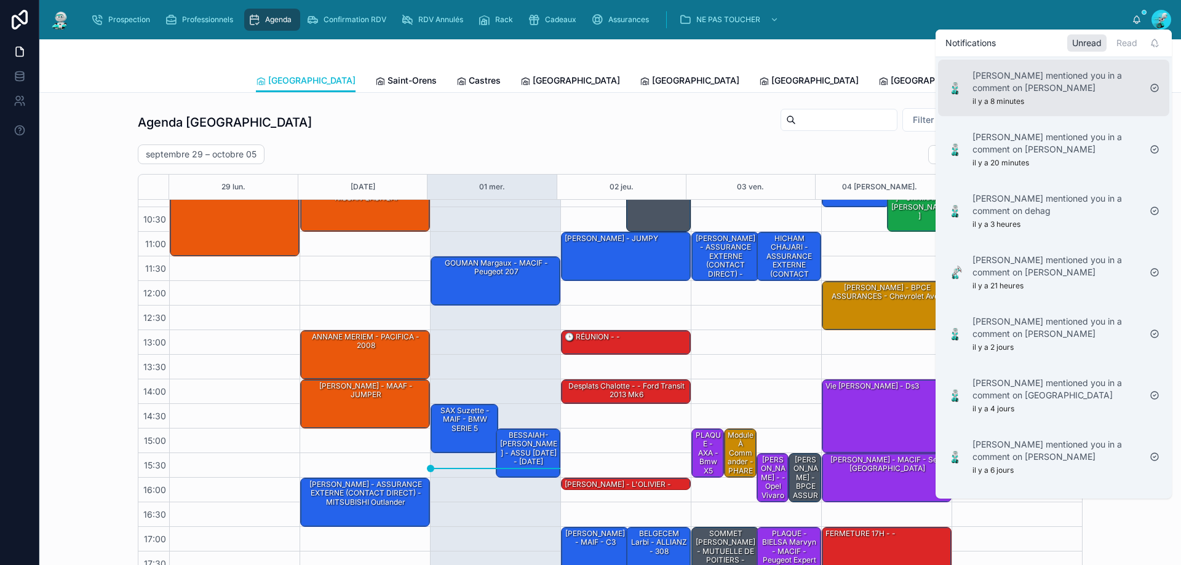
click at [1080, 89] on p "Marion Everglass mentioned you in a comment on CHARLES EDOUARD Karine" at bounding box center [1055, 81] width 167 height 25
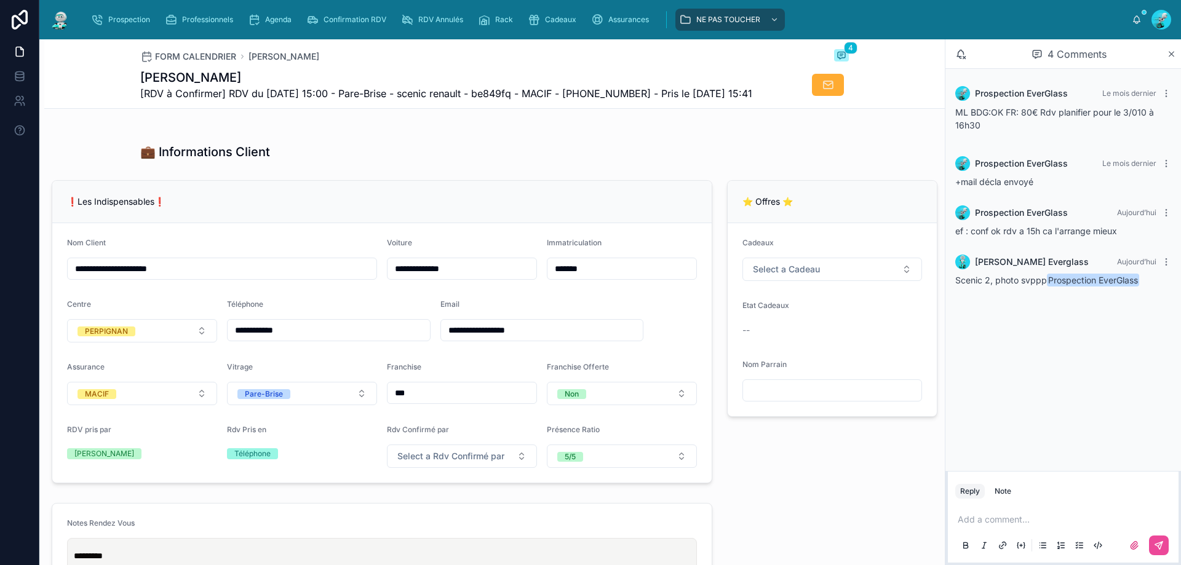
scroll to position [68, 0]
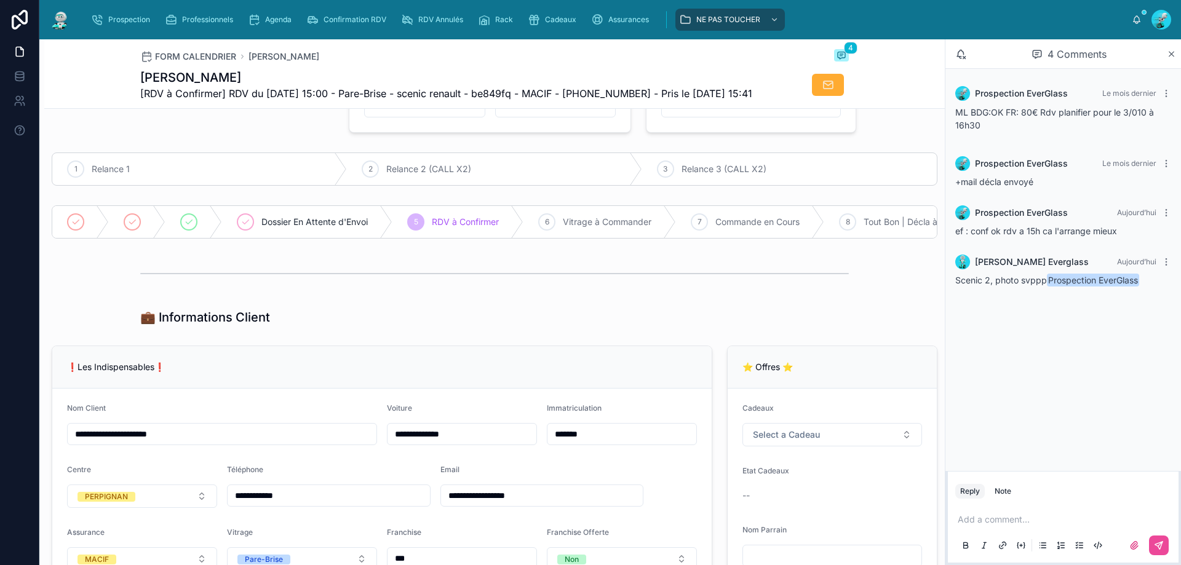
click at [419, 443] on input "**********" at bounding box center [461, 434] width 149 height 17
click at [421, 443] on input "**********" at bounding box center [461, 434] width 149 height 17
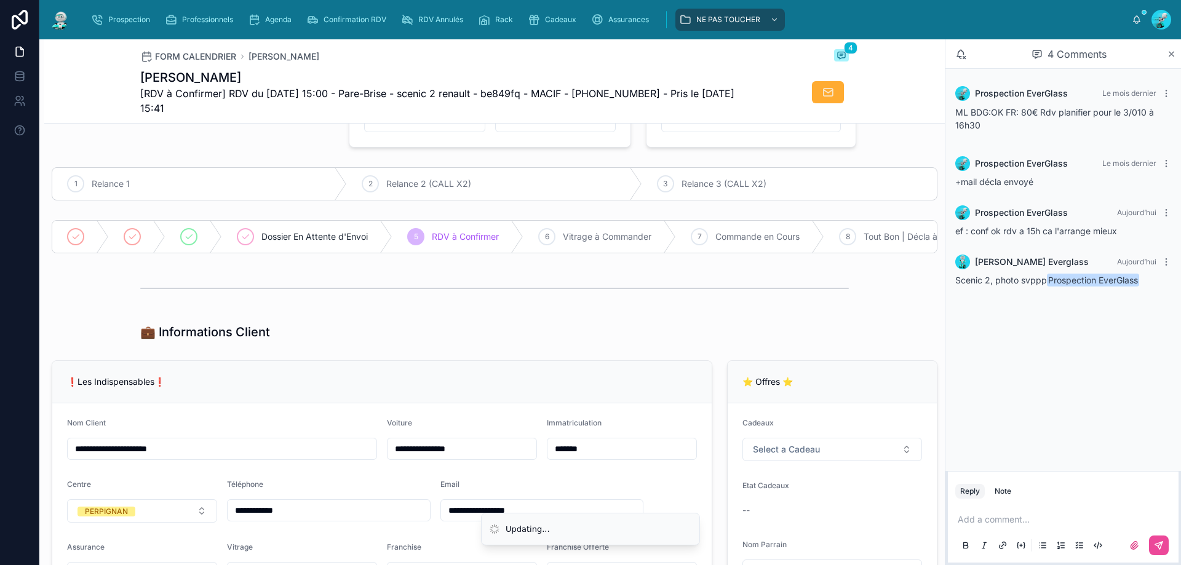
type input "**********"
click at [374, 336] on div "💼 Informations Client" at bounding box center [494, 331] width 708 height 17
drag, startPoint x: 336, startPoint y: 521, endPoint x: 231, endPoint y: 519, distance: 105.2
click at [231, 519] on input "**********" at bounding box center [329, 510] width 202 height 17
click at [385, 304] on div at bounding box center [494, 288] width 708 height 31
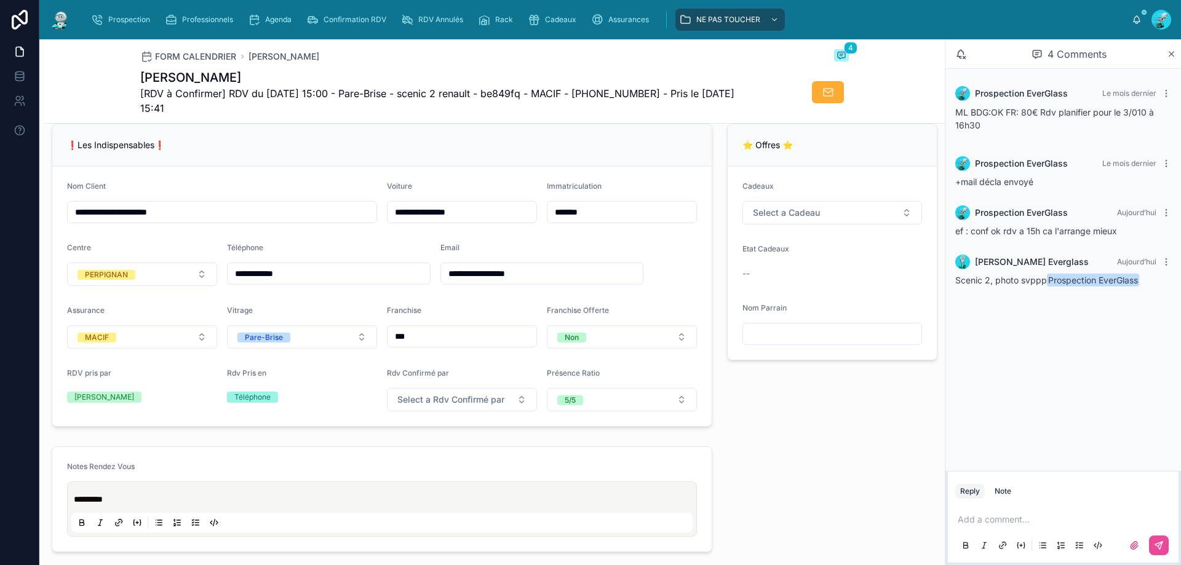
scroll to position [314, 0]
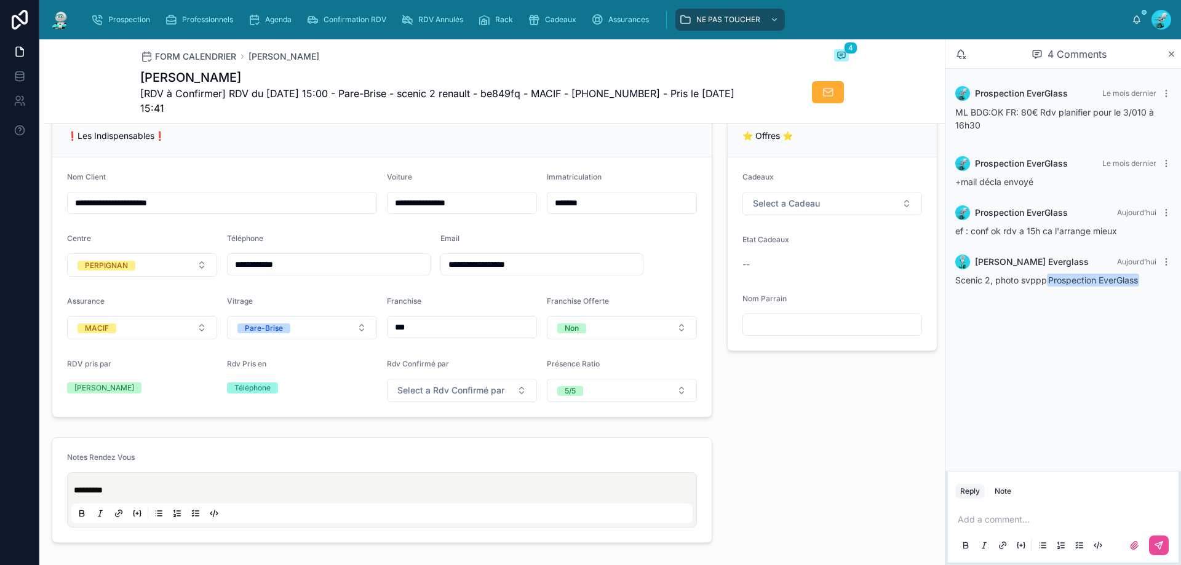
click at [472, 142] on div "❗Les Indispensables❗" at bounding box center [382, 136] width 630 height 12
click at [1015, 525] on p at bounding box center [1065, 519] width 216 height 12
click at [958, 538] on button at bounding box center [965, 545] width 15 height 15
click at [970, 543] on icon at bounding box center [966, 546] width 10 height 10
click at [1163, 538] on button at bounding box center [1159, 546] width 20 height 20
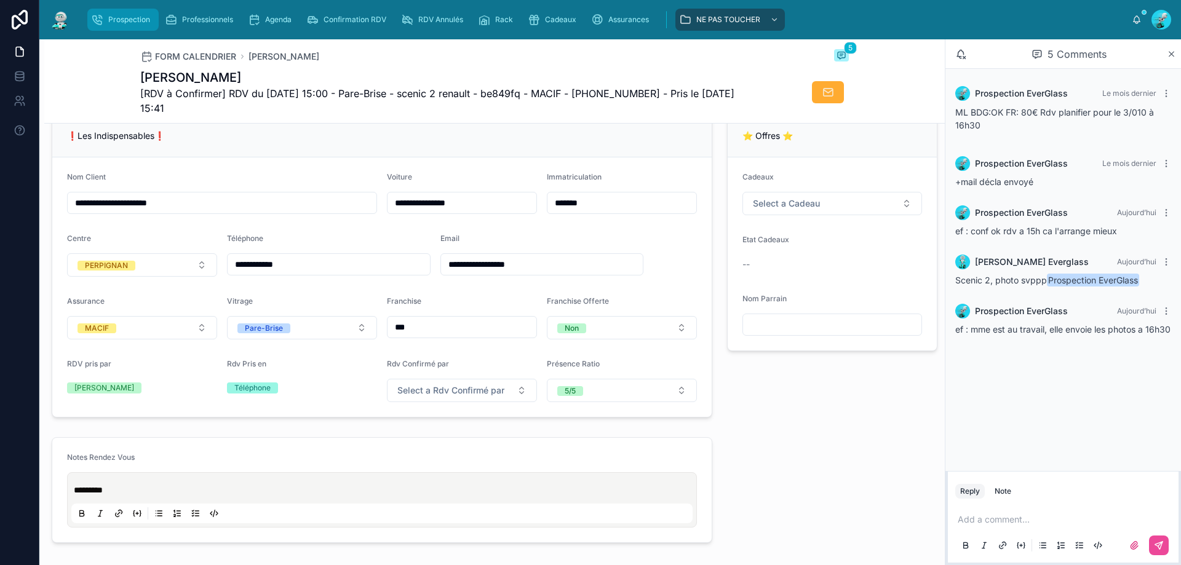
click at [108, 28] on div "Prospection" at bounding box center [123, 20] width 64 height 20
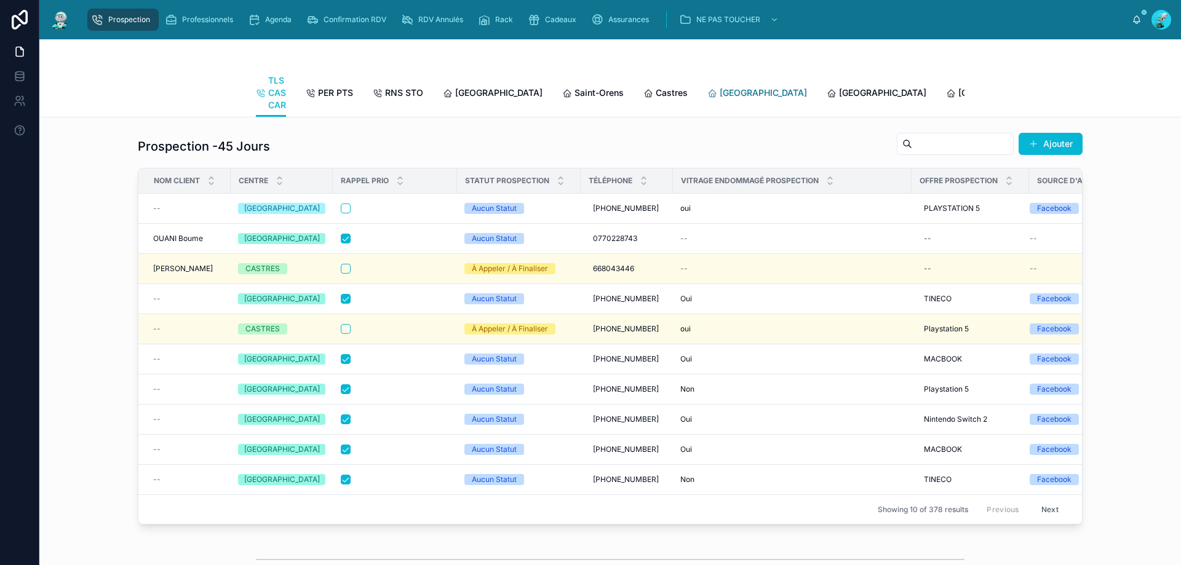
click at [719, 95] on span "[GEOGRAPHIC_DATA]" at bounding box center [762, 93] width 87 height 12
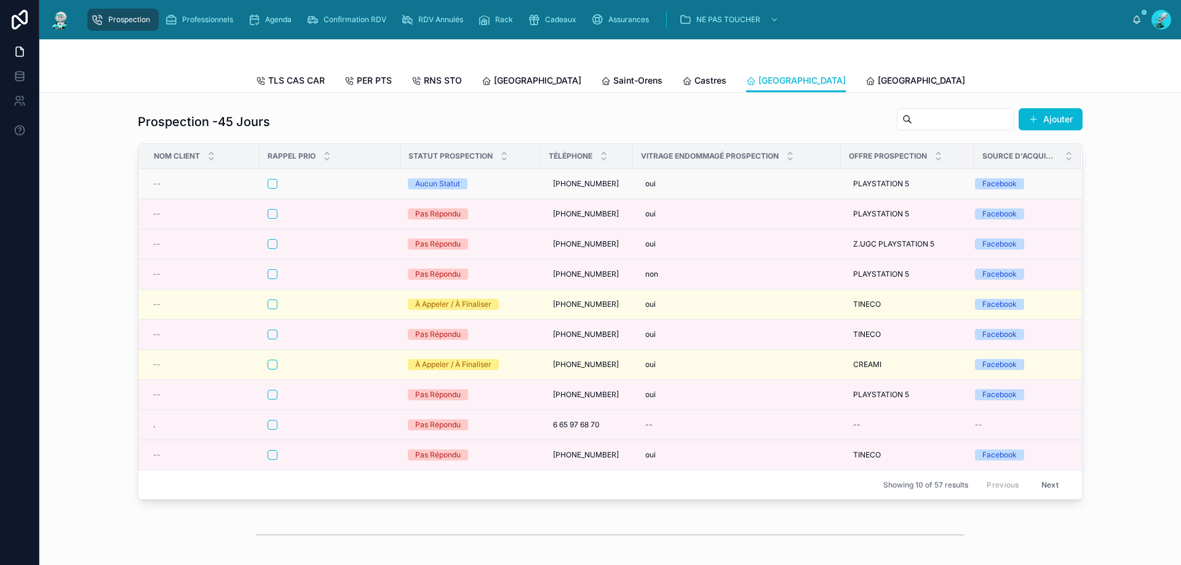
click at [347, 189] on div at bounding box center [329, 184] width 125 height 10
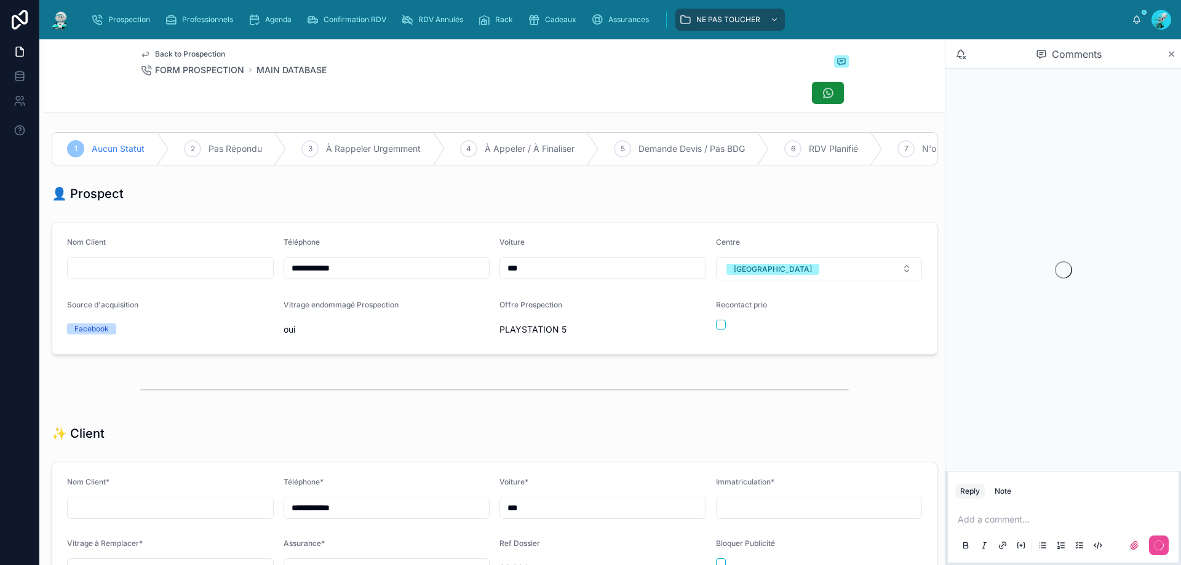
scroll to position [54, 0]
drag, startPoint x: 382, startPoint y: 271, endPoint x: 287, endPoint y: 285, distance: 96.4
click at [287, 277] on input "**********" at bounding box center [386, 267] width 205 height 17
click at [344, 189] on div "👤 Prospect" at bounding box center [494, 193] width 900 height 27
click at [157, 272] on input "text" at bounding box center [170, 267] width 205 height 17
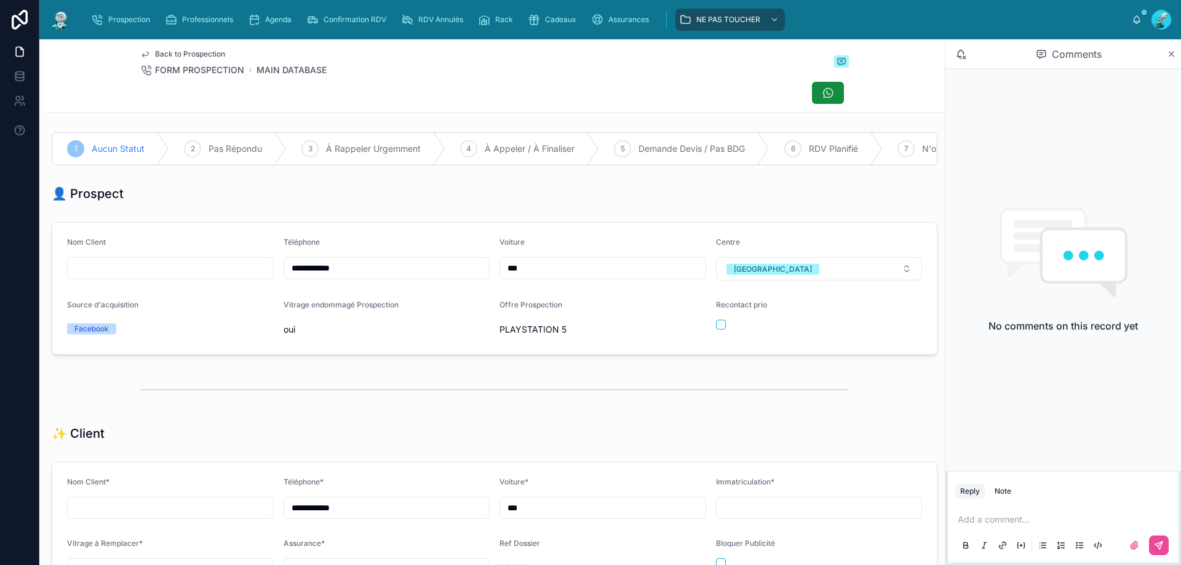
type input "*"
type input "**"
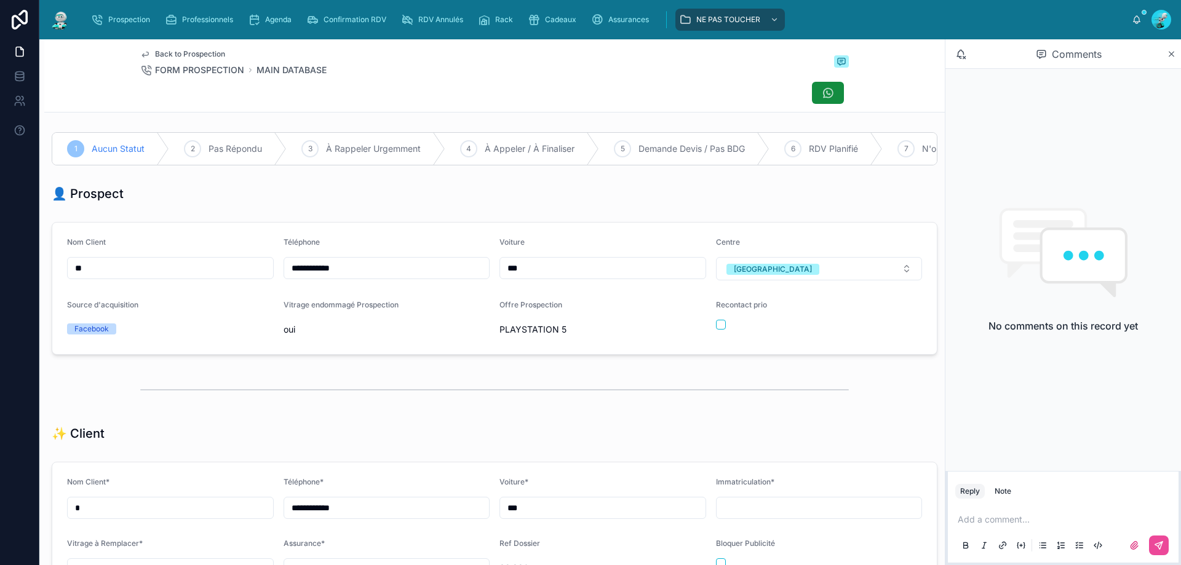
type input "**"
type input "***"
type input "**"
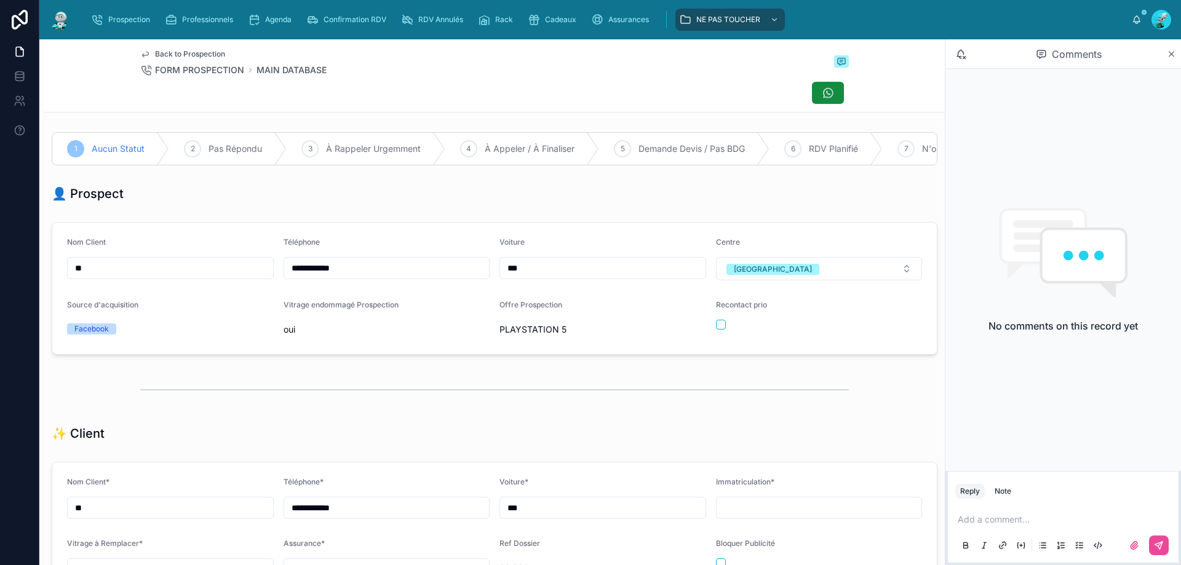
type input "***"
type input "****"
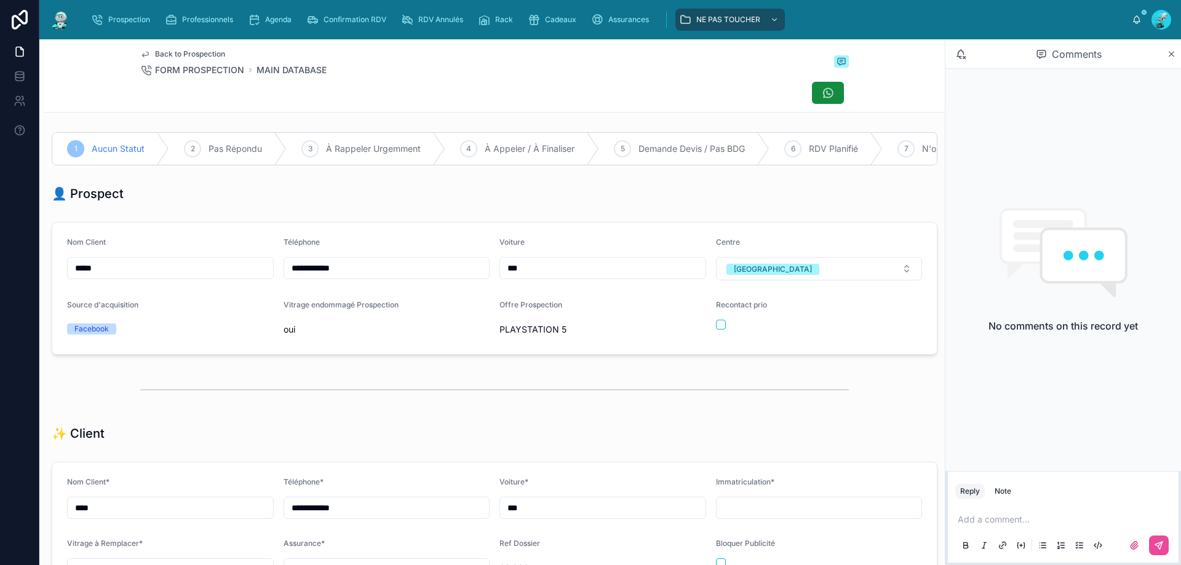
type input "****"
type input "******"
type input "*******"
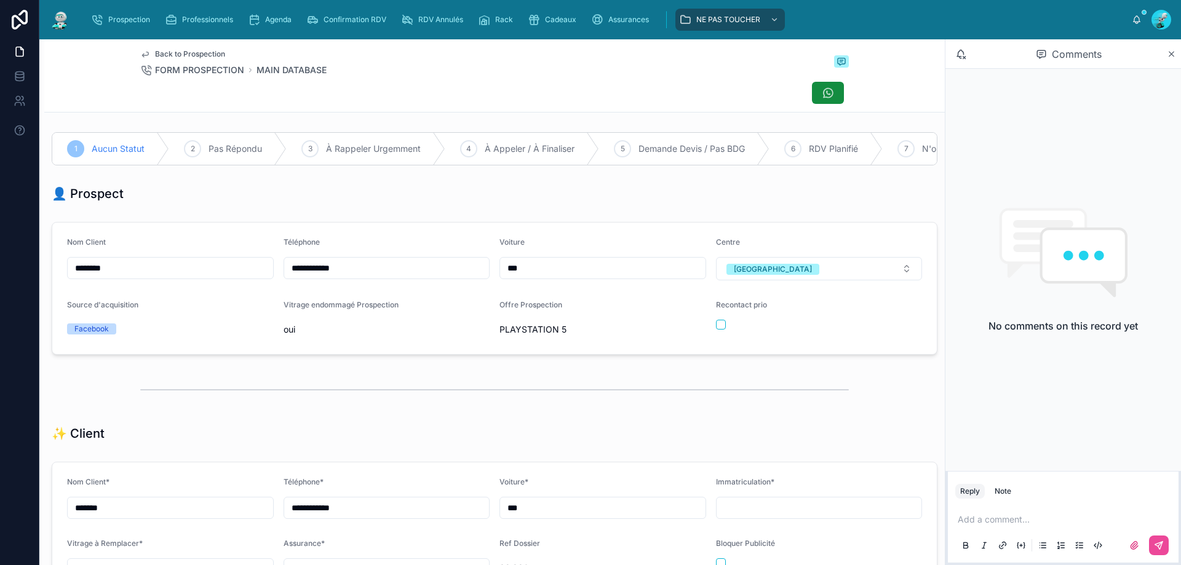
type input "*********"
type input "**********"
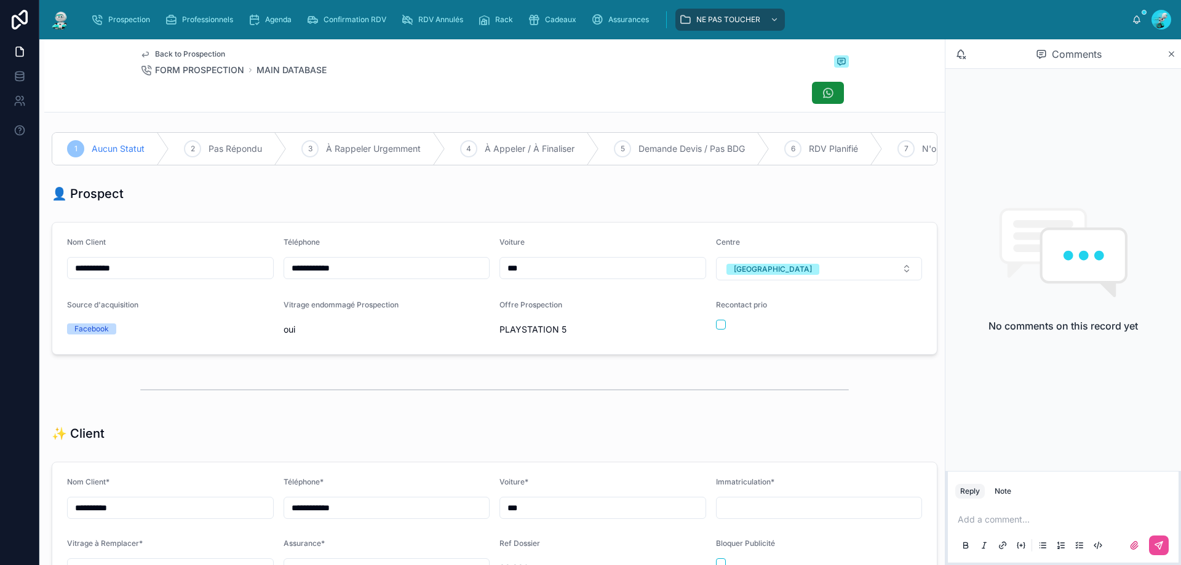
type input "**********"
click at [360, 202] on div "👤 Prospect" at bounding box center [494, 193] width 885 height 17
click at [985, 513] on p at bounding box center [1065, 519] width 216 height 12
click at [1096, 513] on div "**********" at bounding box center [1063, 532] width 216 height 52
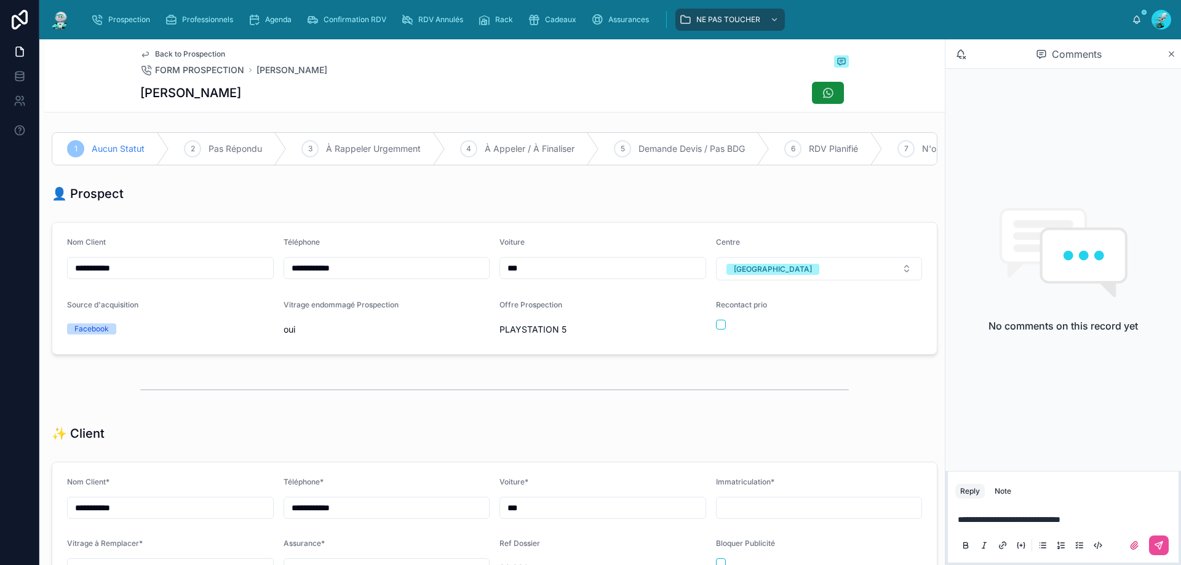
click at [1094, 517] on p "**********" at bounding box center [1065, 519] width 216 height 12
click at [1155, 544] on icon at bounding box center [1158, 545] width 7 height 7
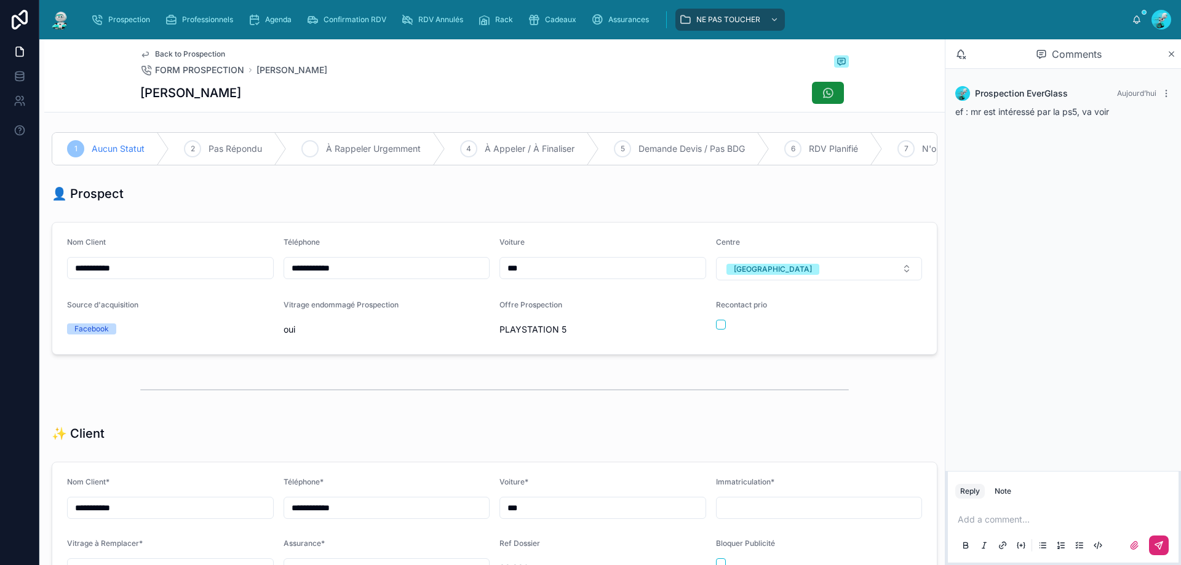
click at [374, 154] on span "À Rappeler Urgemment" at bounding box center [373, 149] width 95 height 12
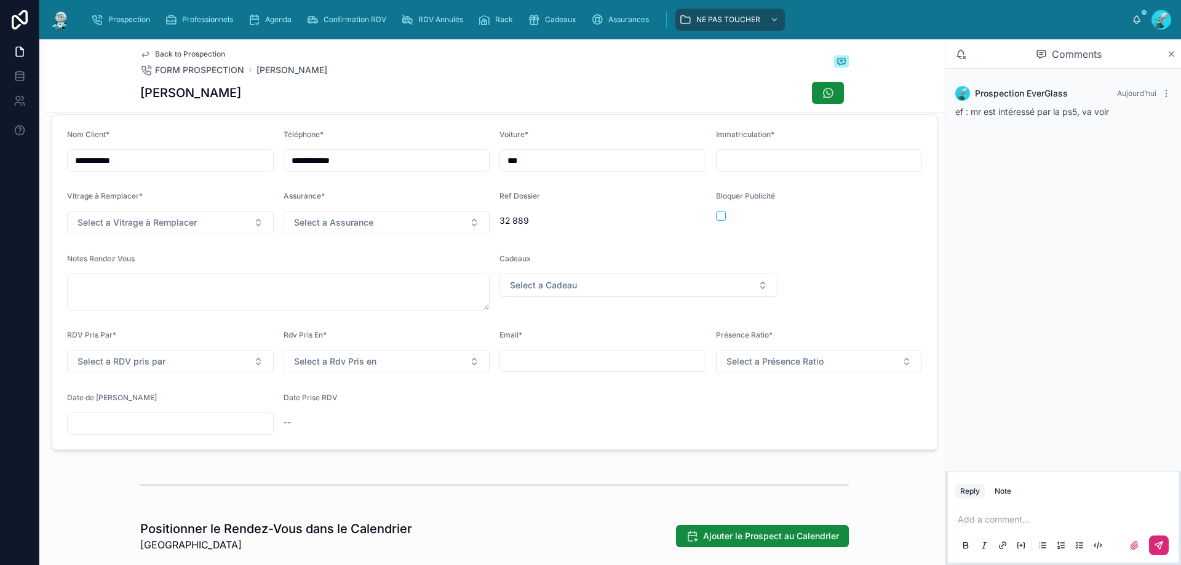
scroll to position [369, 0]
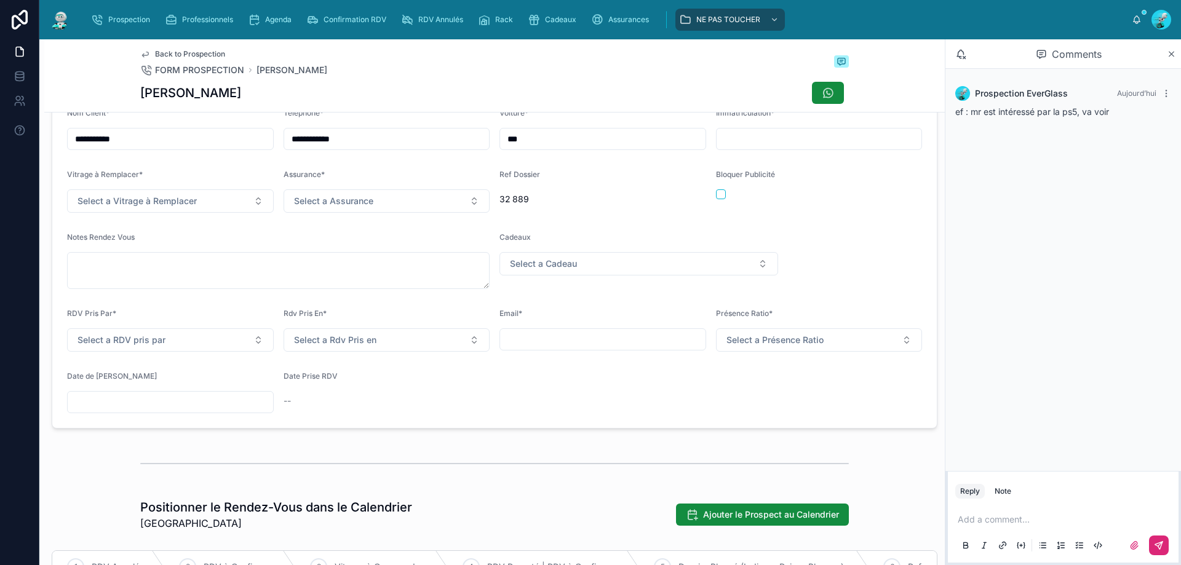
click at [189, 411] on input "text" at bounding box center [170, 402] width 205 height 17
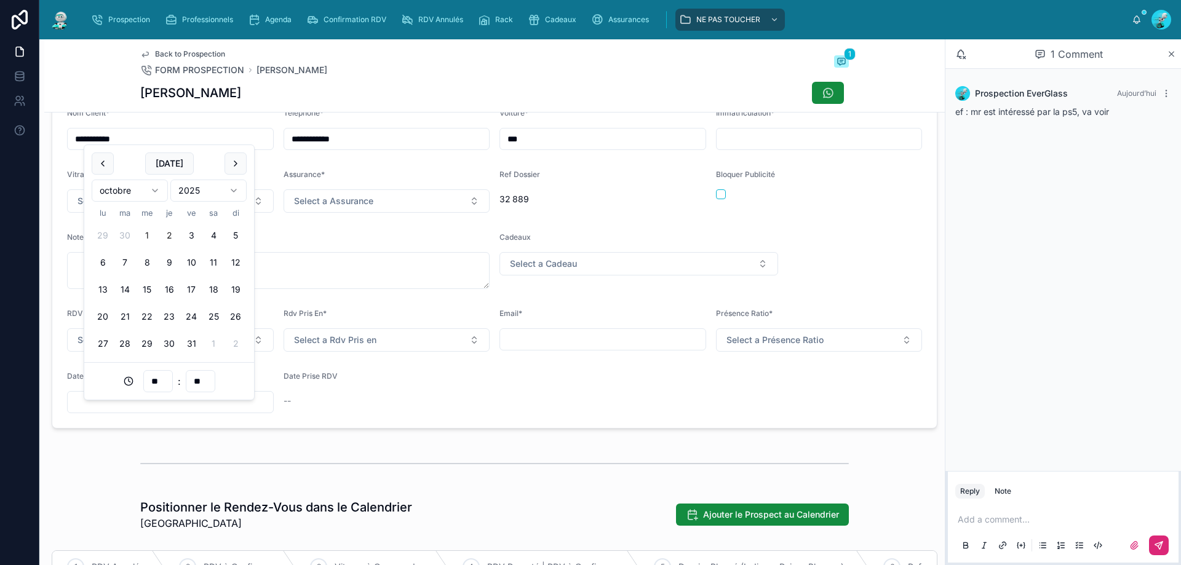
click at [172, 229] on button "2" at bounding box center [169, 235] width 22 height 22
click at [160, 384] on input "**" at bounding box center [158, 381] width 28 height 17
click at [147, 236] on div "11" at bounding box center [157, 231] width 55 height 20
type input "**********"
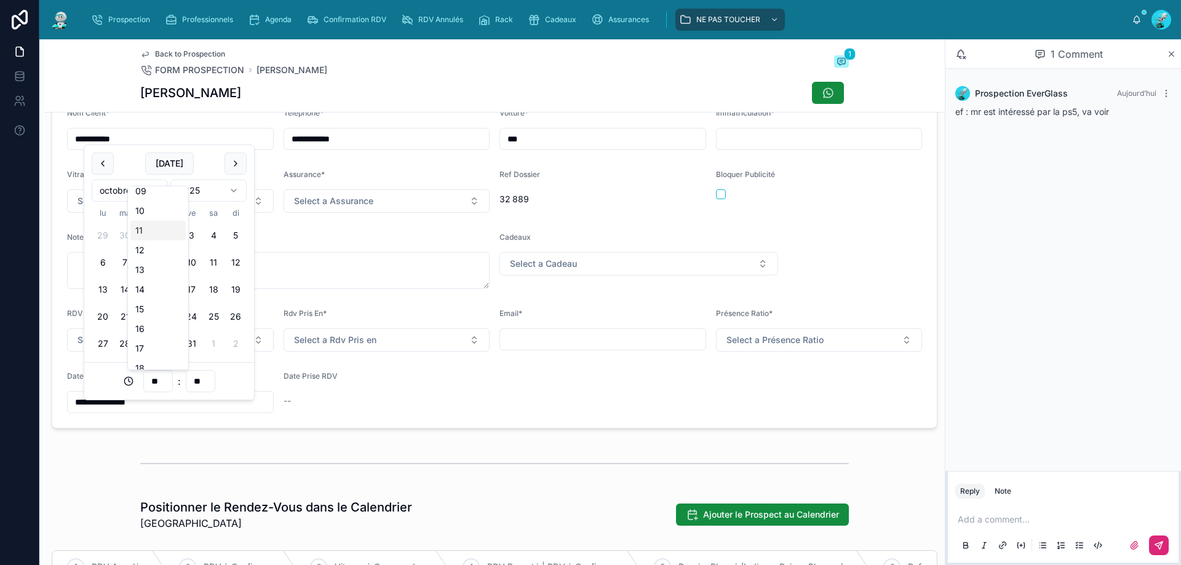
type input "**"
click at [419, 428] on form "**********" at bounding box center [494, 260] width 884 height 335
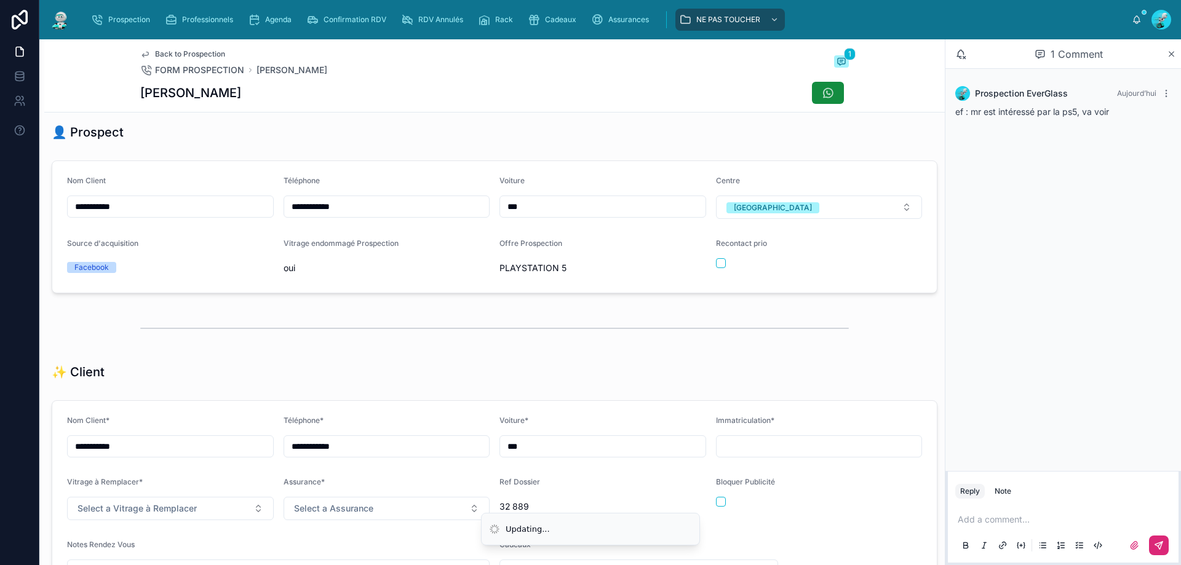
scroll to position [0, 0]
